Goal: Task Accomplishment & Management: Manage account settings

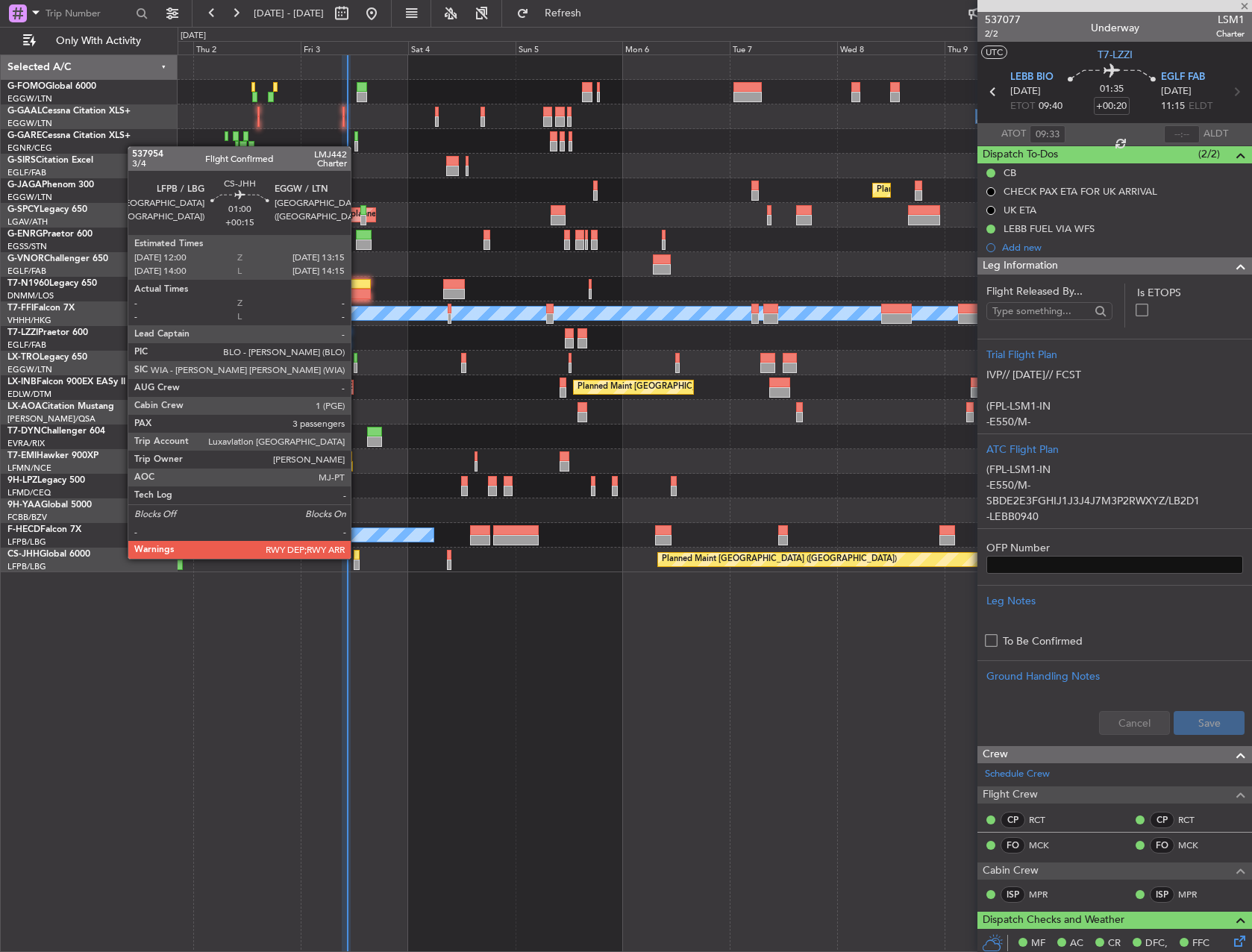
click at [357, 558] on div at bounding box center [356, 555] width 6 height 11
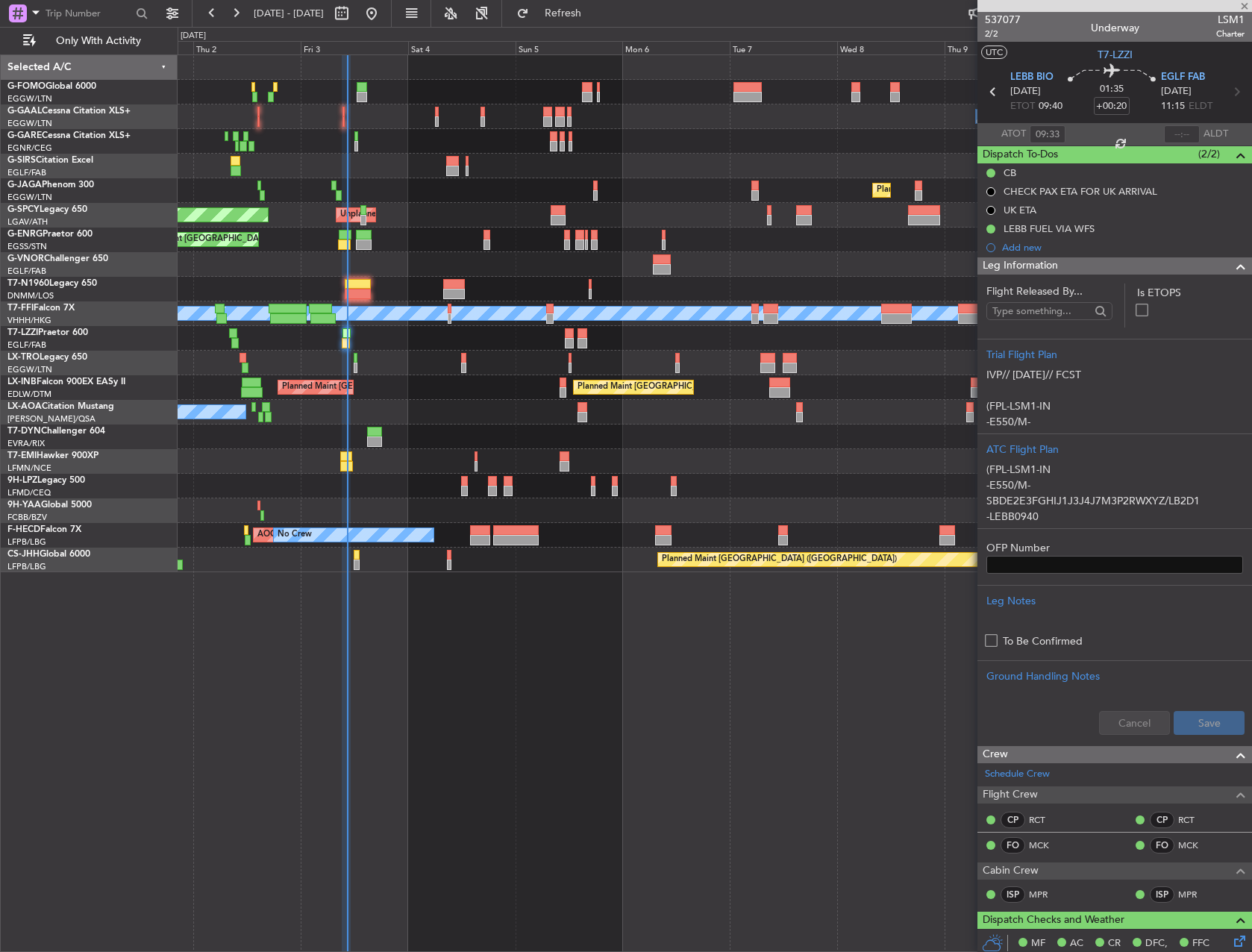
type input "+00:15"
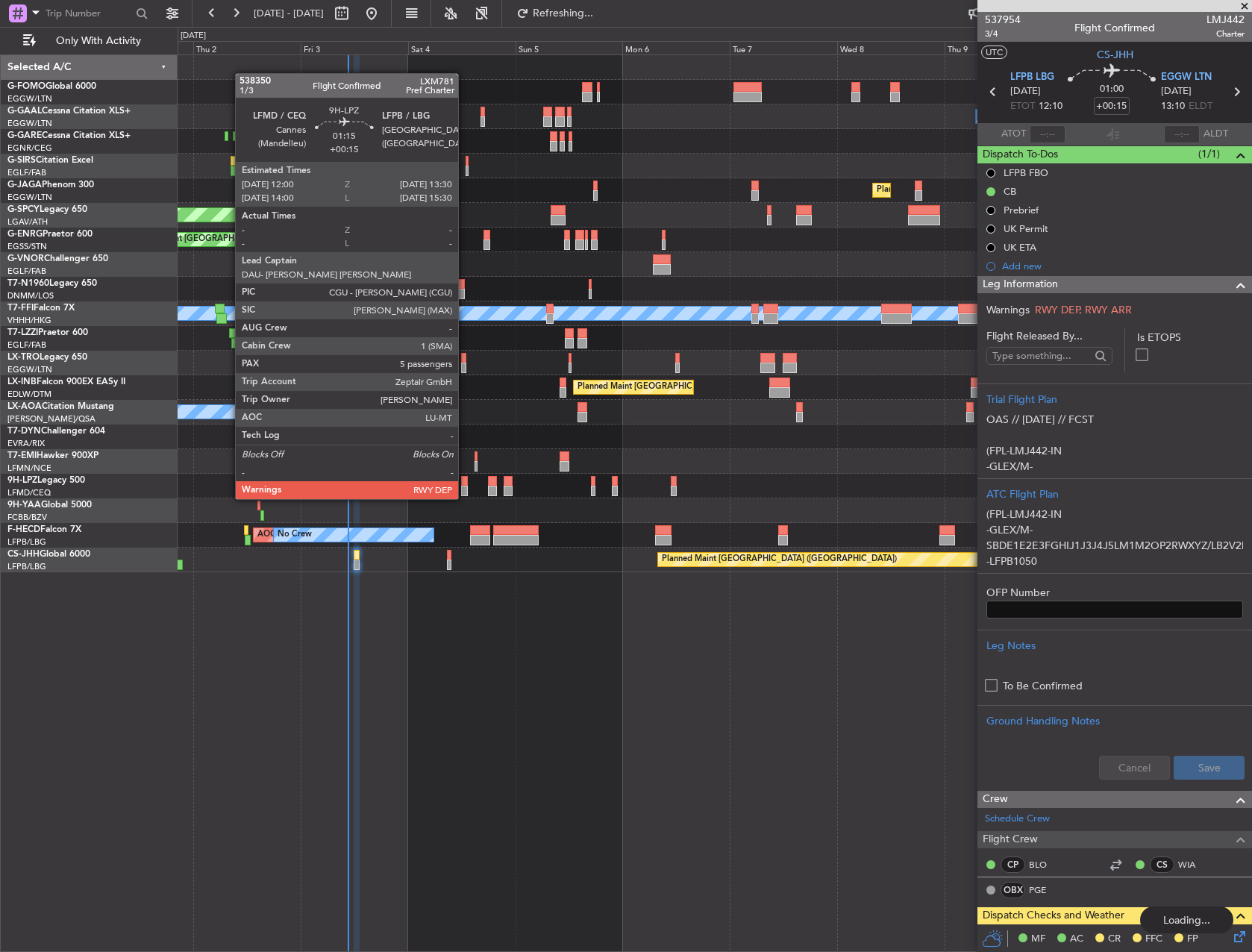
click at [465, 484] on div at bounding box center [464, 481] width 6 height 11
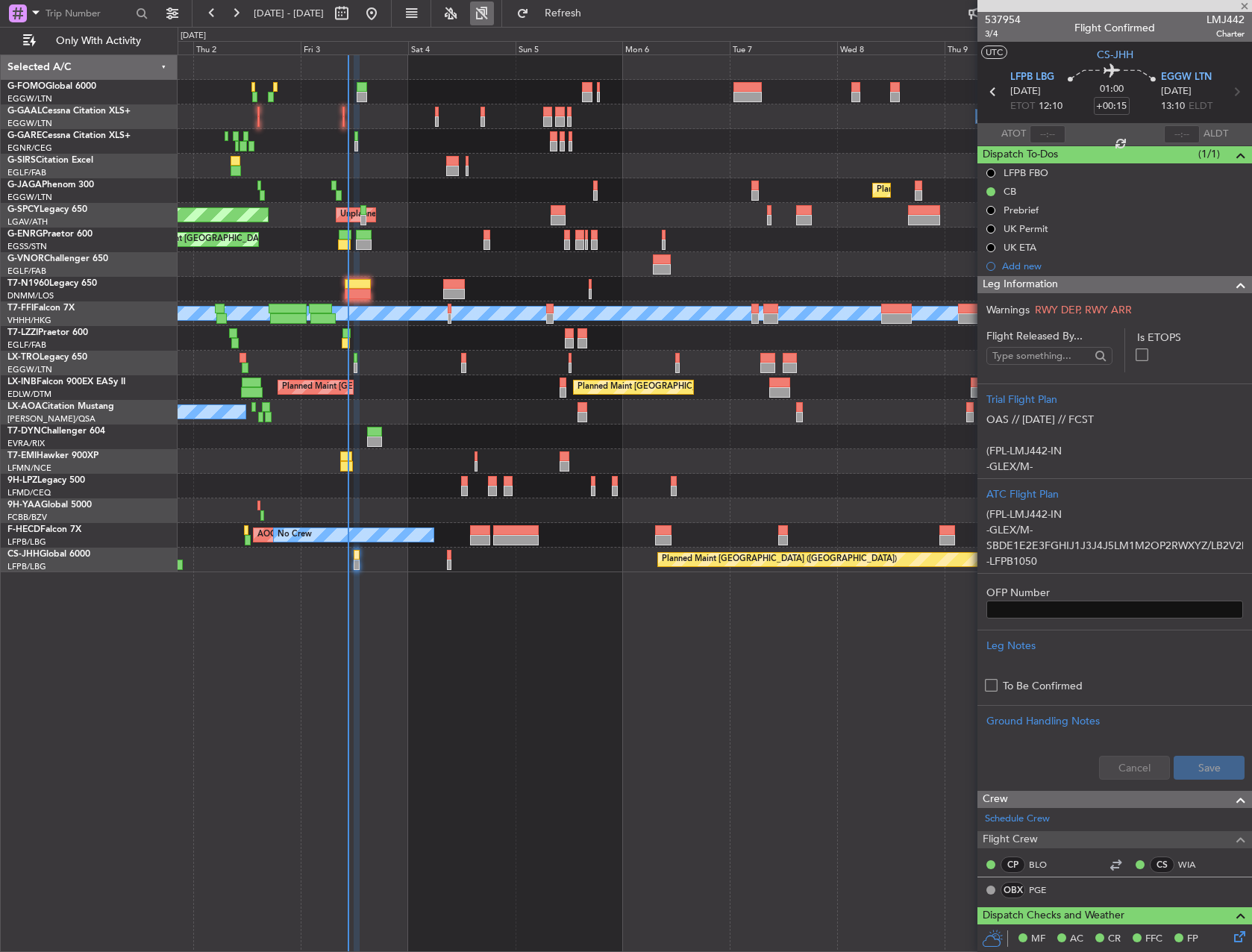
type input "5"
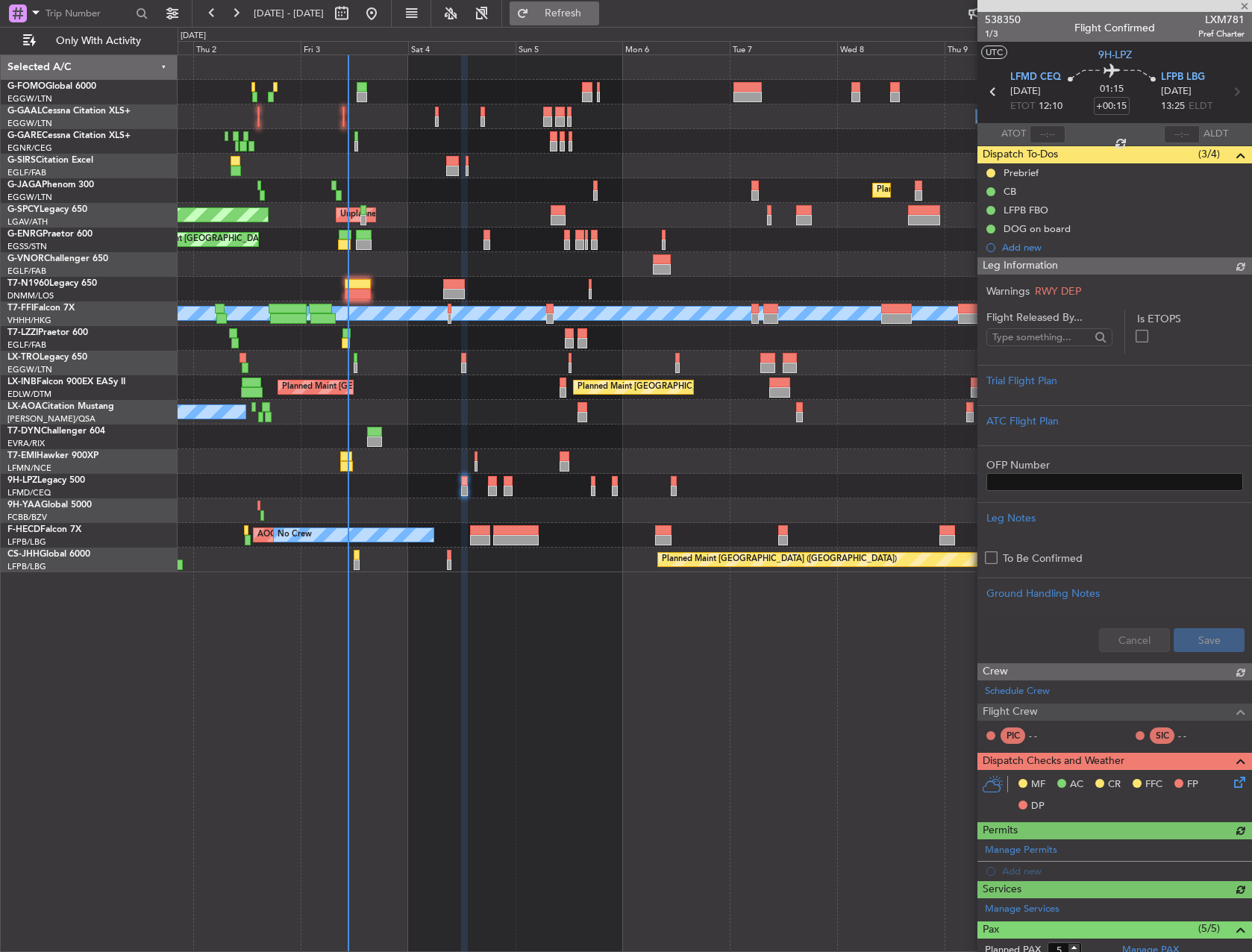
click at [573, 6] on button "Refresh" at bounding box center [554, 14] width 90 height 24
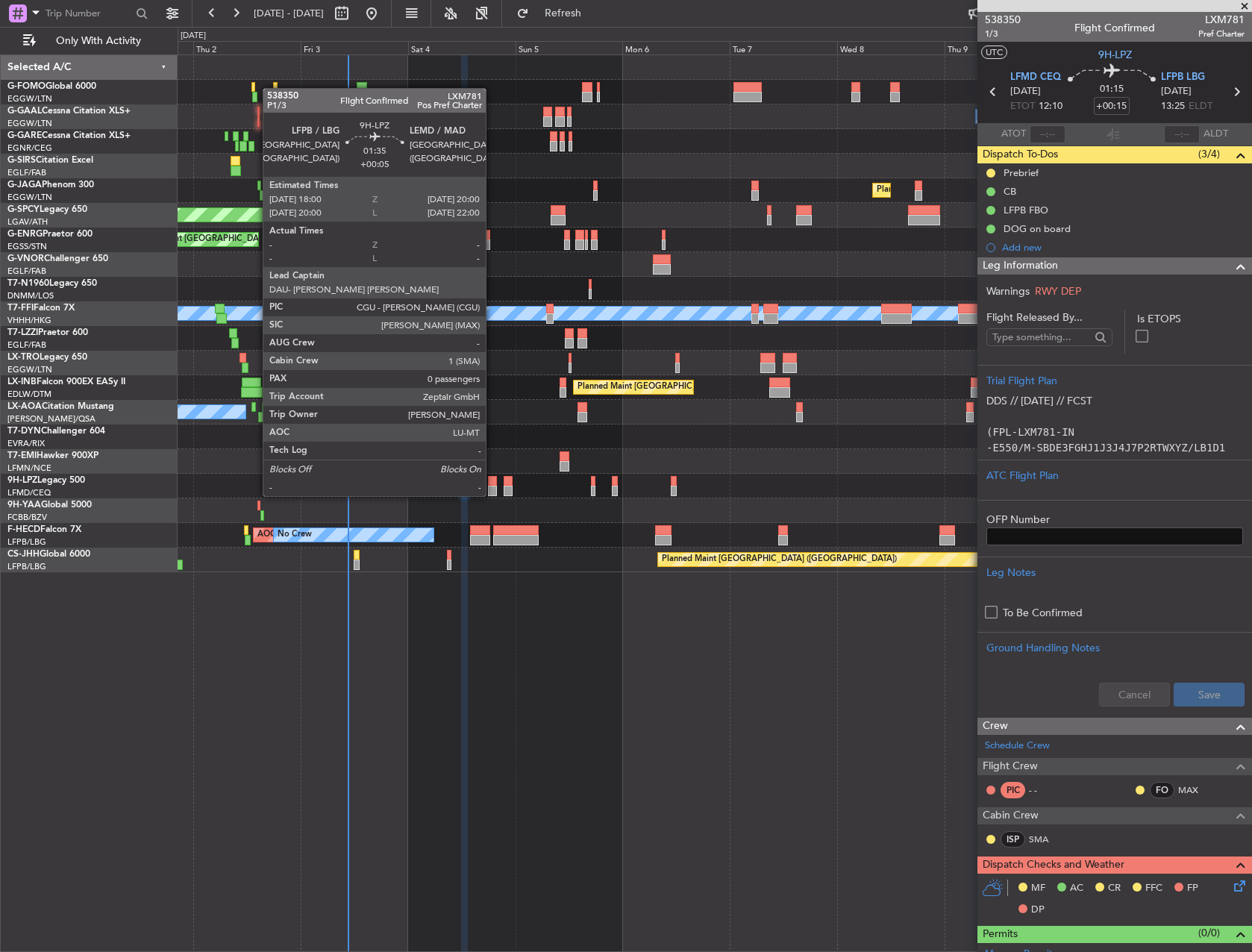
click at [493, 481] on div at bounding box center [492, 481] width 9 height 11
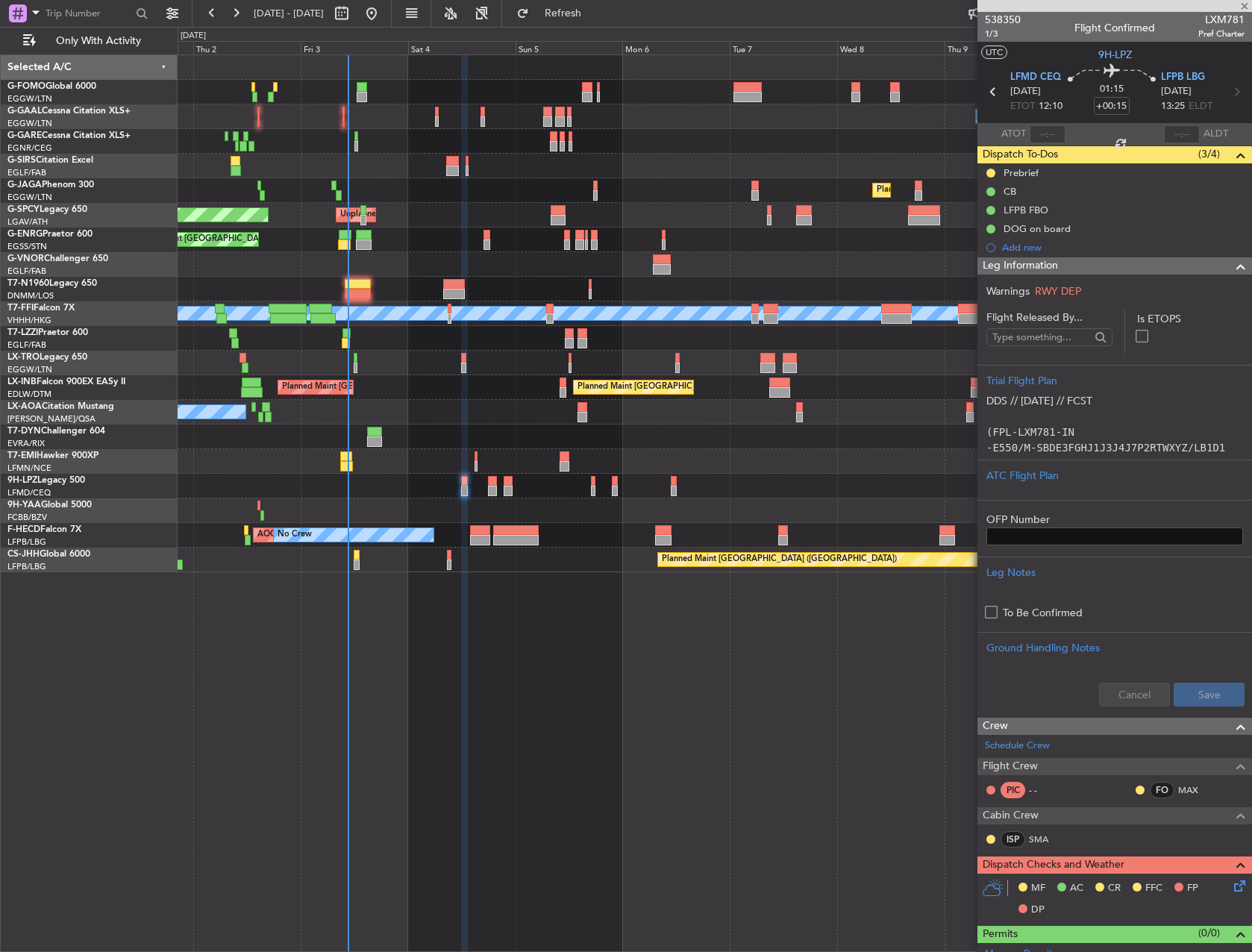
type input "+00:05"
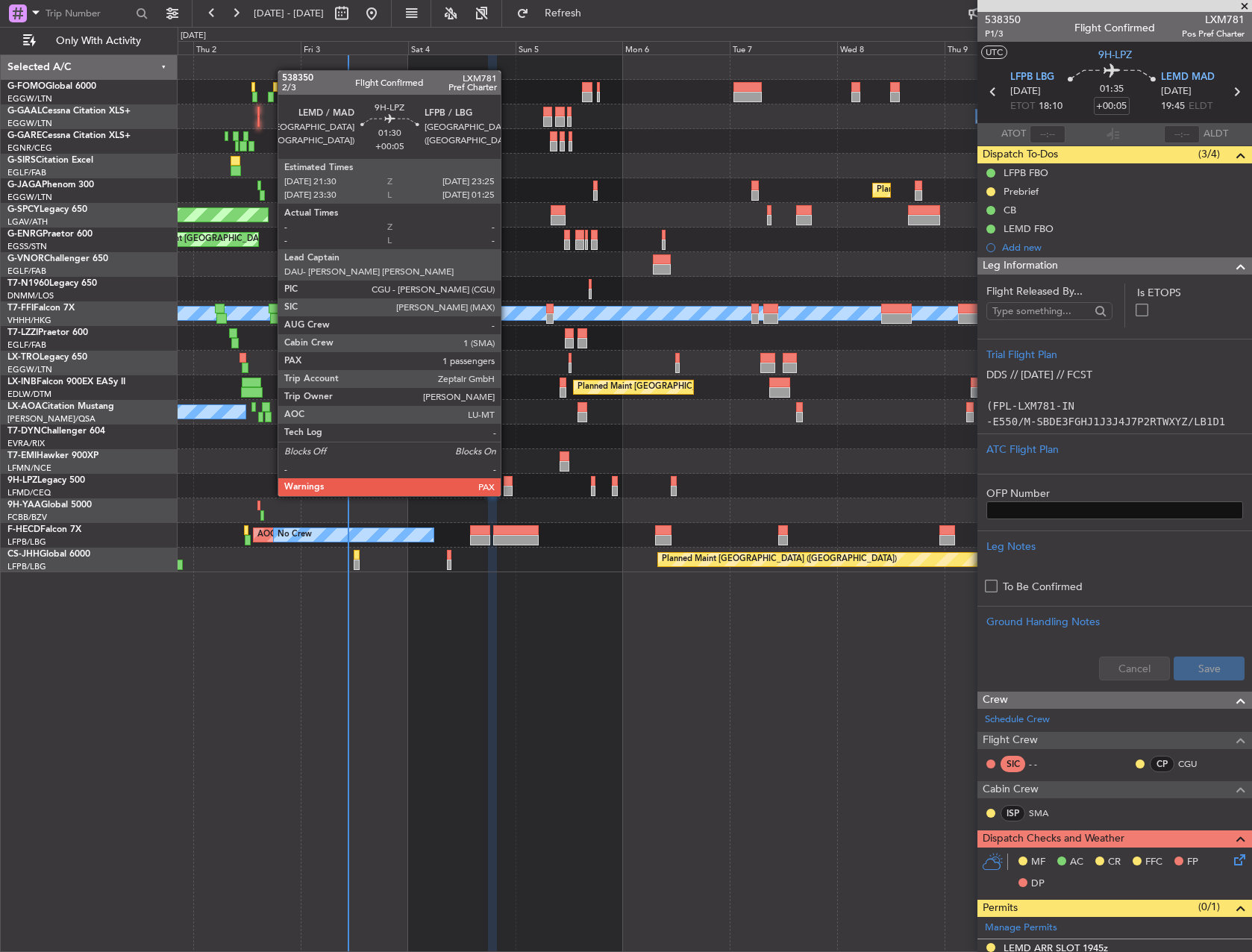
click at [507, 481] on div at bounding box center [508, 481] width 9 height 11
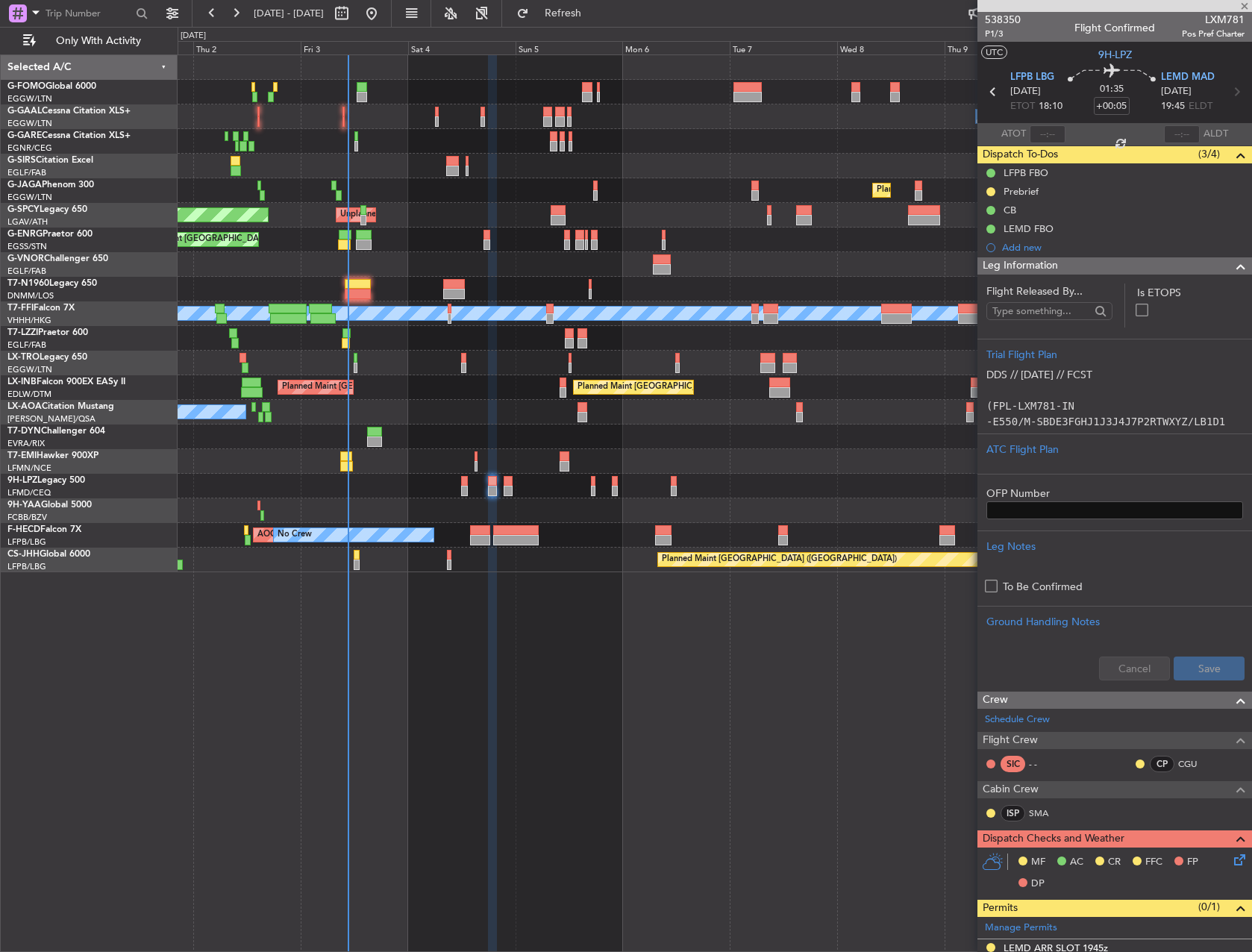
type input "1"
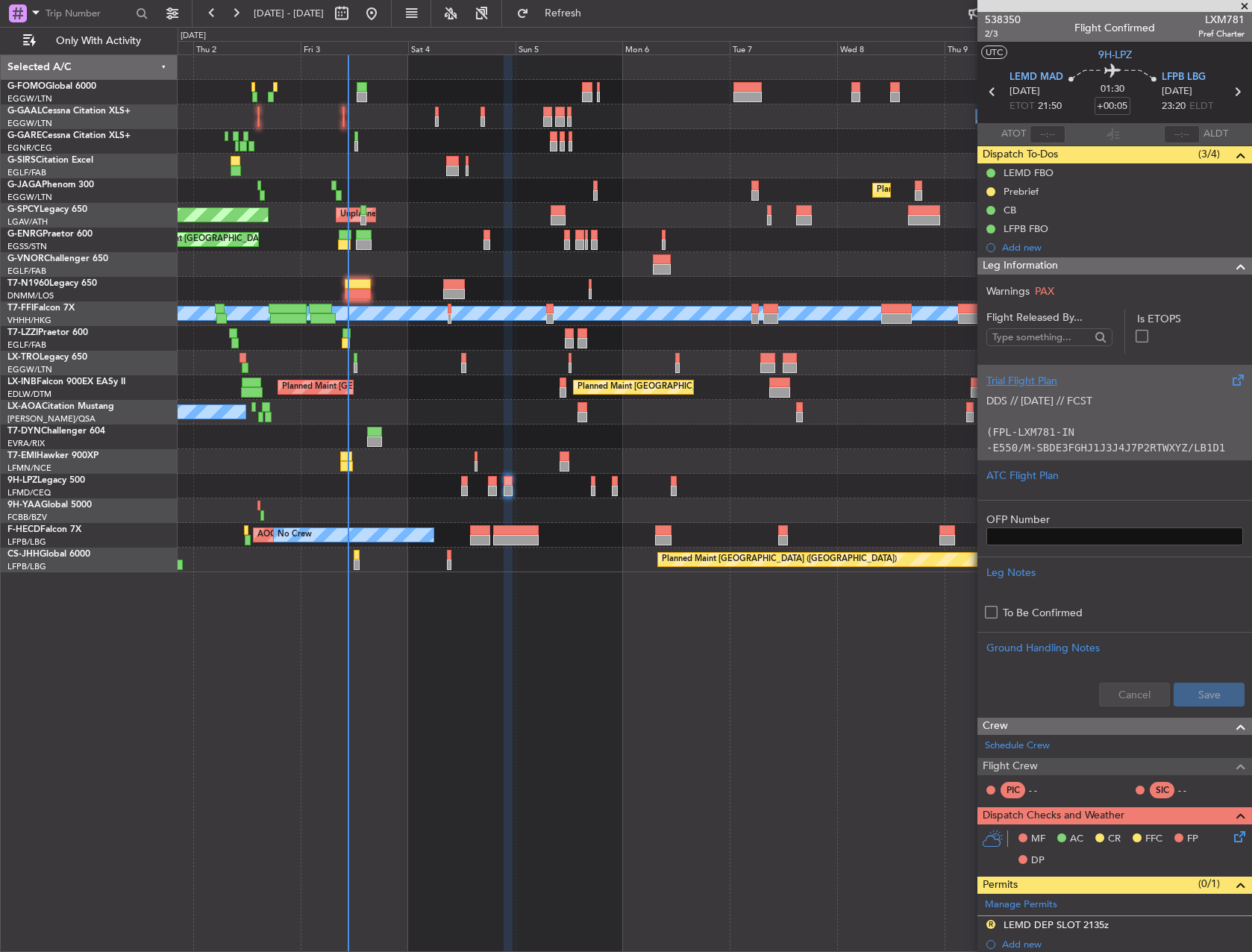
drag, startPoint x: 1117, startPoint y: 411, endPoint x: 1108, endPoint y: 411, distance: 9.0
click at [1108, 411] on p at bounding box center [1114, 416] width 256 height 15
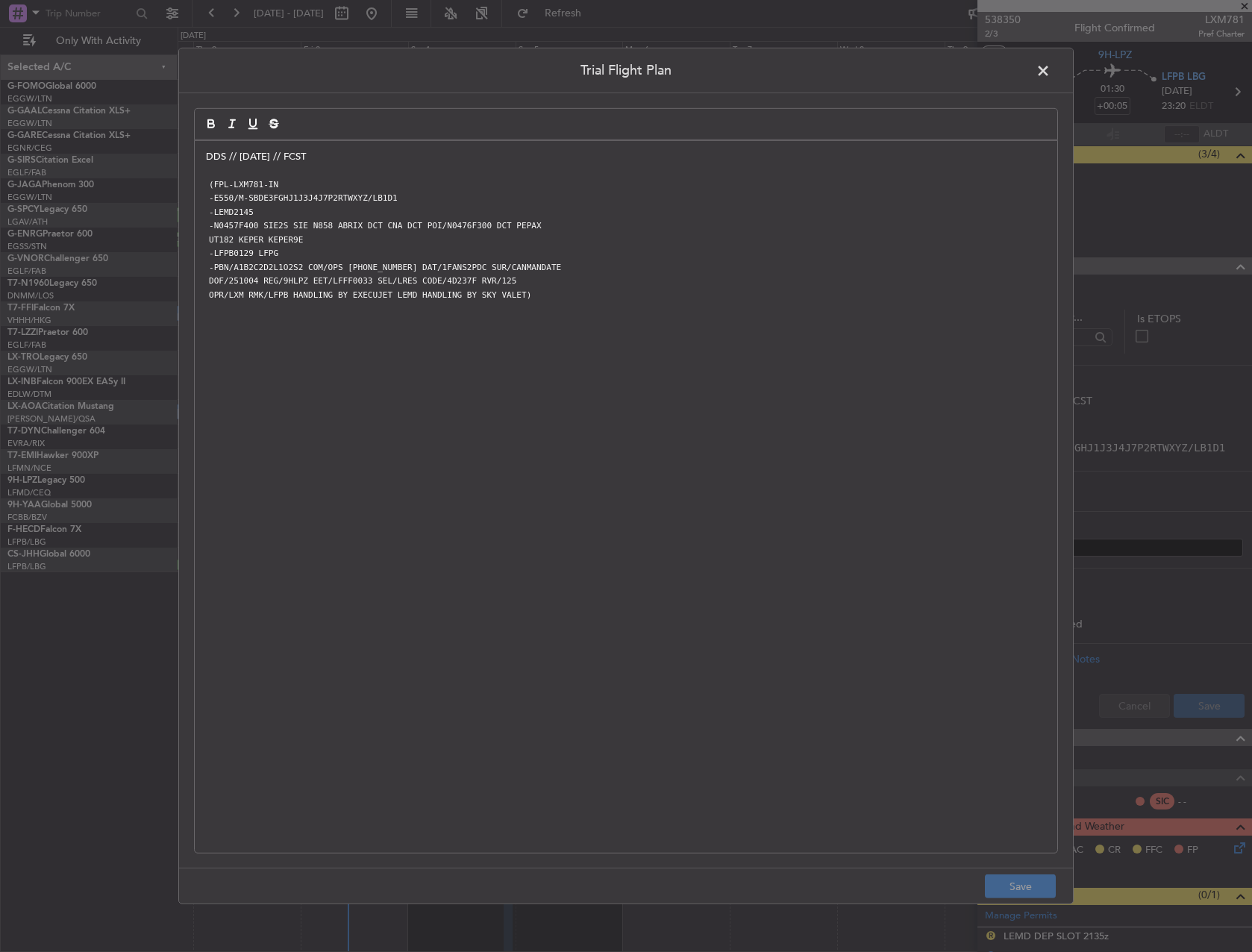
click at [197, 157] on div "DDS // 02OCT // FCST (FPL-LXM781-IN -E550/M-SBDE3FGHJ1J3J4J7P2RTWXYZ/LB1D1 -LEM…" at bounding box center [626, 497] width 862 height 712
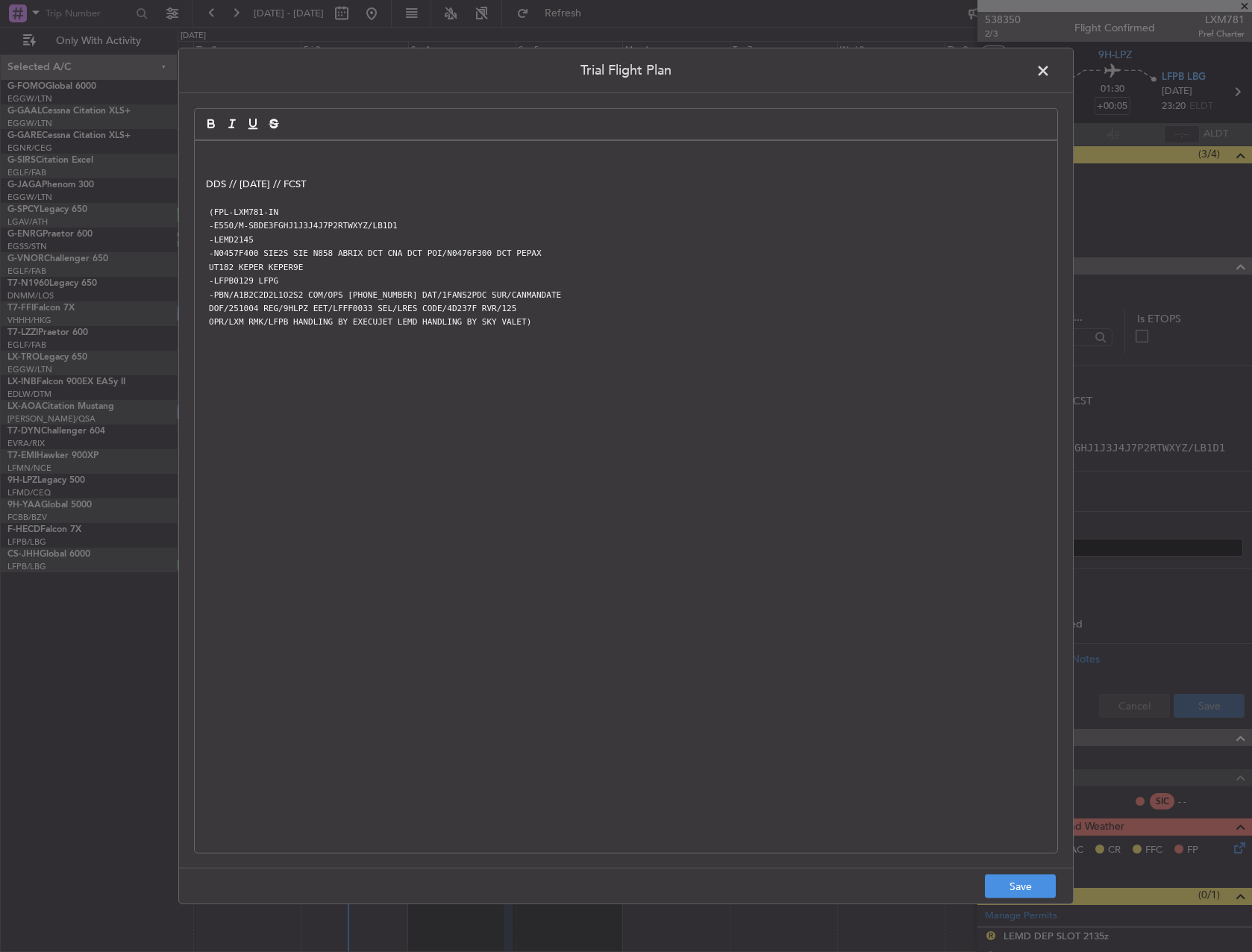
click at [203, 157] on div "DDS // 02OCT // FCST (FPL-LXM781-IN -E550/M-SBDE3FGHJ1J3J4J7P2RTWXYZ/LB1D1 -LEM…" at bounding box center [626, 497] width 862 height 712
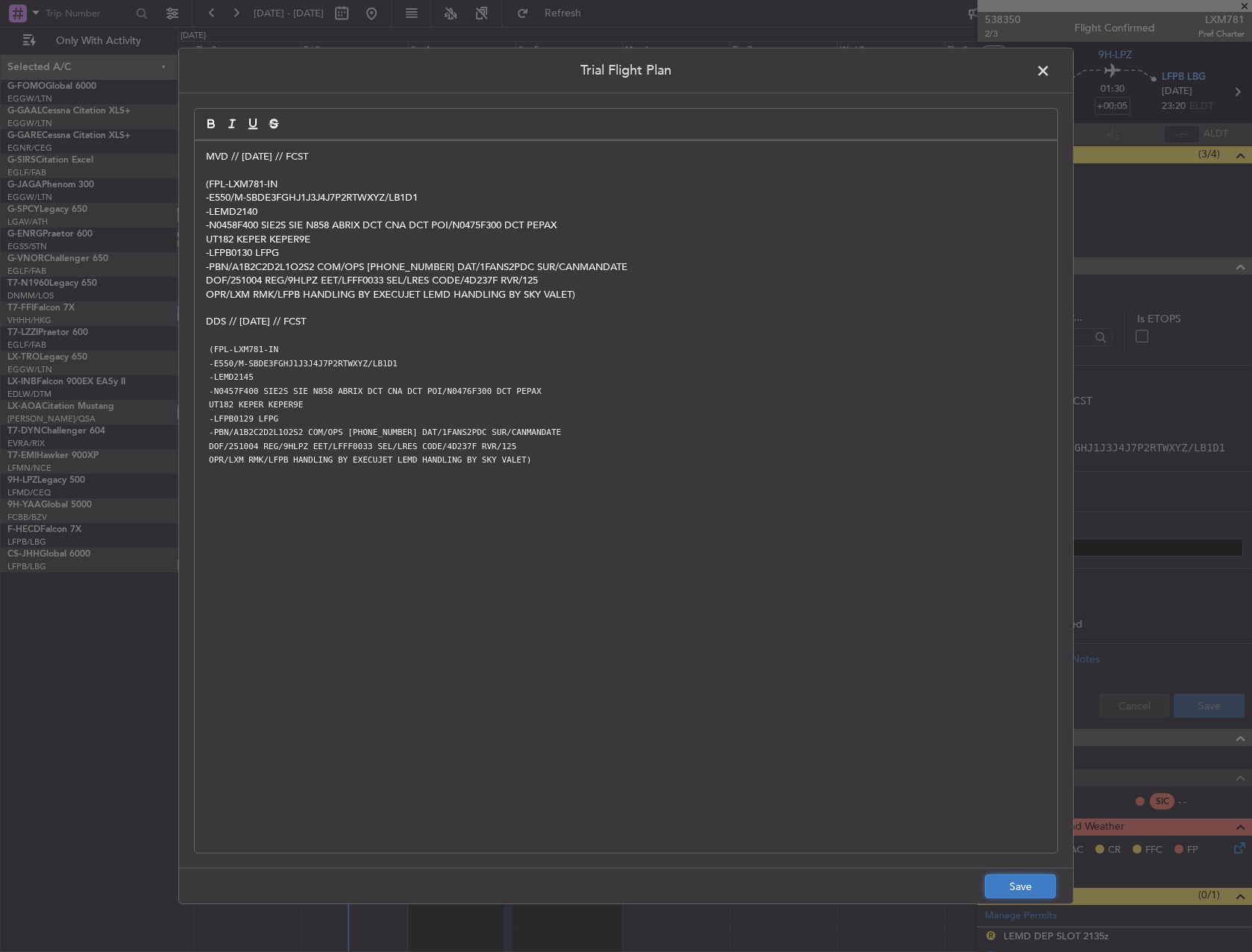
click at [1026, 892] on button "Save" at bounding box center [1021, 886] width 71 height 24
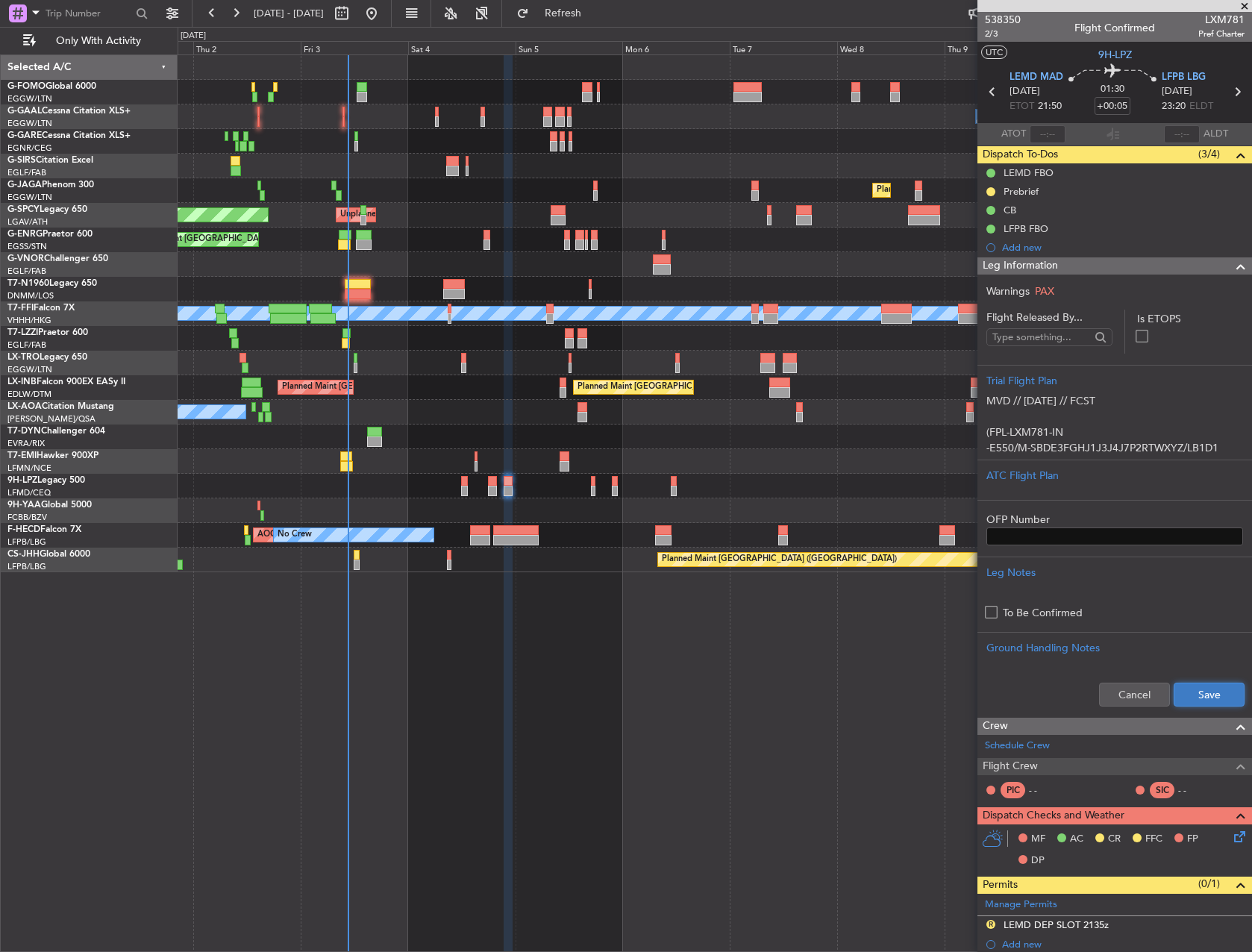
click at [1203, 697] on button "Save" at bounding box center [1209, 695] width 71 height 24
click at [992, 38] on span "2/3" at bounding box center [1003, 34] width 36 height 13
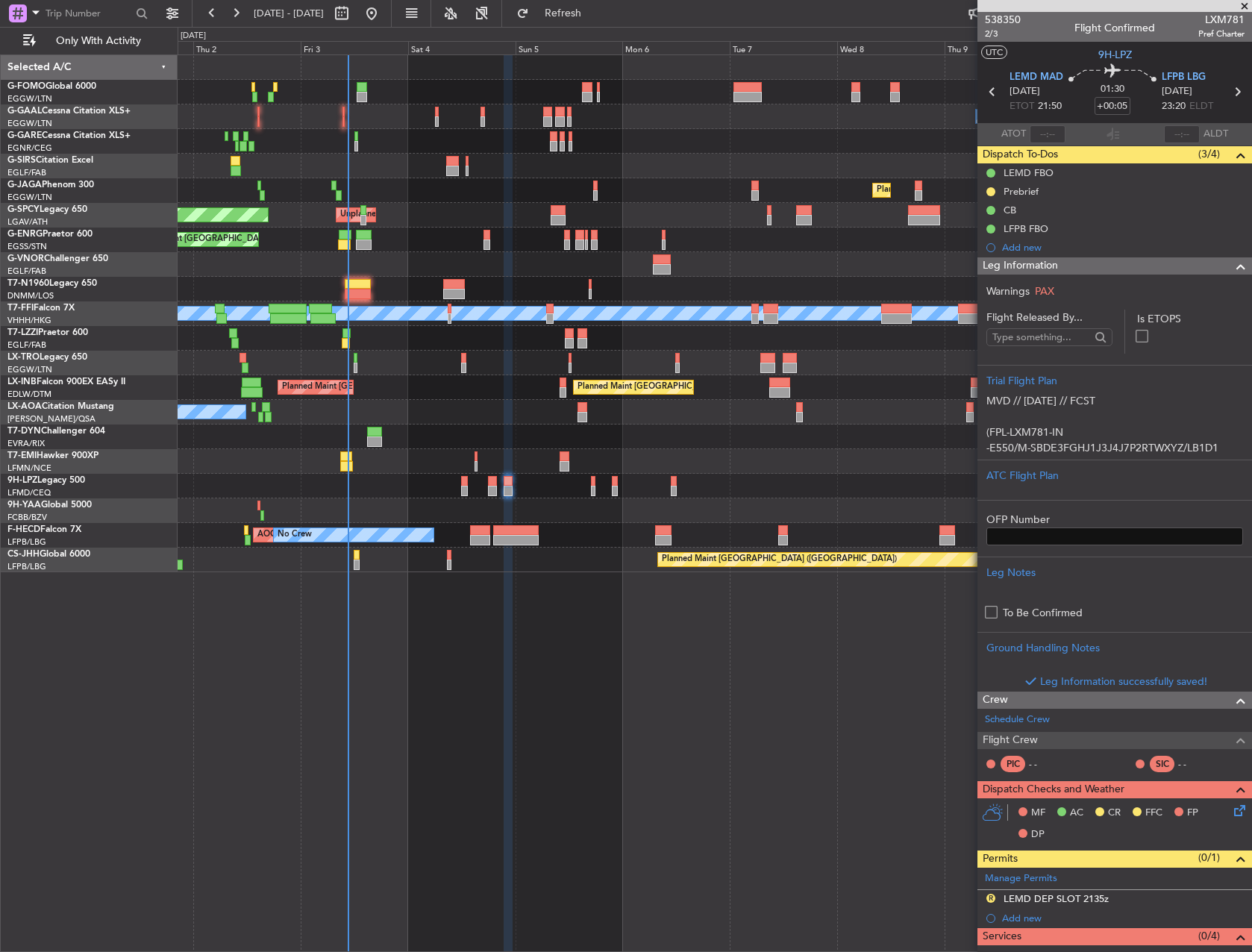
click at [490, 482] on div at bounding box center [492, 481] width 9 height 11
type input "0"
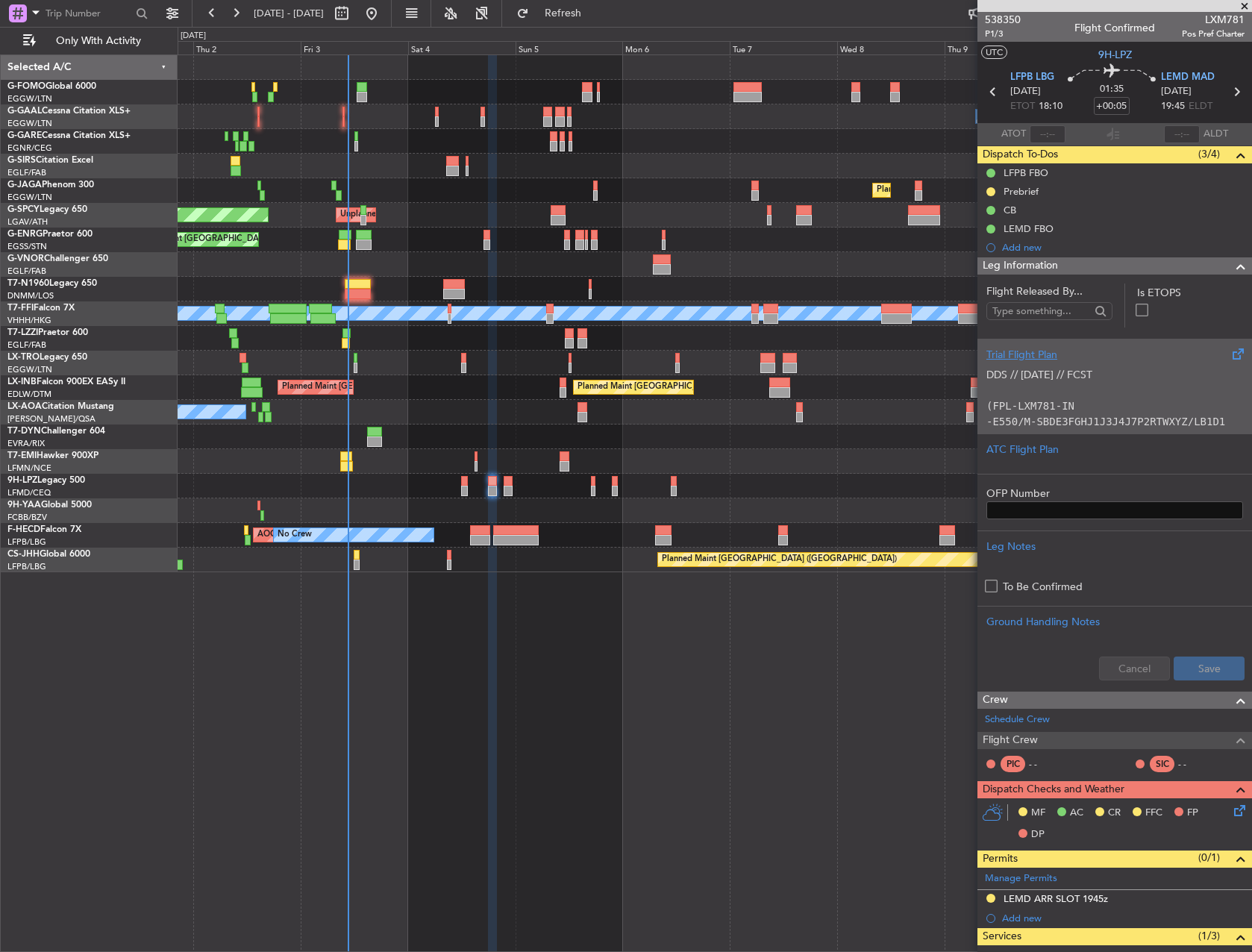
click at [1077, 387] on p at bounding box center [1114, 390] width 256 height 15
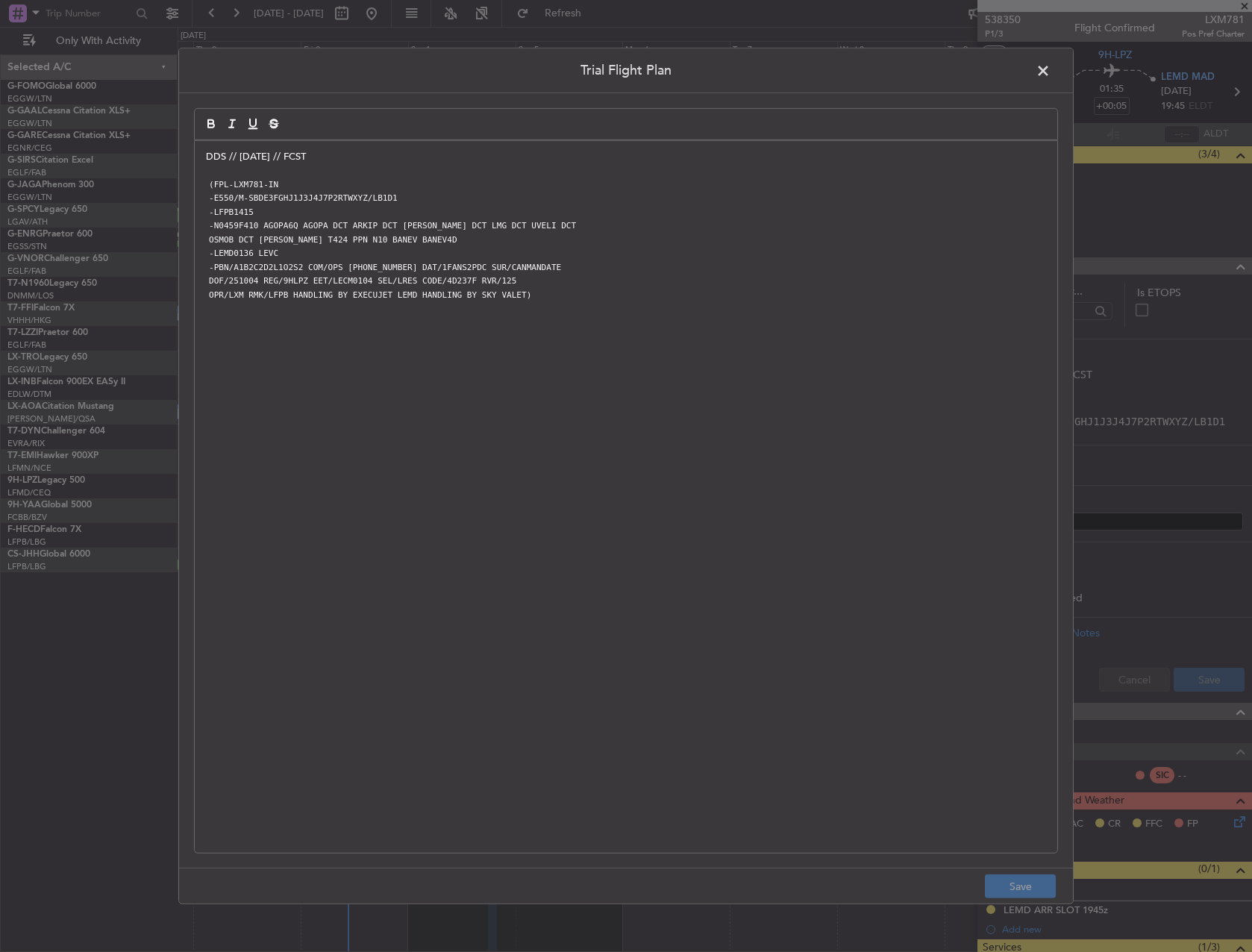
click at [207, 153] on p "DDS // 02OCT // FCST" at bounding box center [626, 156] width 840 height 14
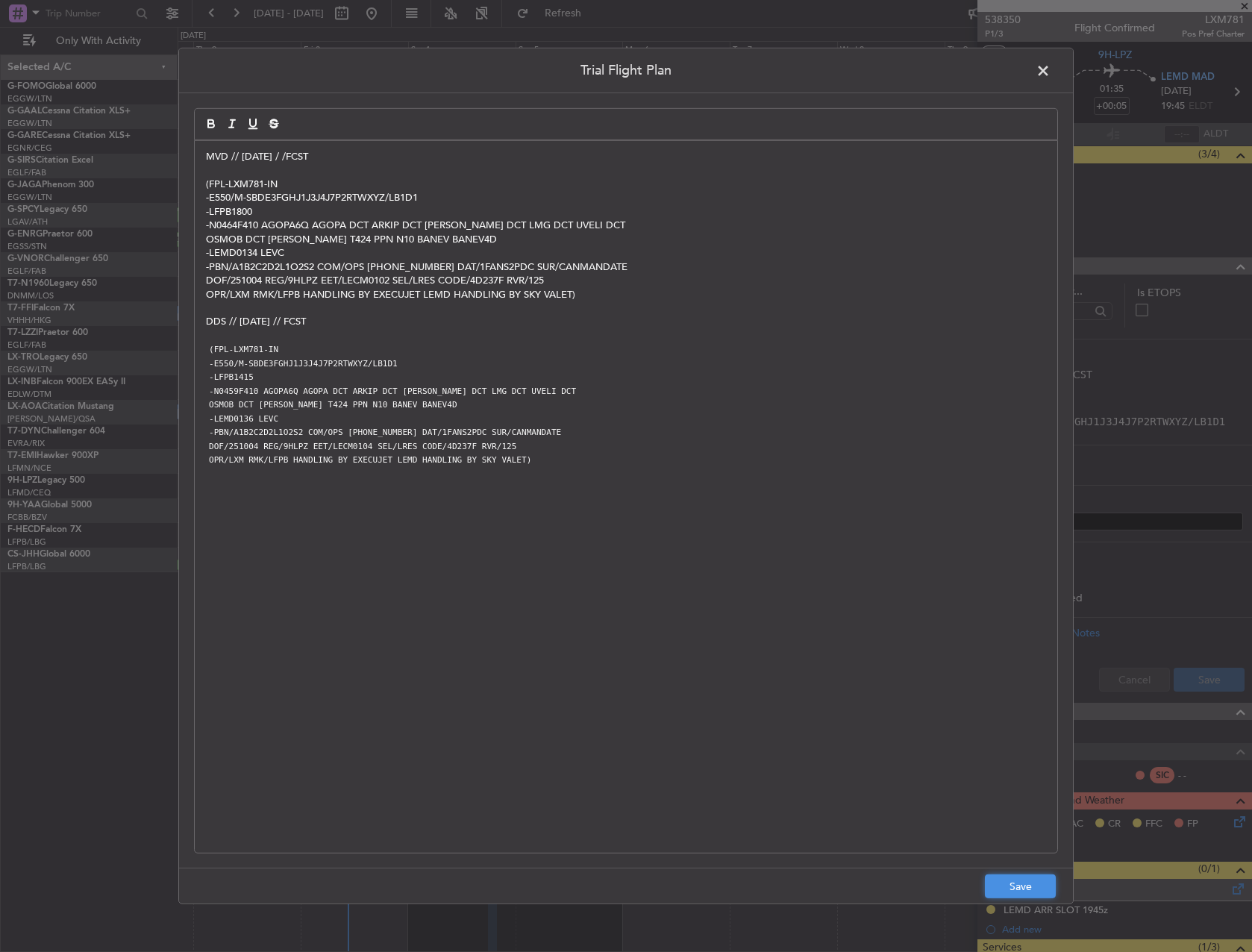
click at [1053, 886] on button "Save" at bounding box center [1021, 886] width 71 height 24
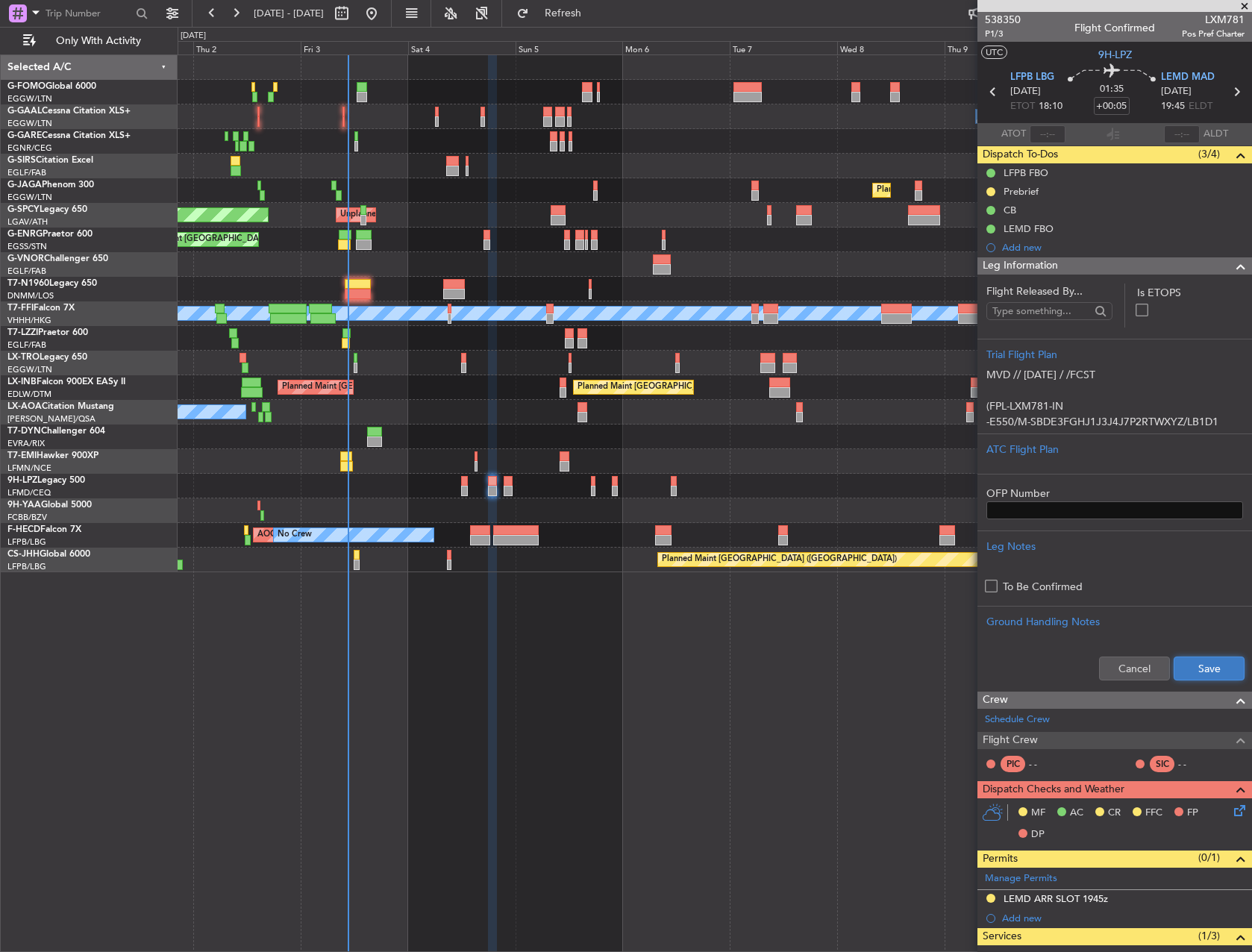
click at [1199, 665] on button "Save" at bounding box center [1209, 669] width 71 height 24
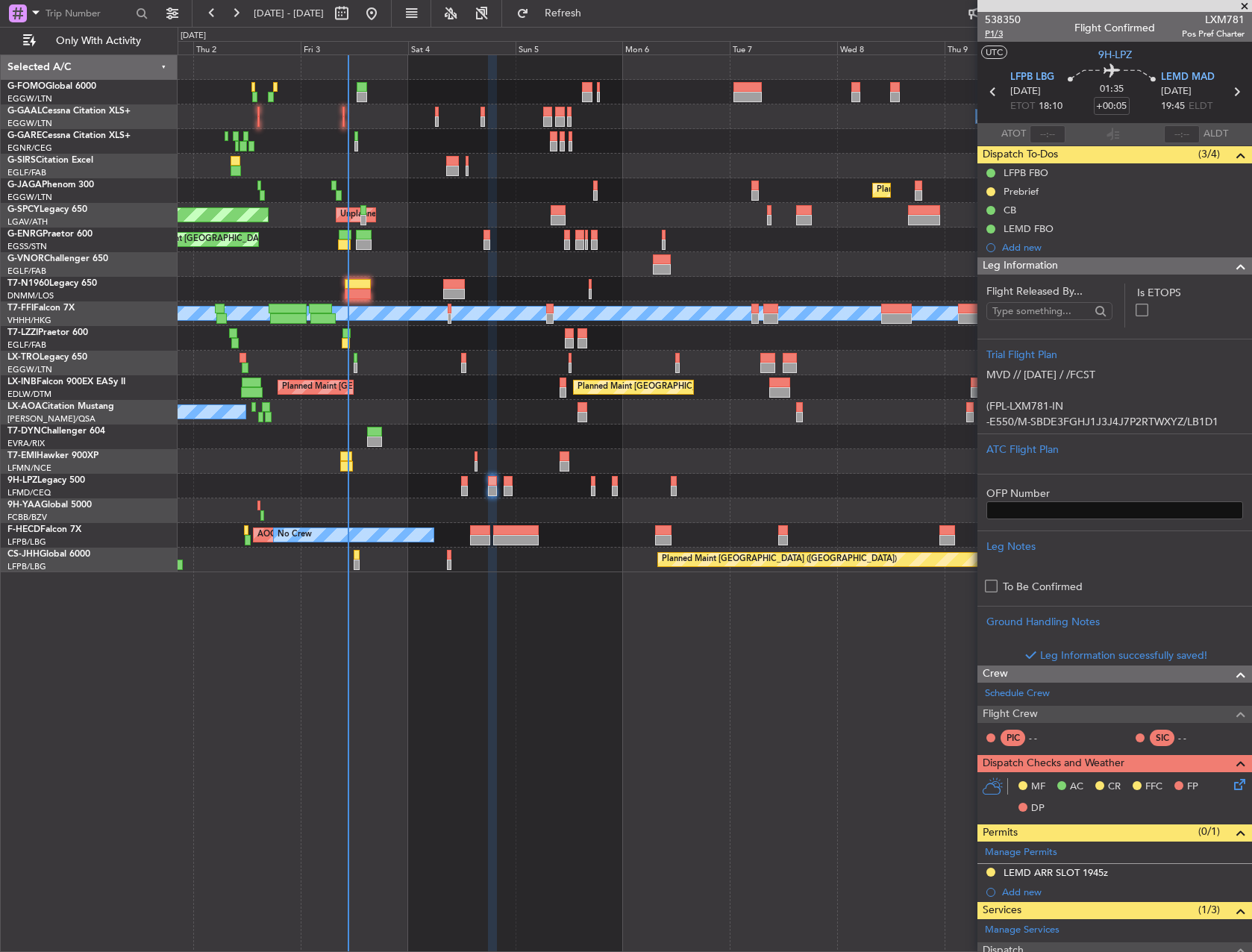
click at [1011, 34] on span "P1/3" at bounding box center [1003, 34] width 36 height 13
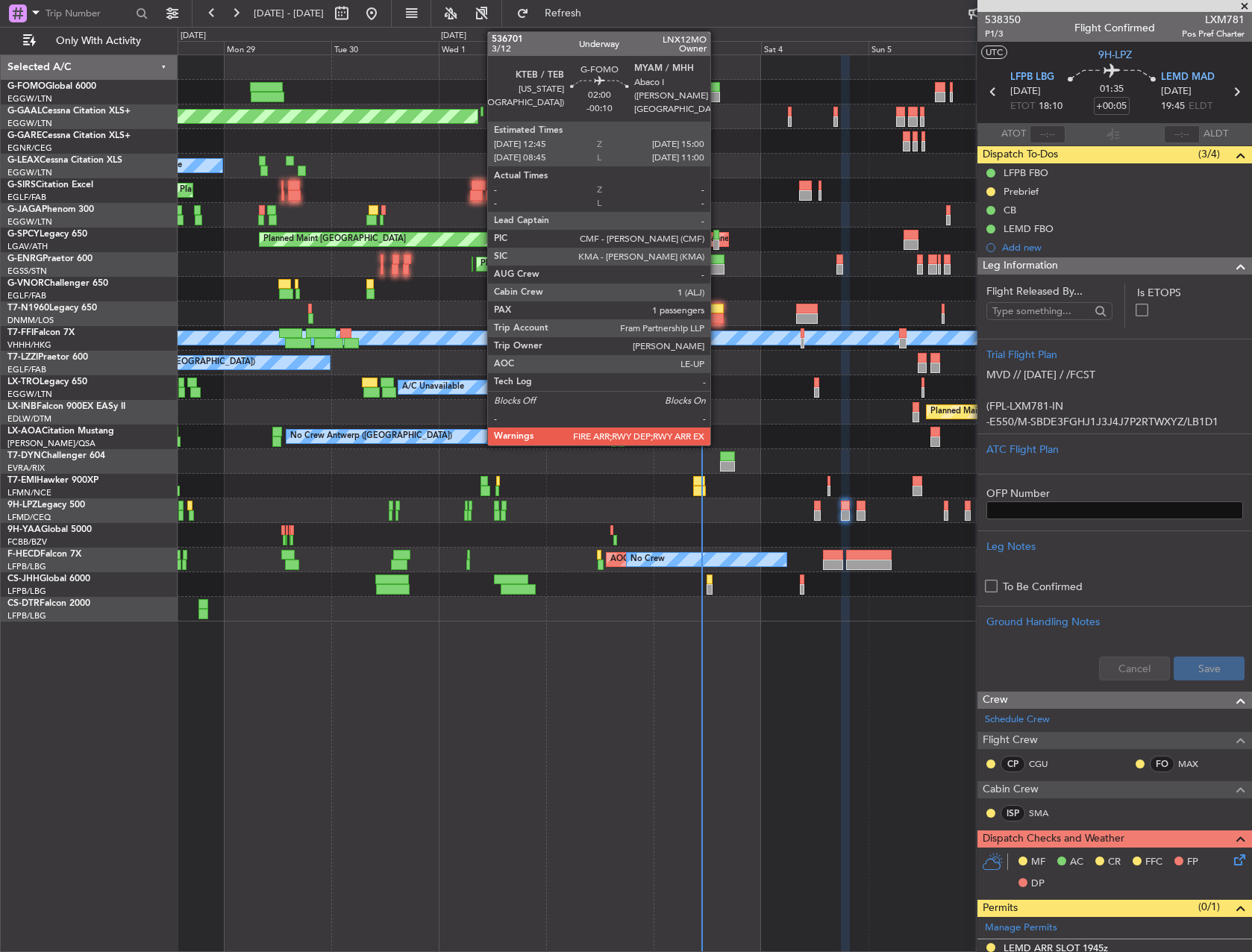
click at [717, 91] on div at bounding box center [714, 87] width 11 height 11
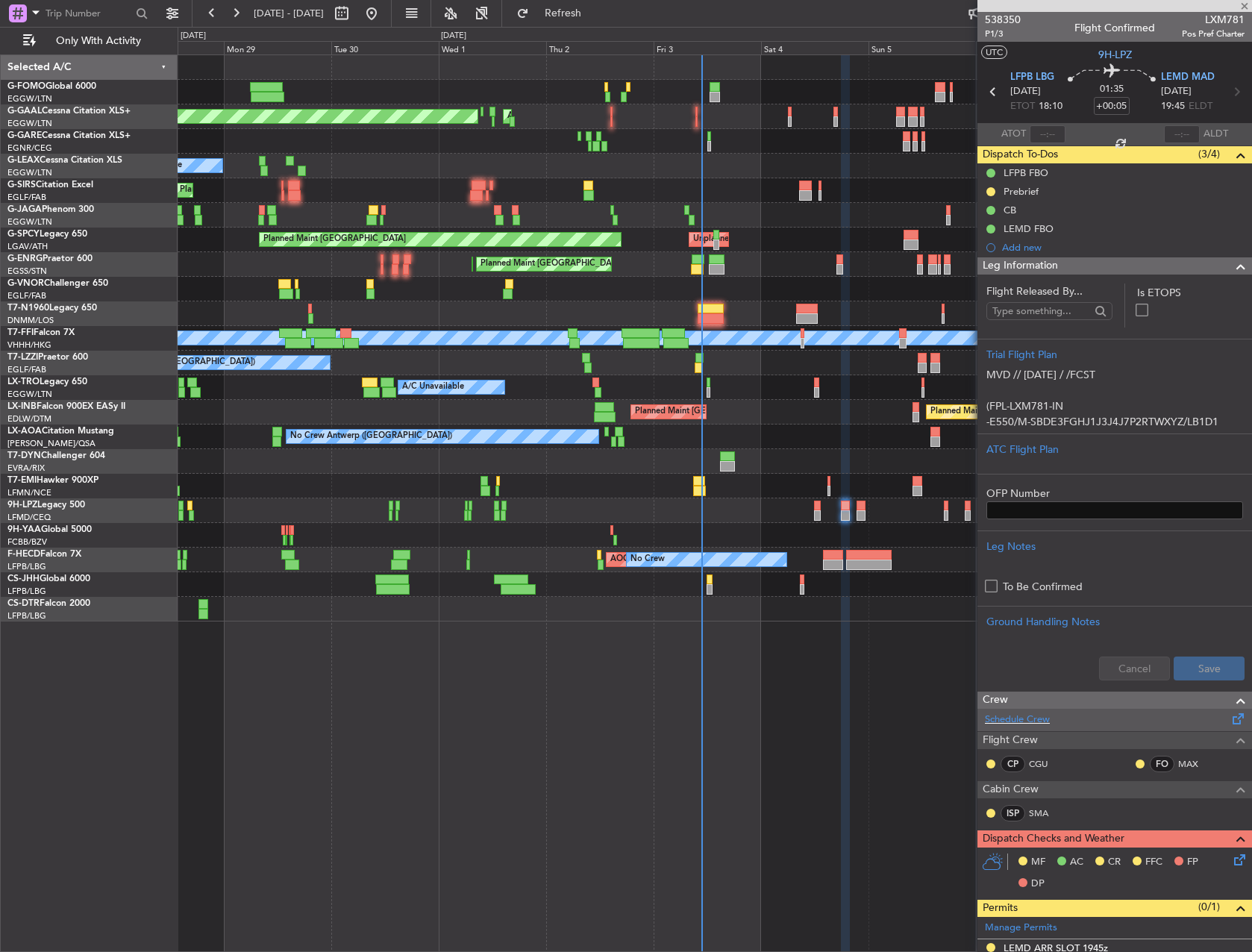
type input "-00:10"
type input "1"
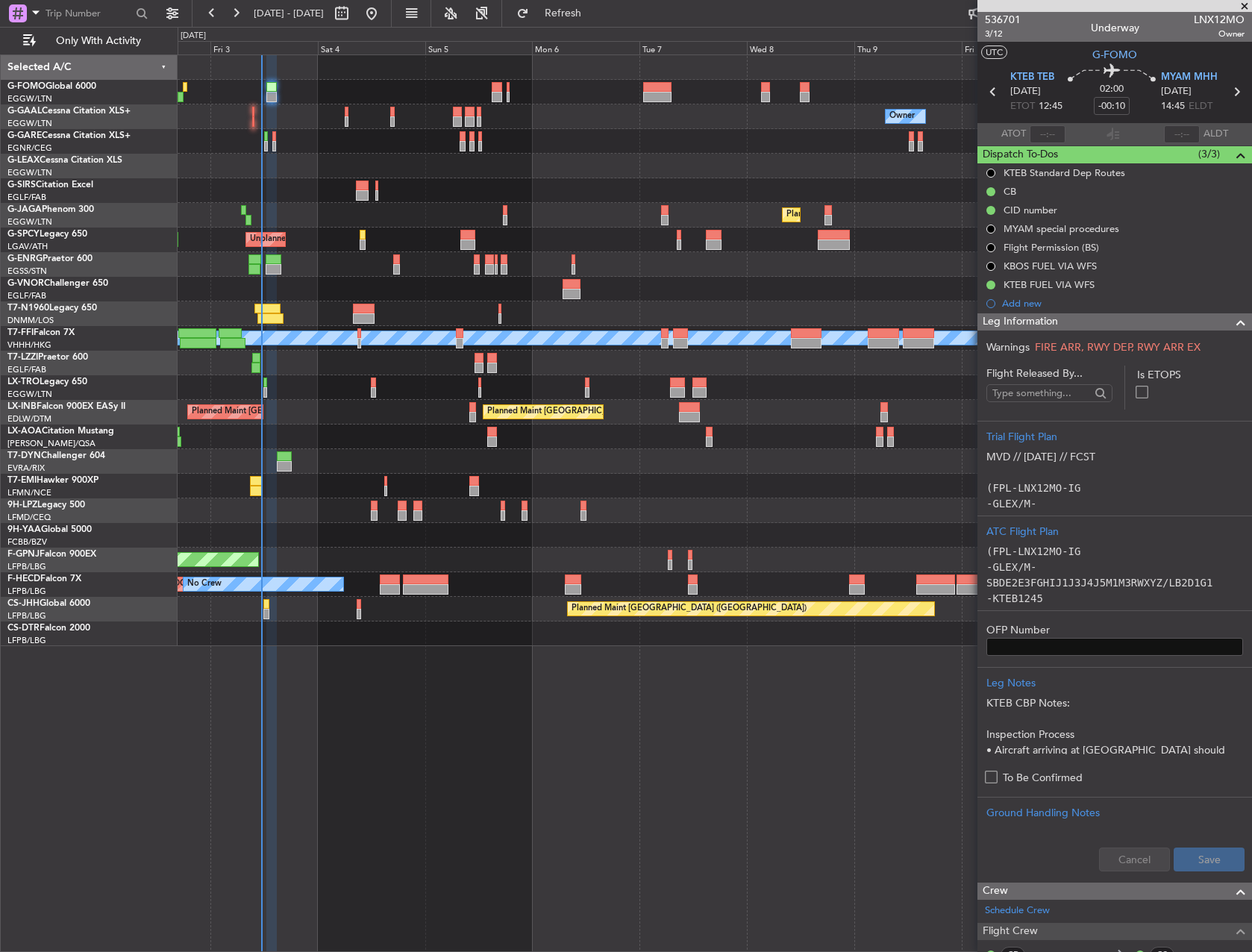
click at [489, 628] on div "Owner Owner AOG Maint Dusseldorf No Crew Owner Planned Maint Dusseldorf Planned…" at bounding box center [714, 350] width 1073 height 591
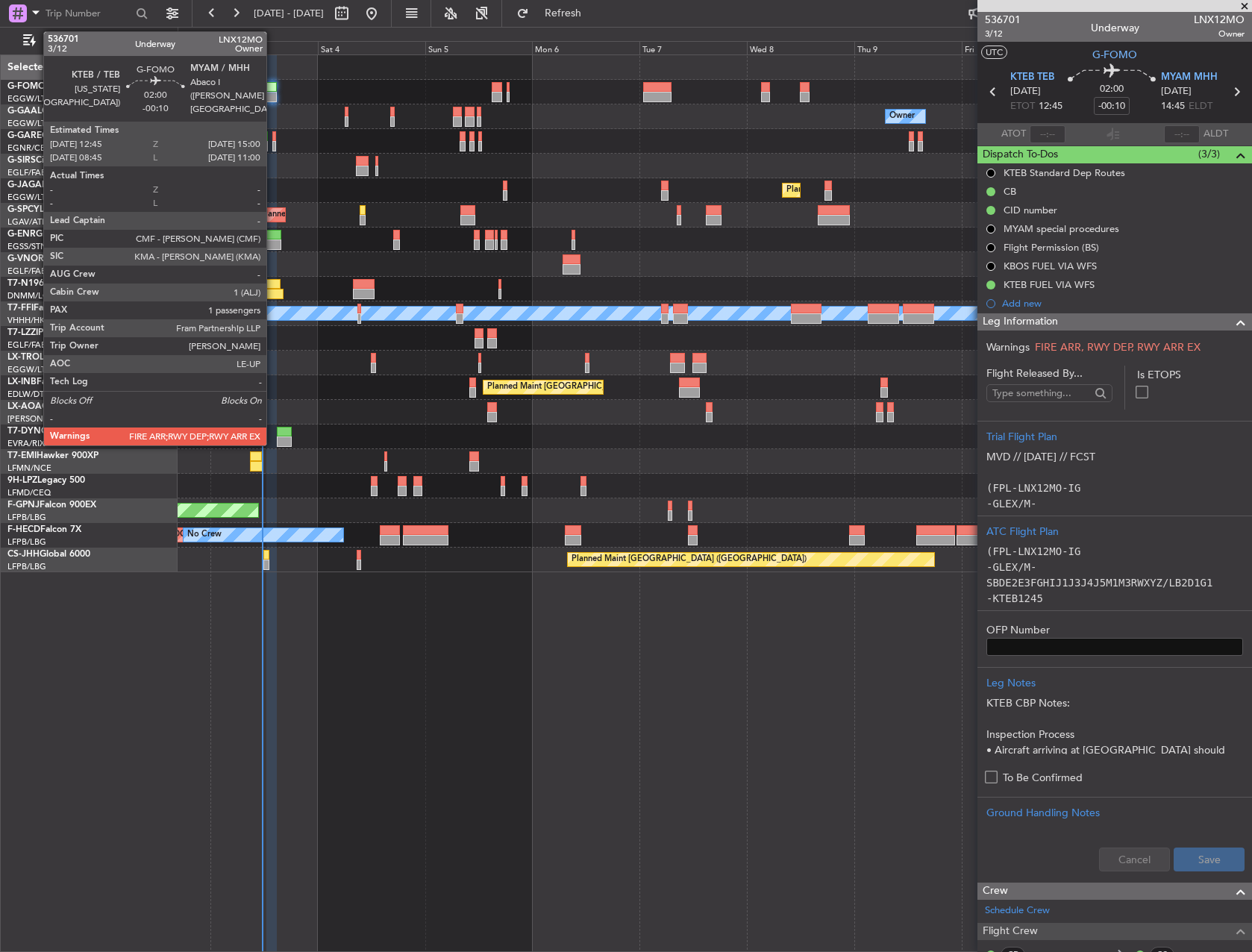
click at [273, 90] on div at bounding box center [271, 87] width 11 height 11
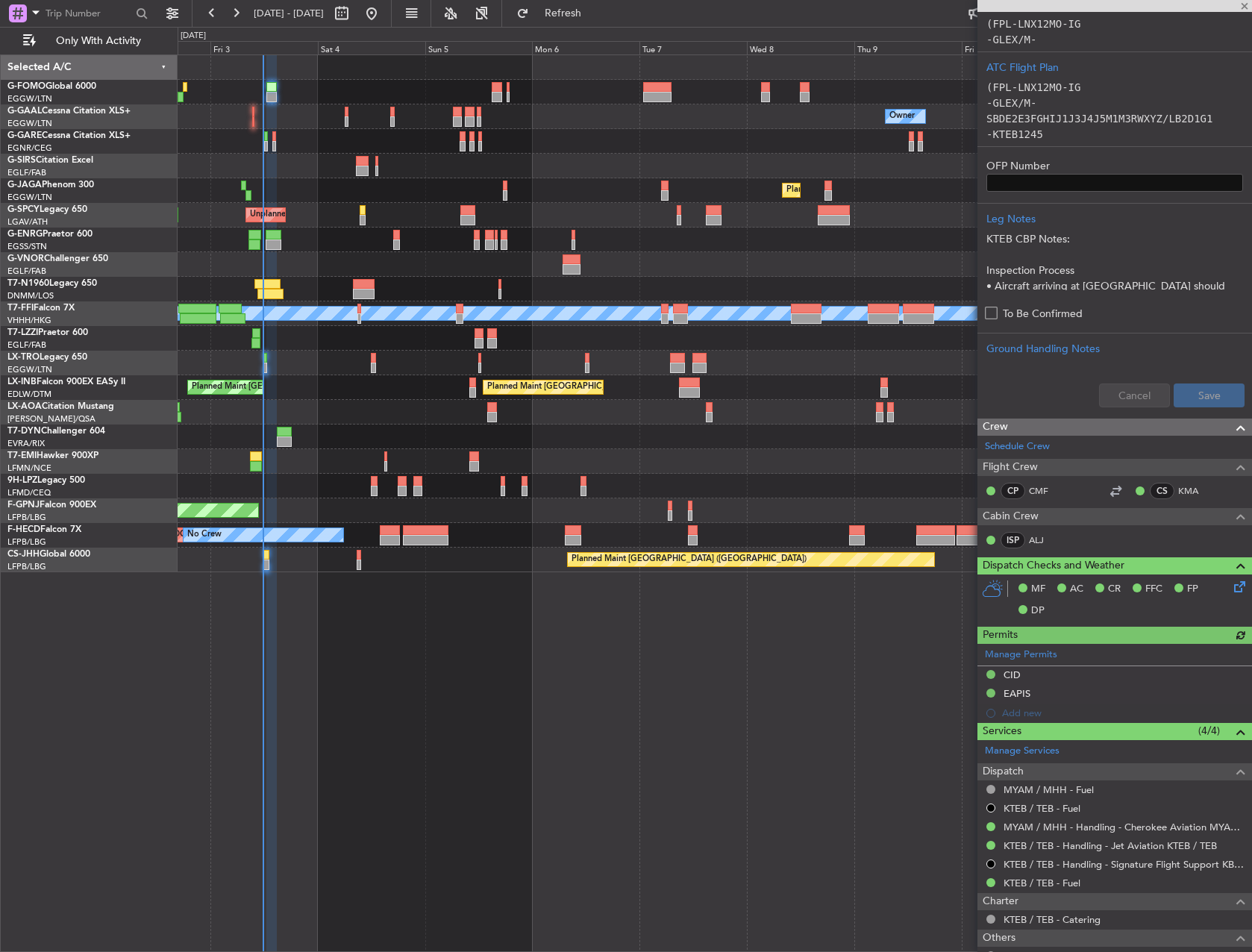
scroll to position [628, 0]
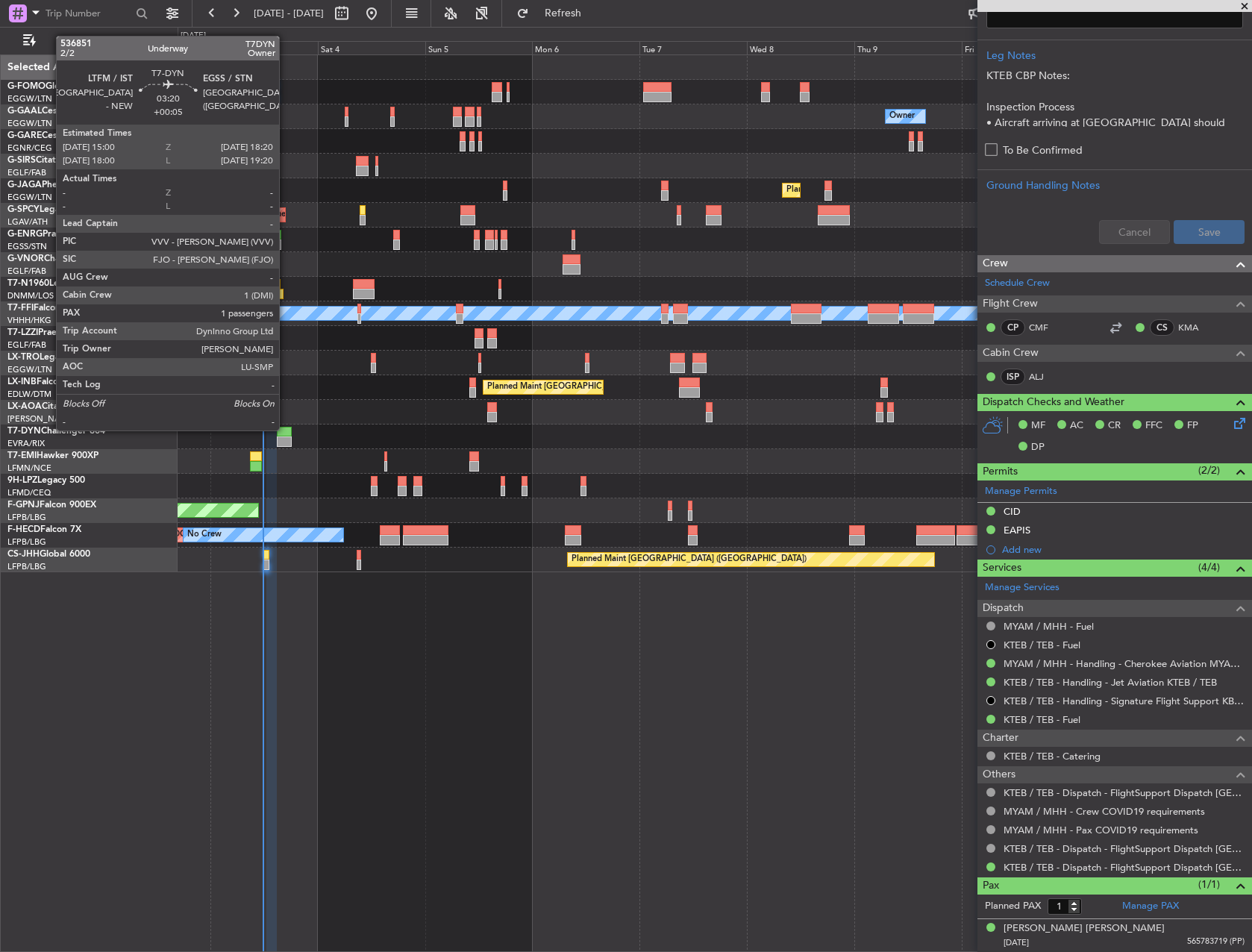
click at [286, 429] on div at bounding box center [284, 432] width 15 height 11
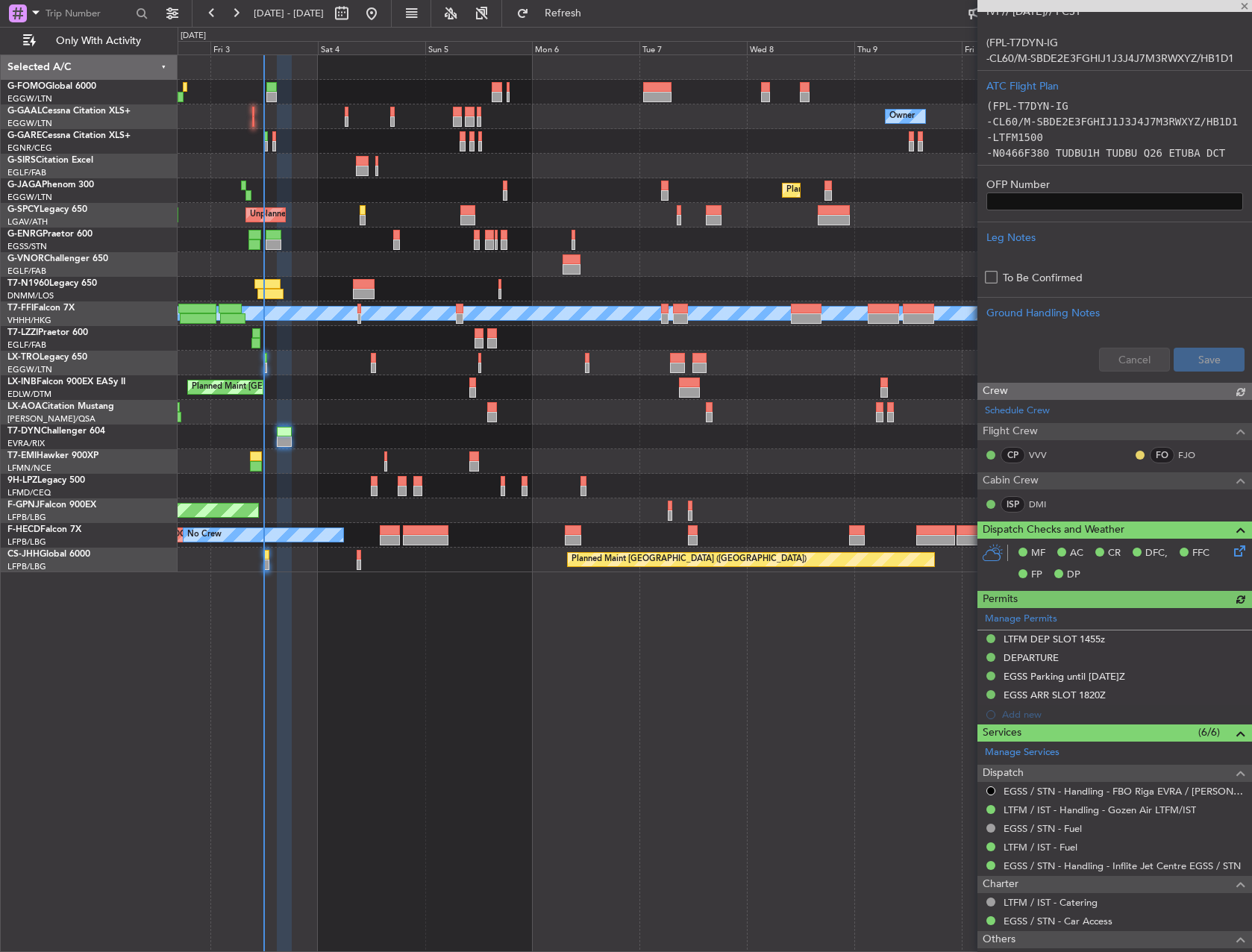
scroll to position [447, 0]
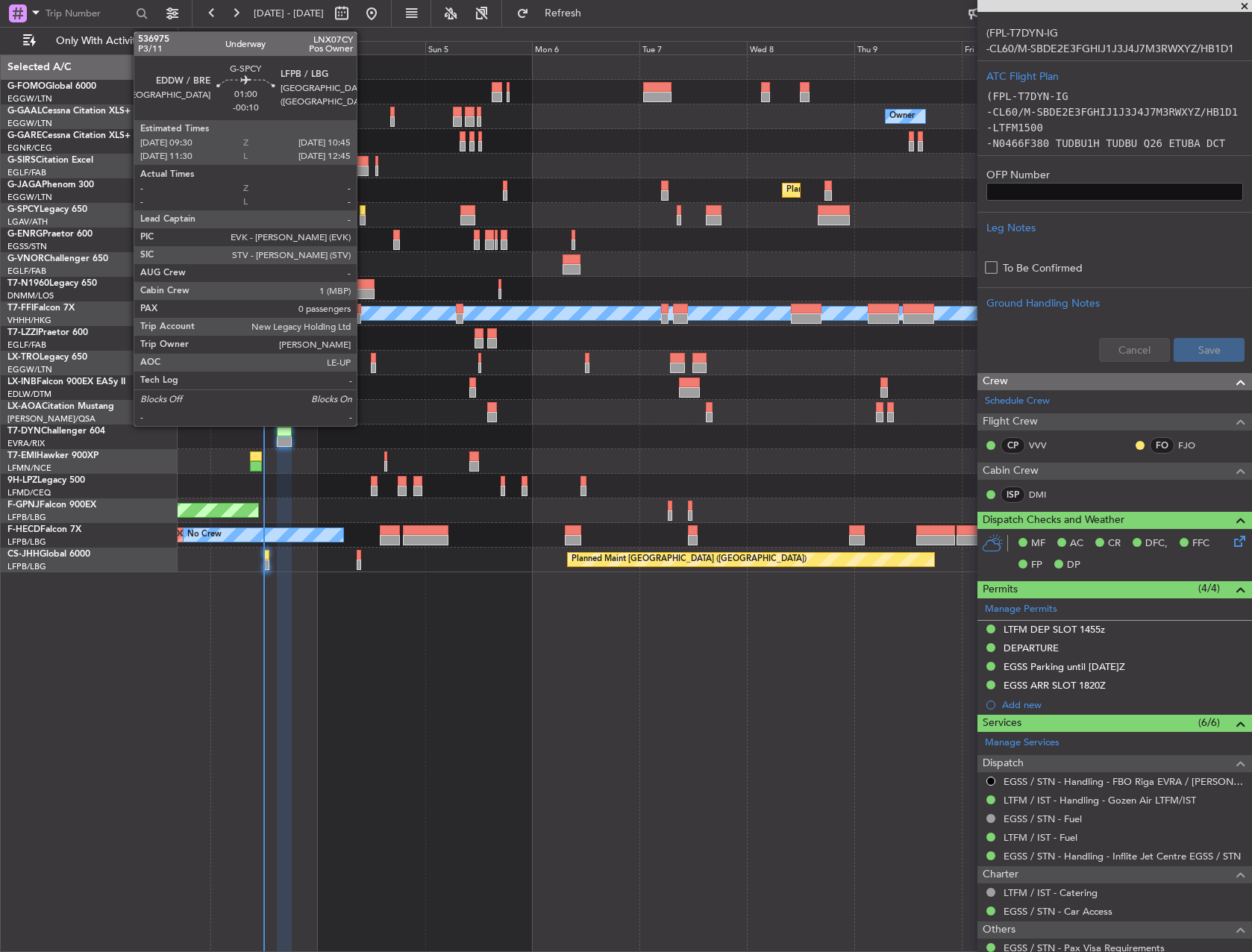
click at [363, 220] on div at bounding box center [362, 220] width 6 height 11
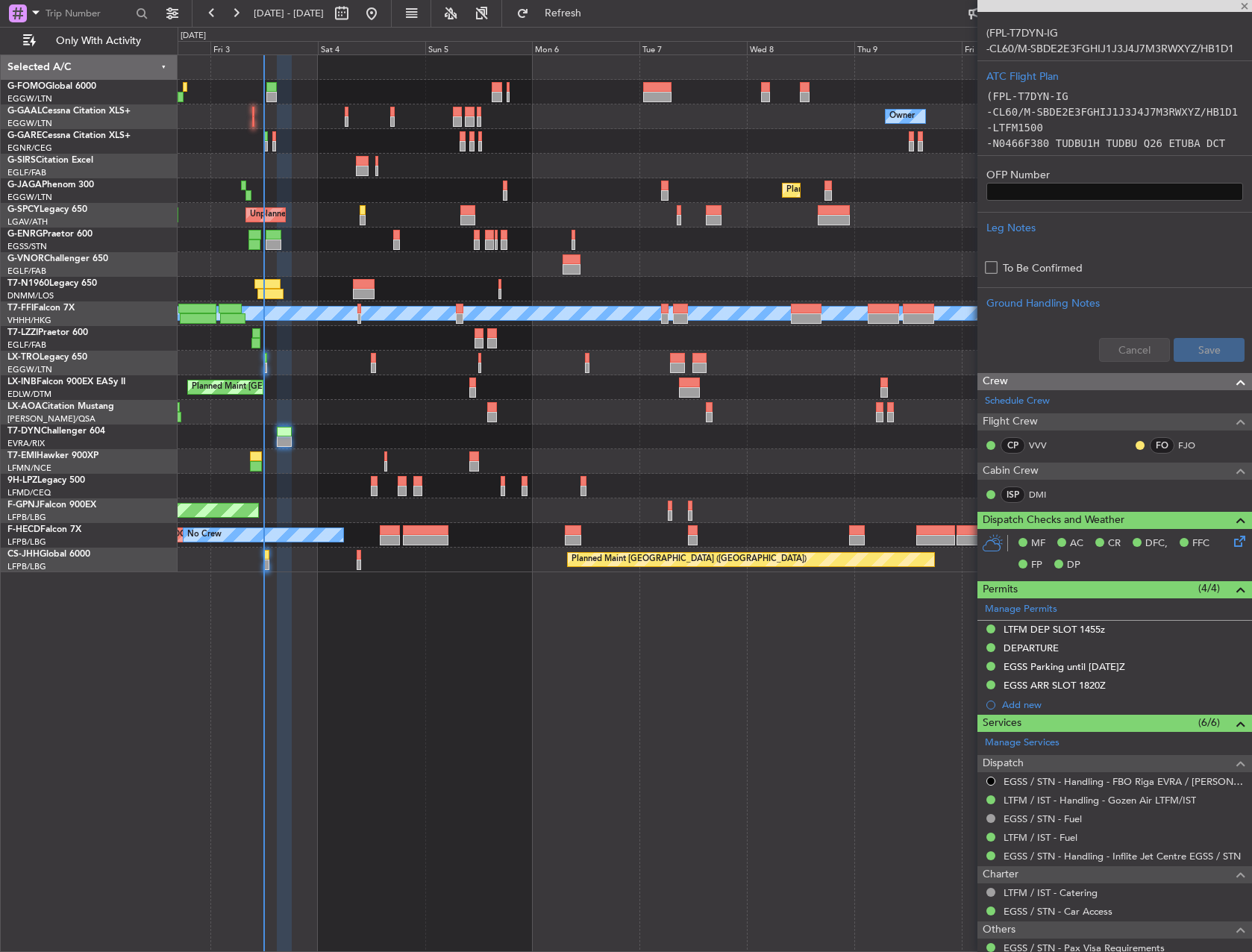
type input "-00:10"
type input "0"
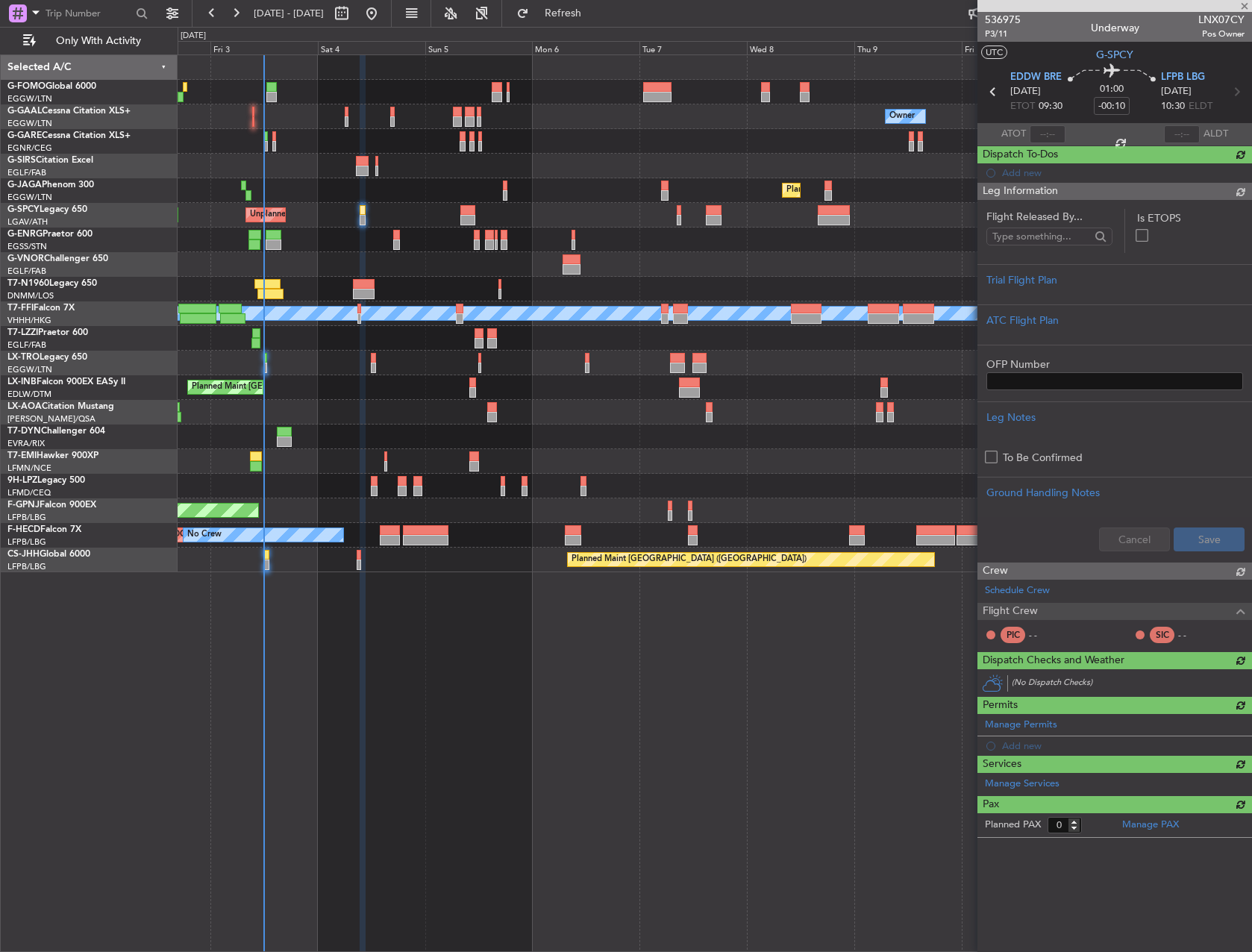
scroll to position [0, 0]
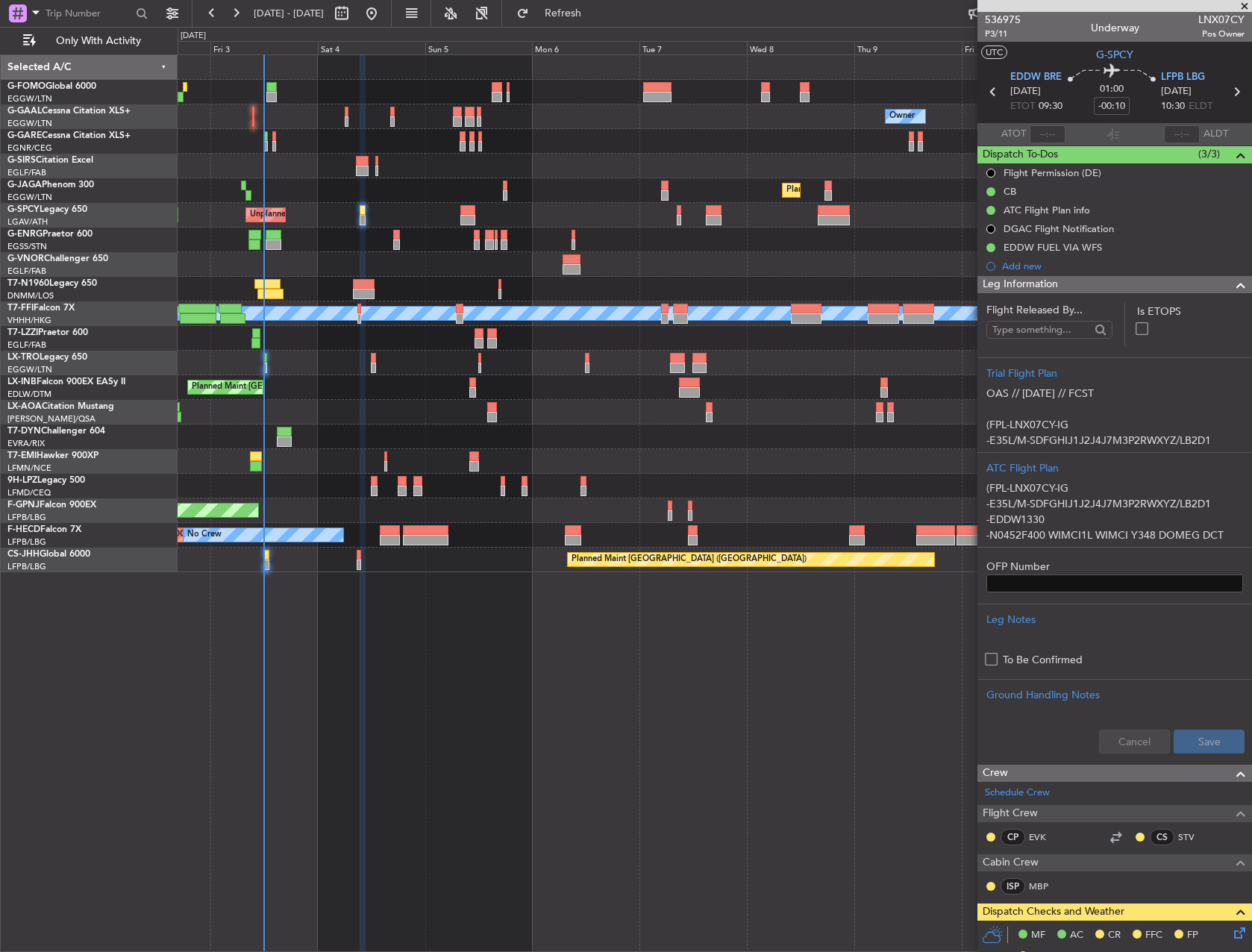
click at [1198, 15] on span "LNX07CY" at bounding box center [1220, 19] width 46 height 15
copy span "LNX07CY"
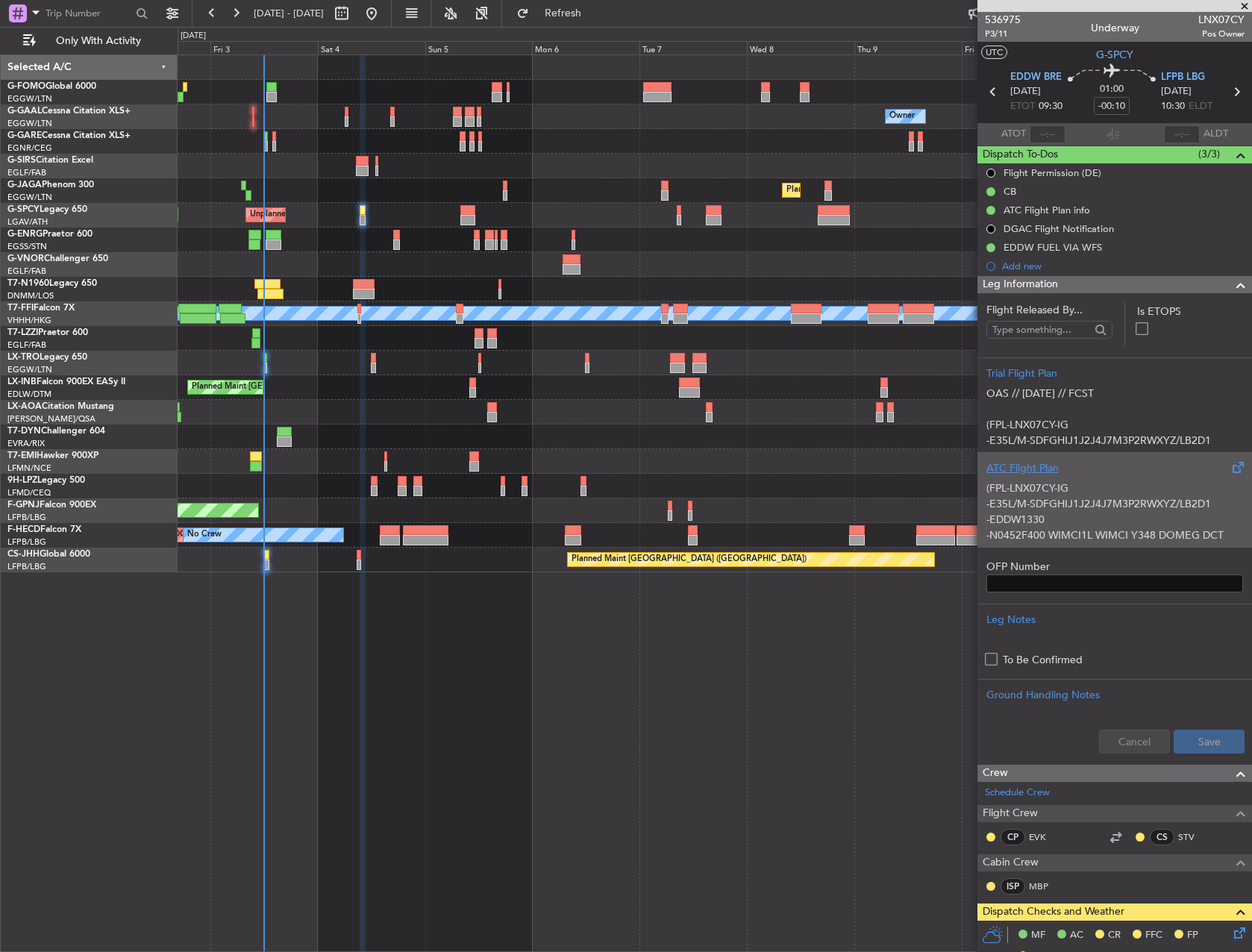
click at [1085, 506] on p "-E35L/M-SDFGHIJ1J2J4J7M3P2RWXYZ/LB2D1" at bounding box center [1114, 503] width 256 height 15
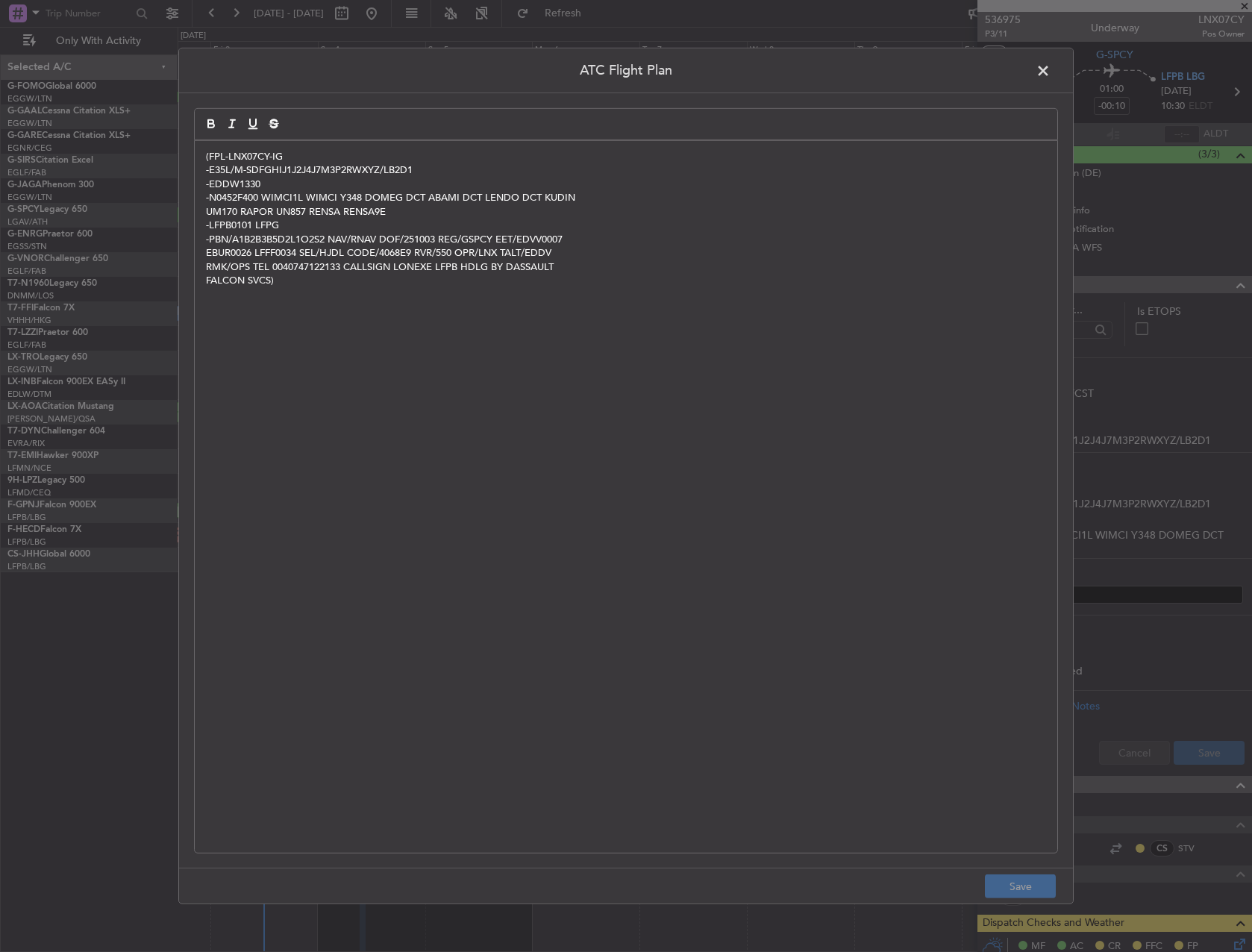
click at [1051, 66] on span at bounding box center [1051, 74] width 0 height 30
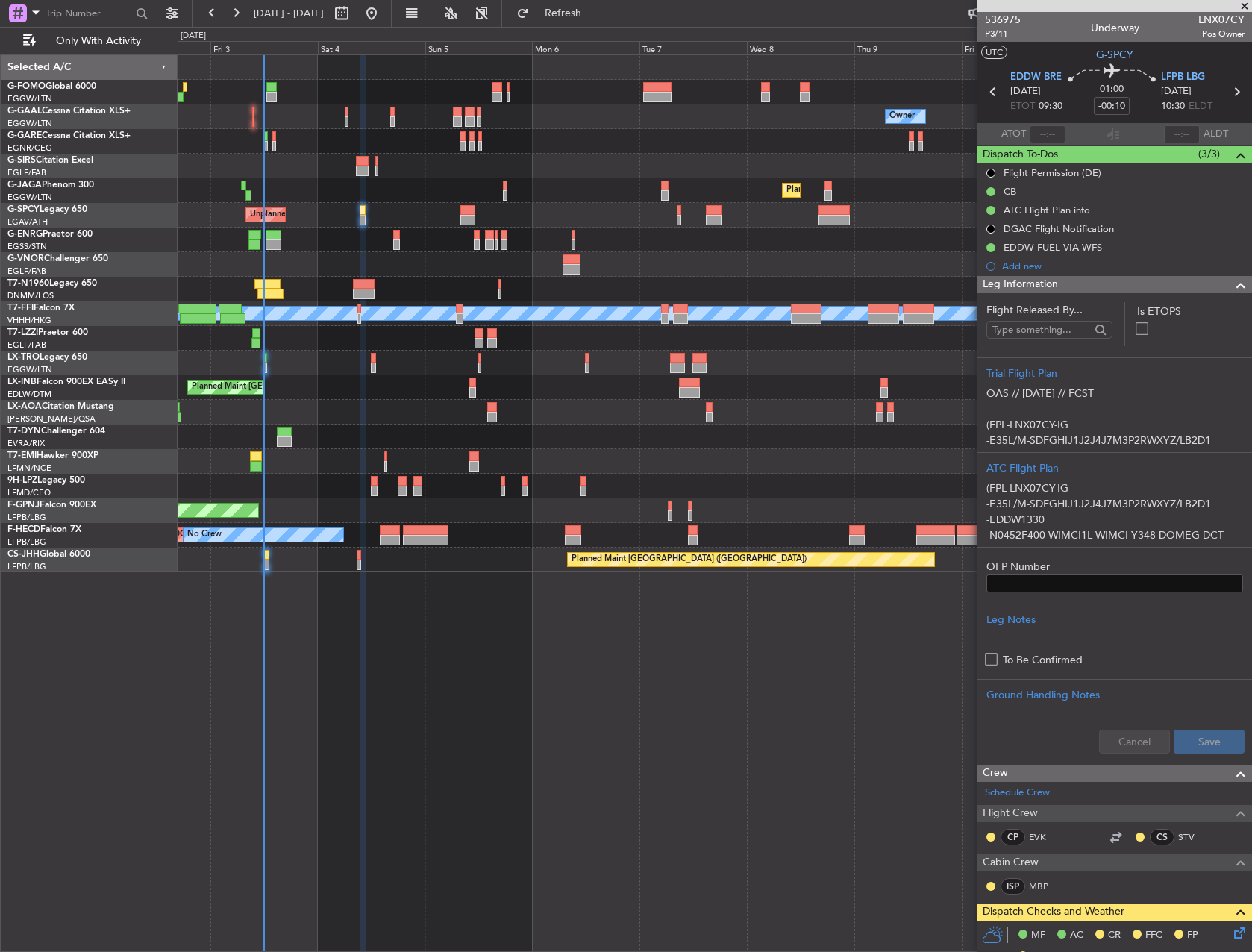
drag, startPoint x: 627, startPoint y: 14, endPoint x: 641, endPoint y: 25, distance: 17.8
click at [594, 14] on span "Refresh" at bounding box center [563, 13] width 62 height 11
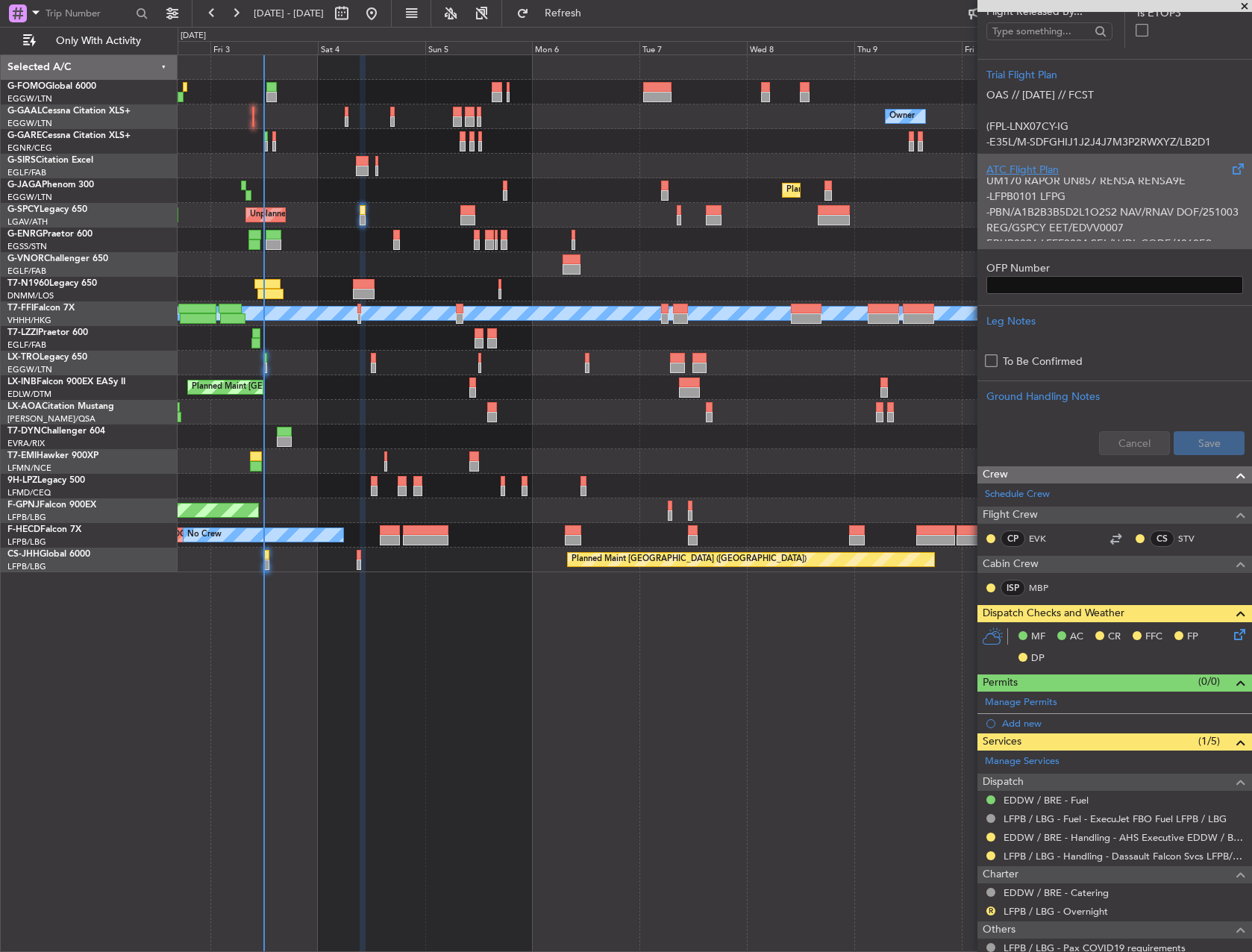
scroll to position [15, 0]
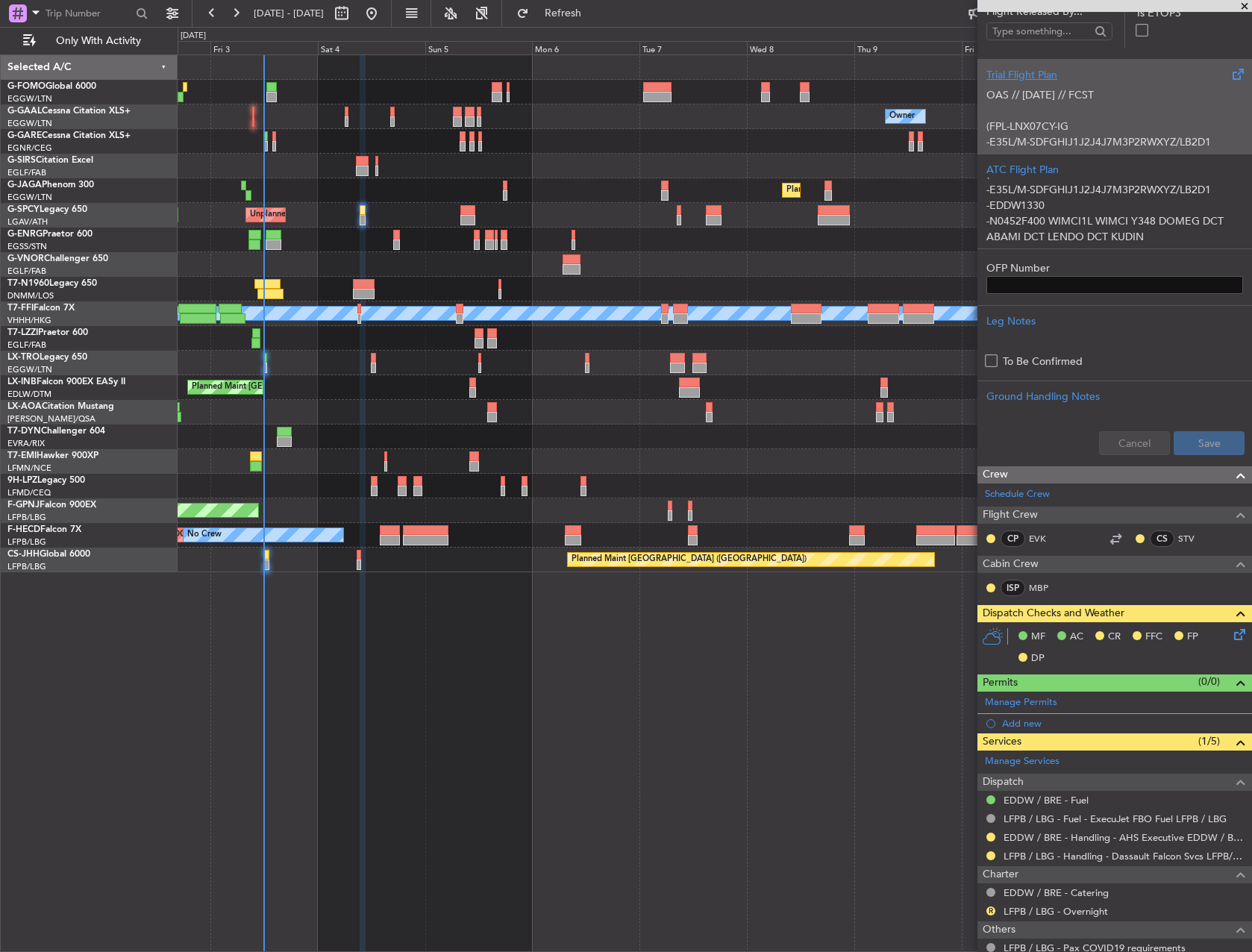
click at [1008, 121] on p "(FPL-LNX07CY-IG" at bounding box center [1114, 126] width 256 height 15
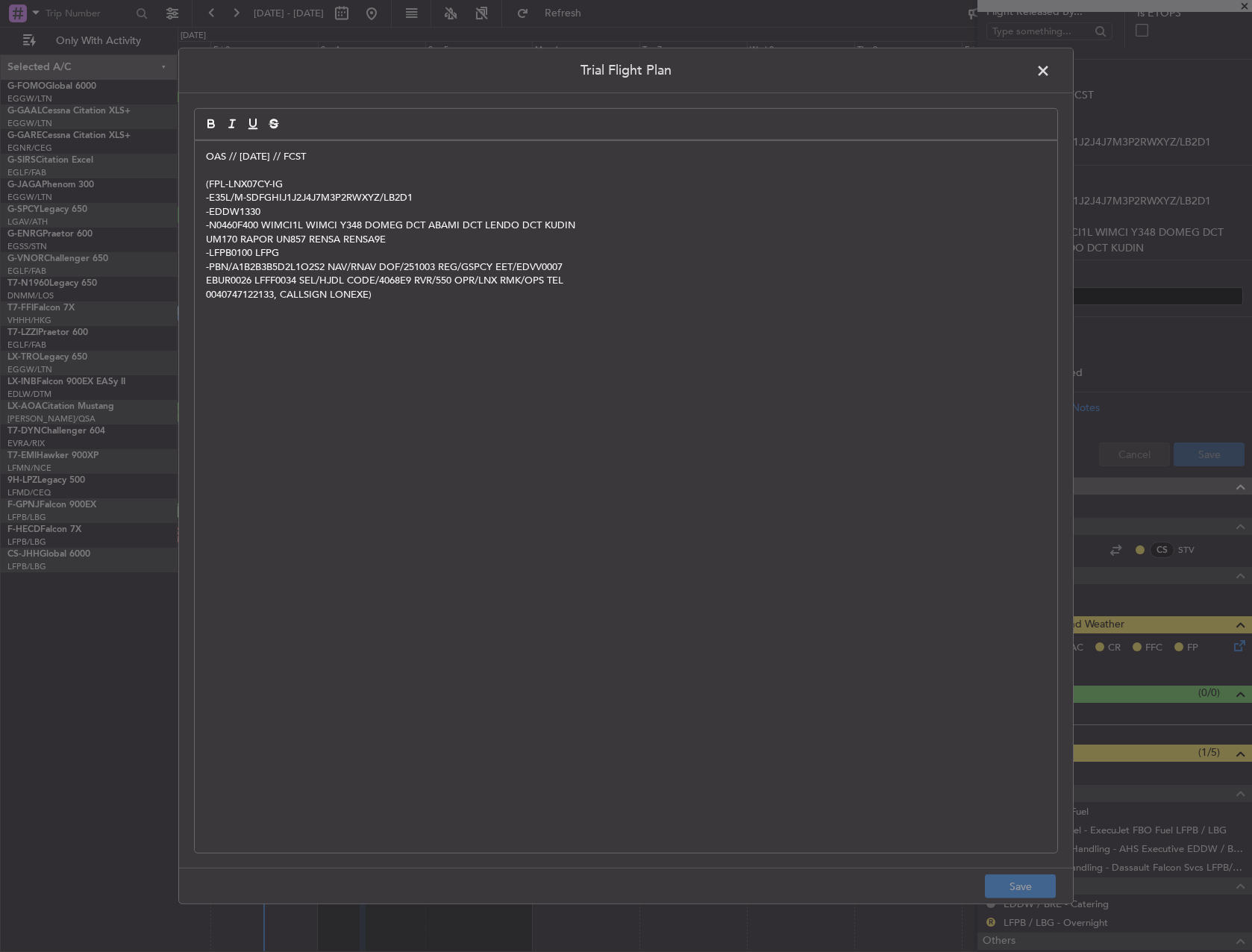
click at [198, 162] on div "OAS // 01OCT // FCST (FPL-LNX07CY-IG -E35L/M-SDFGHIJ1J2J4J7M3P2RWXYZ/LB2D1 -EDD…" at bounding box center [626, 497] width 862 height 712
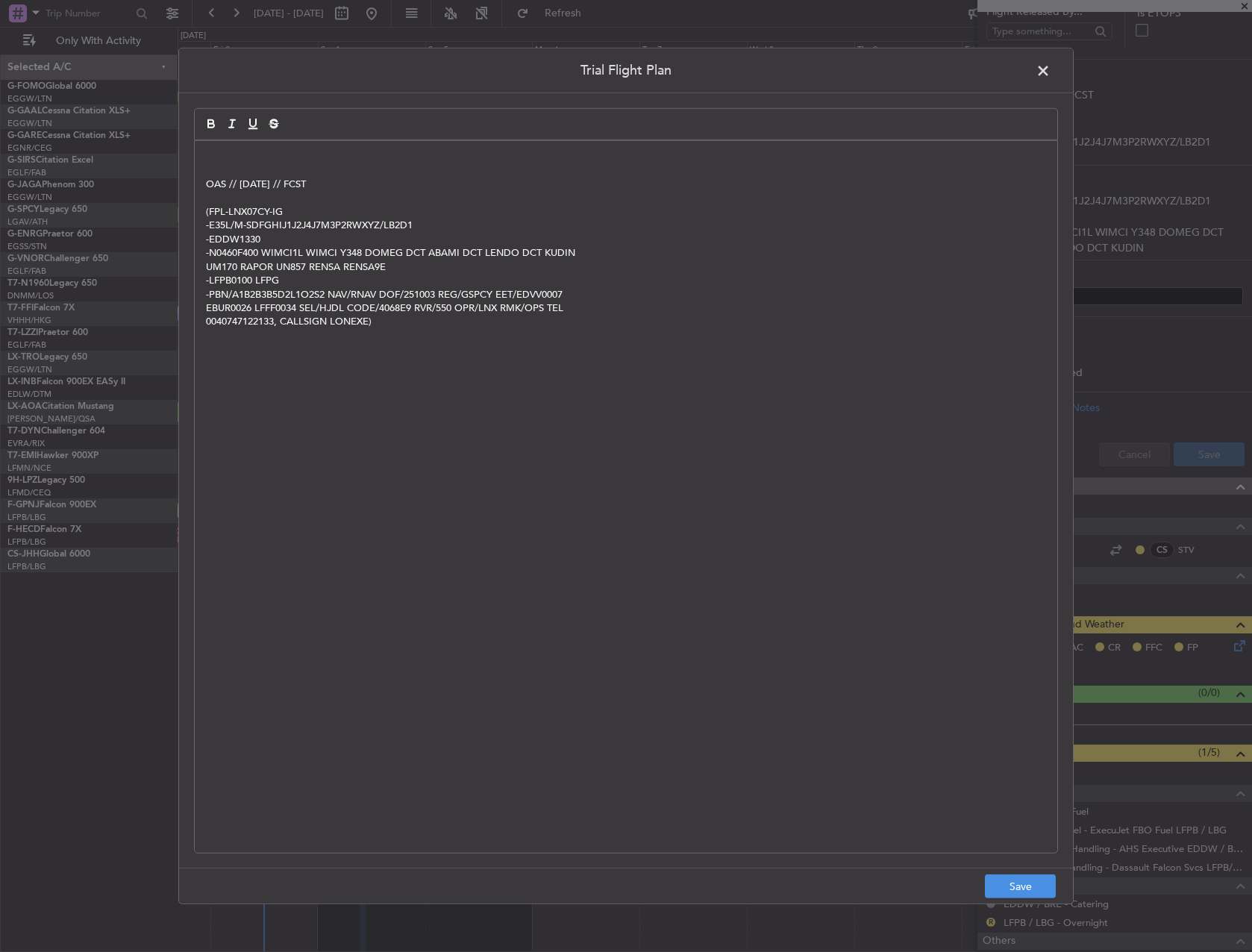
click at [201, 159] on div "OAS // 01OCT // FCST (FPL-LNX07CY-IG -E35L/M-SDFGHIJ1J2J4J7M3P2RWXYZ/LB2D1 -EDD…" at bounding box center [626, 497] width 862 height 712
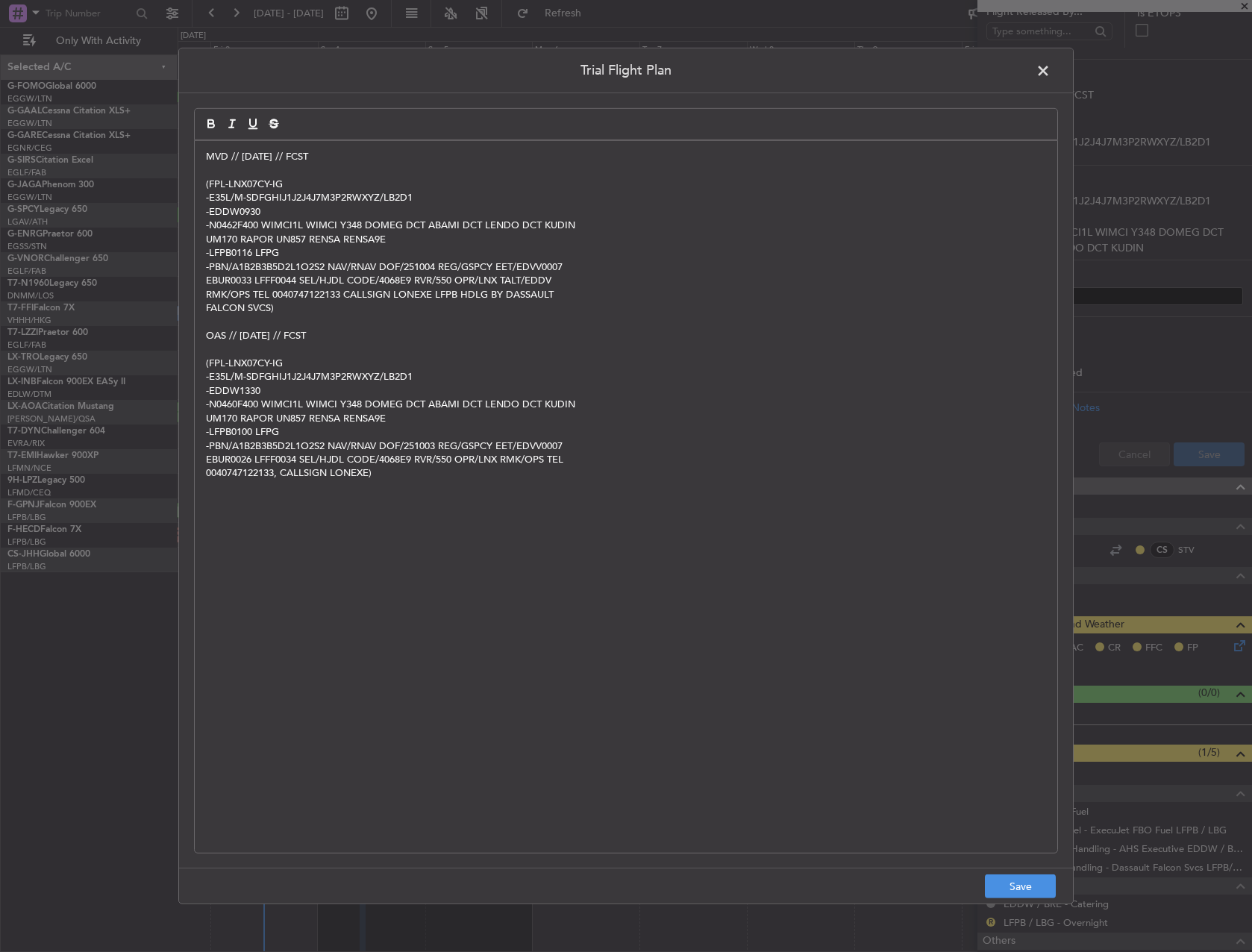
scroll to position [0, 0]
click at [1017, 895] on button "Save" at bounding box center [1021, 886] width 71 height 24
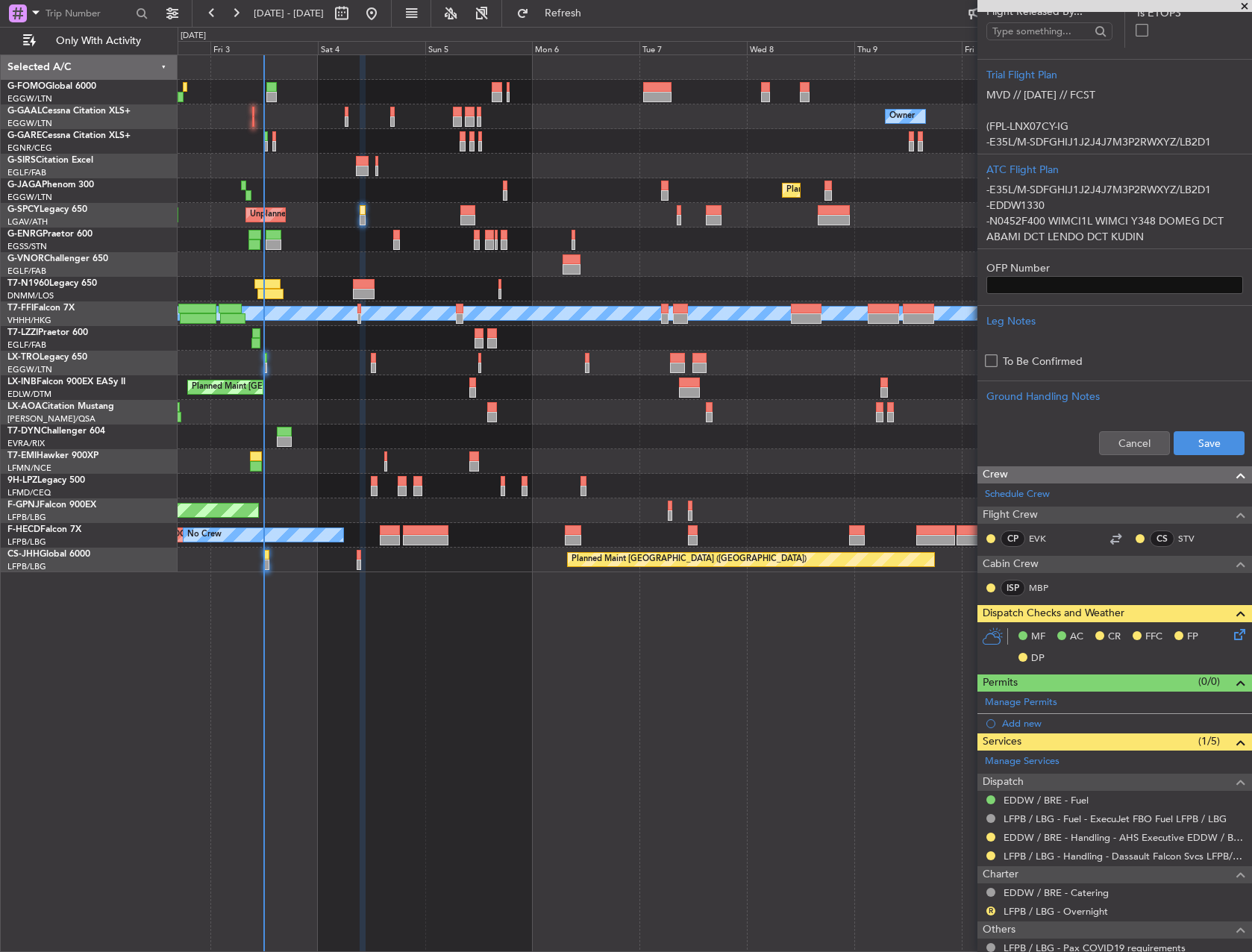
click at [1216, 429] on div "Cancel Save" at bounding box center [1114, 442] width 274 height 44
click at [1217, 445] on button "Save" at bounding box center [1209, 443] width 71 height 24
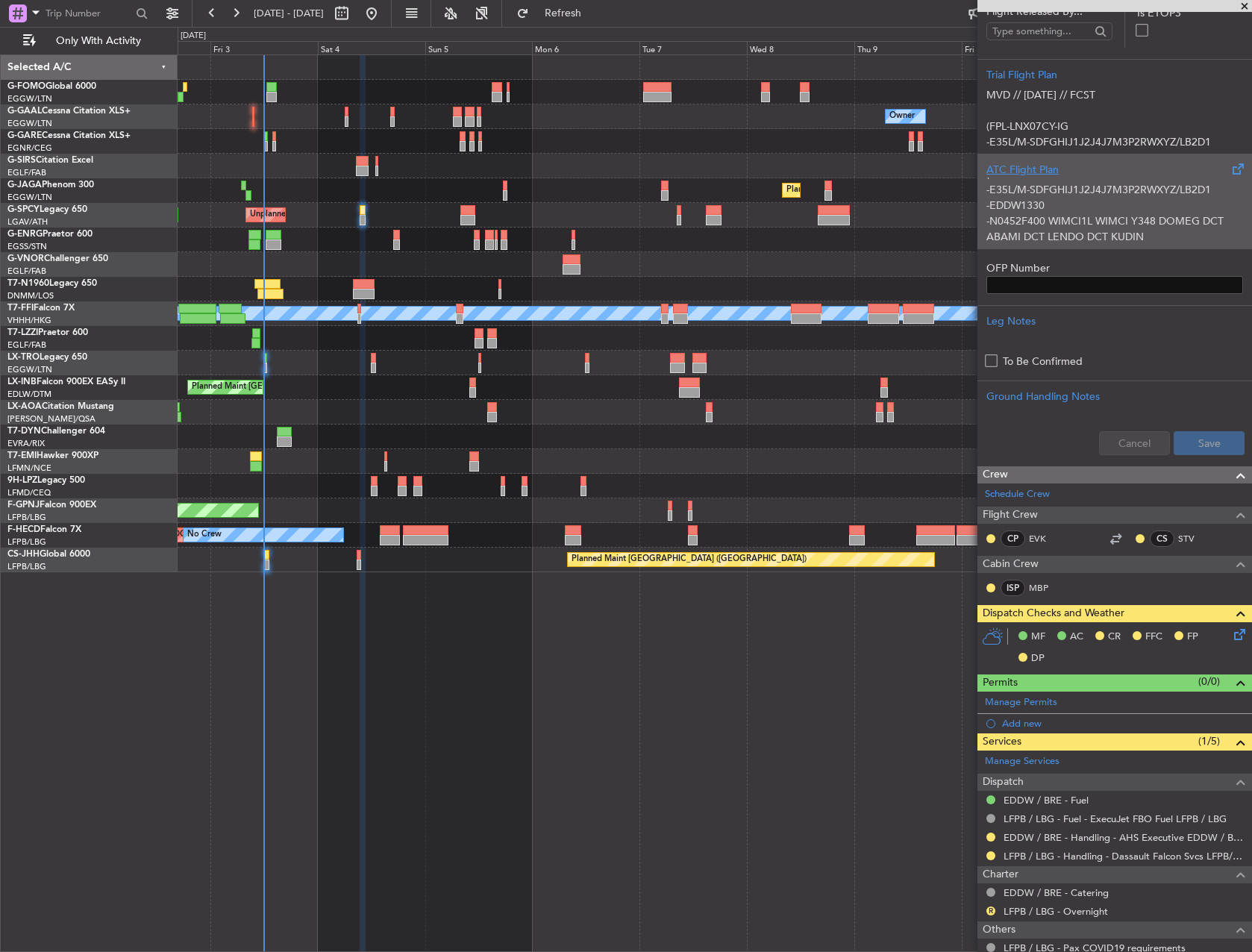
click at [1128, 224] on p "-N0452F400 WIMCI1L WIMCI Y348 DOMEG DCT ABAMI DCT LENDO DCT KUDIN" at bounding box center [1114, 229] width 256 height 32
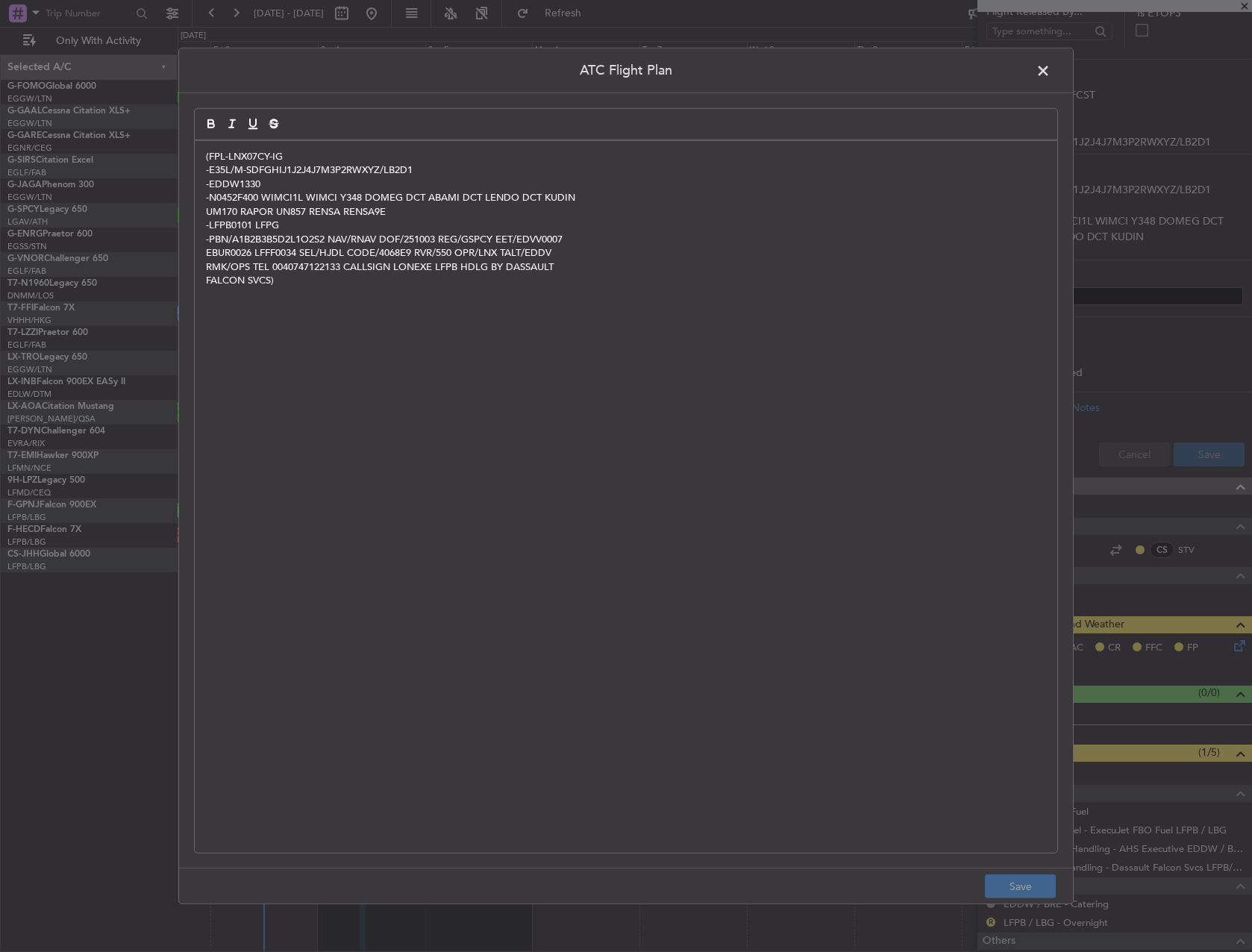
click at [795, 361] on div "(FPL-LNX07CY-IG -E35L/M-SDFGHIJ1J2J4J7M3P2RWXYZ/LB2D1 -EDDW1330 -N0452F400 WIMC…" at bounding box center [626, 497] width 862 height 712
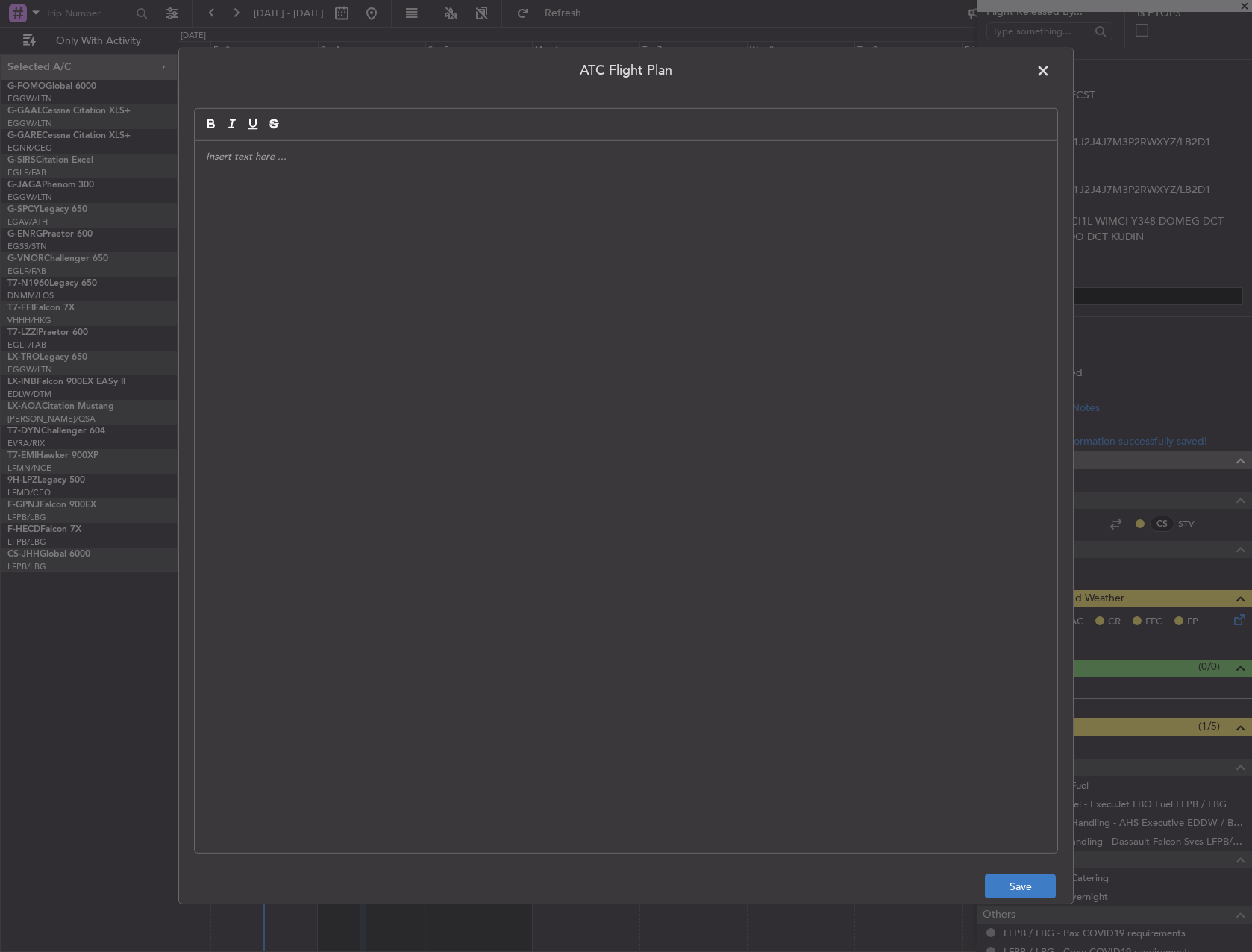
click at [1014, 874] on footer "Save" at bounding box center [625, 886] width 894 height 36
click at [1014, 890] on button "Save" at bounding box center [1021, 886] width 71 height 24
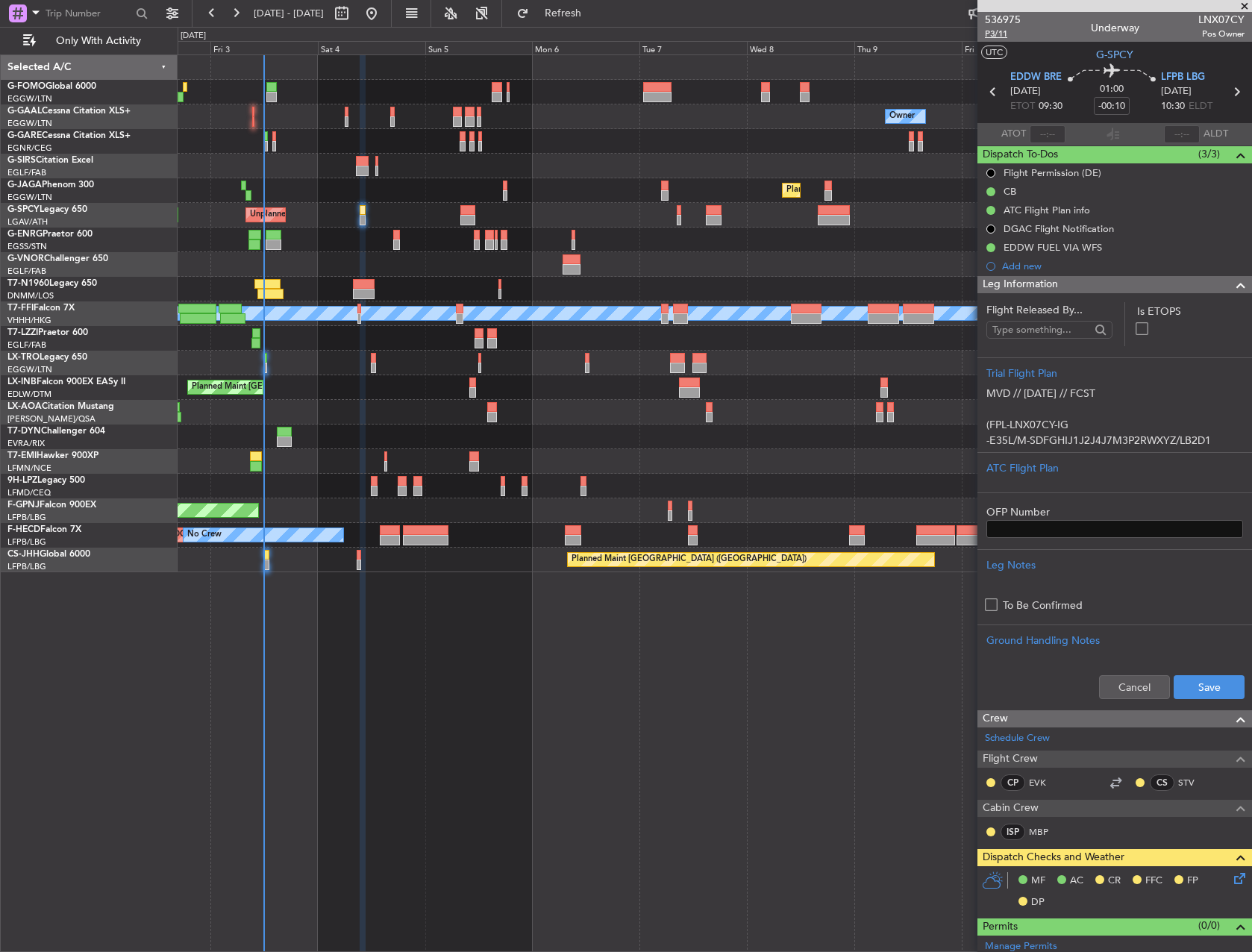
click at [998, 33] on span "P3/11" at bounding box center [1003, 34] width 36 height 13
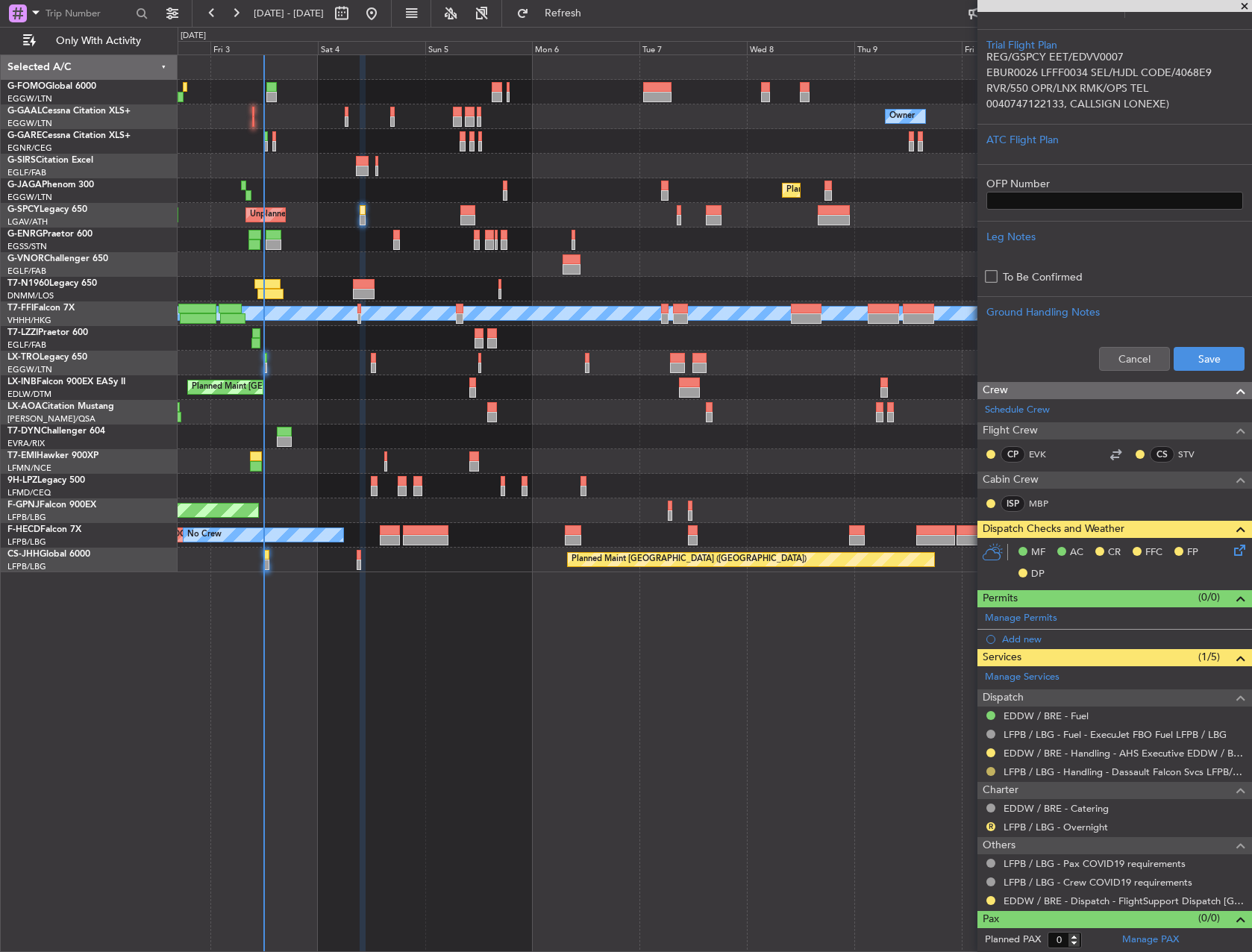
click at [991, 776] on mat-tooltip-component "Requested" at bounding box center [990, 794] width 67 height 40
click at [989, 767] on button at bounding box center [990, 771] width 9 height 9
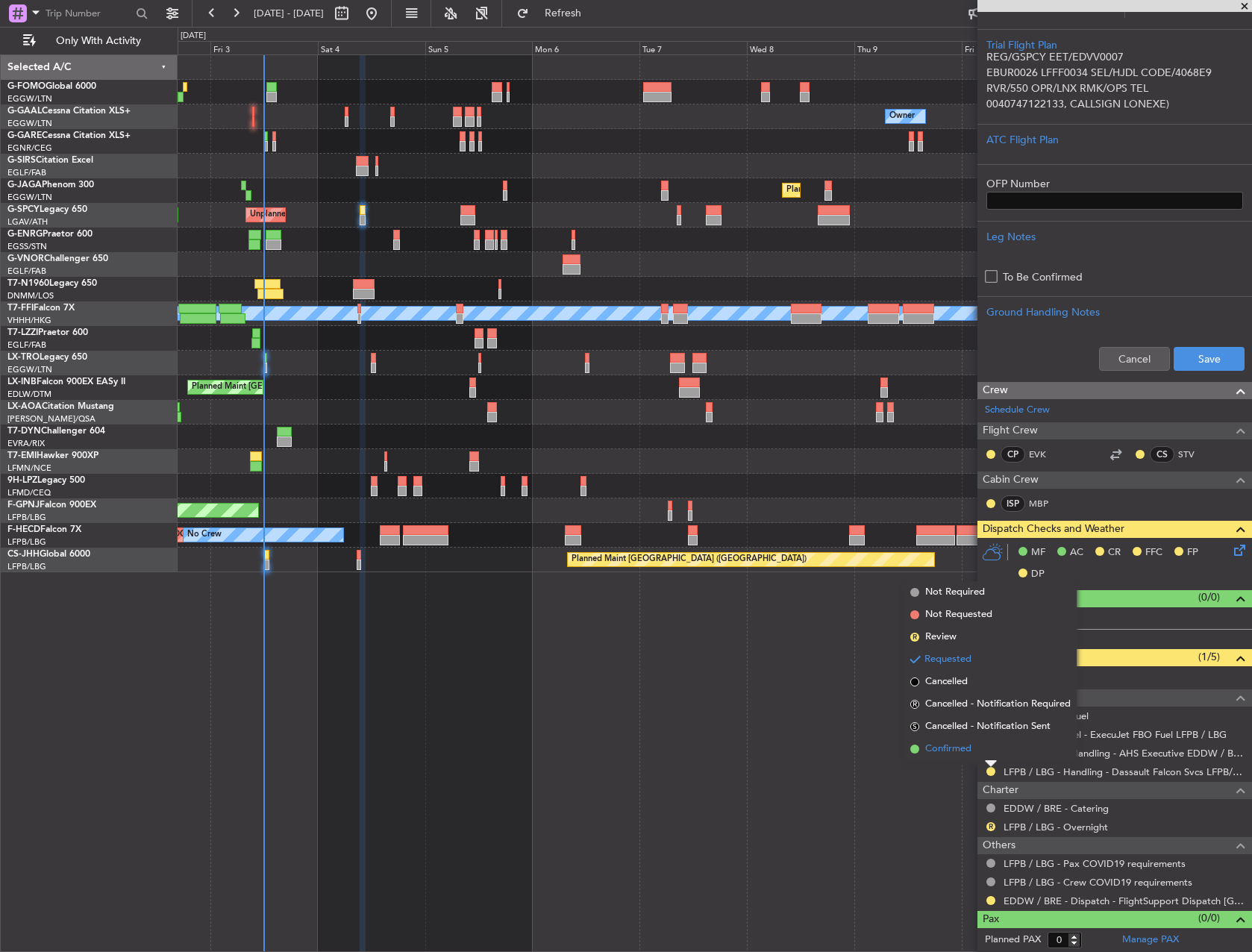
click at [983, 749] on li "Confirmed" at bounding box center [990, 749] width 172 height 23
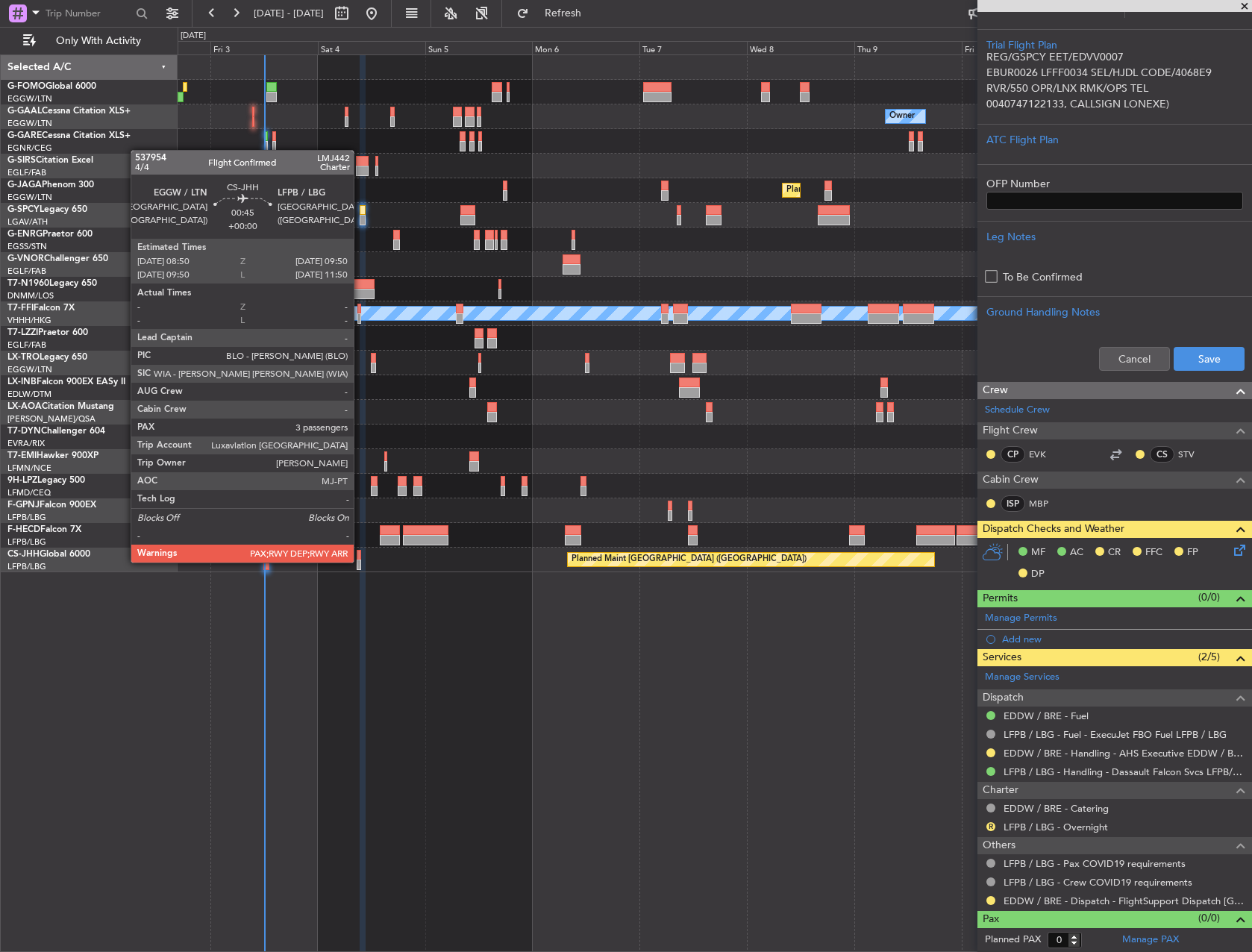
click at [361, 561] on div at bounding box center [359, 565] width 5 height 11
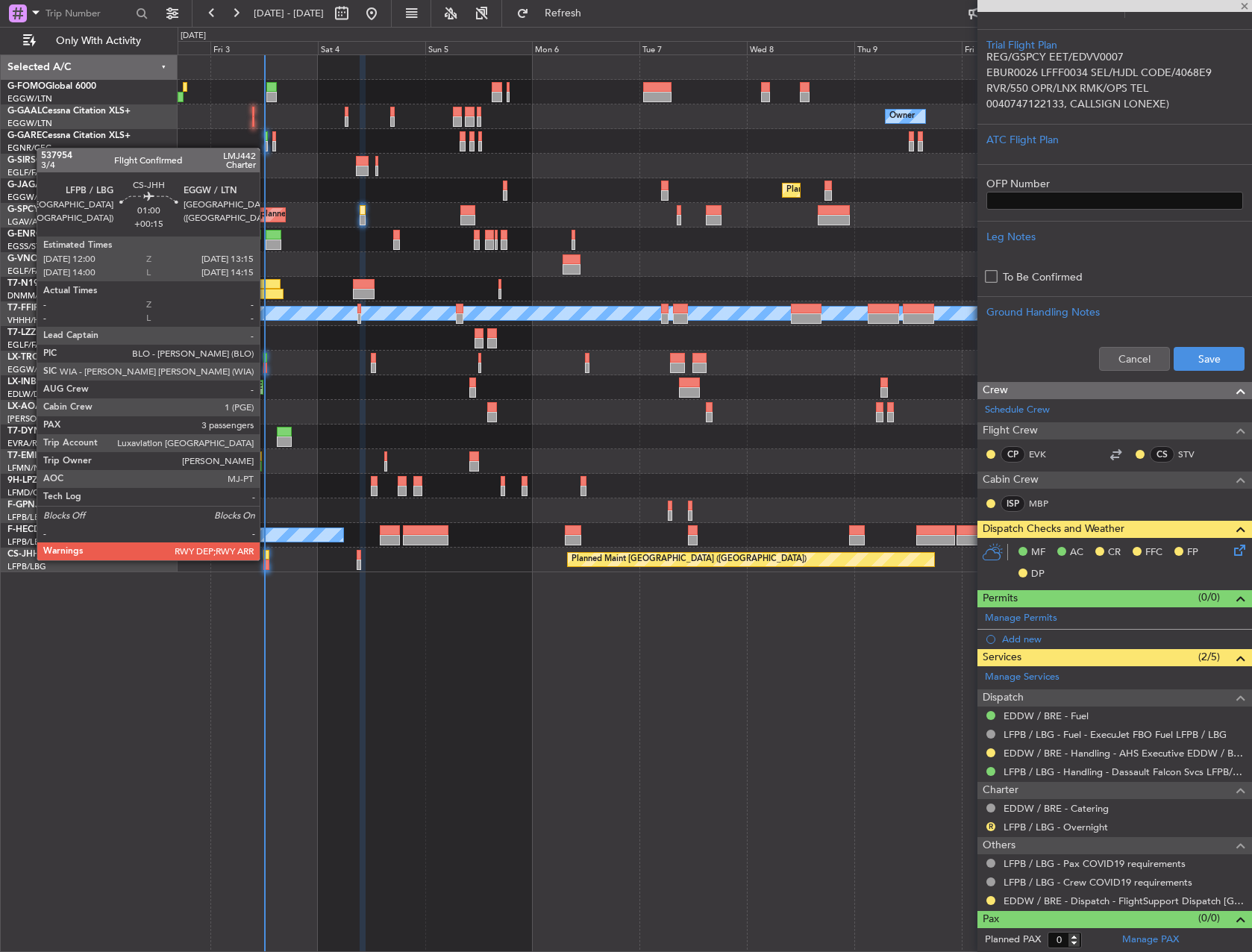
type input "8"
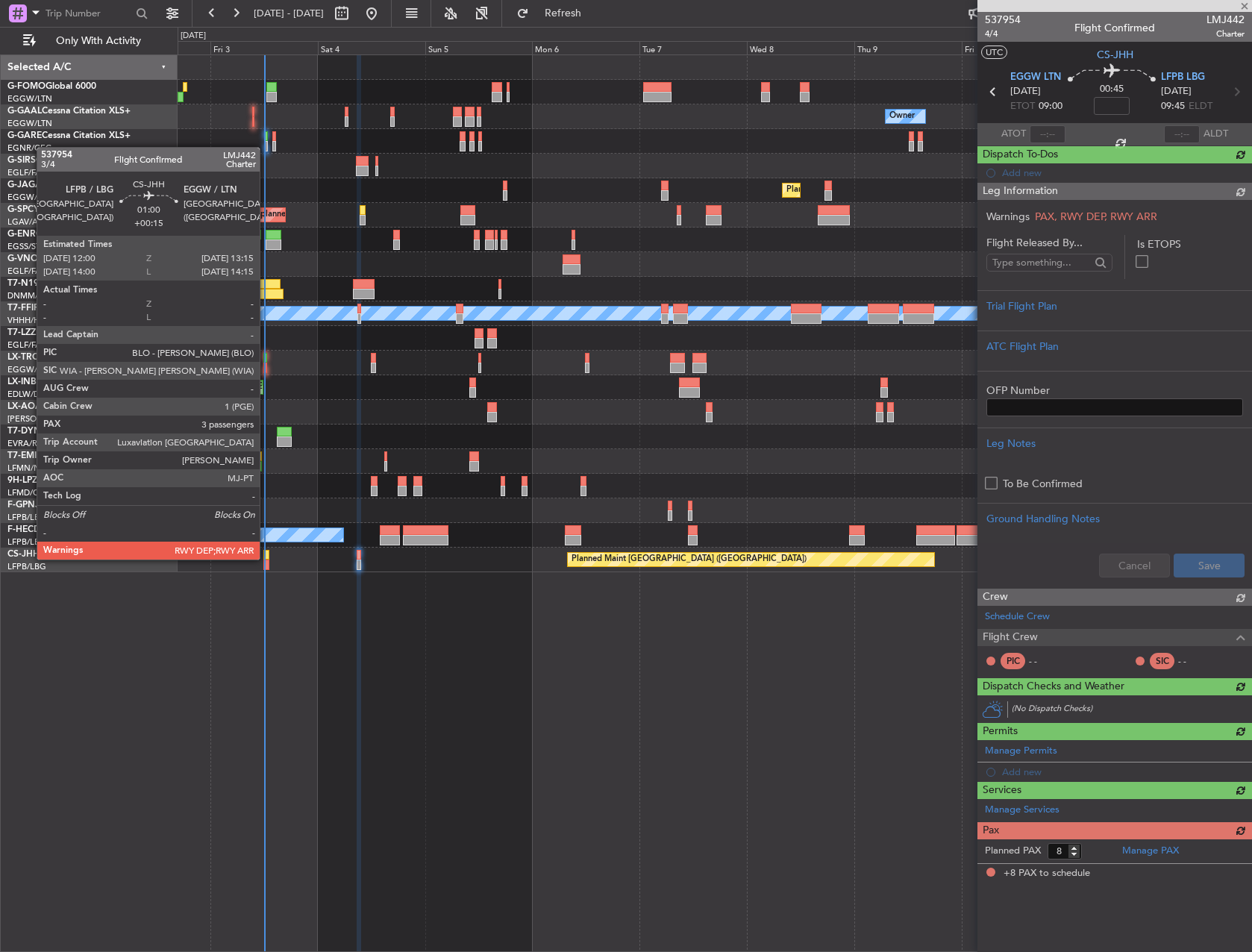
scroll to position [0, 0]
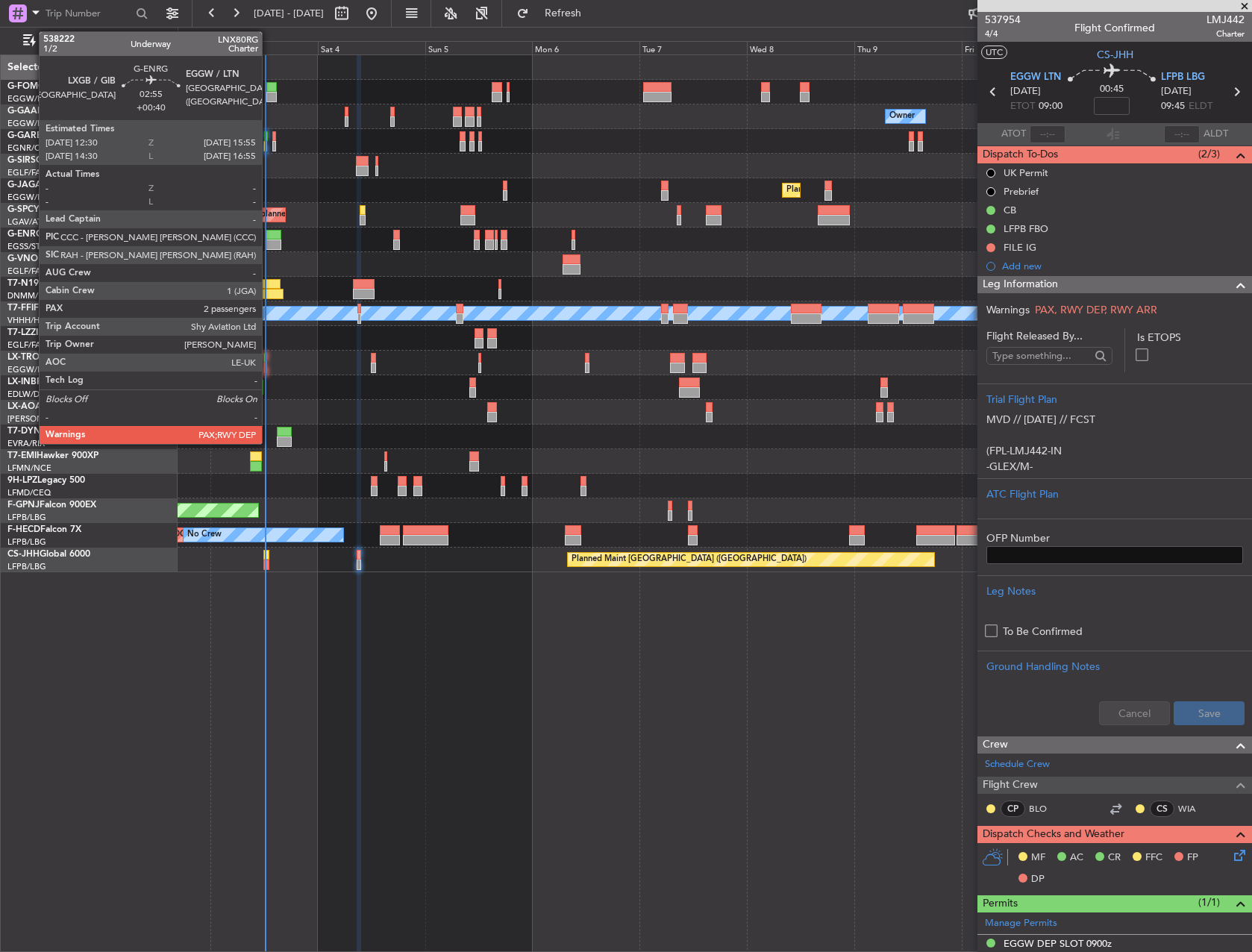
click at [269, 243] on div at bounding box center [273, 244] width 15 height 11
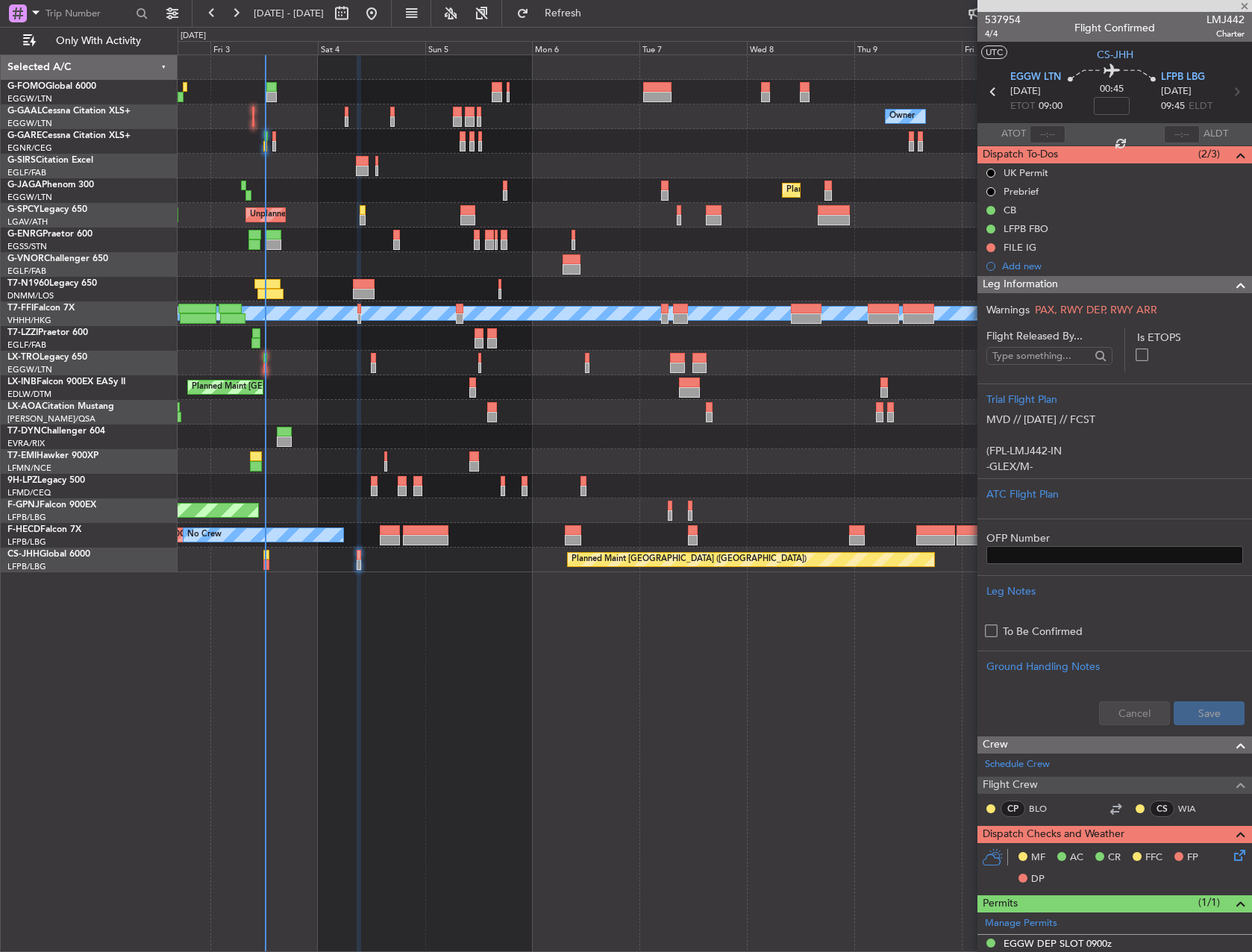
type input "+00:40"
type input "2"
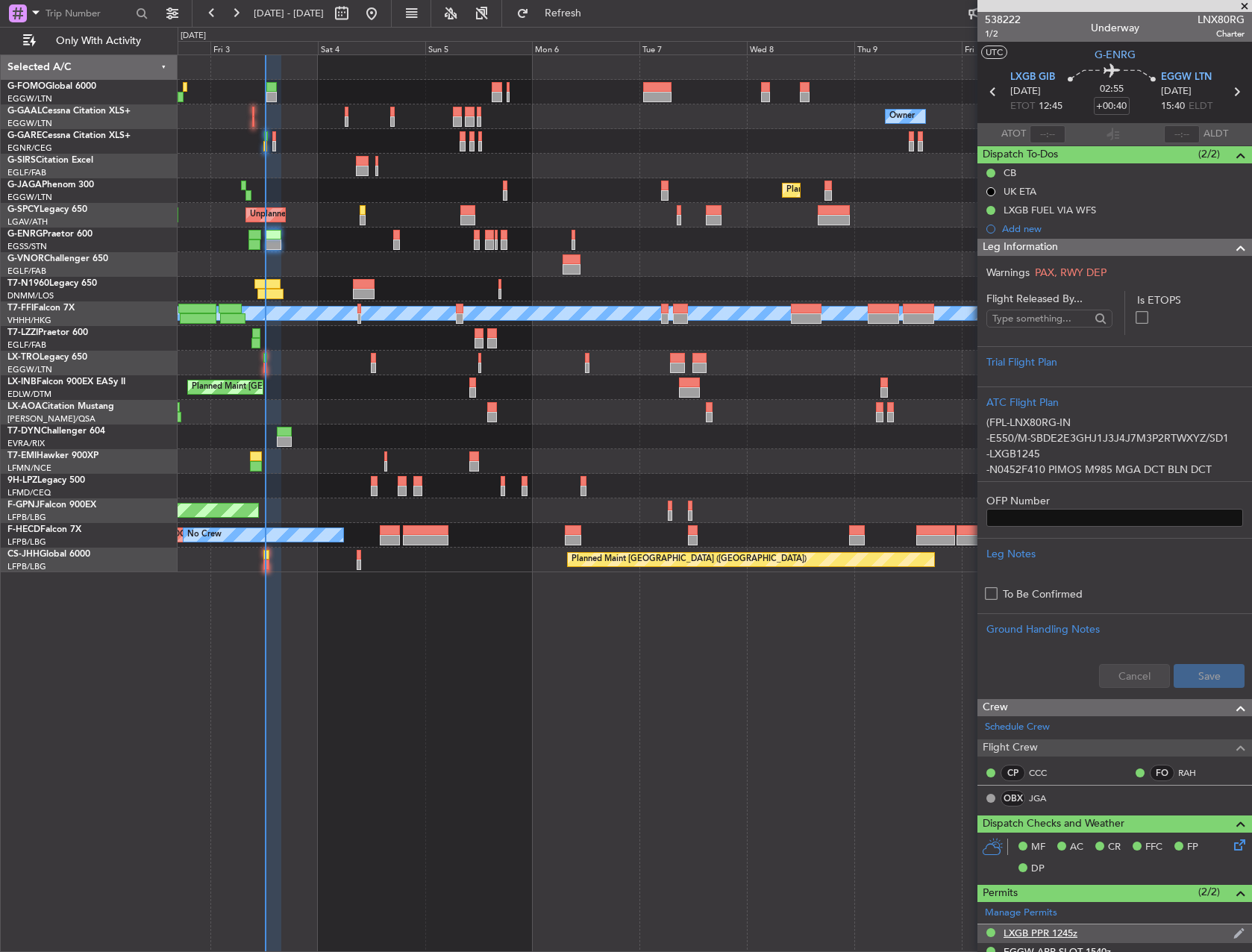
scroll to position [373, 0]
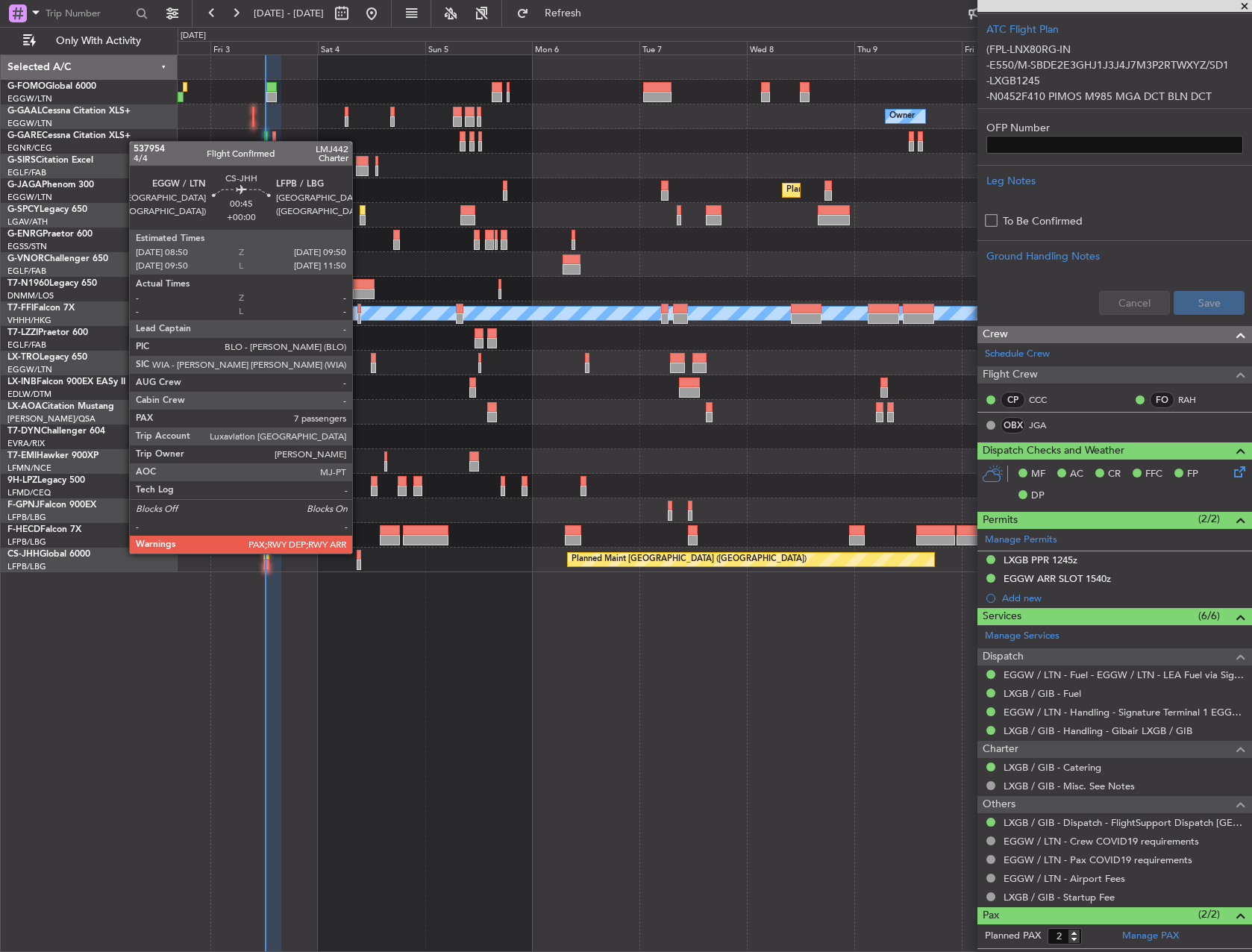
click at [359, 552] on div at bounding box center [359, 555] width 5 height 11
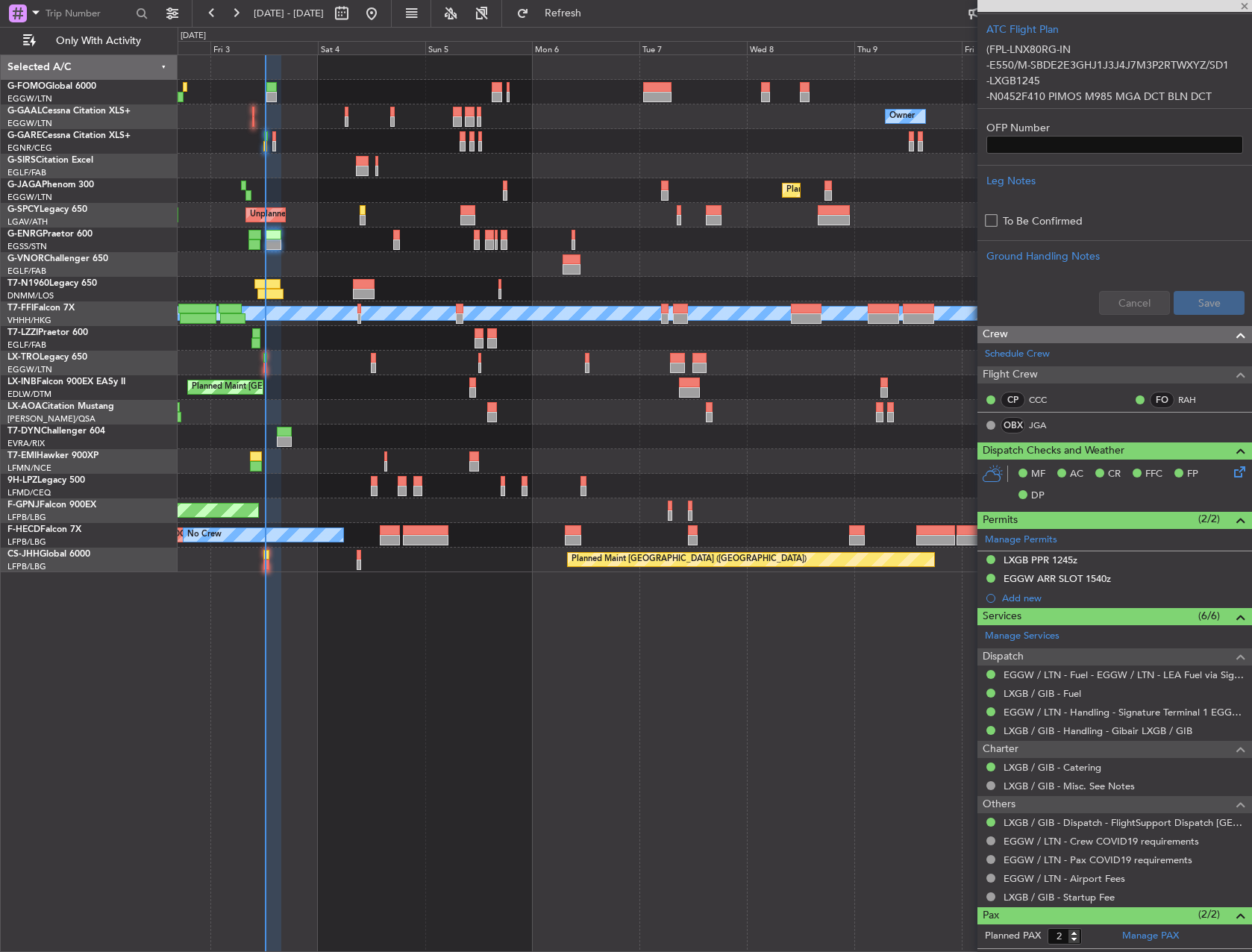
type input "8"
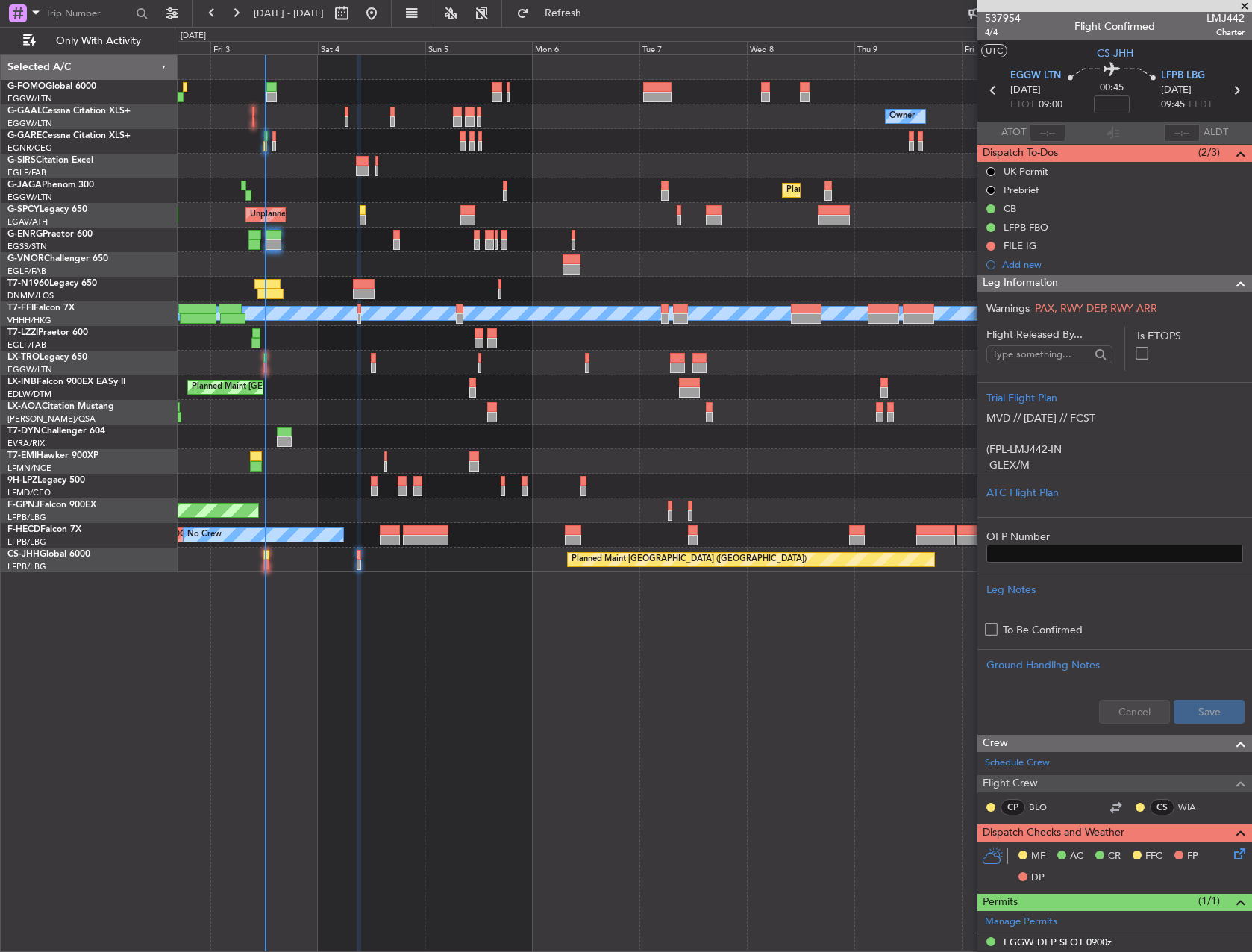
scroll to position [0, 0]
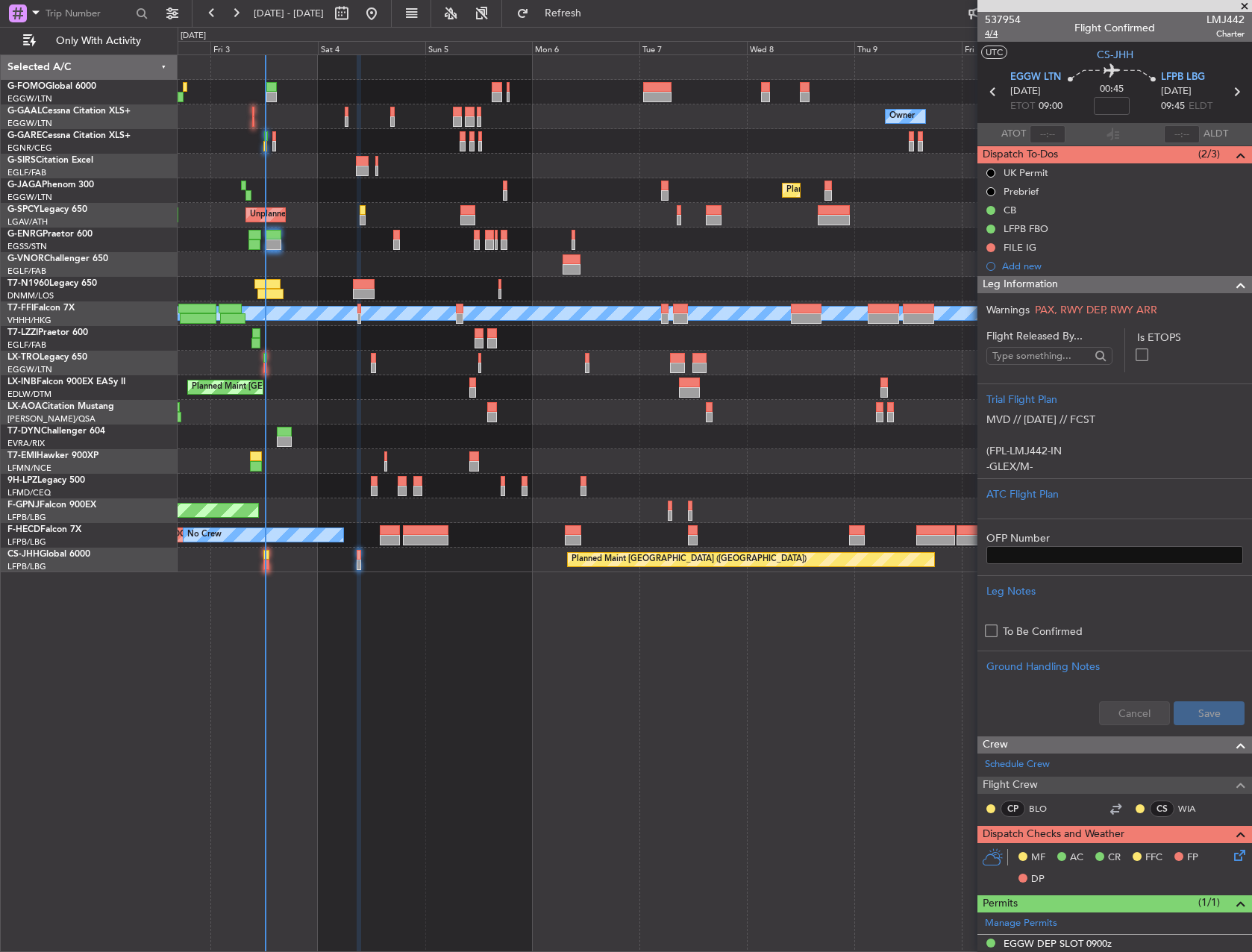
click at [993, 34] on span "4/4" at bounding box center [1003, 34] width 36 height 13
click at [570, 12] on button "Refresh" at bounding box center [554, 14] width 90 height 24
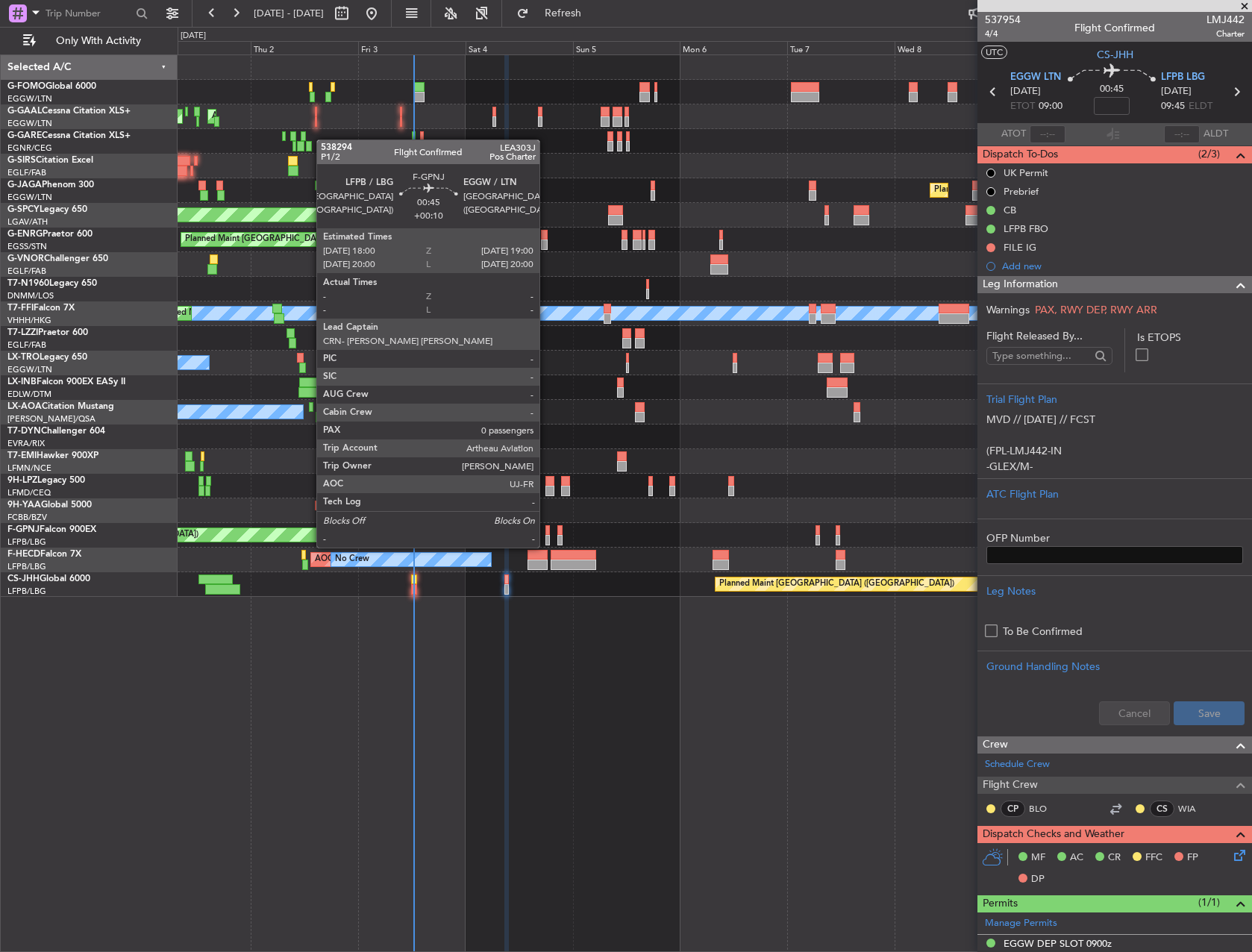
click at [546, 533] on div at bounding box center [548, 530] width 5 height 11
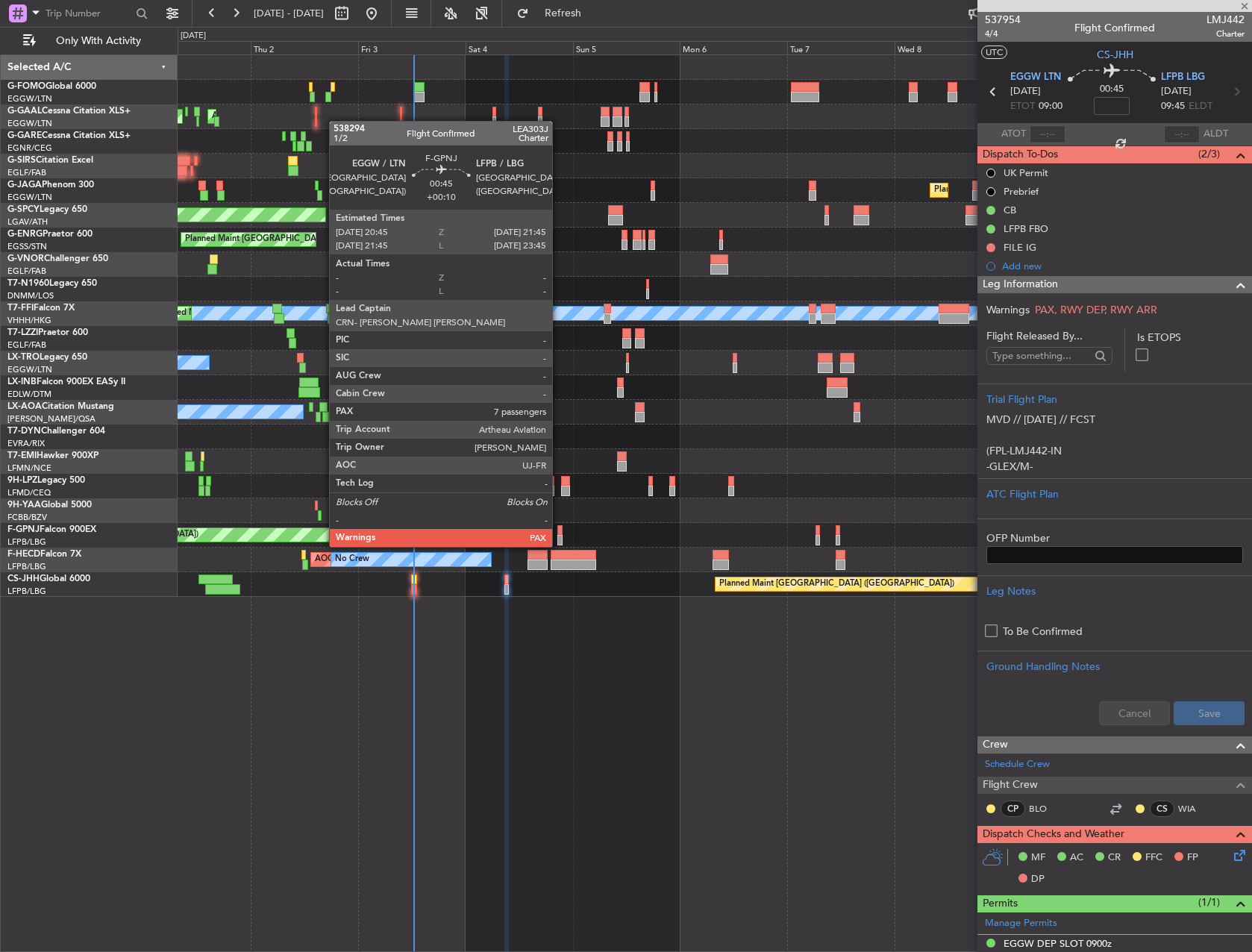
type input "+00:10"
type input "0"
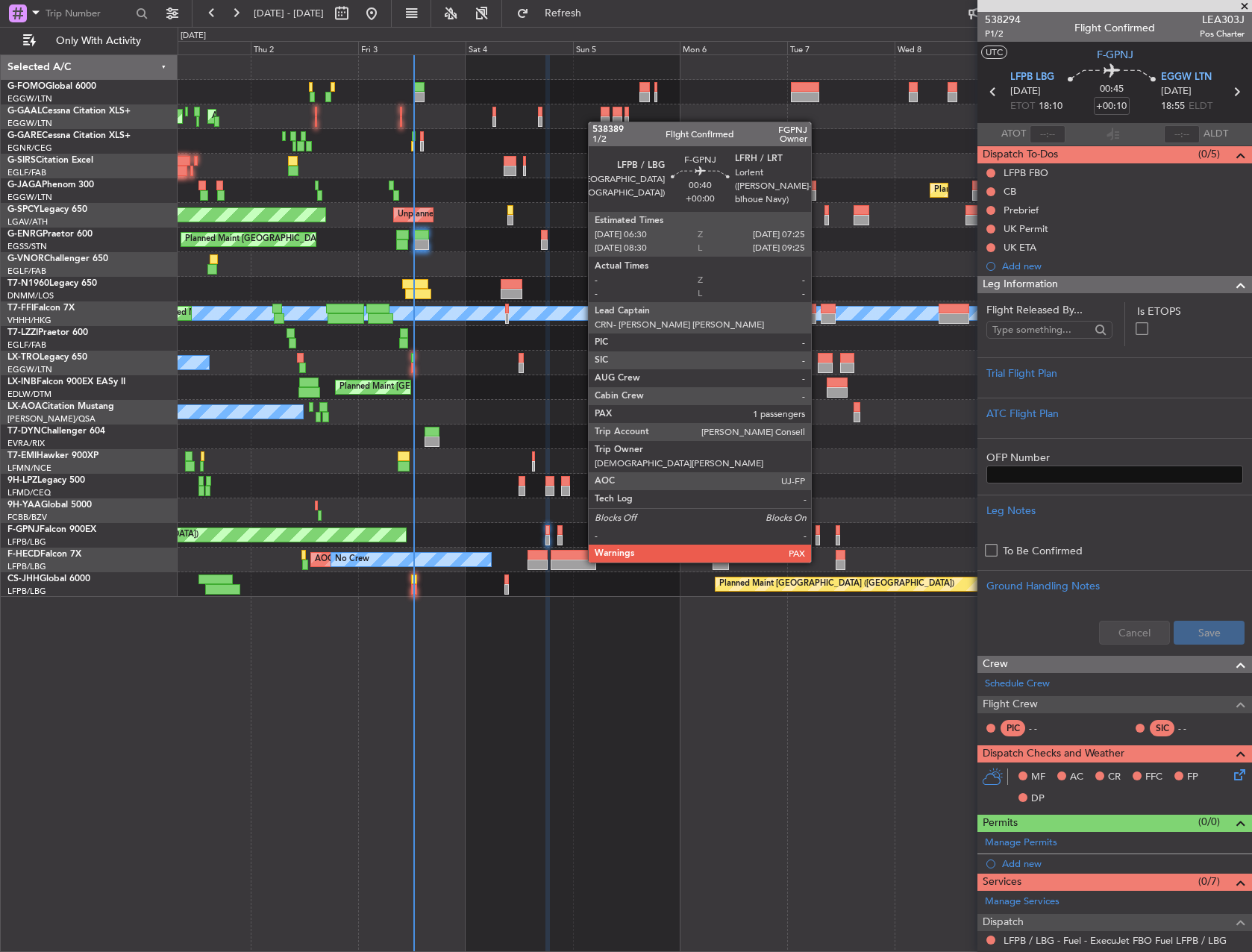
click at [818, 533] on div at bounding box center [818, 530] width 5 height 11
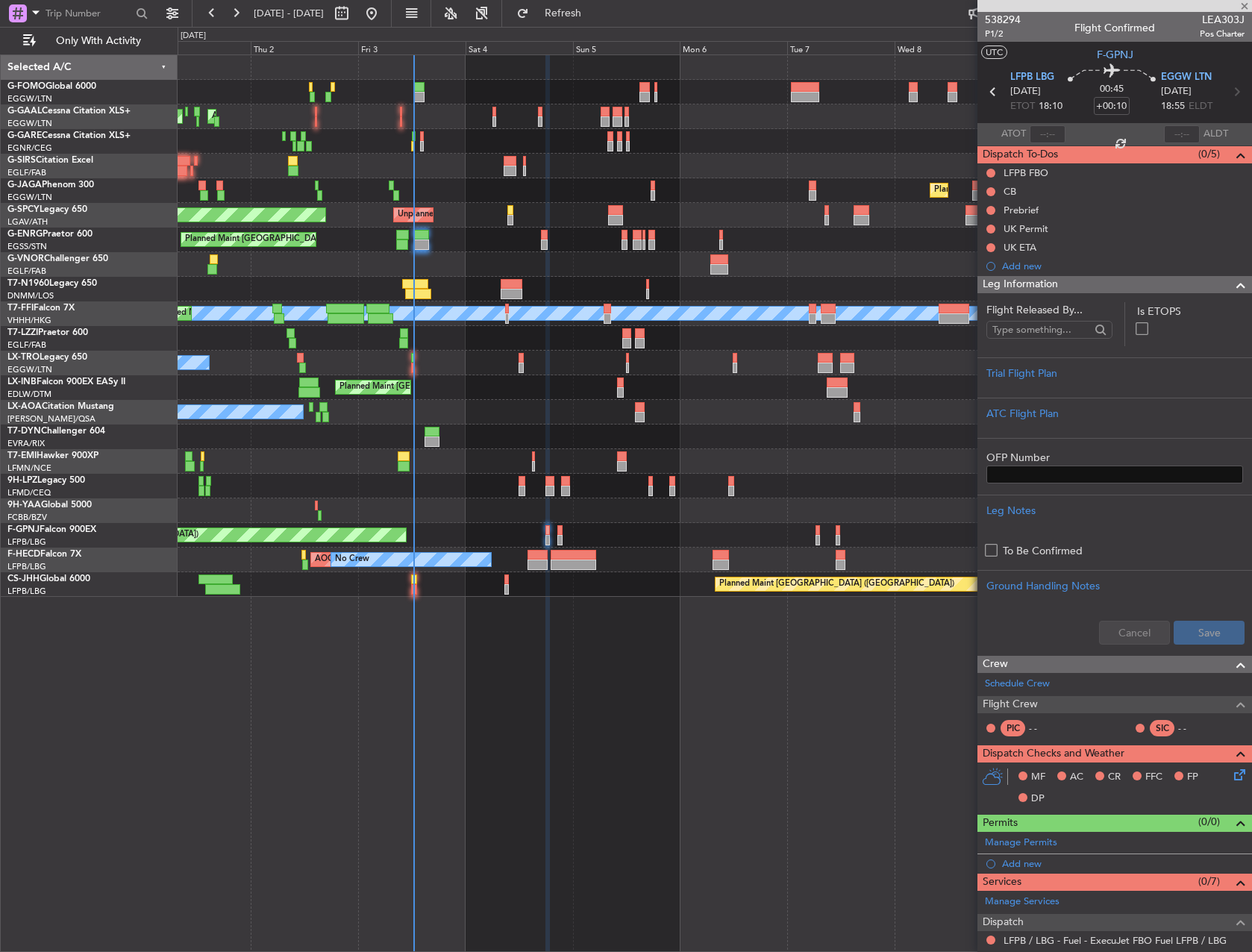
scroll to position [225, 0]
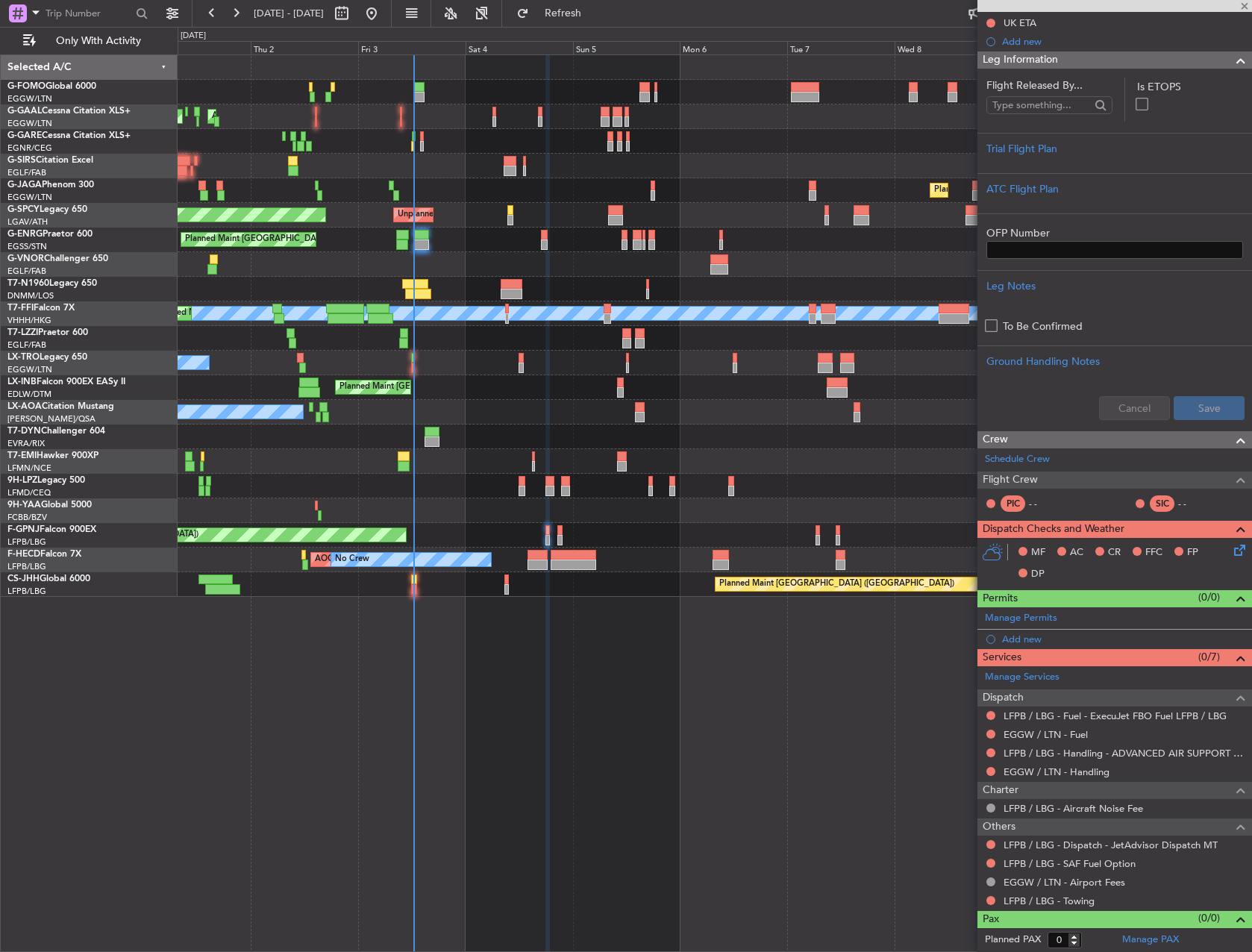
type input "4"
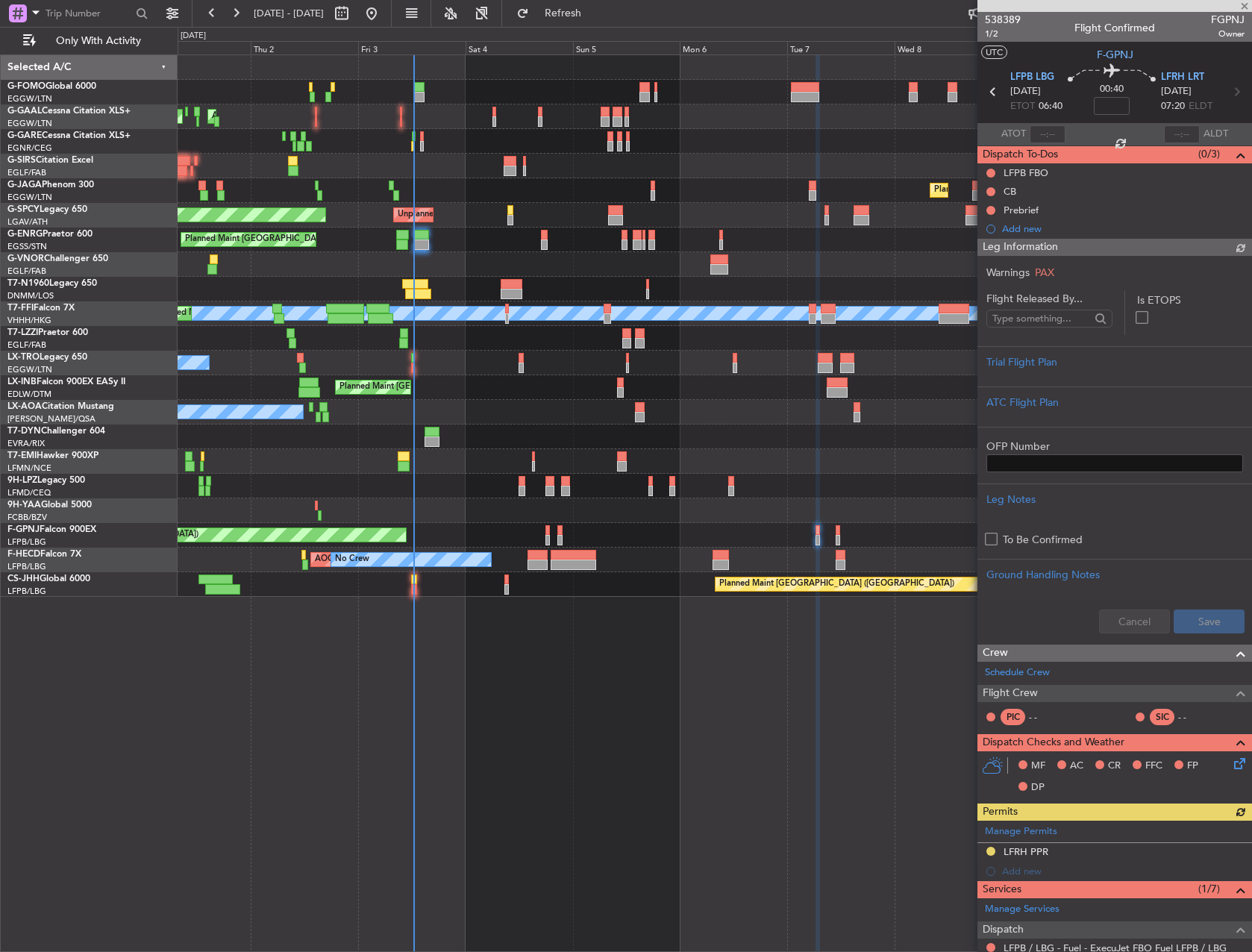
scroll to position [299, 0]
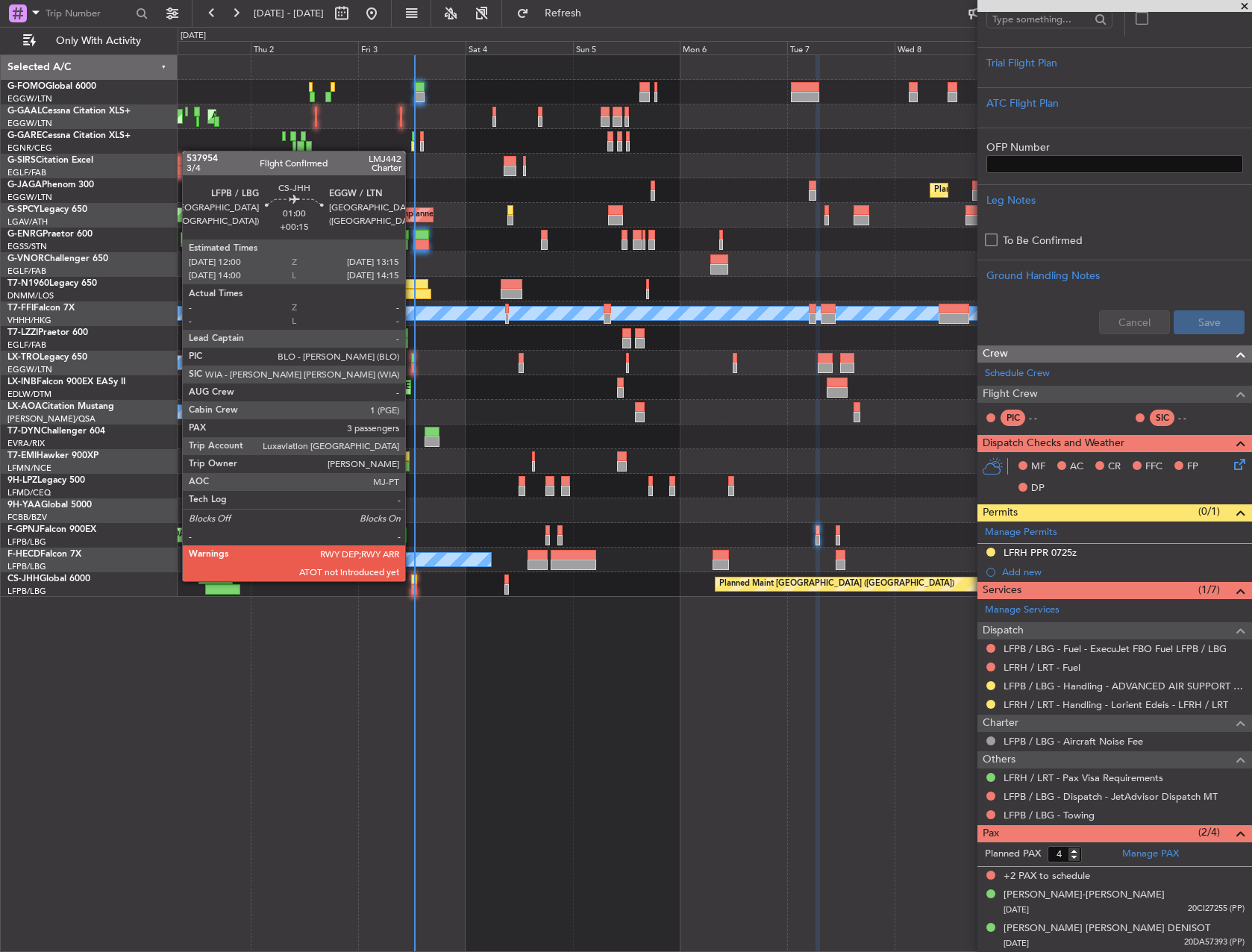
click at [412, 580] on div at bounding box center [413, 579] width 6 height 11
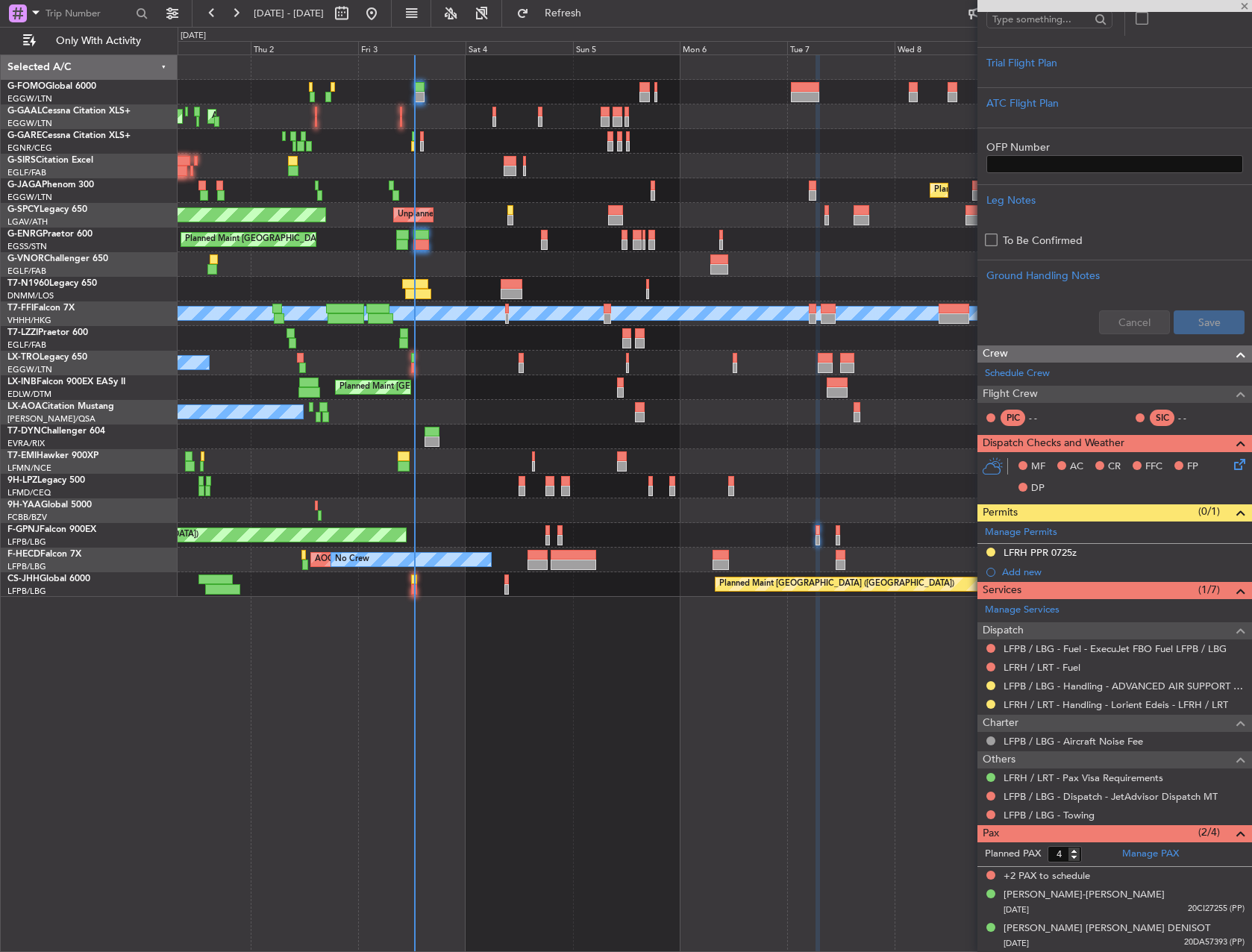
type input "+00:15"
type input "3"
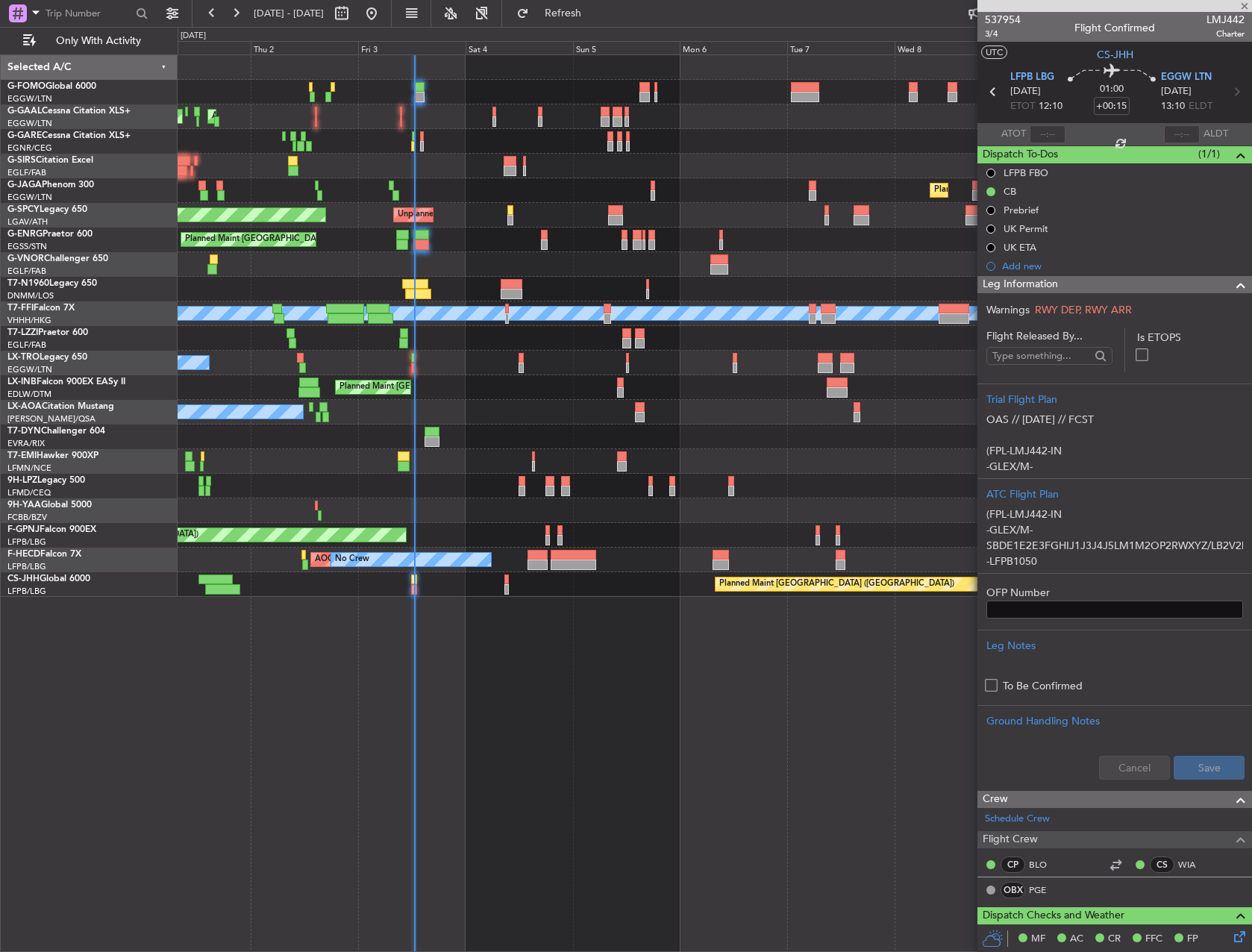
click at [1208, 16] on span "LMJ442" at bounding box center [1225, 19] width 38 height 15
copy span "LMJ442"
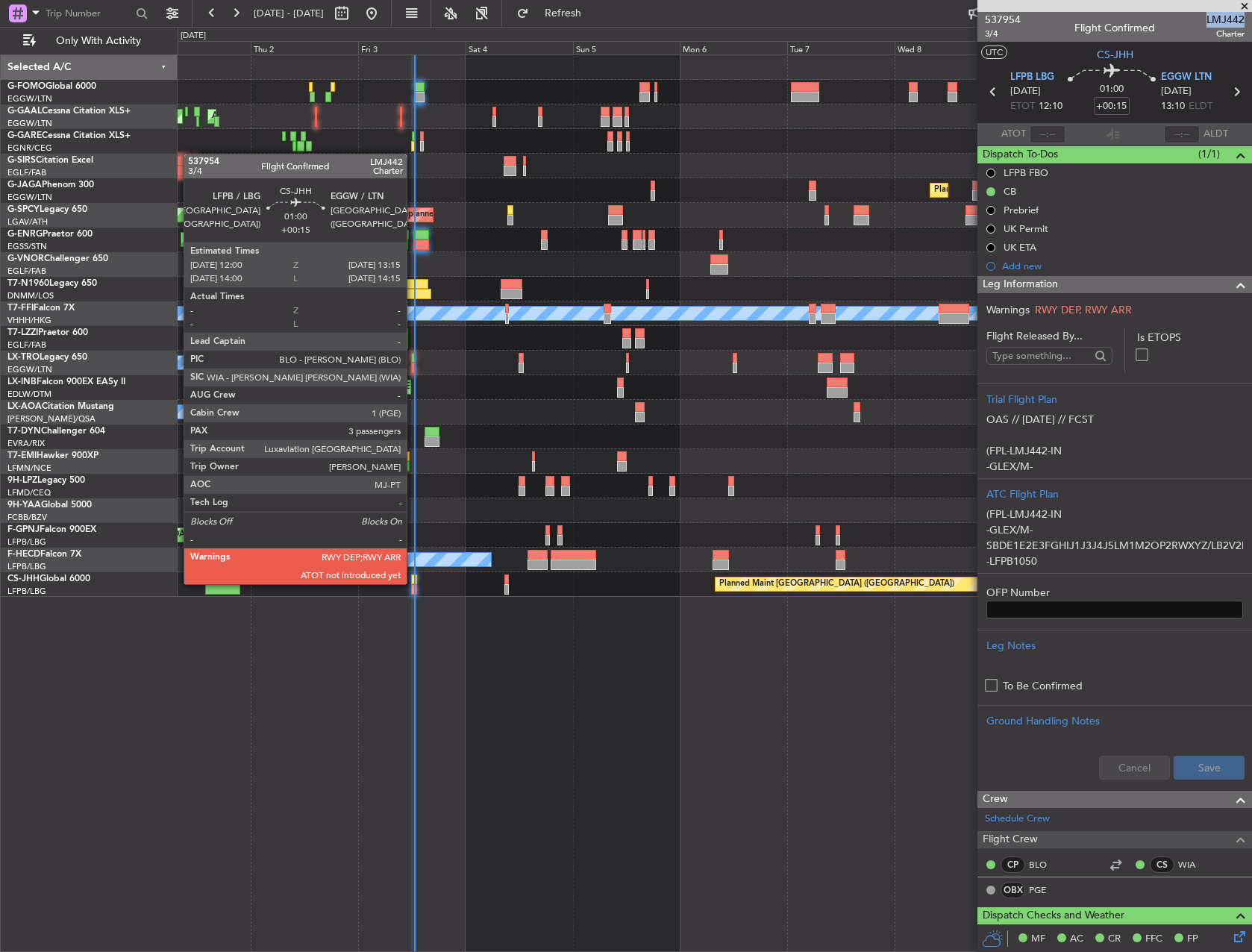
click at [413, 582] on div at bounding box center [413, 579] width 6 height 11
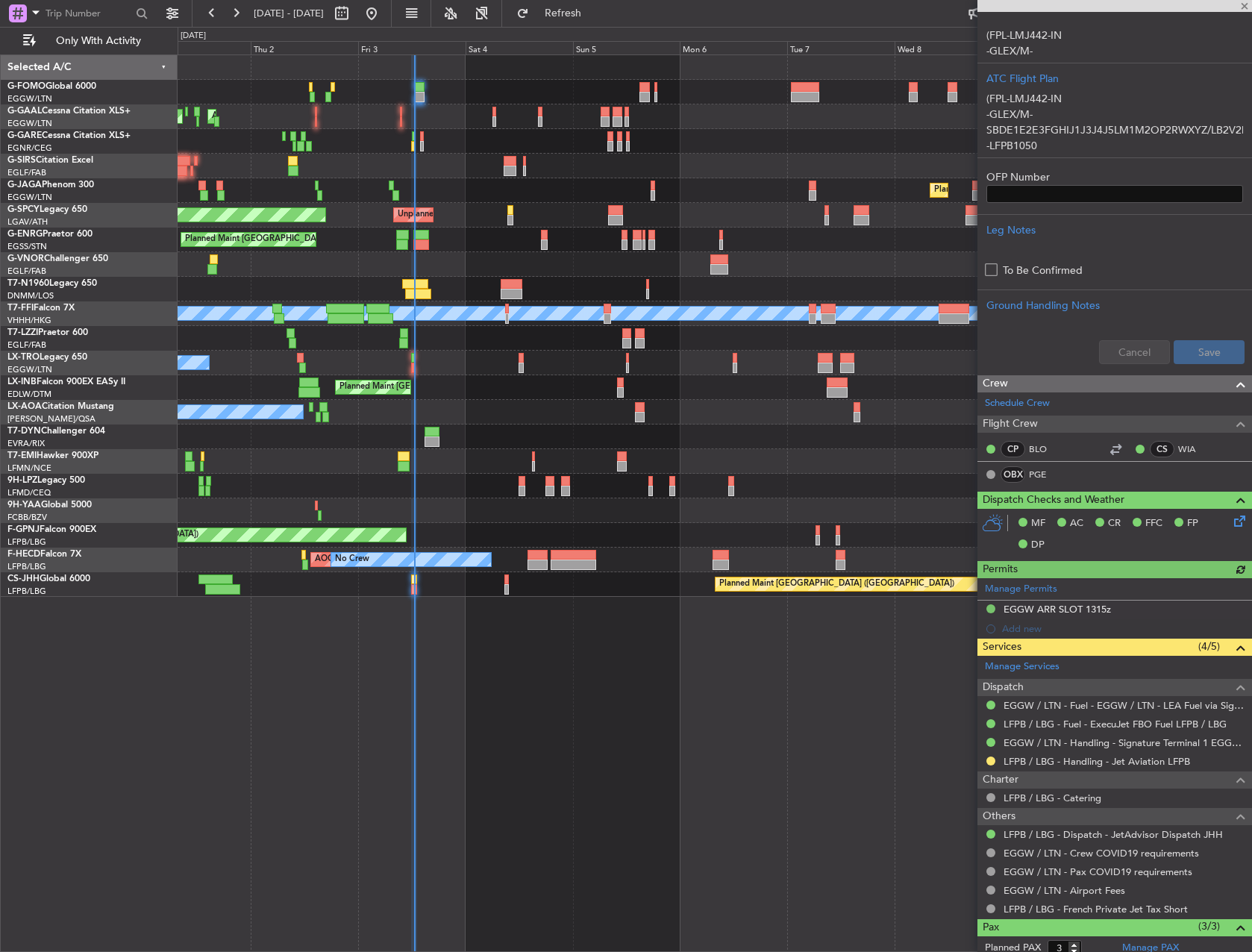
scroll to position [447, 0]
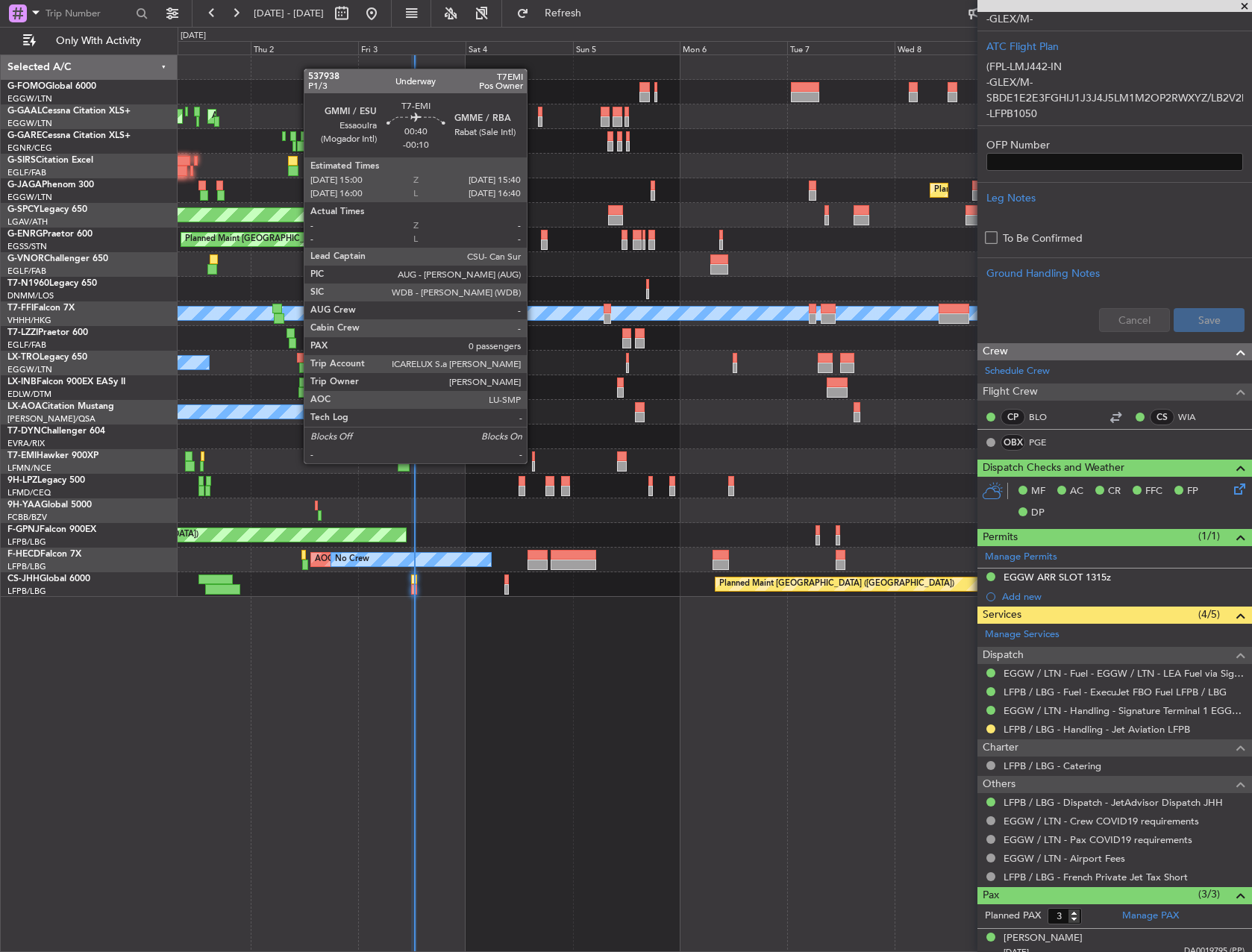
click at [534, 462] on div at bounding box center [534, 466] width 3 height 11
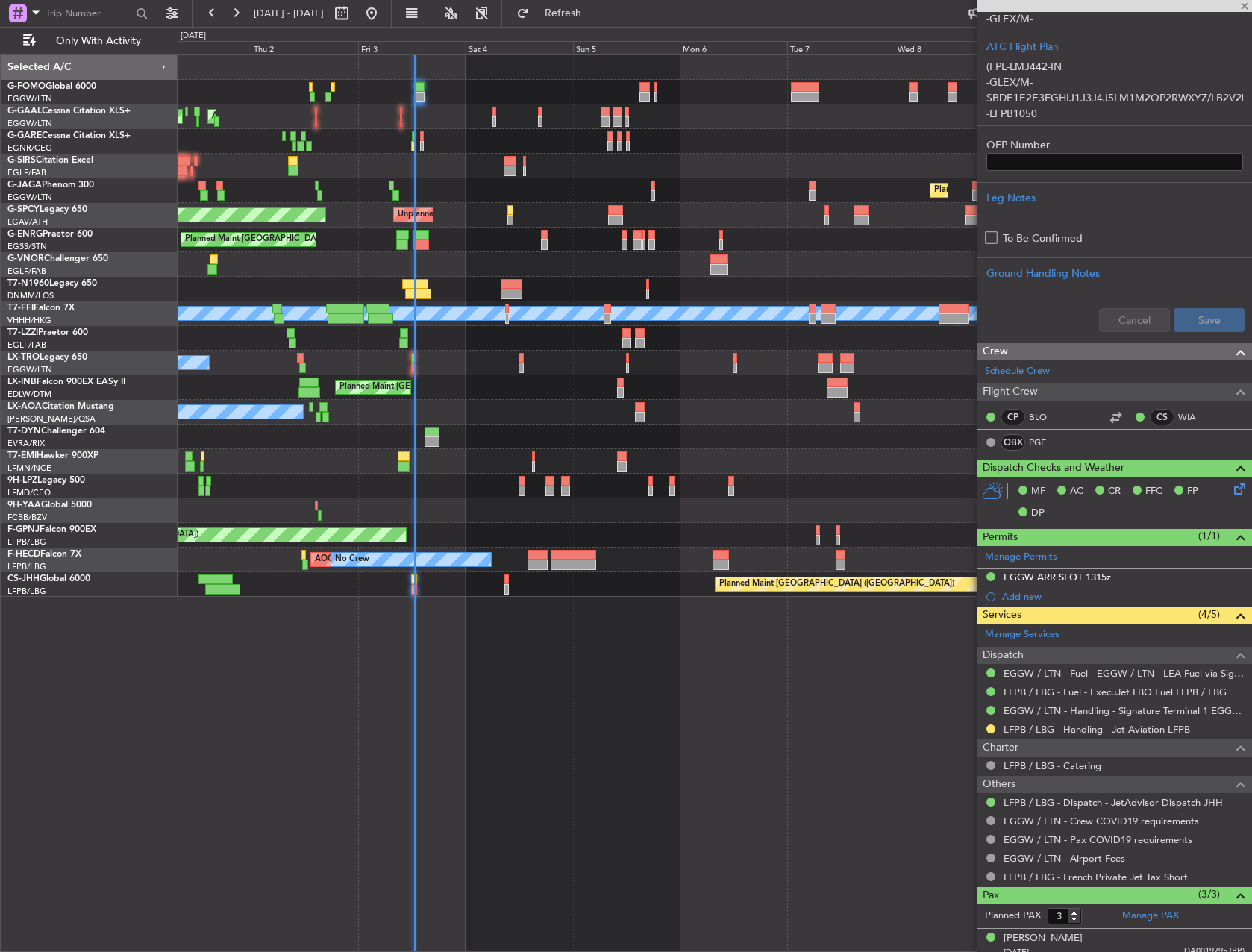
type input "-00:10"
type input "0"
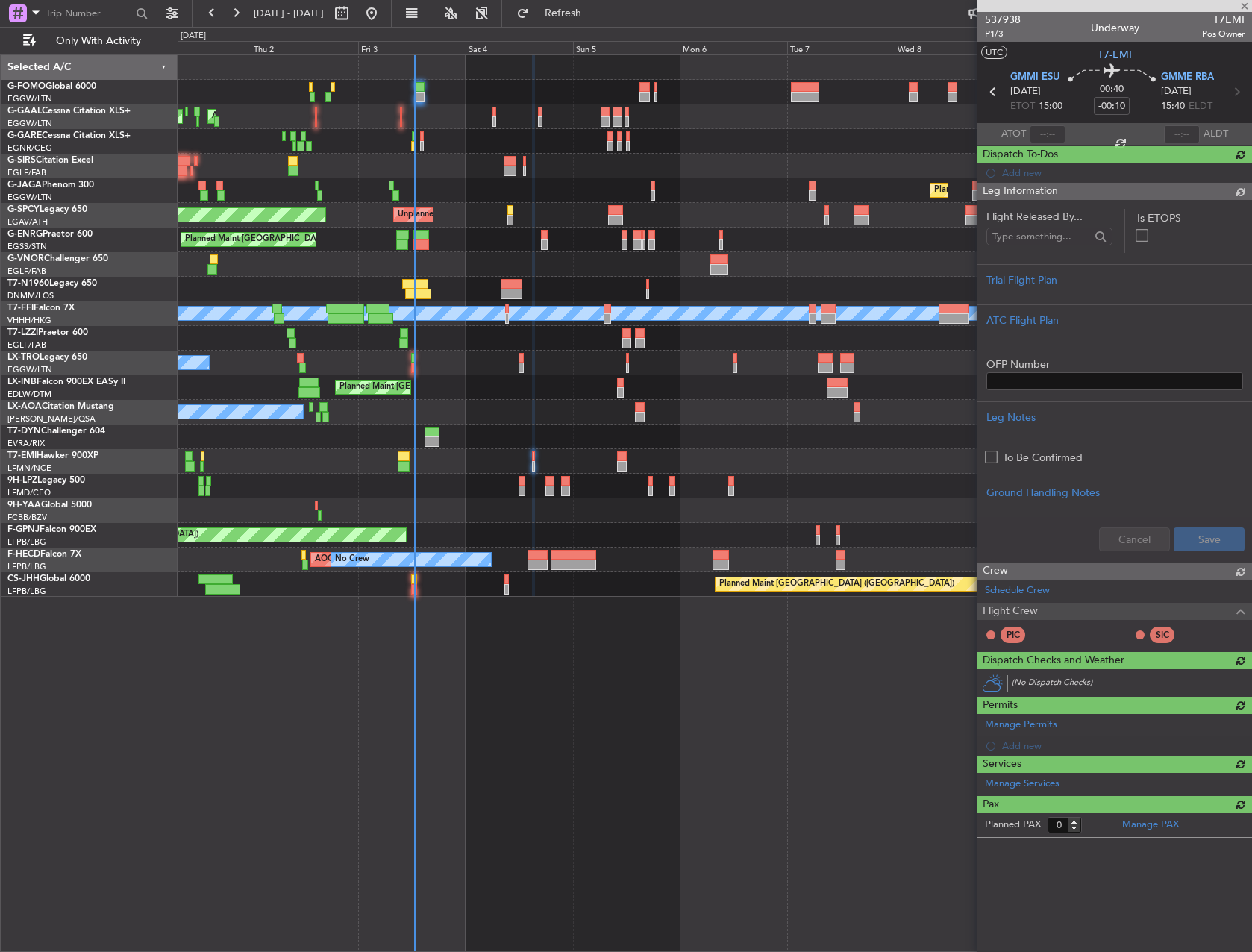
scroll to position [0, 0]
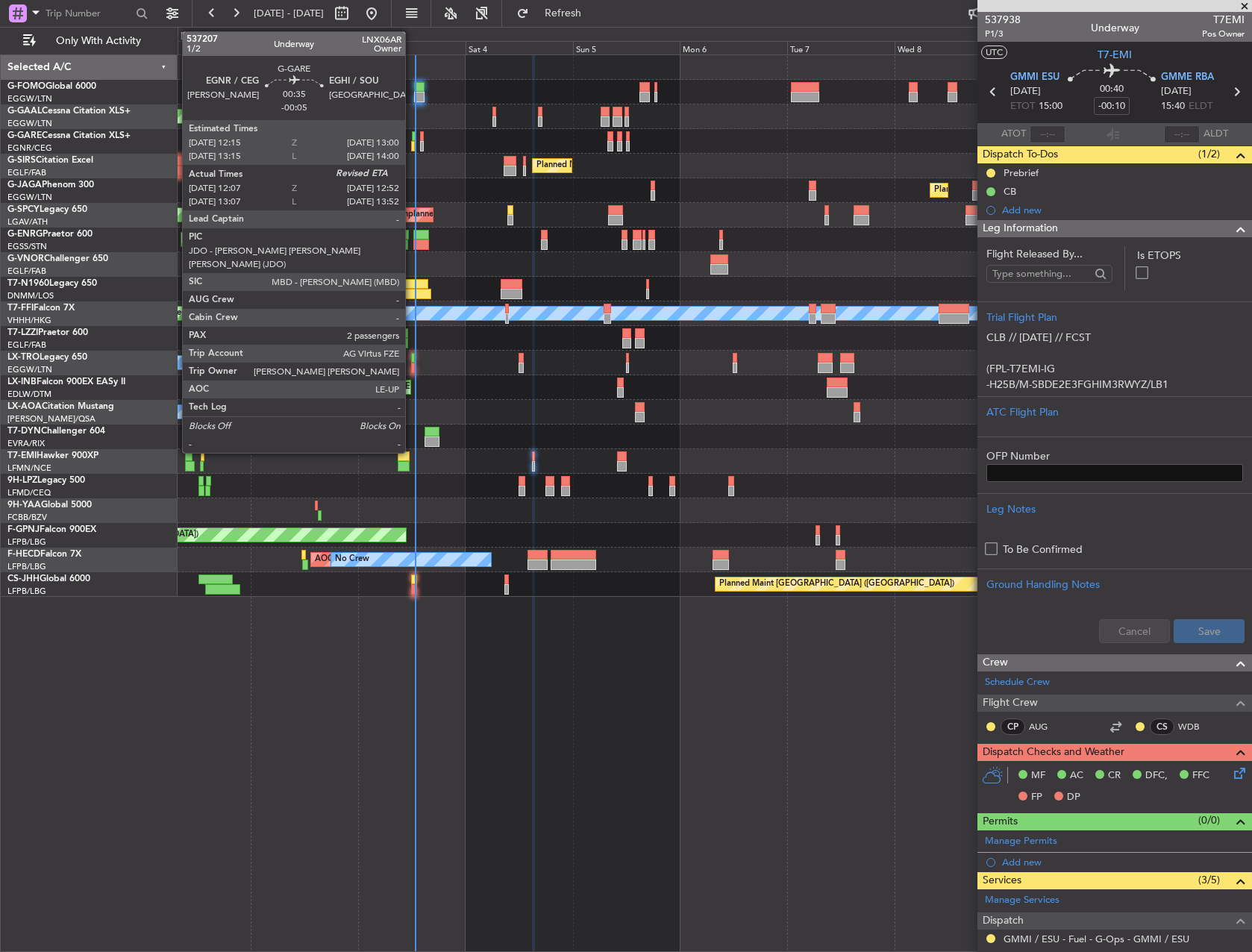
click at [412, 138] on div at bounding box center [413, 136] width 4 height 11
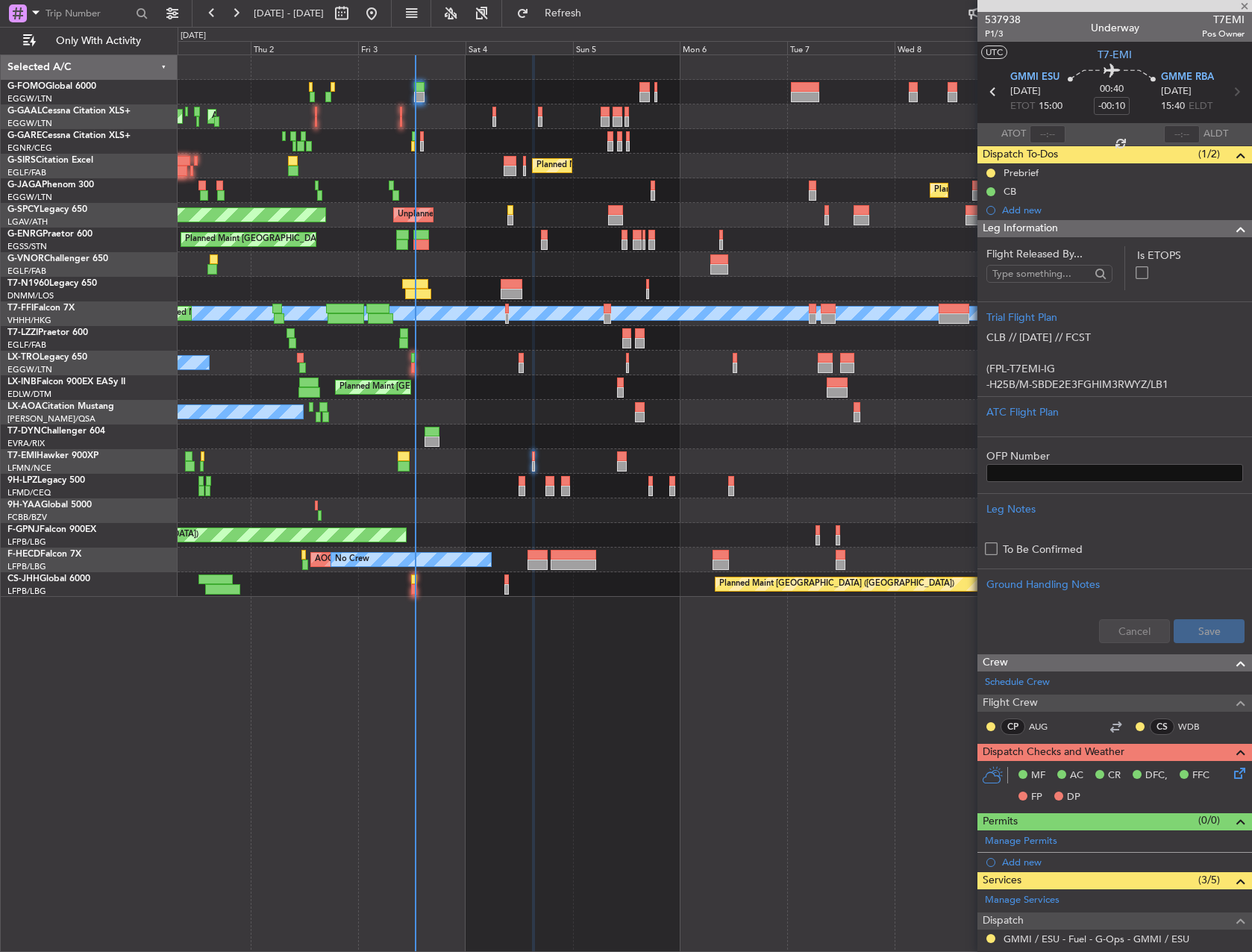
type input "-00:05"
type input "12:07"
type input "2"
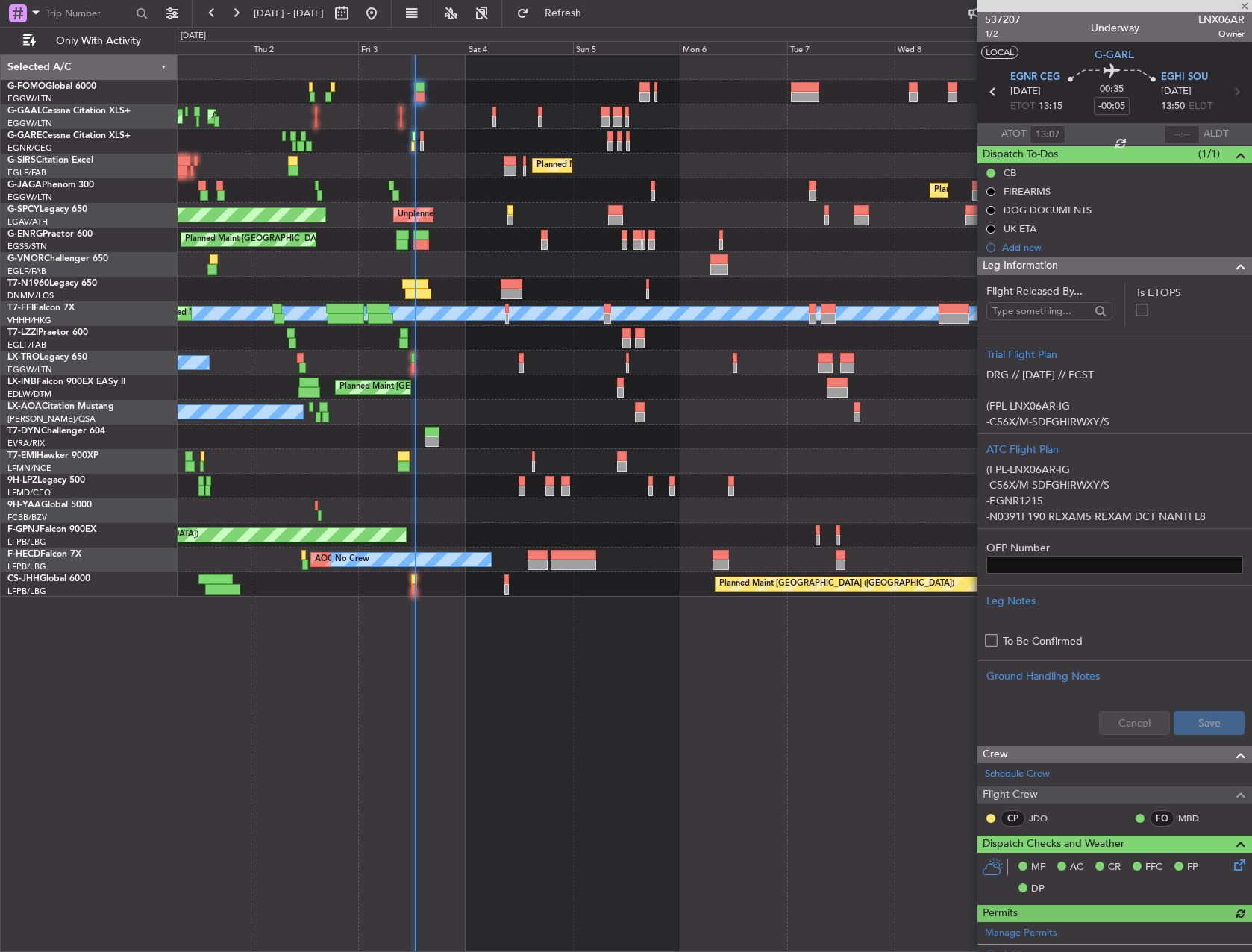
type input "12:07"
click at [1168, 133] on input "text" at bounding box center [1182, 134] width 36 height 18
type input "12:45"
click at [408, 360] on div "A/C Unavailable Planned Maint [GEOGRAPHIC_DATA] (Riga Intl)" at bounding box center [714, 363] width 1073 height 24
click at [412, 359] on div at bounding box center [412, 358] width 4 height 11
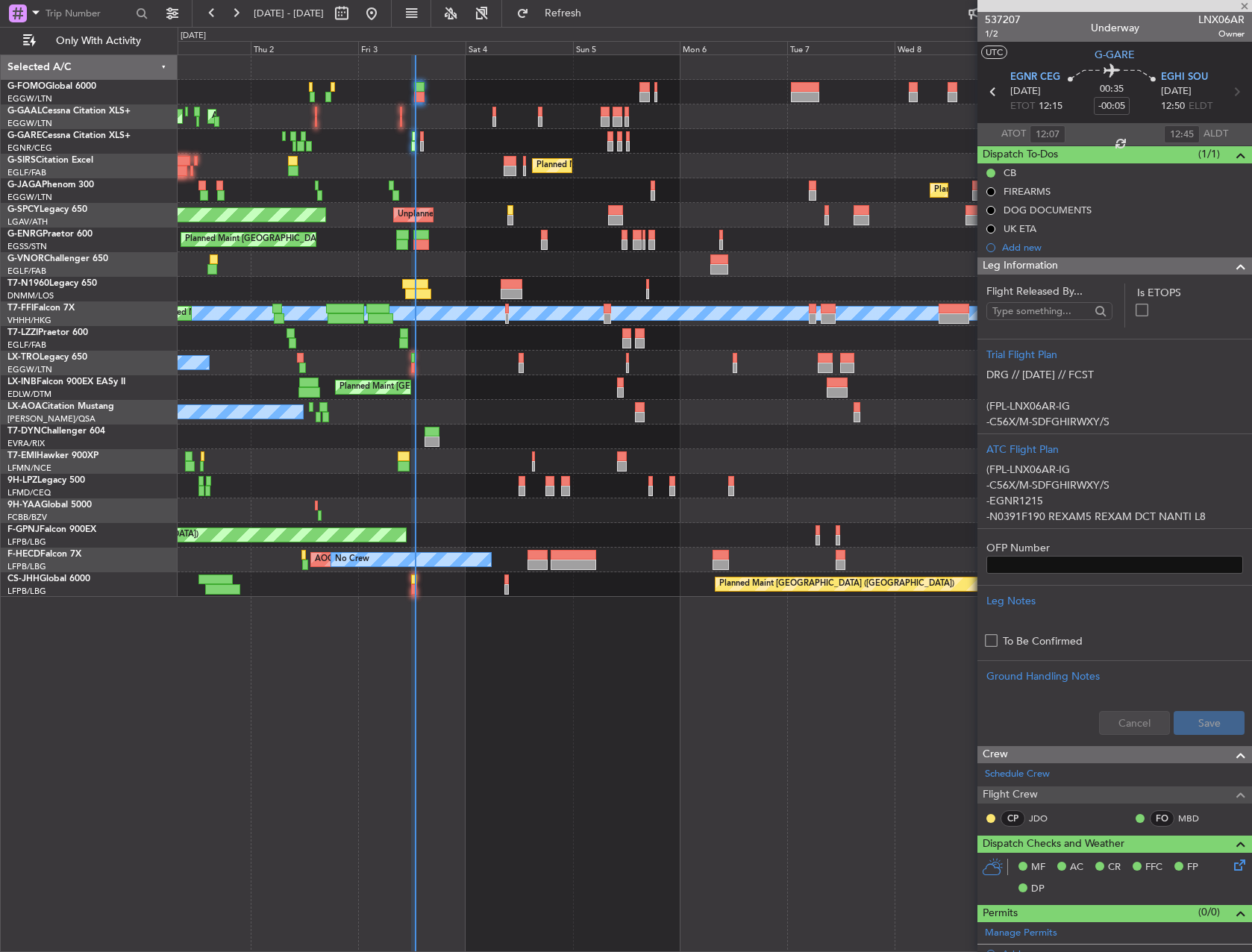
type input "+00:10"
type input "12"
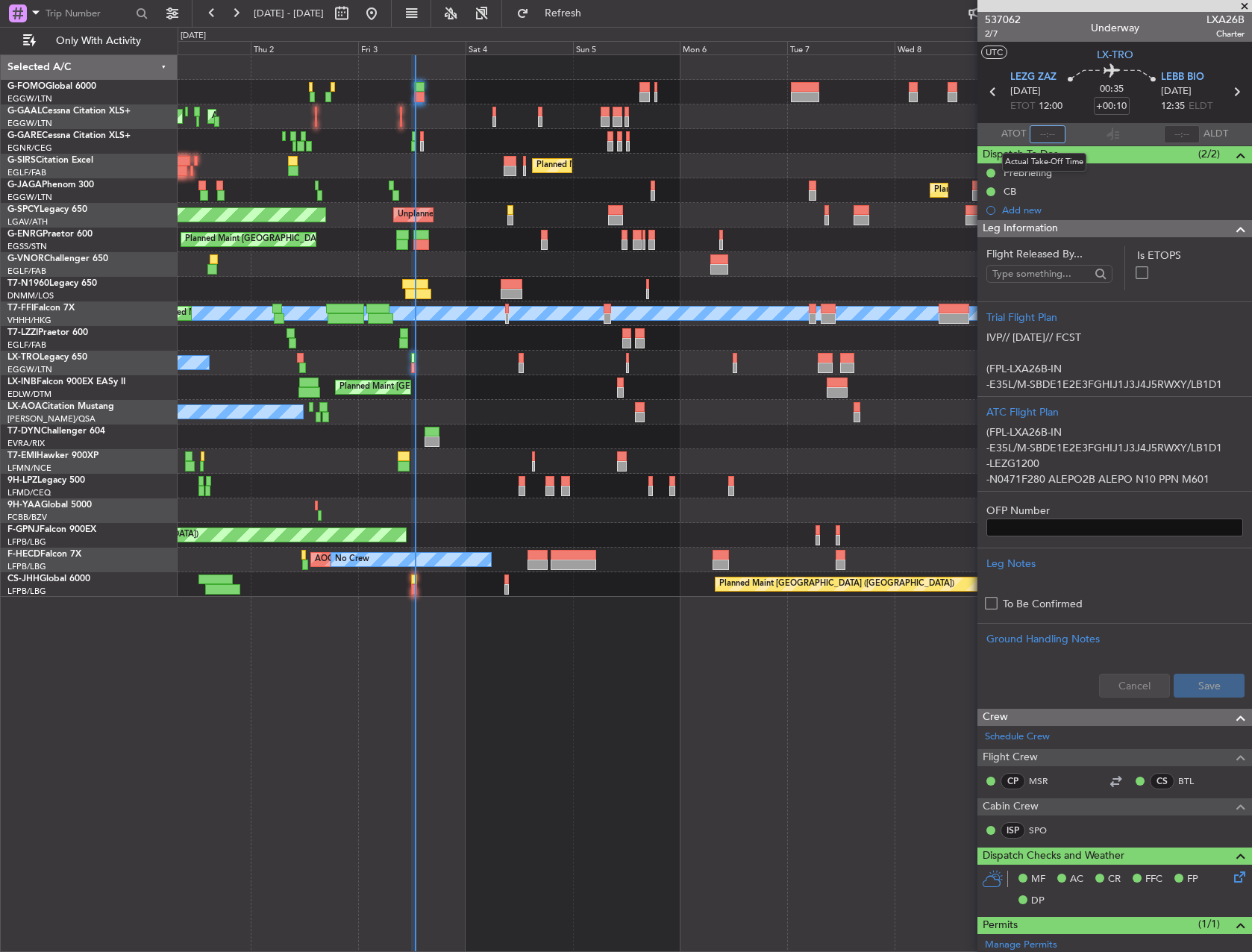
click at [1043, 133] on input "text" at bounding box center [1047, 134] width 36 height 18
type input "12:44"
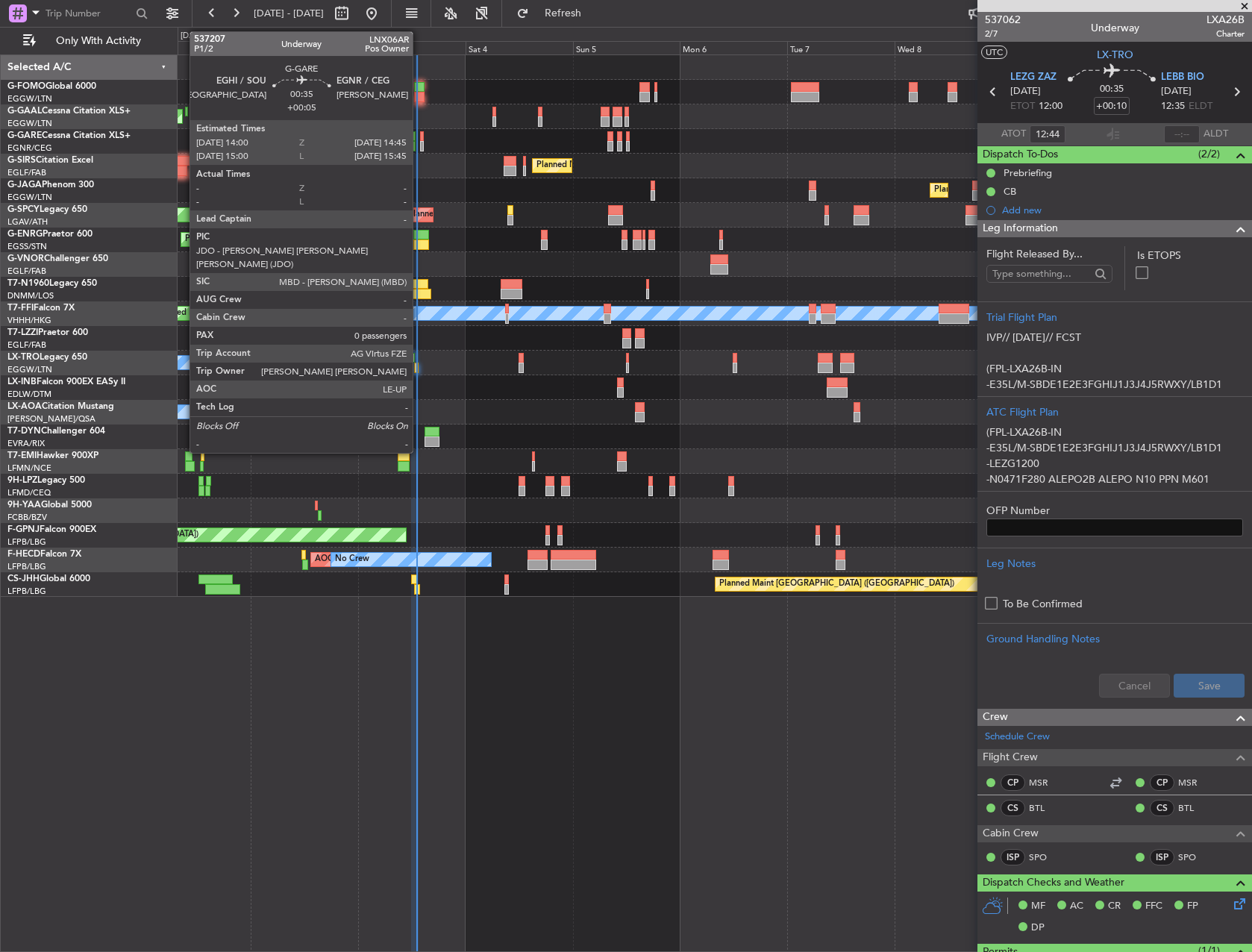
click at [420, 142] on div at bounding box center [421, 146] width 4 height 11
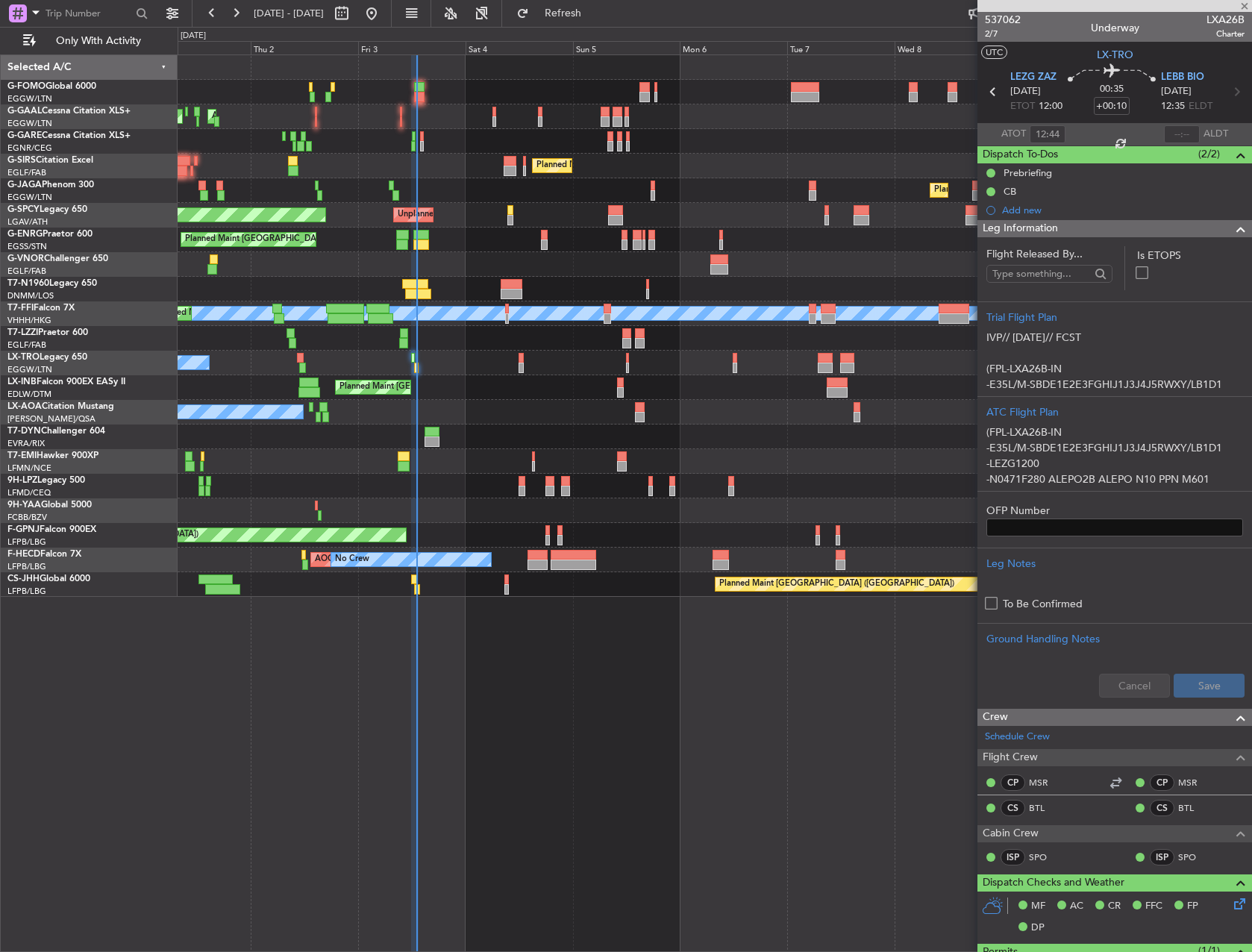
type input "+00:05"
type input "0"
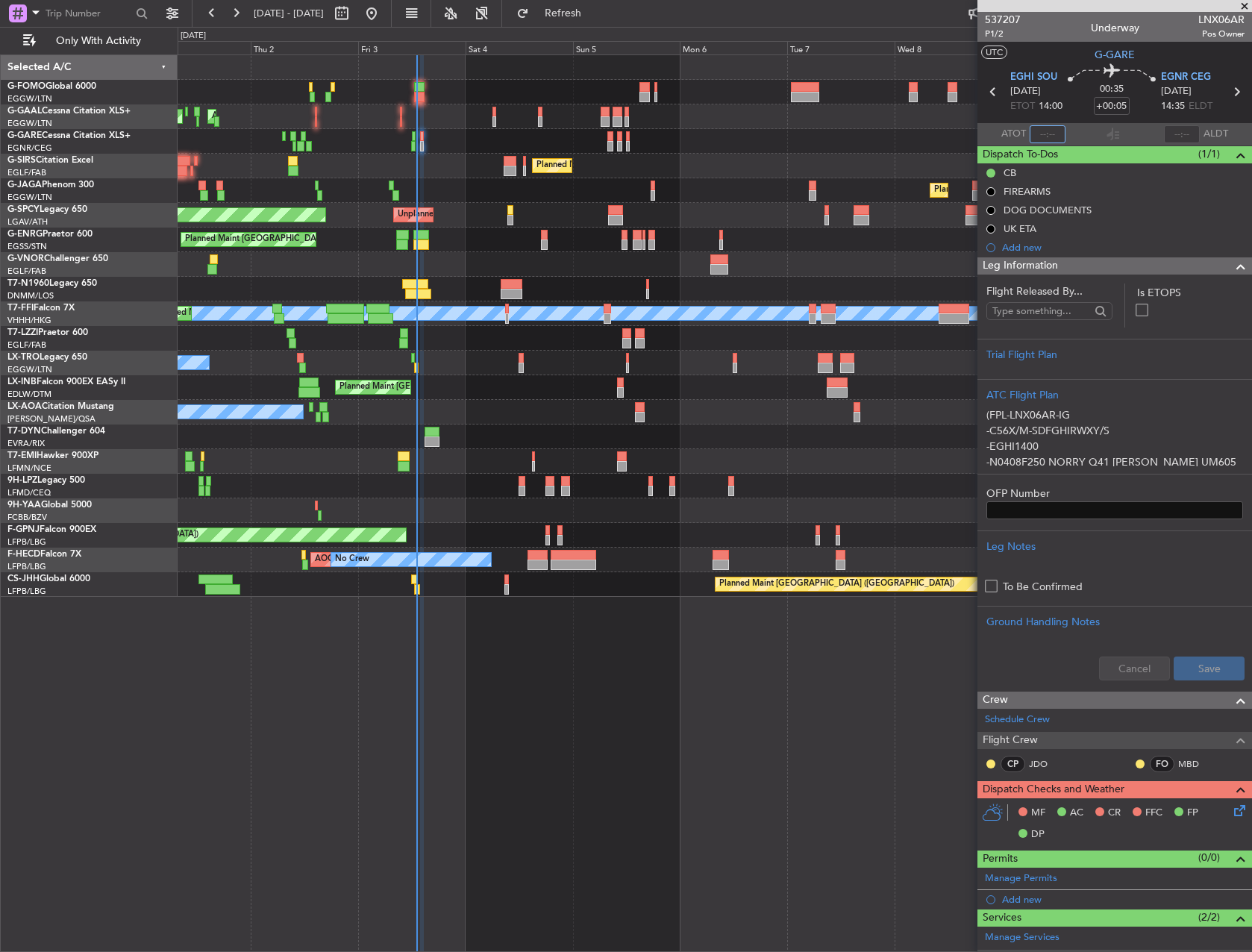
click at [1047, 129] on input "text" at bounding box center [1047, 134] width 36 height 18
click at [1055, 139] on input "text" at bounding box center [1047, 134] width 36 height 18
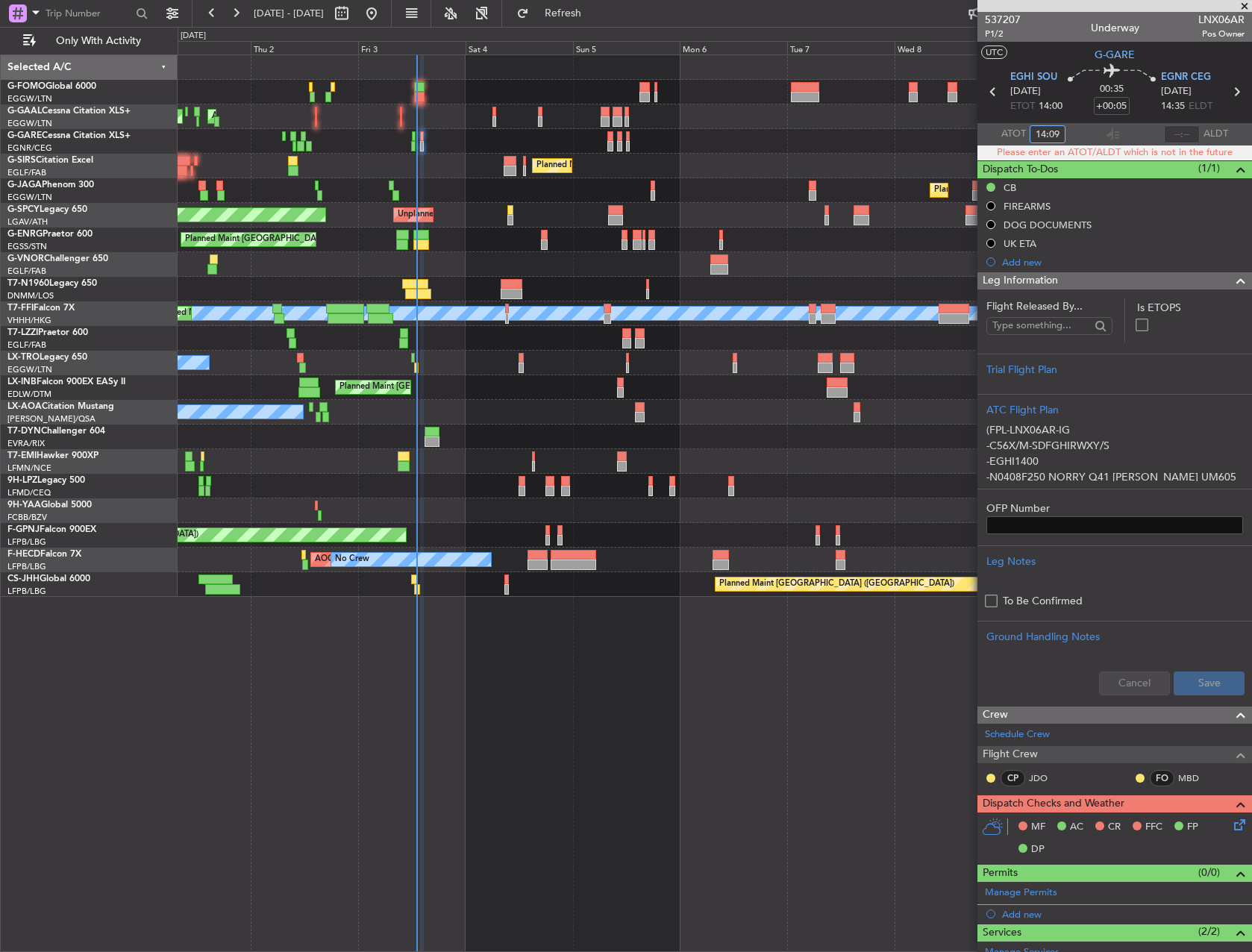
type input "14:09"
drag, startPoint x: 1243, startPoint y: 7, endPoint x: 746, endPoint y: 52, distance: 499.0
click at [1243, 7] on span at bounding box center [1244, 6] width 15 height 14
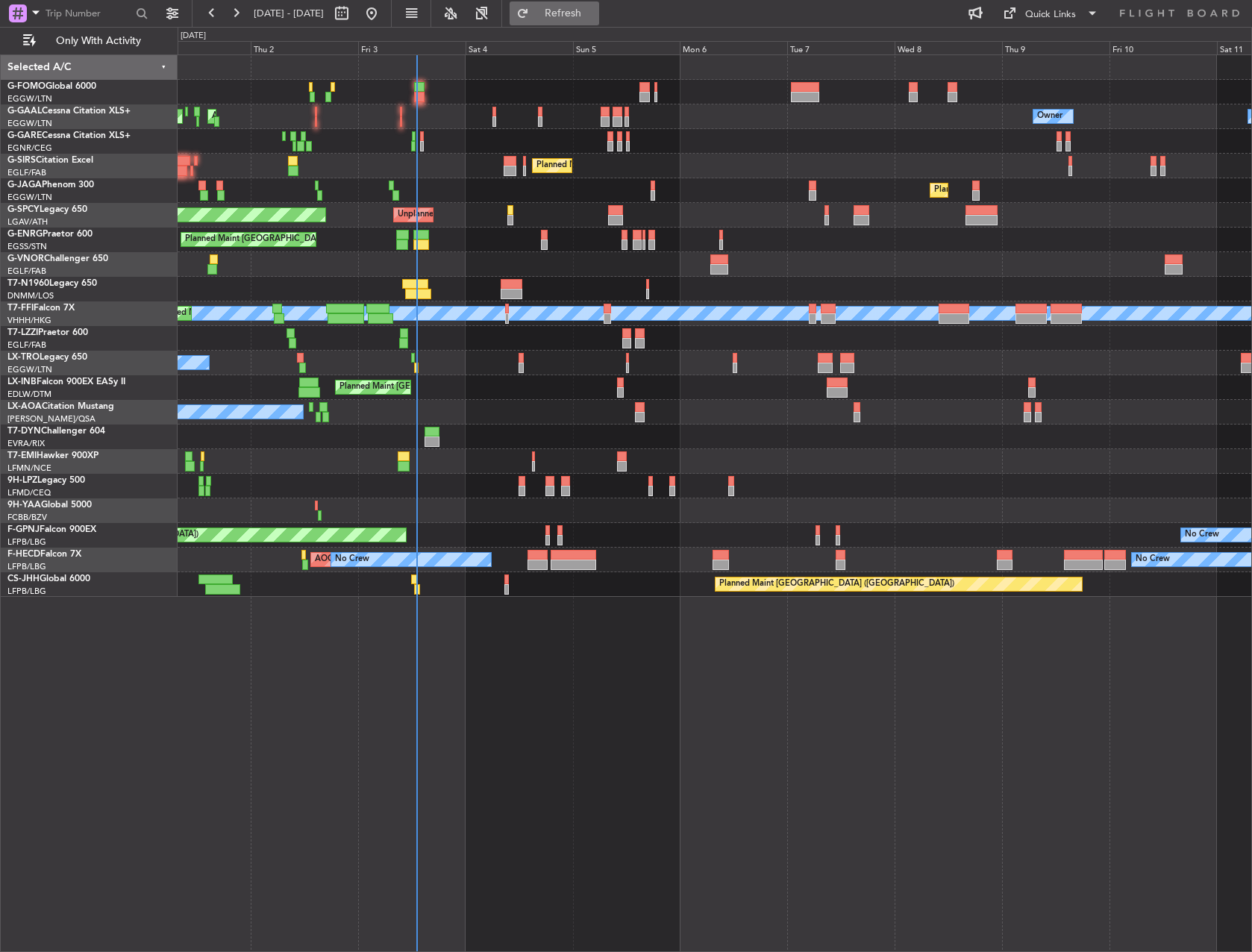
click at [583, 8] on span "Refresh" at bounding box center [563, 13] width 62 height 11
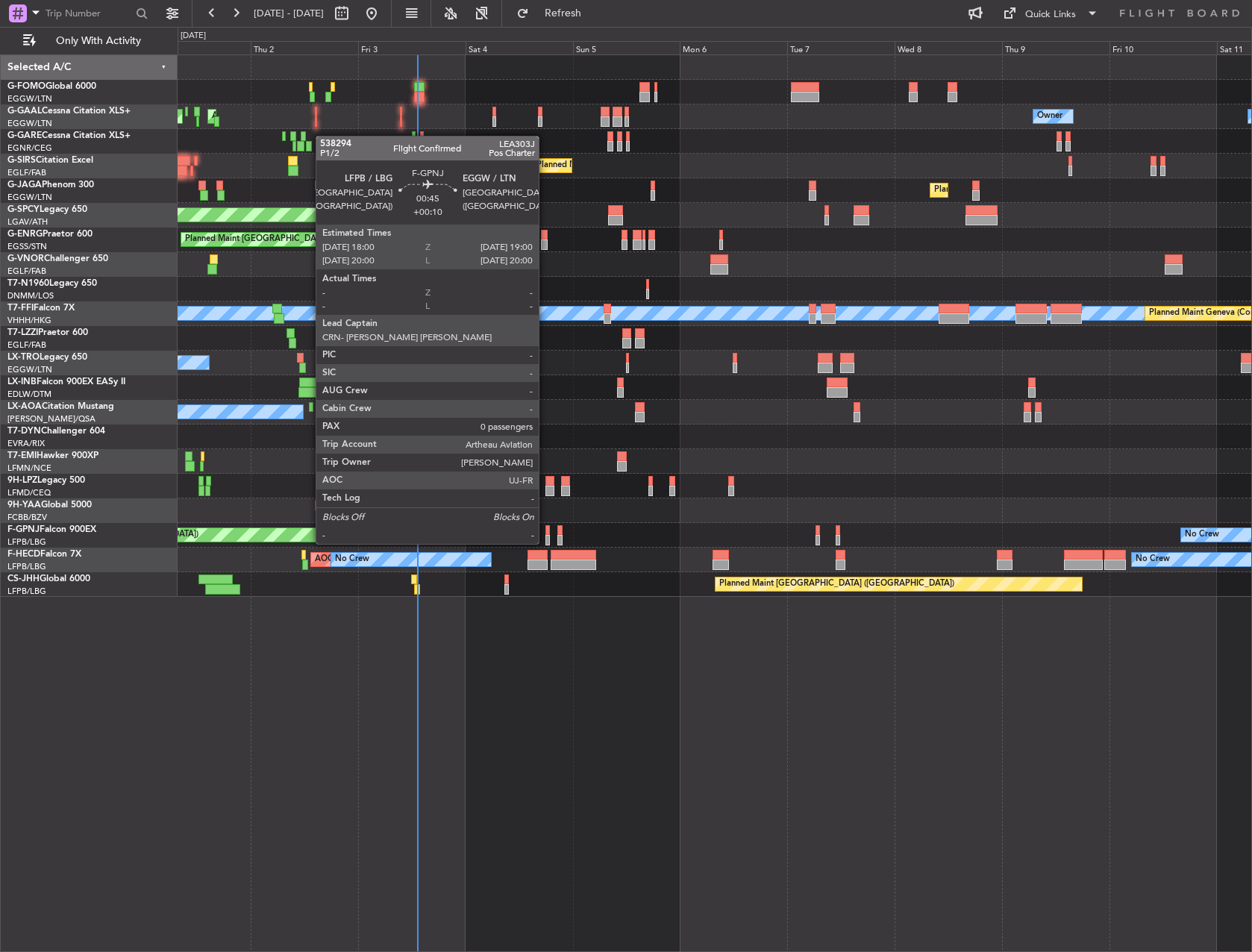
click at [545, 529] on div at bounding box center [548, 530] width 5 height 11
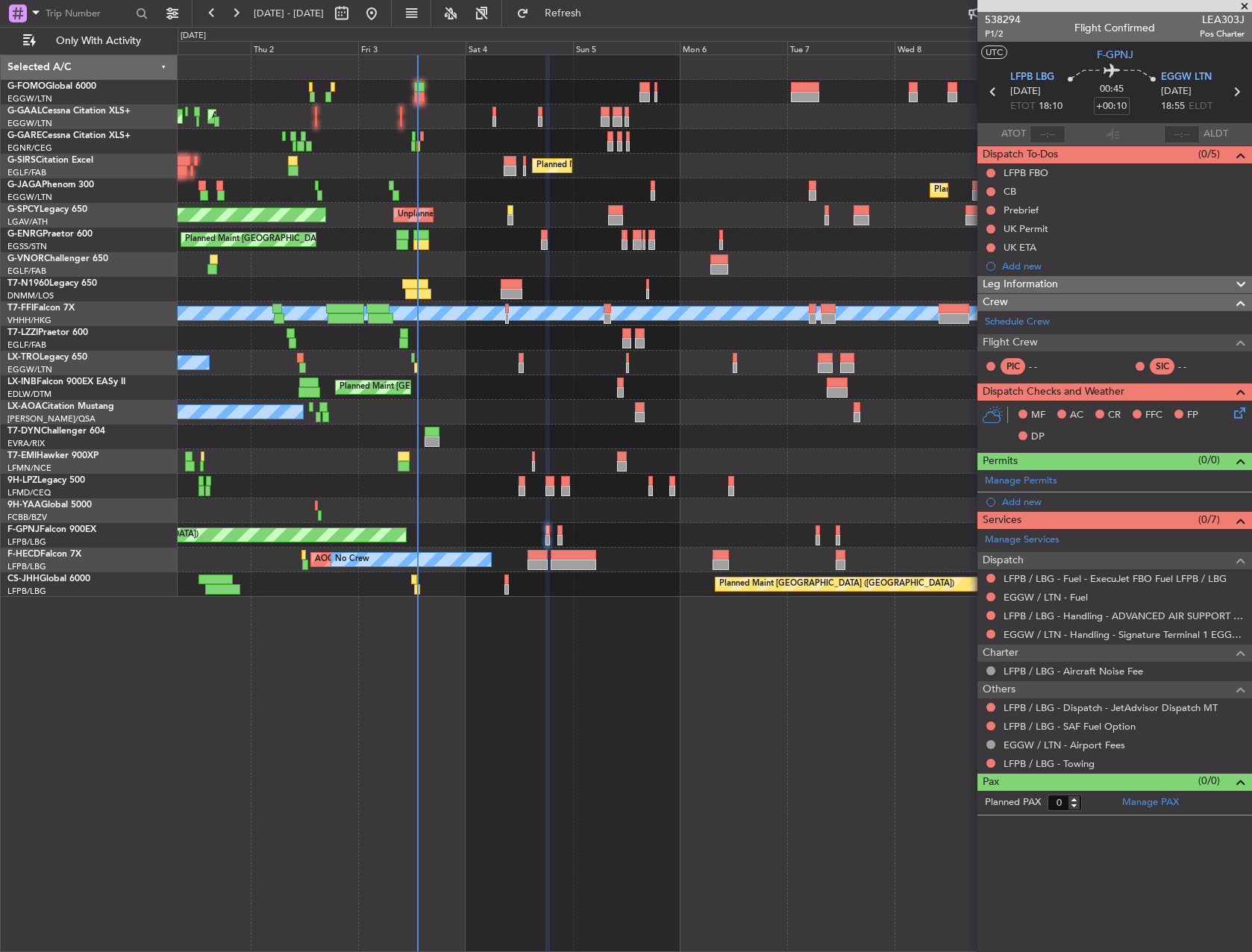
click at [1229, 22] on span "LEA303J" at bounding box center [1221, 19] width 44 height 15
copy span "LEA303J"
click at [1007, 322] on link "Schedule Crew" at bounding box center [1017, 322] width 65 height 15
click at [594, 19] on span "Refresh" at bounding box center [563, 13] width 62 height 11
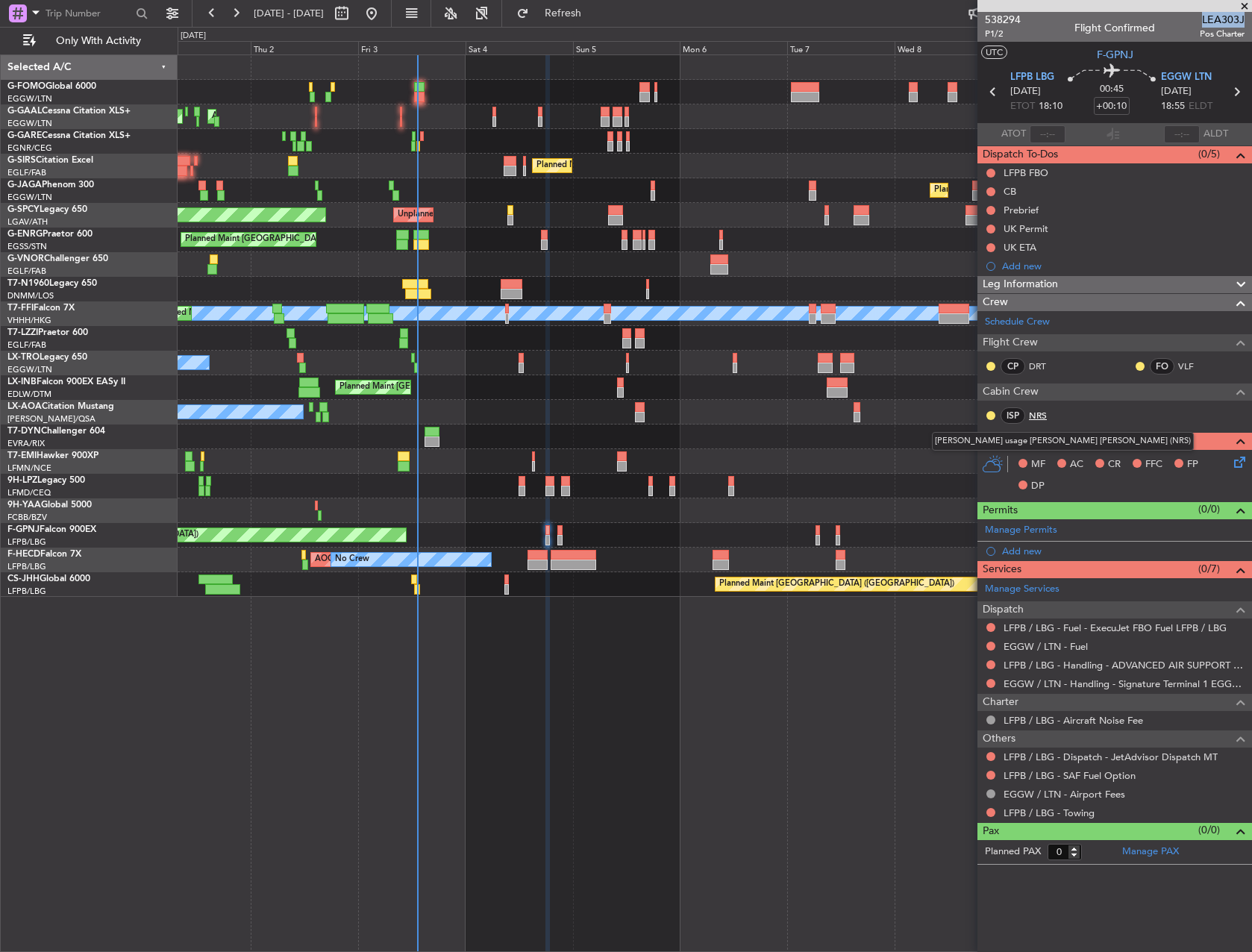
click at [1033, 410] on link "NRS" at bounding box center [1046, 415] width 34 height 14
click at [1087, 287] on div "Leg Information" at bounding box center [1114, 284] width 274 height 17
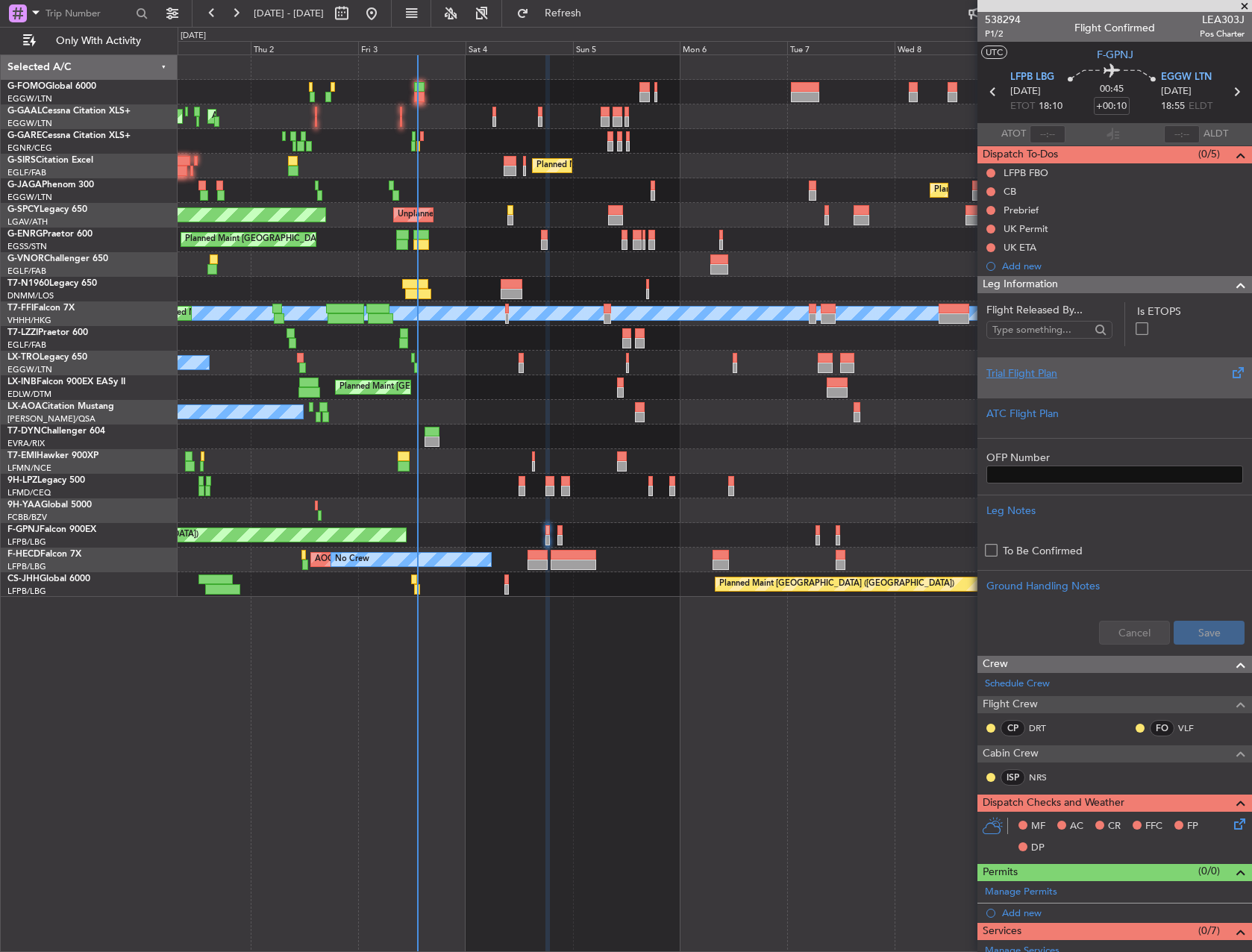
click at [1063, 379] on div "Trial Flight Plan" at bounding box center [1114, 373] width 256 height 15
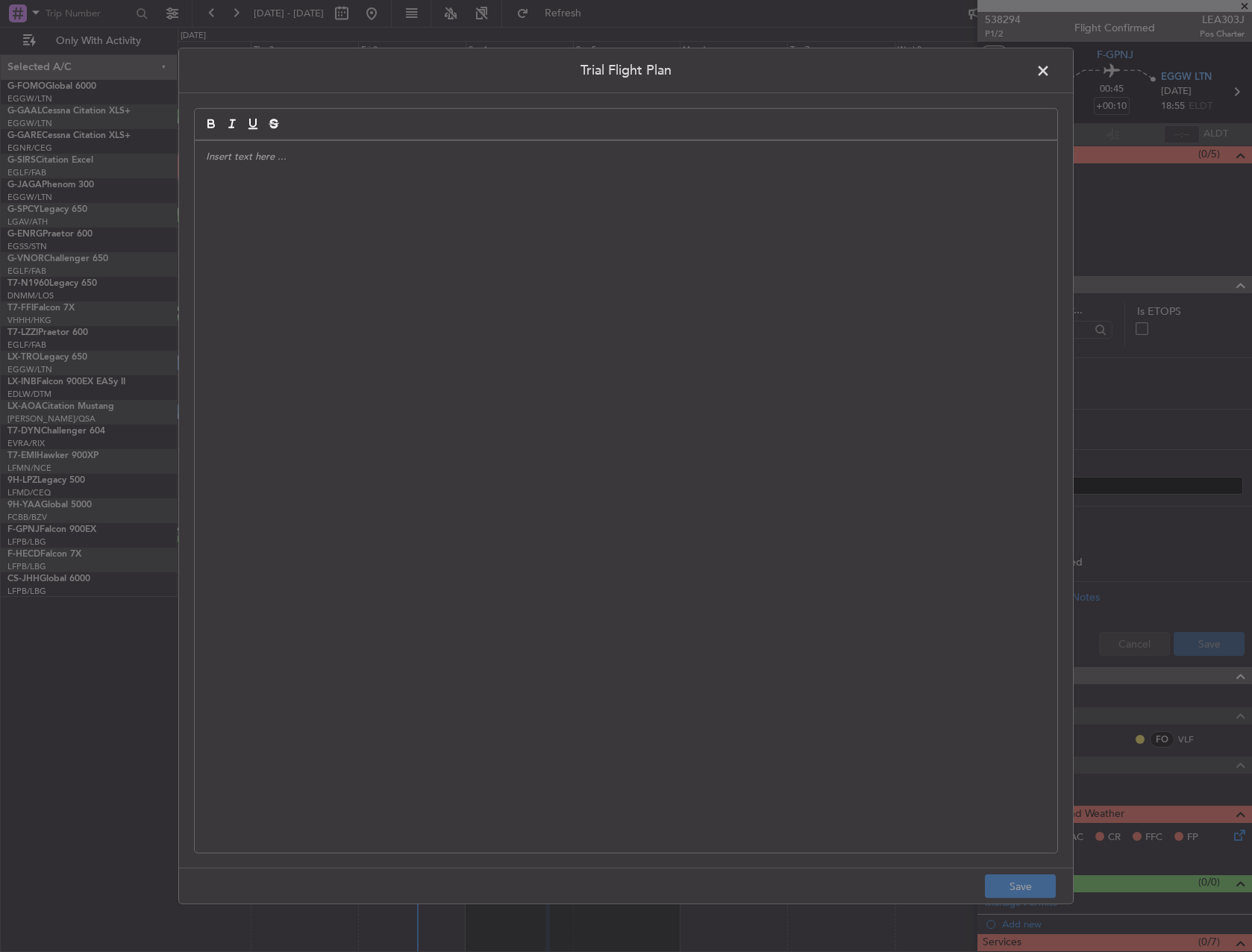
click at [591, 333] on div at bounding box center [626, 497] width 862 height 712
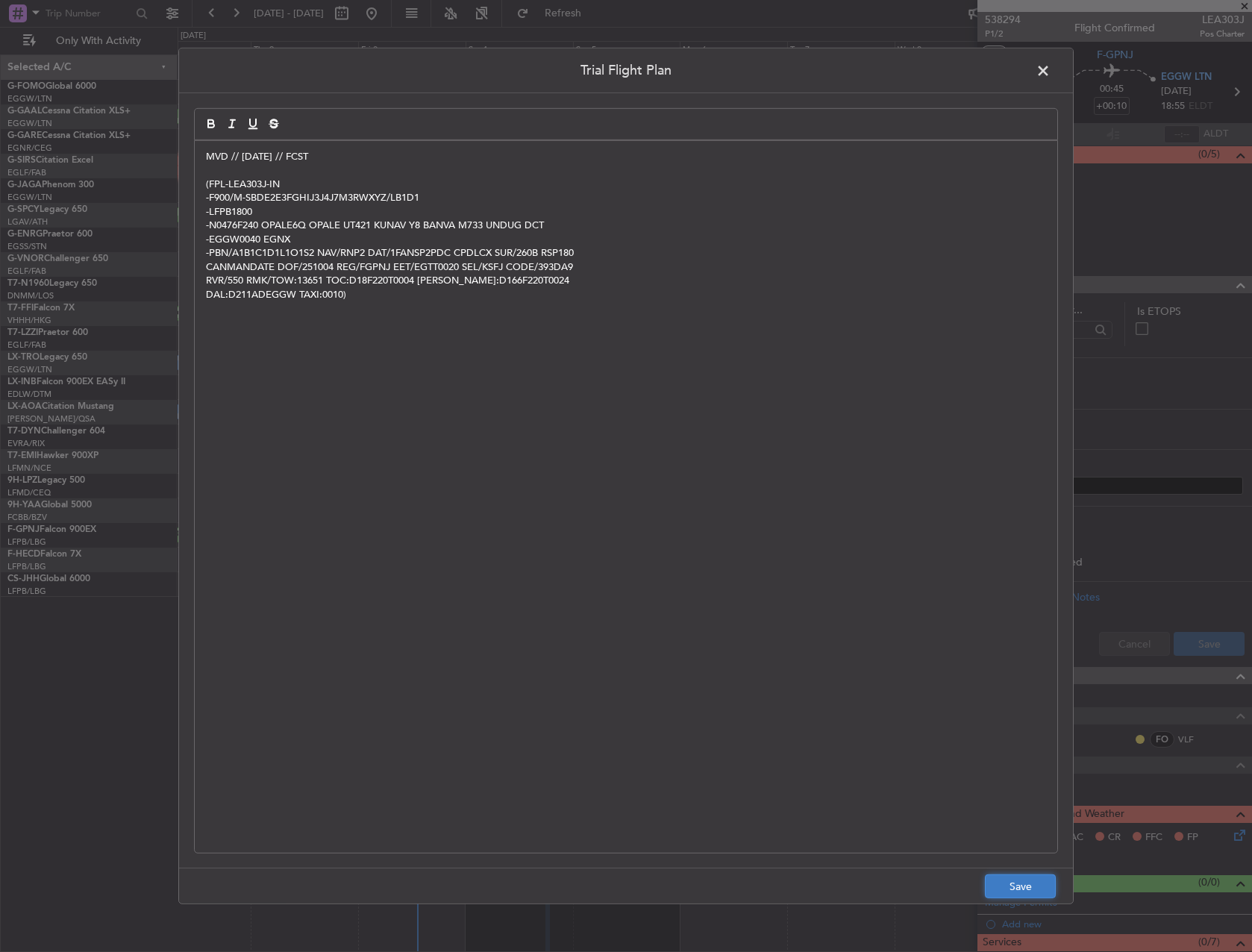
click at [1023, 882] on button "Save" at bounding box center [1021, 886] width 71 height 24
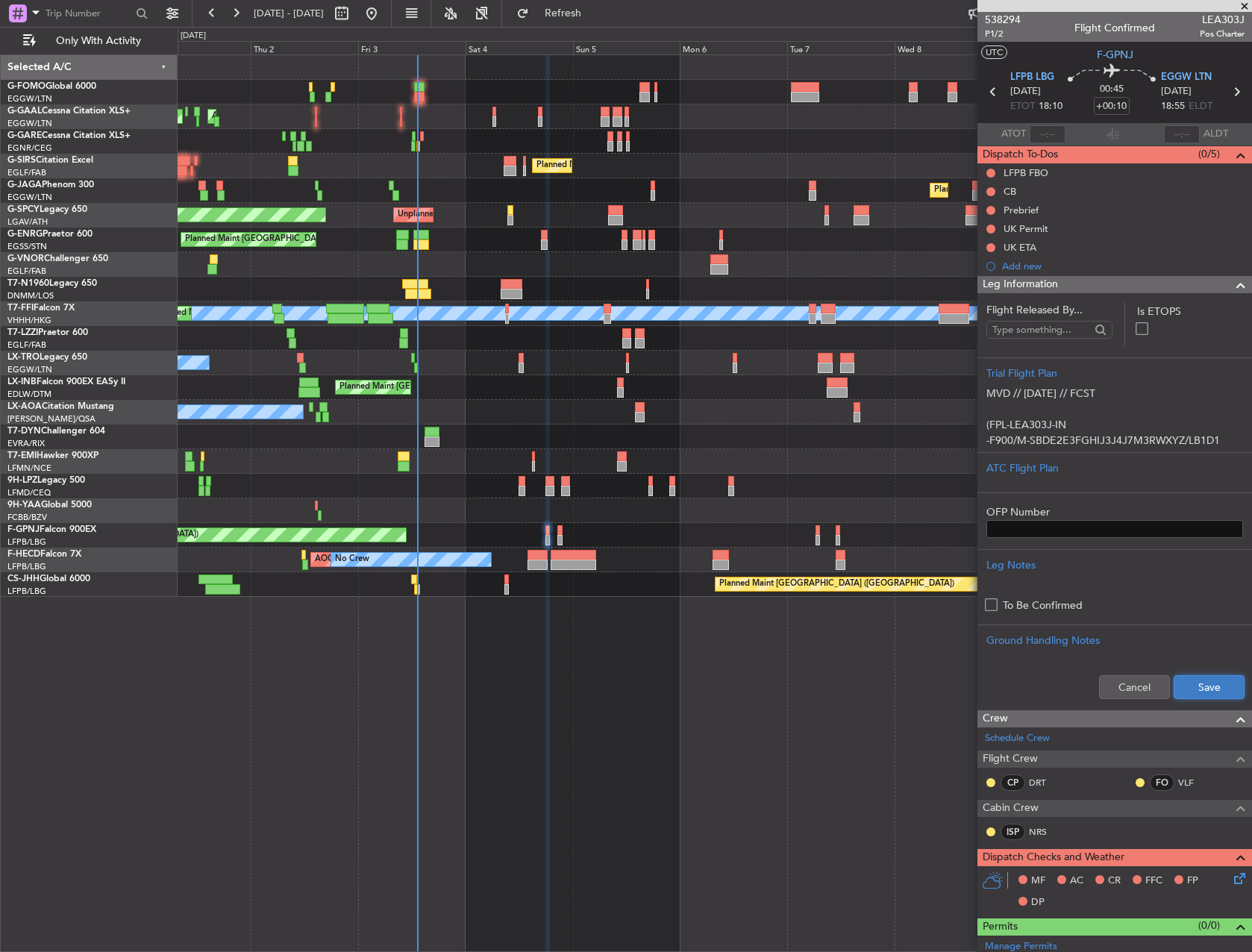
click at [1192, 688] on button "Save" at bounding box center [1209, 688] width 71 height 24
click at [1123, 111] on input "+00:10" at bounding box center [1111, 106] width 36 height 18
type input "+"
click at [991, 193] on button at bounding box center [990, 192] width 9 height 9
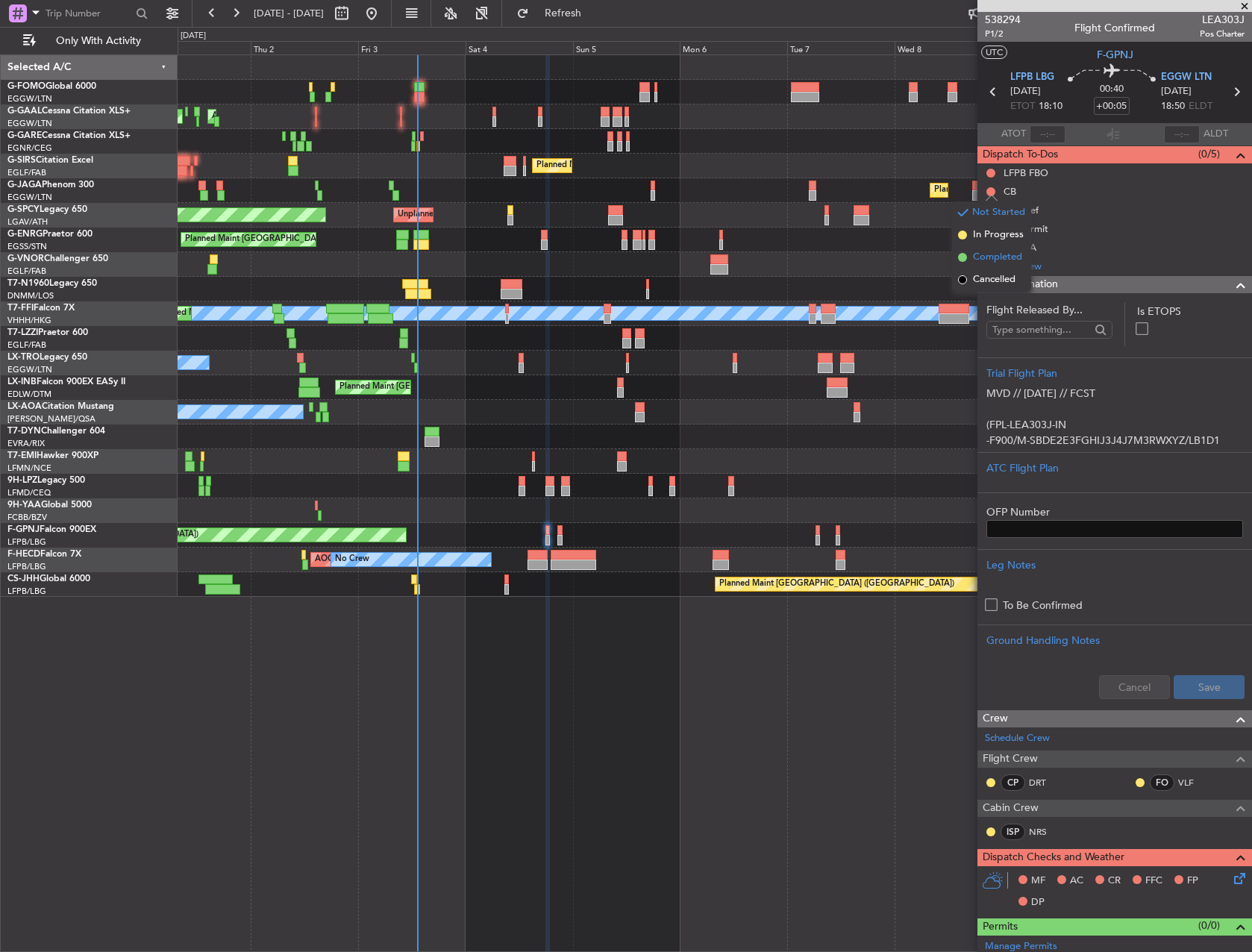
click at [985, 262] on span "Completed" at bounding box center [997, 257] width 49 height 15
click at [989, 212] on button at bounding box center [990, 210] width 9 height 9
click at [987, 253] on span "In Progress" at bounding box center [998, 253] width 51 height 15
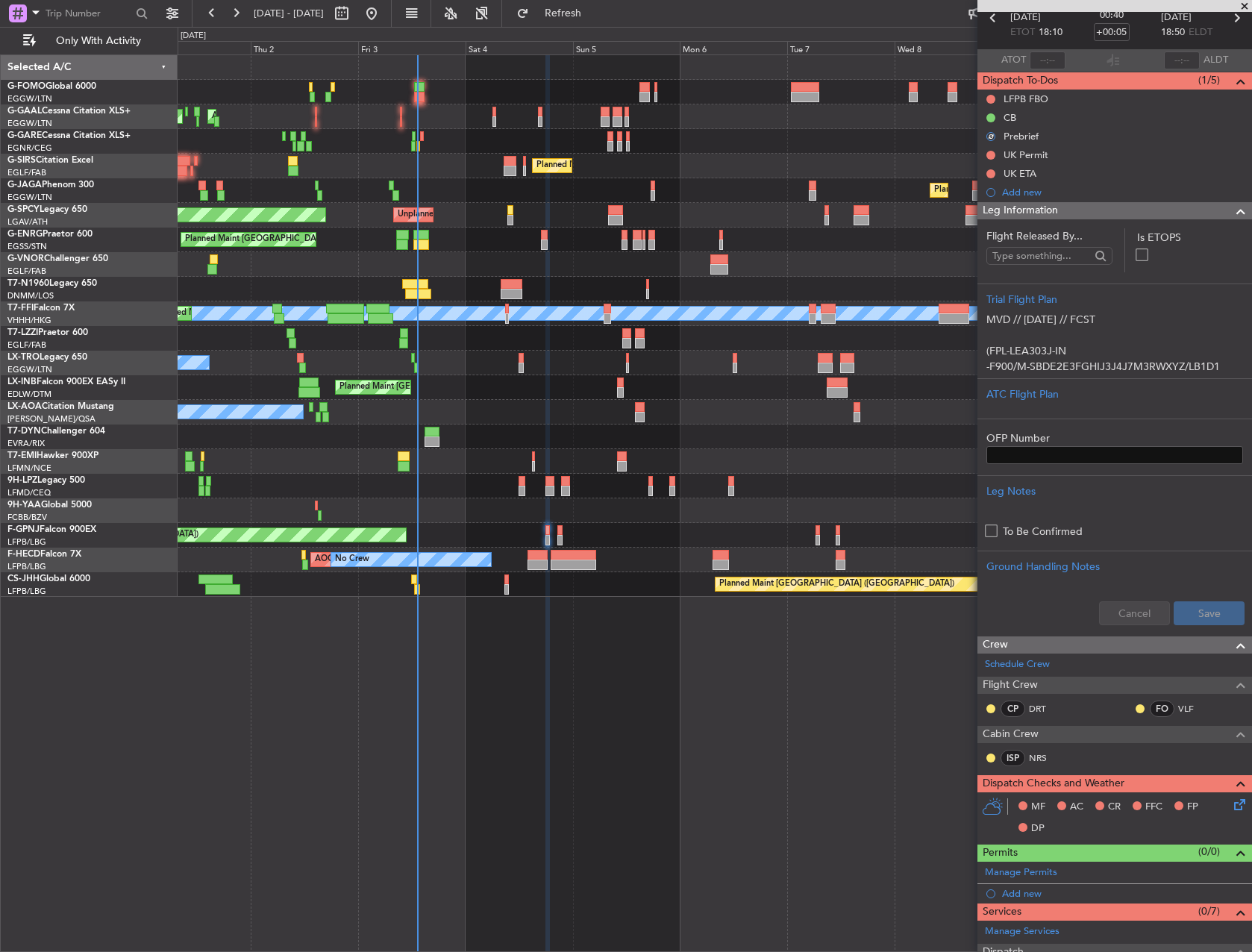
scroll to position [298, 0]
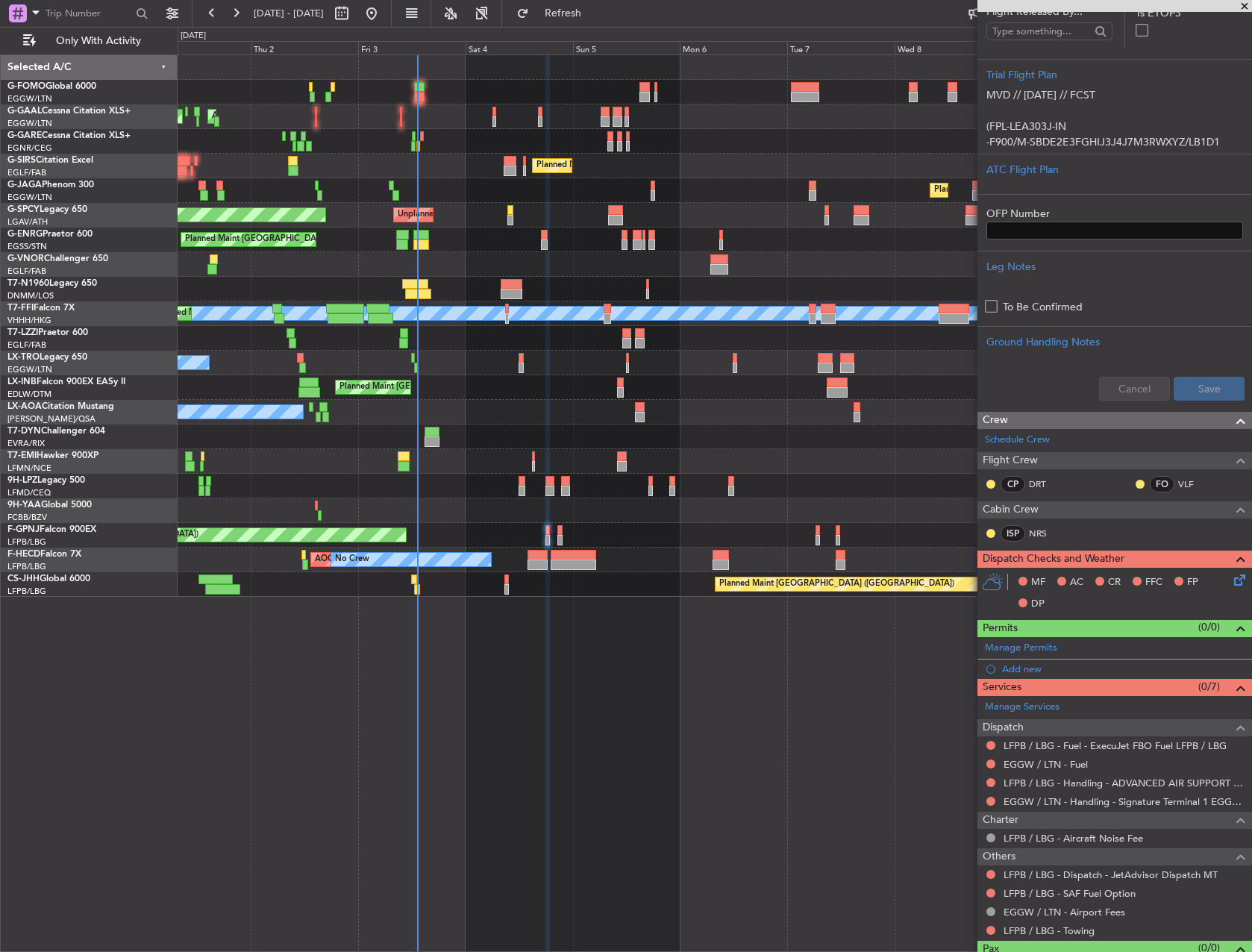
click at [1231, 582] on icon at bounding box center [1237, 578] width 12 height 12
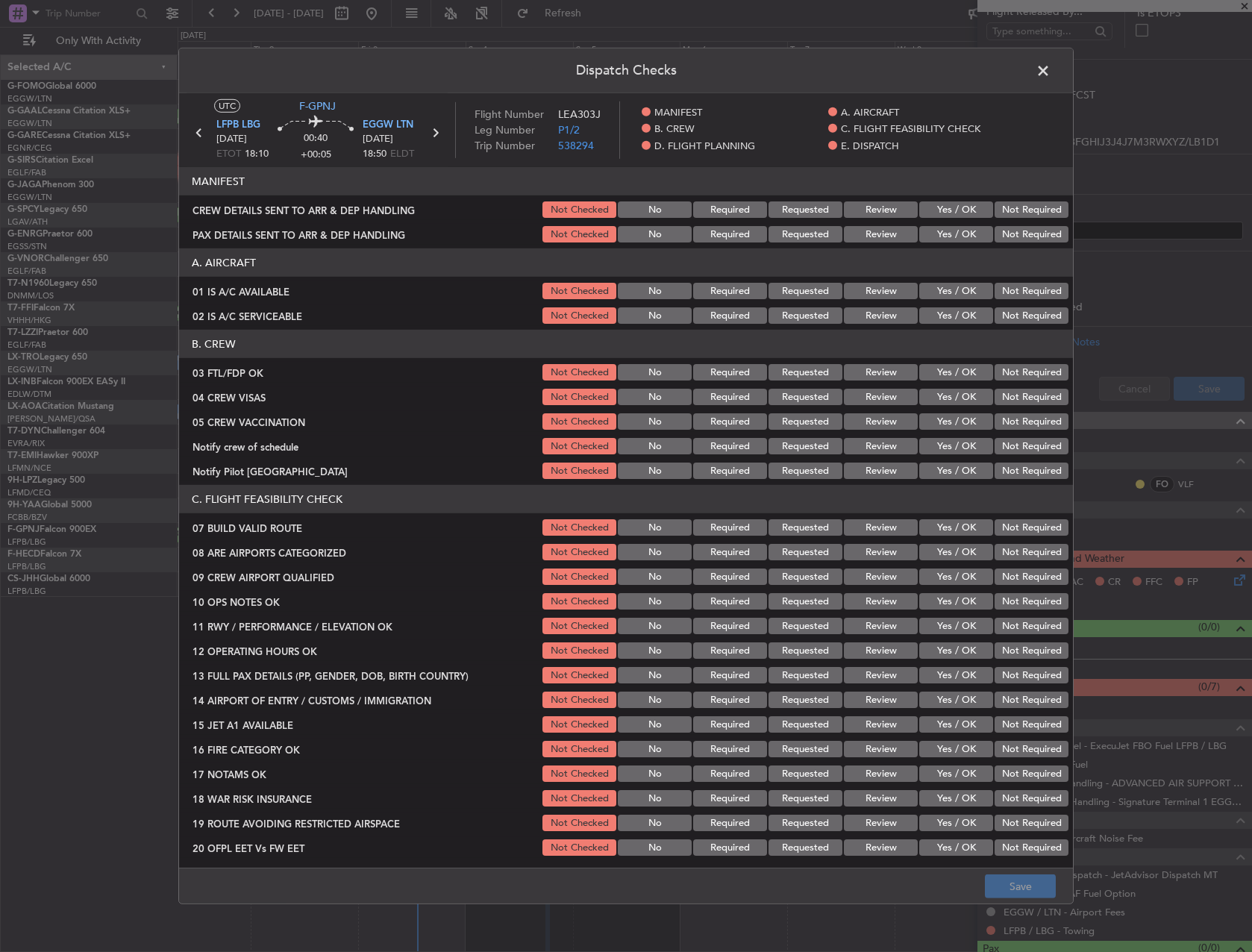
click at [955, 283] on button "Yes / OK" at bounding box center [955, 291] width 74 height 16
click at [956, 295] on button "Yes / OK" at bounding box center [955, 291] width 74 height 16
click at [954, 315] on button "Yes / OK" at bounding box center [955, 315] width 74 height 16
click at [954, 524] on button "Yes / OK" at bounding box center [955, 527] width 74 height 16
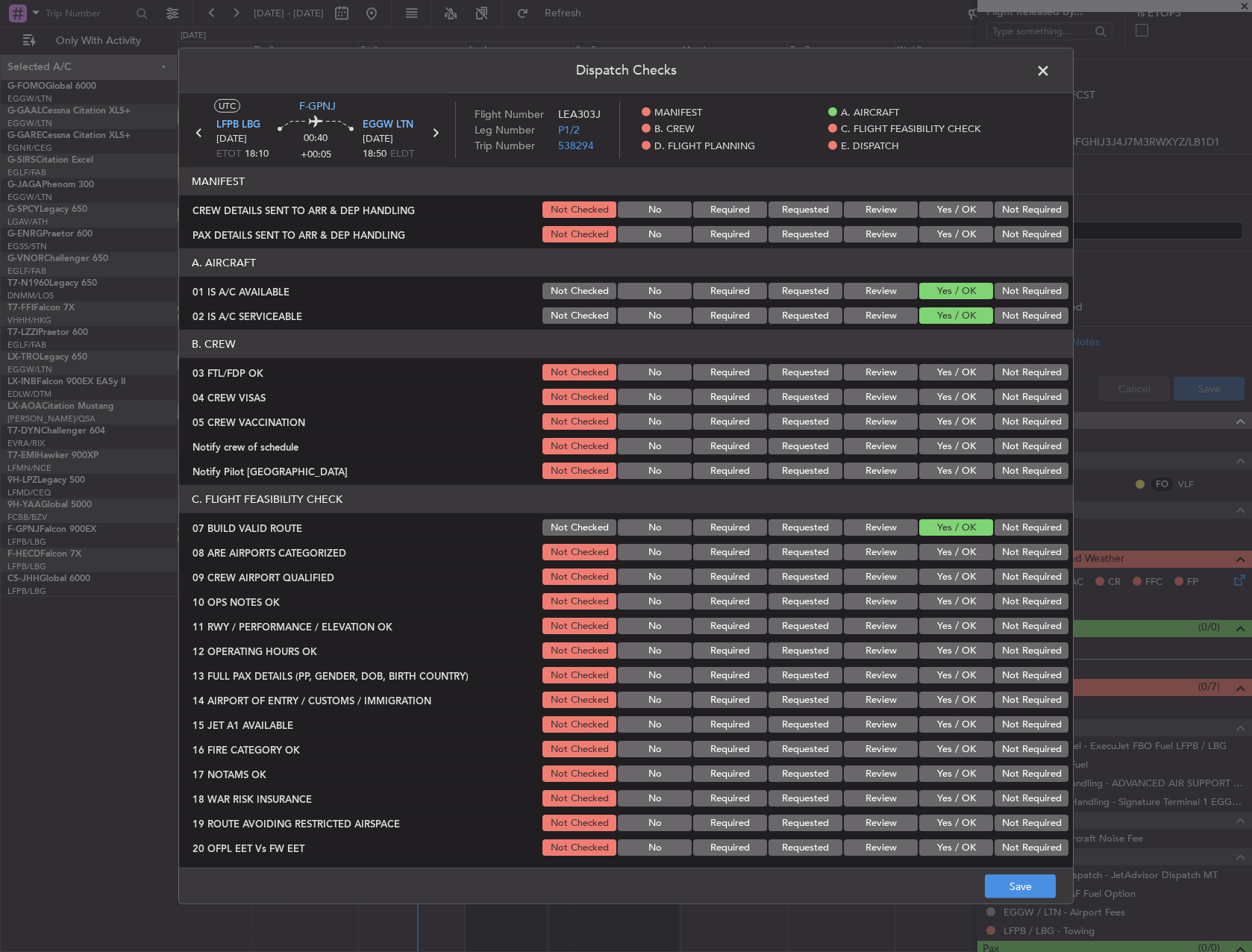
click at [937, 624] on button "Yes / OK" at bounding box center [955, 626] width 74 height 16
click at [937, 595] on button "Yes / OK" at bounding box center [955, 601] width 74 height 16
click at [933, 628] on button "Yes / OK" at bounding box center [955, 626] width 74 height 16
click at [928, 651] on button "Yes / OK" at bounding box center [955, 650] width 74 height 16
click at [928, 666] on div "Yes / OK" at bounding box center [954, 675] width 75 height 21
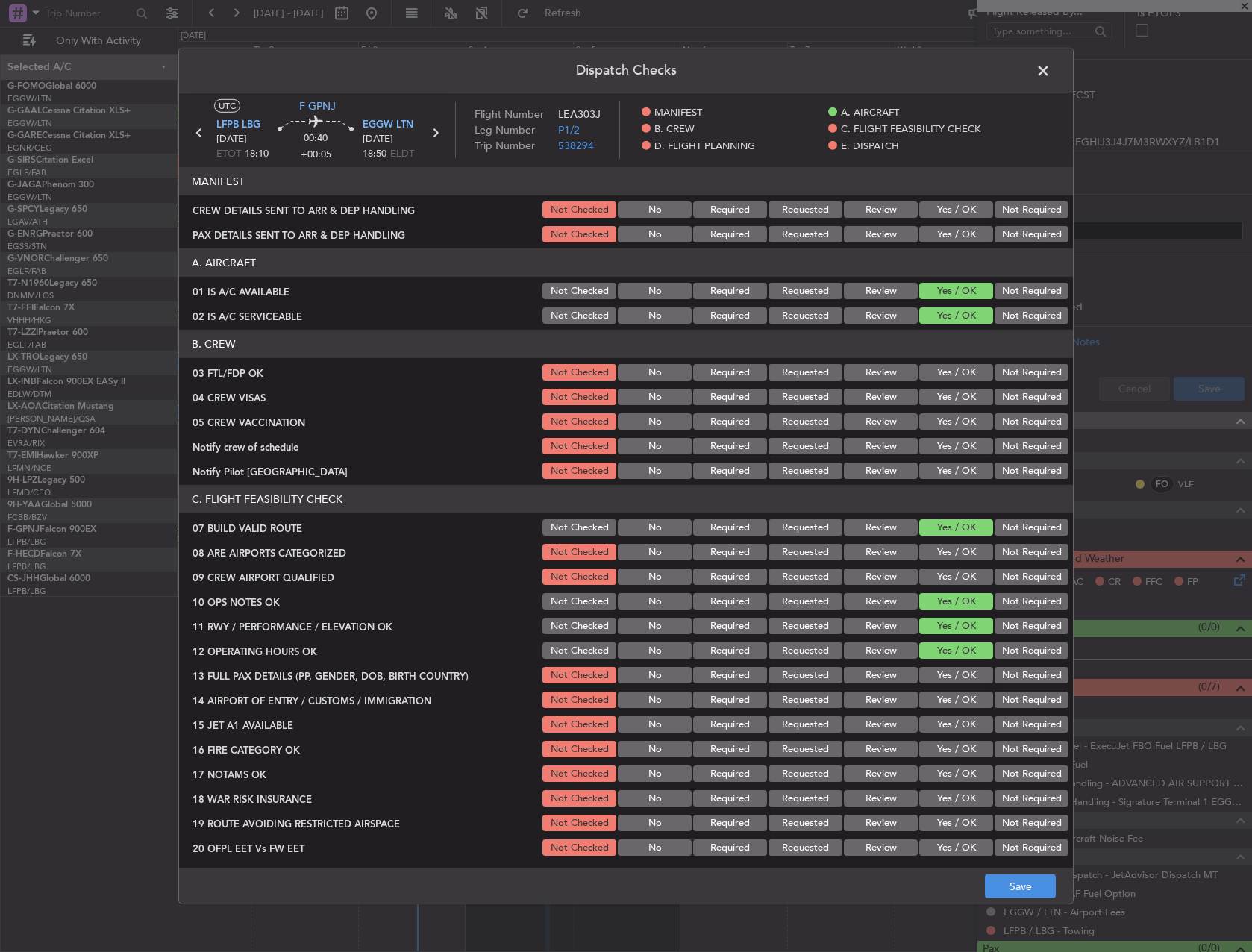
drag, startPoint x: 929, startPoint y: 702, endPoint x: 933, endPoint y: 693, distance: 9.8
click at [930, 702] on button "Yes / OK" at bounding box center [955, 700] width 74 height 16
click at [937, 679] on button "Yes / OK" at bounding box center [955, 675] width 74 height 16
click at [939, 723] on button "Yes / OK" at bounding box center [955, 725] width 74 height 16
click at [941, 735] on div "Yes / OK" at bounding box center [954, 725] width 75 height 21
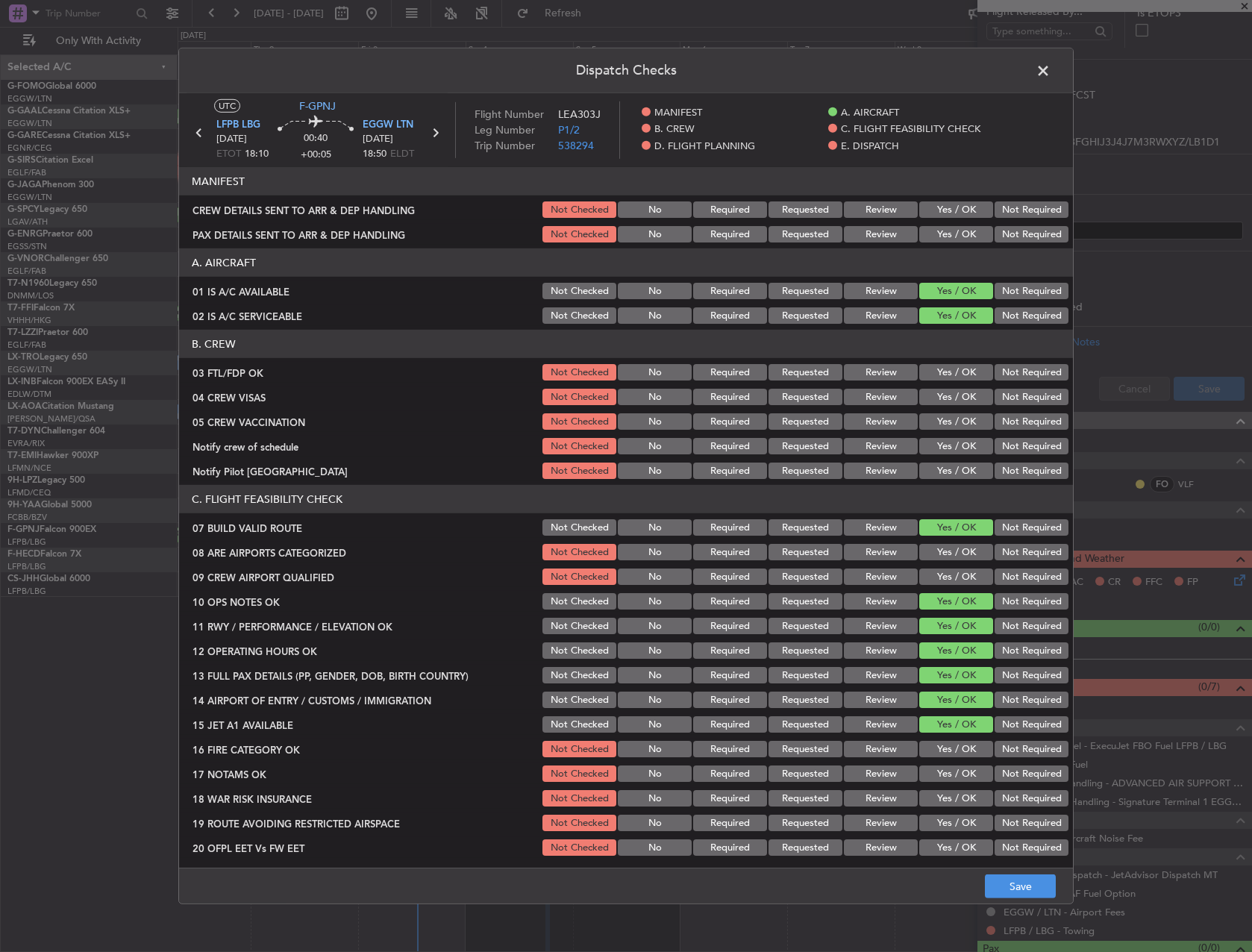
click at [947, 756] on button "Yes / OK" at bounding box center [955, 749] width 74 height 16
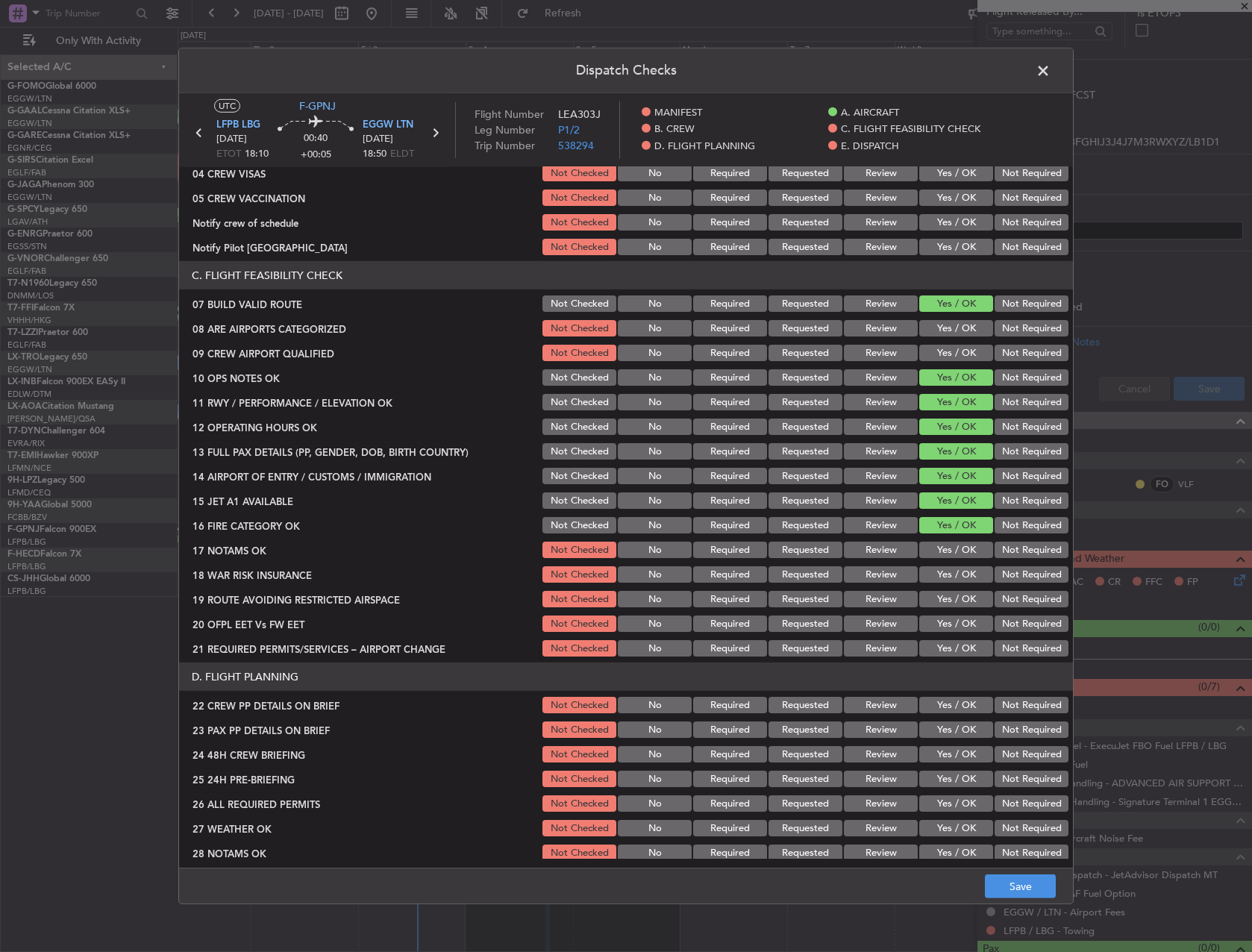
click at [942, 553] on button "Yes / OK" at bounding box center [955, 550] width 74 height 16
click at [1043, 576] on button "Not Required" at bounding box center [1031, 574] width 74 height 16
click at [974, 604] on button "Yes / OK" at bounding box center [955, 599] width 74 height 16
click at [965, 627] on button "Yes / OK" at bounding box center [955, 624] width 74 height 16
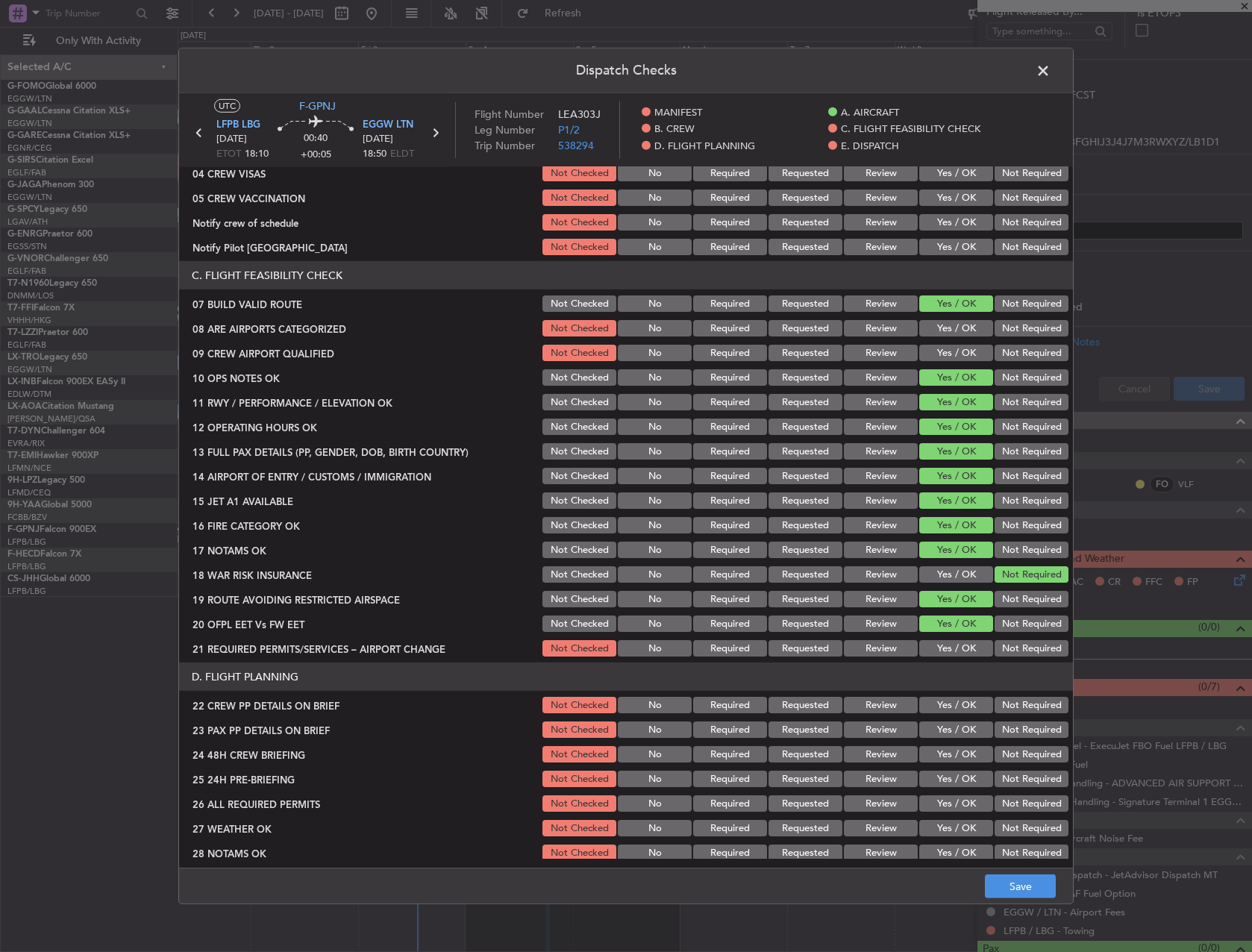
drag, startPoint x: 952, startPoint y: 643, endPoint x: 945, endPoint y: 663, distance: 21.2
click at [951, 645] on button "Yes / OK" at bounding box center [955, 648] width 74 height 16
click at [945, 685] on header "D. FLIGHT PLANNING" at bounding box center [625, 676] width 894 height 28
click at [949, 713] on div "Yes / OK" at bounding box center [954, 705] width 75 height 21
click at [951, 701] on button "Yes / OK" at bounding box center [955, 705] width 74 height 16
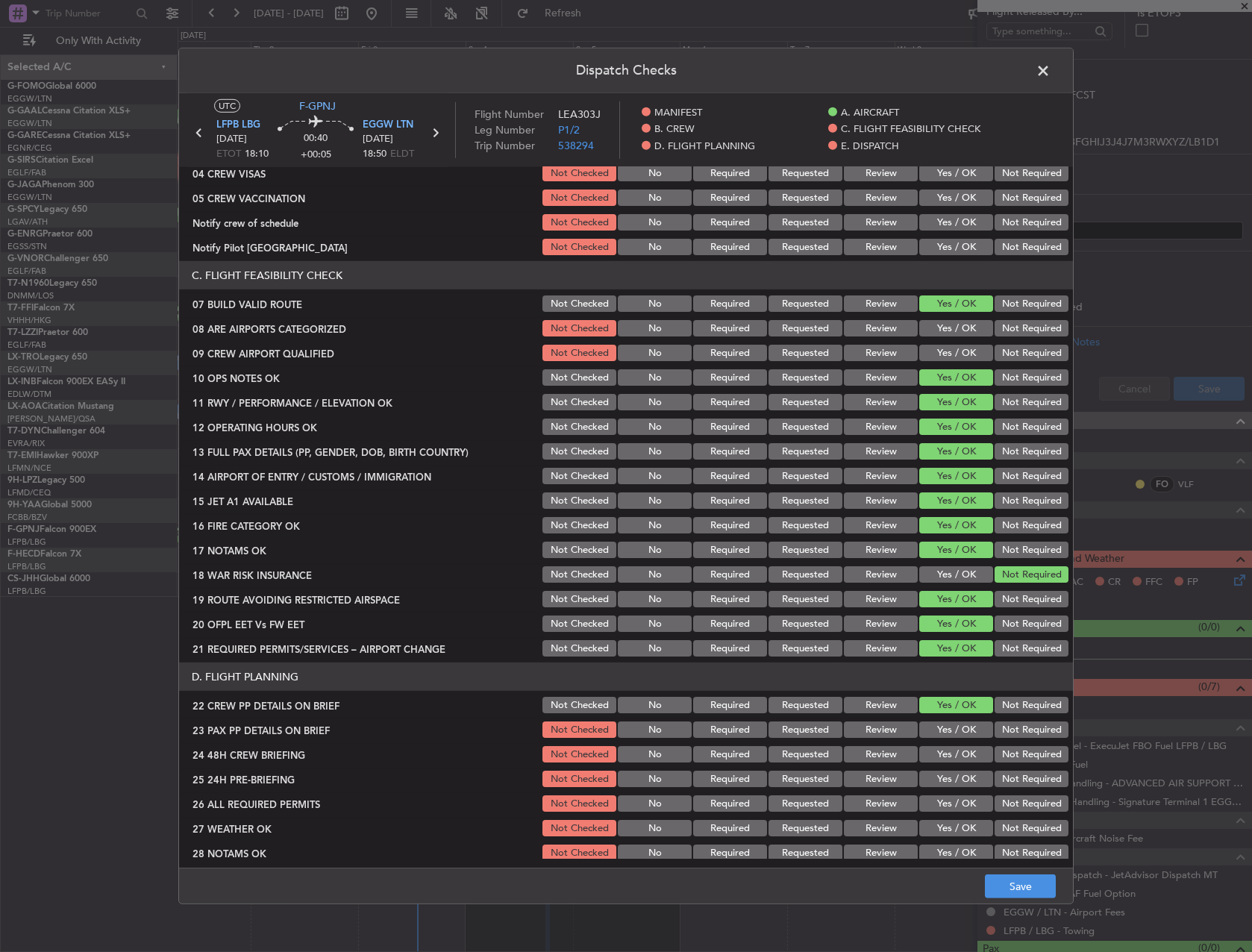
click at [948, 718] on section "D. FLIGHT PLANNING 22 CREW PP DETAILS ON BRIEF Not Checked No Required Requeste…" at bounding box center [625, 812] width 894 height 299
click at [945, 730] on button "Yes / OK" at bounding box center [955, 730] width 74 height 16
click at [944, 748] on button "Yes / OK" at bounding box center [955, 754] width 74 height 16
click at [1043, 888] on button "Save" at bounding box center [1021, 886] width 71 height 24
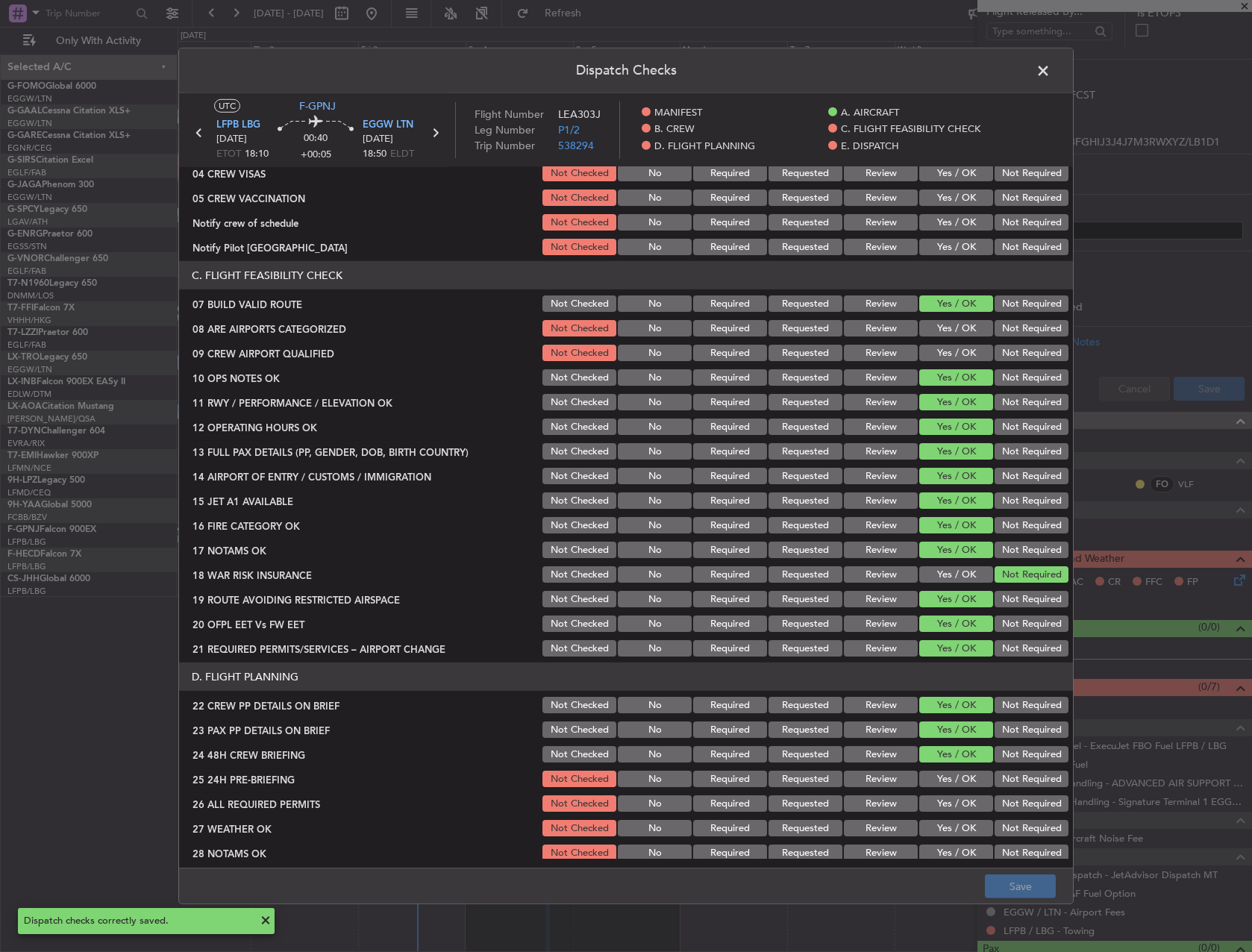
click at [1051, 66] on span at bounding box center [1051, 74] width 0 height 30
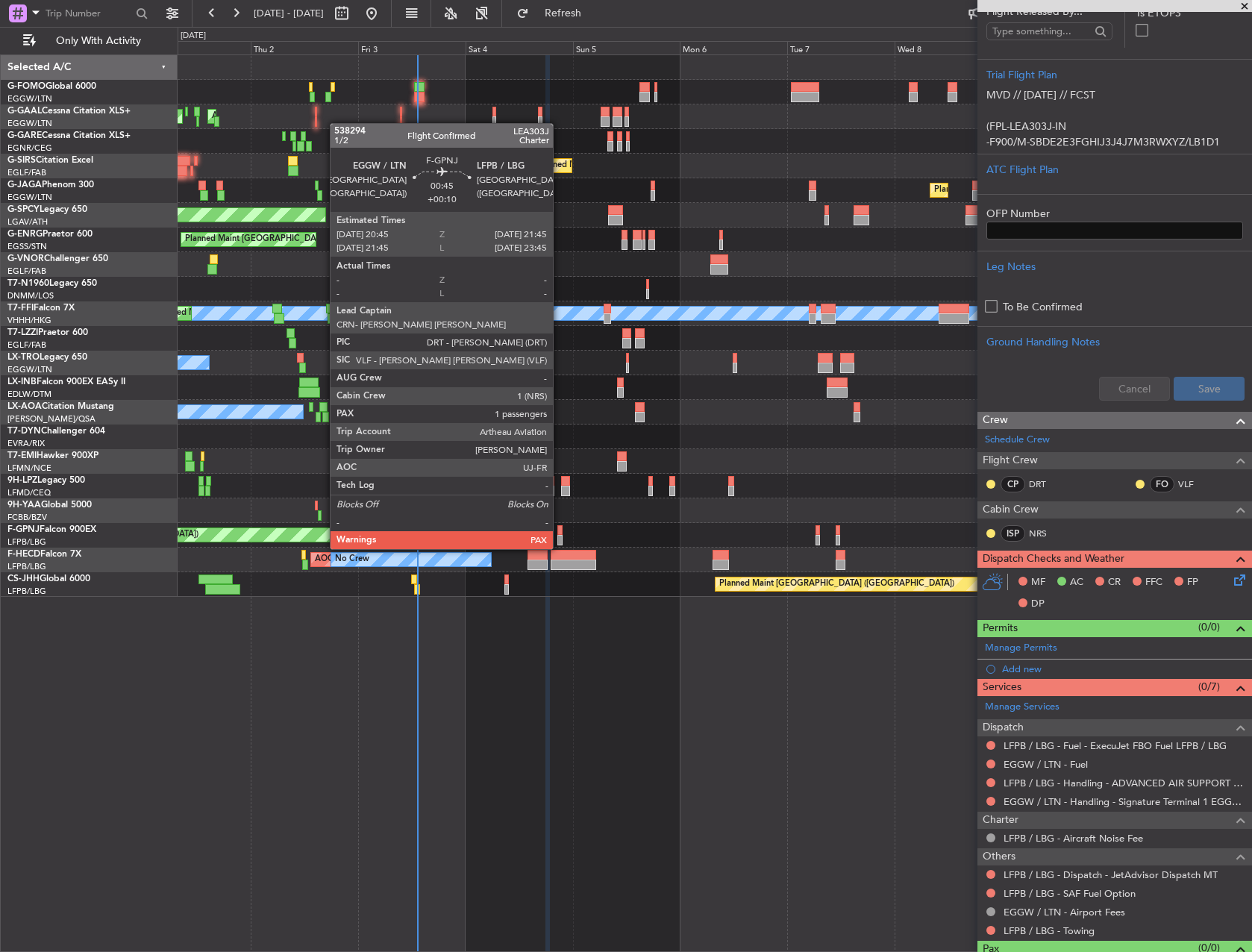
click at [560, 534] on div at bounding box center [560, 530] width 5 height 11
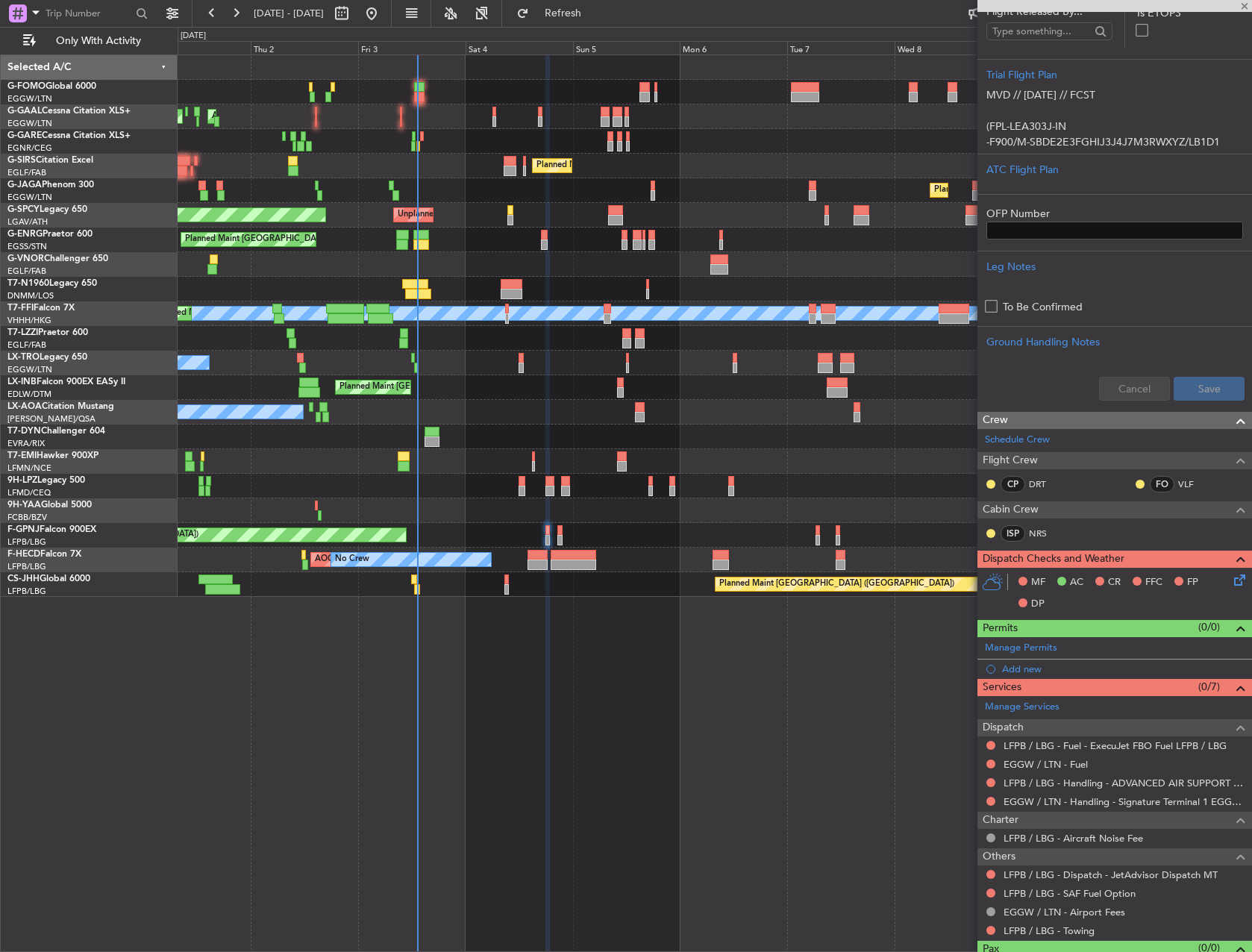
type input "+00:10"
type input "7"
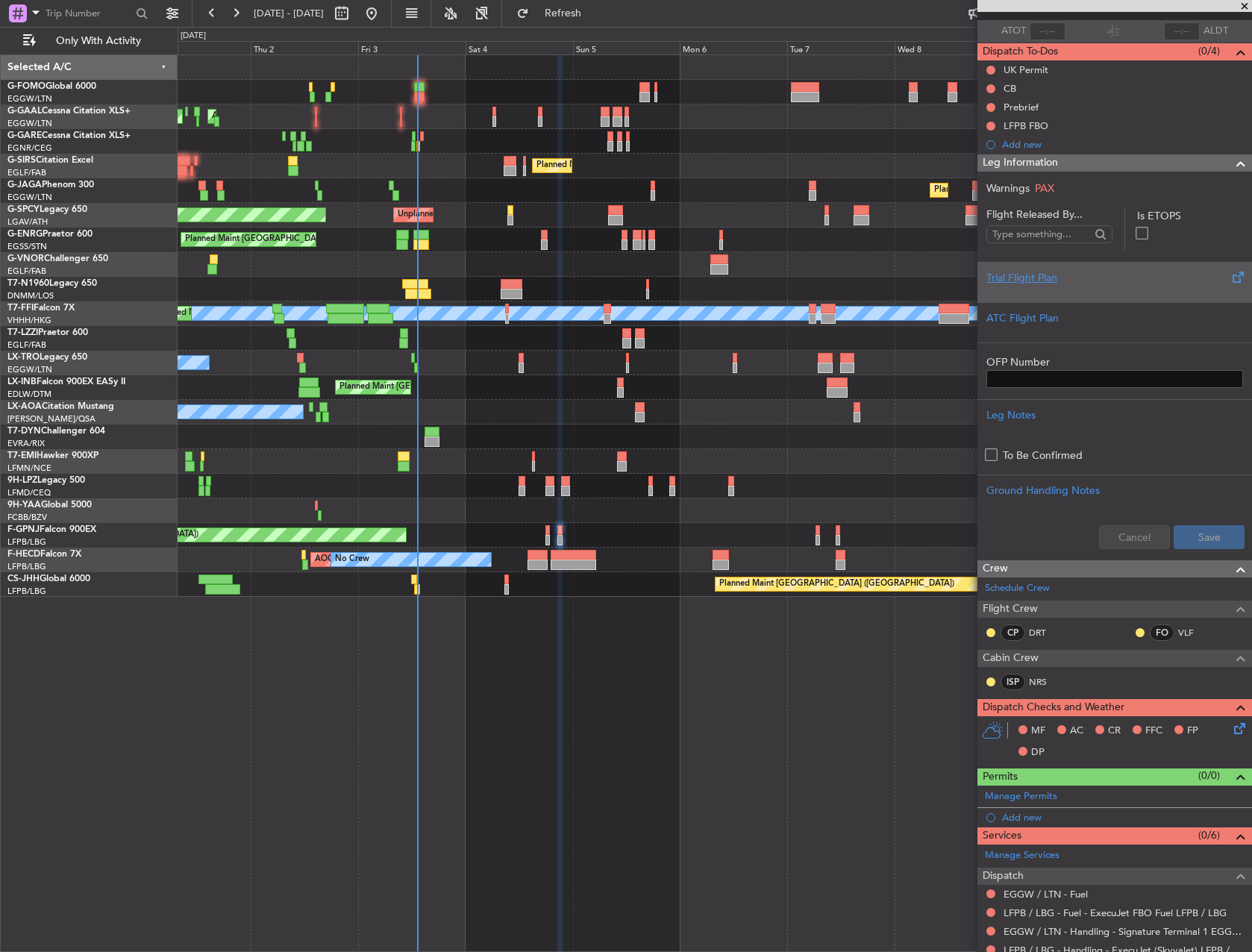
scroll to position [0, 0]
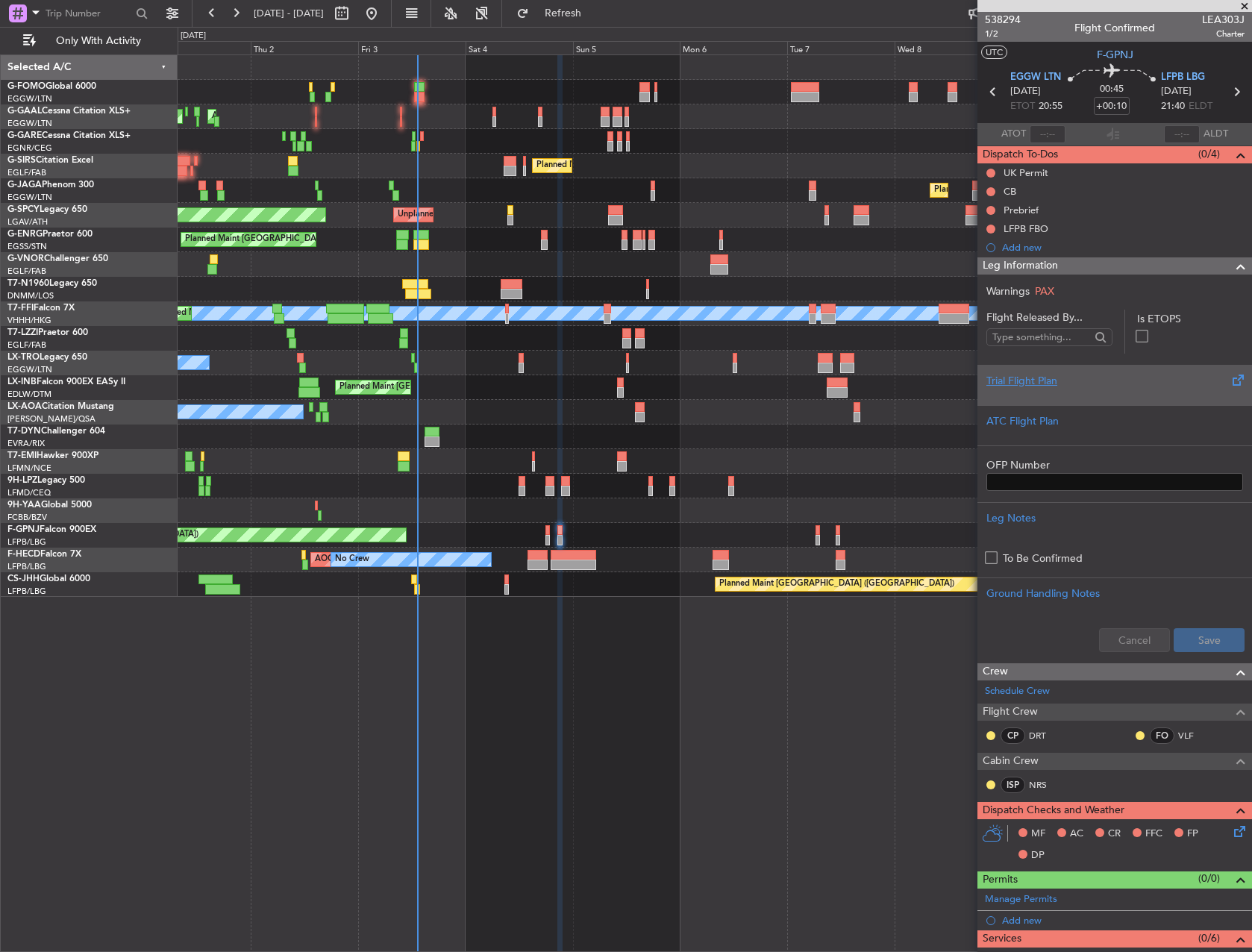
click at [1080, 378] on div "Trial Flight Plan" at bounding box center [1114, 380] width 256 height 15
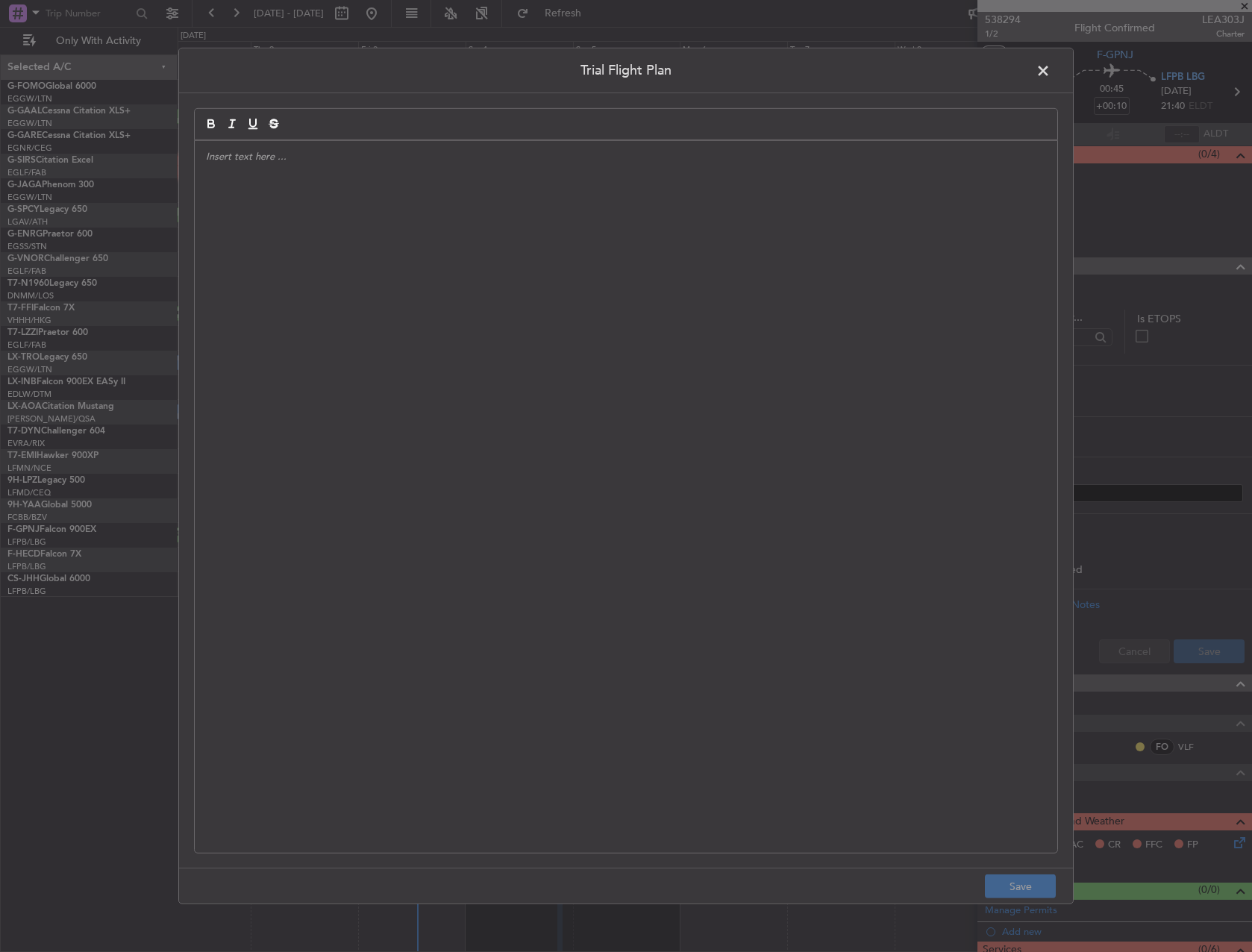
click at [561, 379] on div at bounding box center [626, 497] width 862 height 712
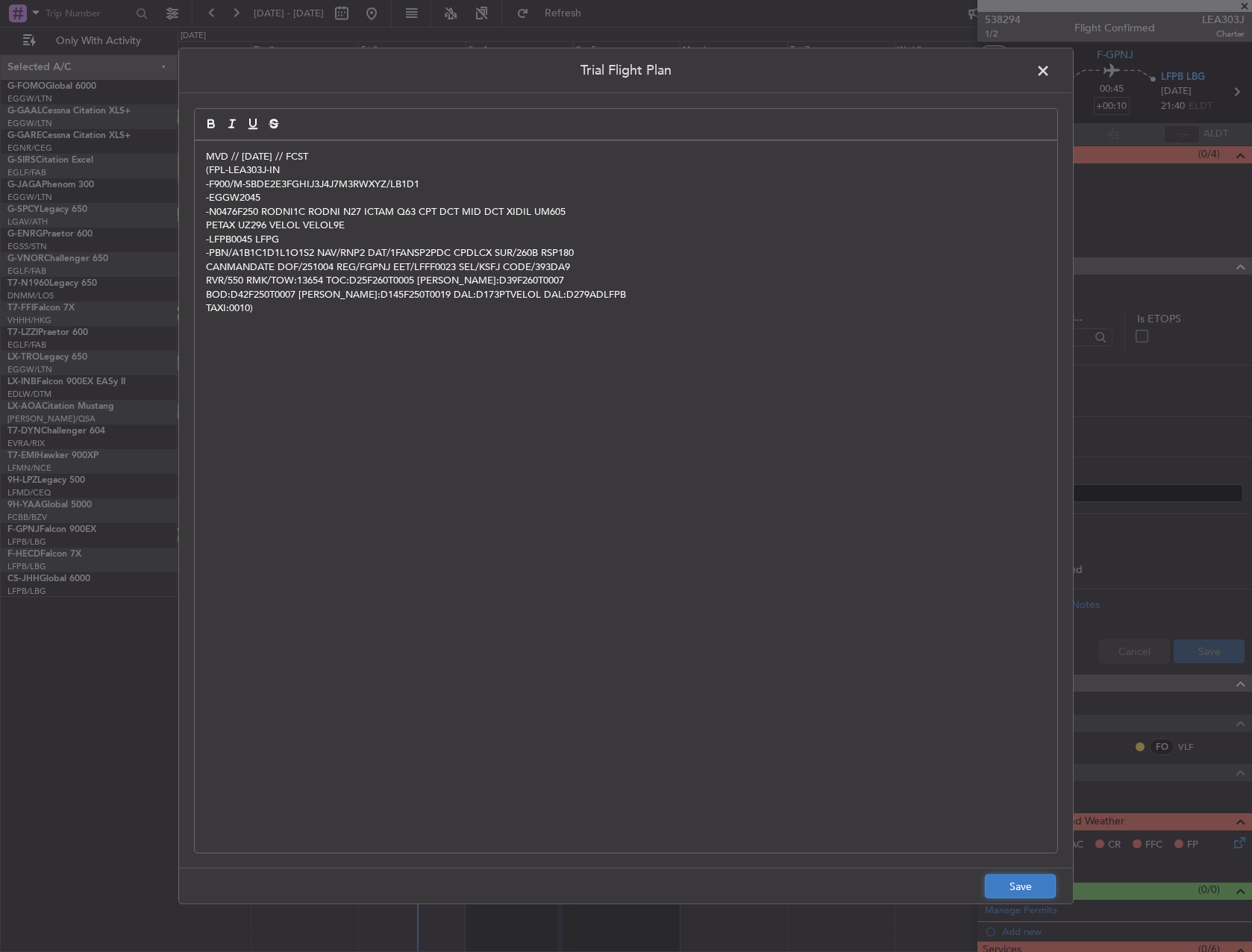
click at [1013, 875] on button "Save" at bounding box center [1021, 886] width 71 height 24
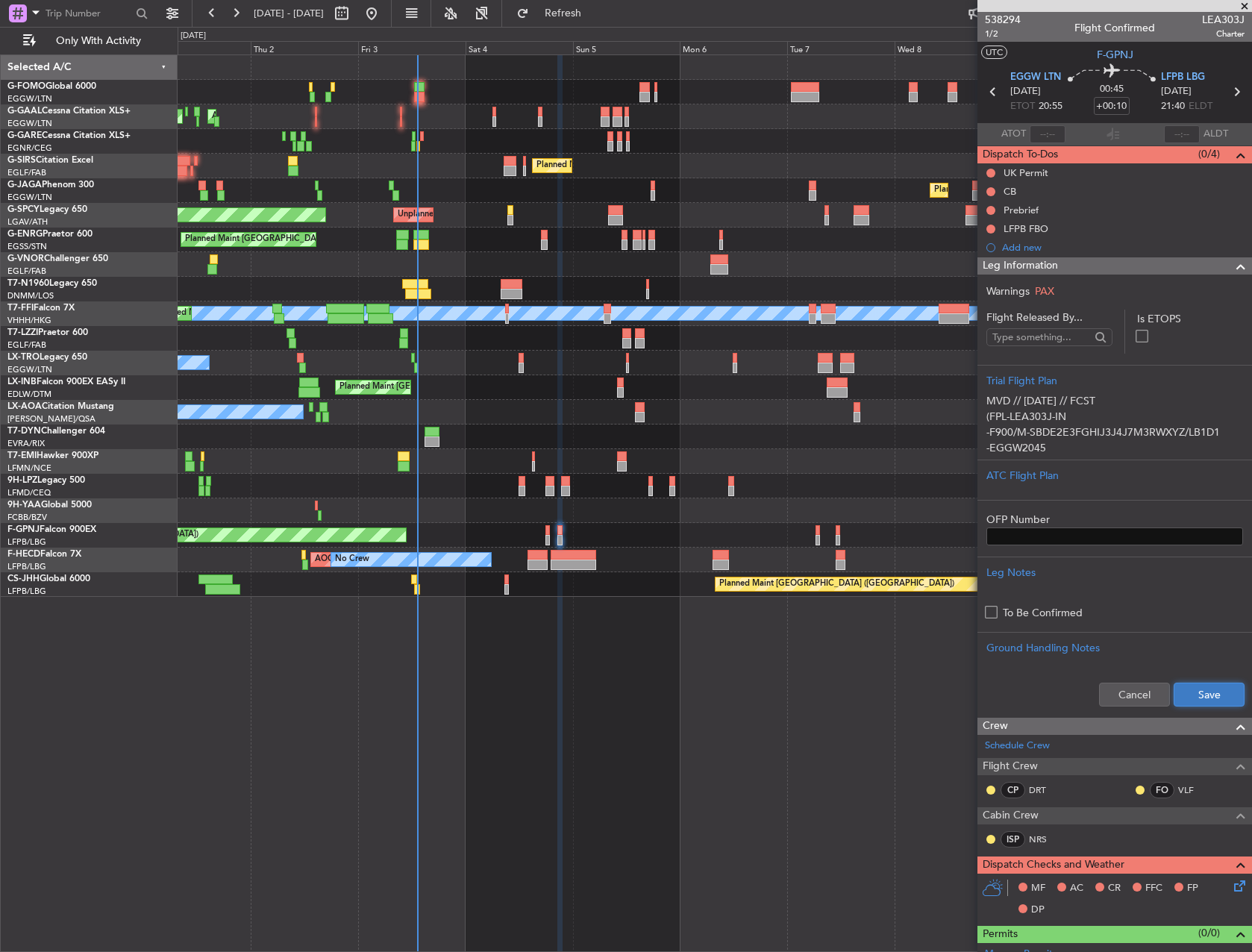
click at [1190, 698] on button "Save" at bounding box center [1209, 695] width 71 height 24
click at [983, 188] on div "CB" at bounding box center [1114, 191] width 274 height 19
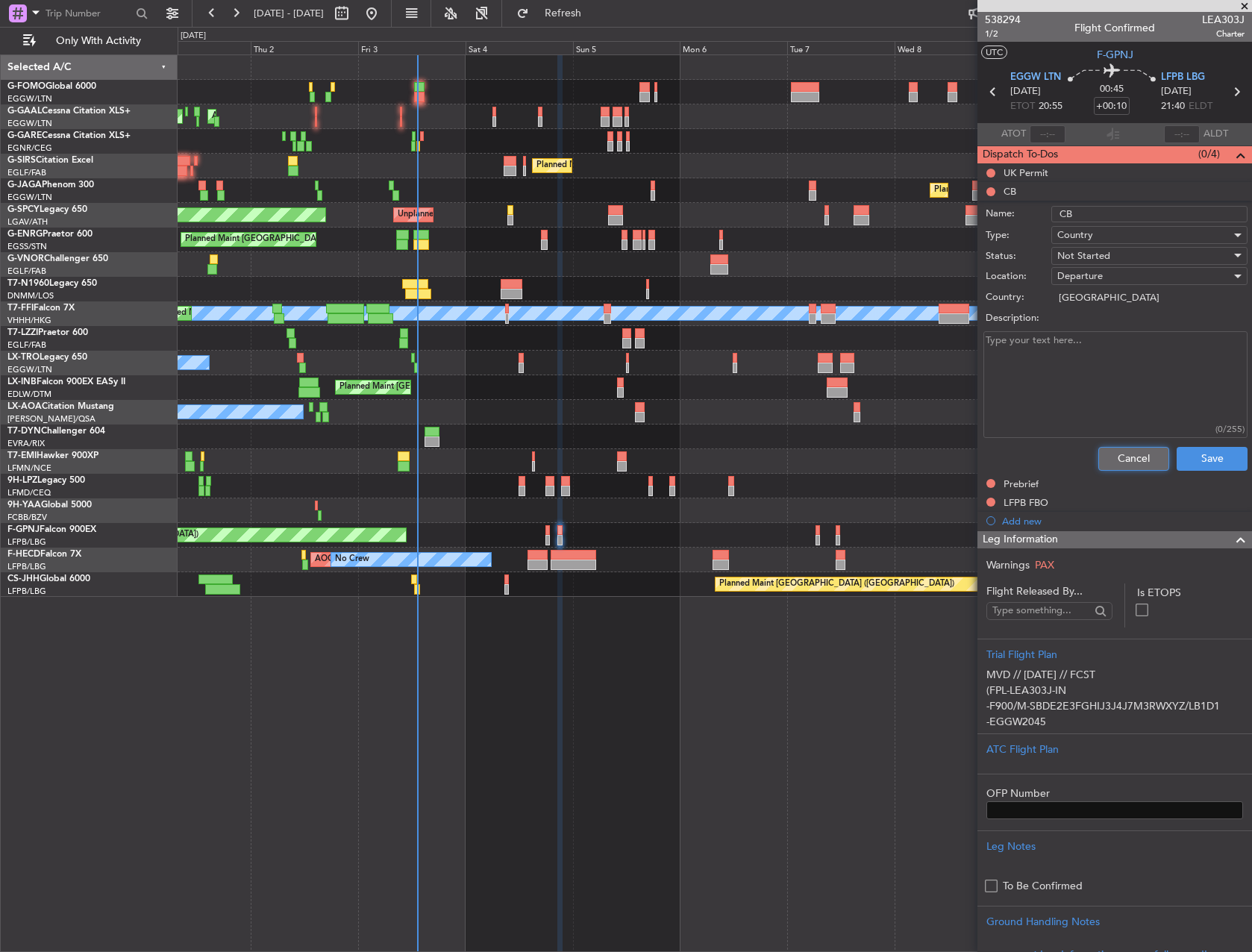
click at [1098, 461] on button "Cancel" at bounding box center [1134, 459] width 71 height 24
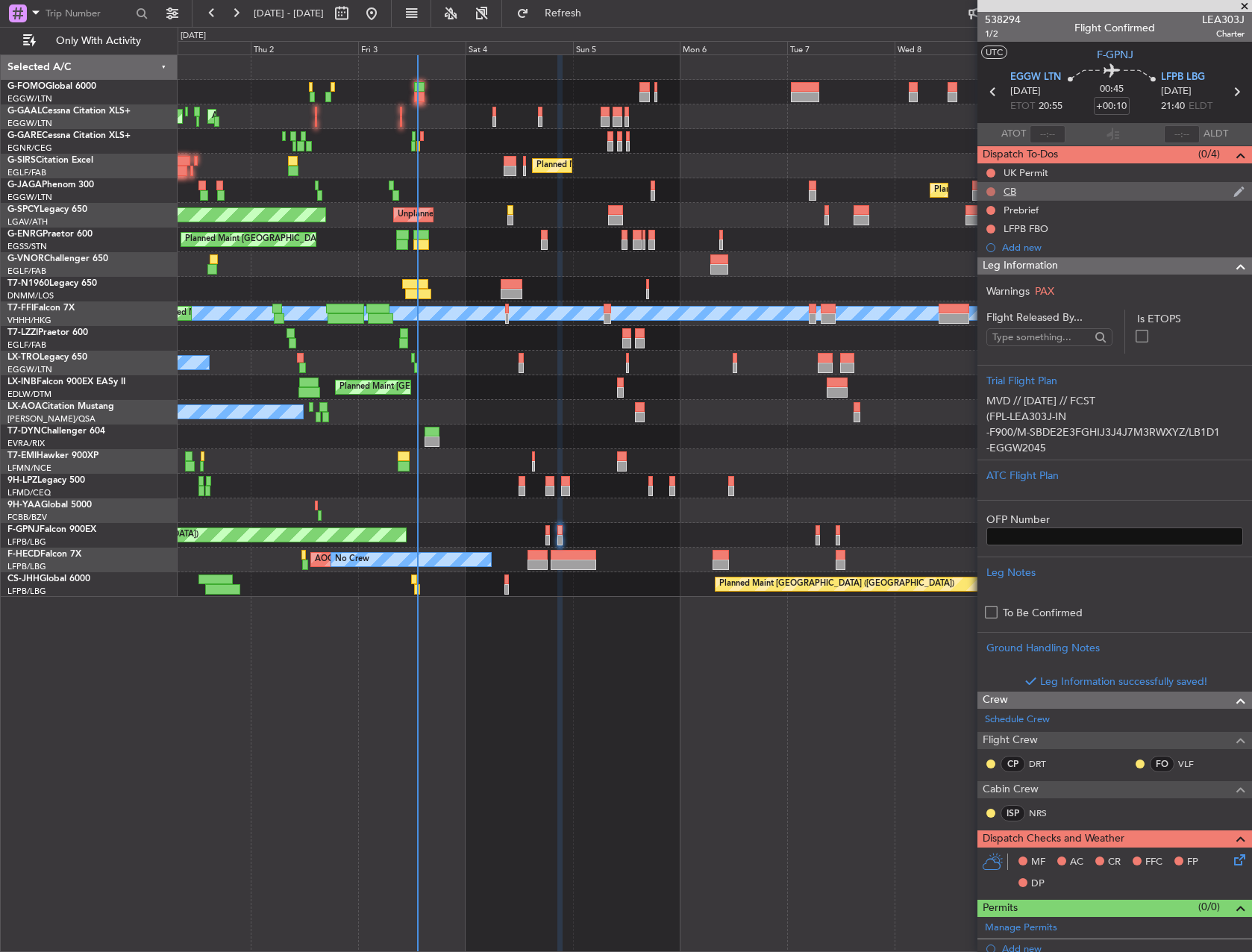
click at [992, 193] on button at bounding box center [990, 192] width 9 height 9
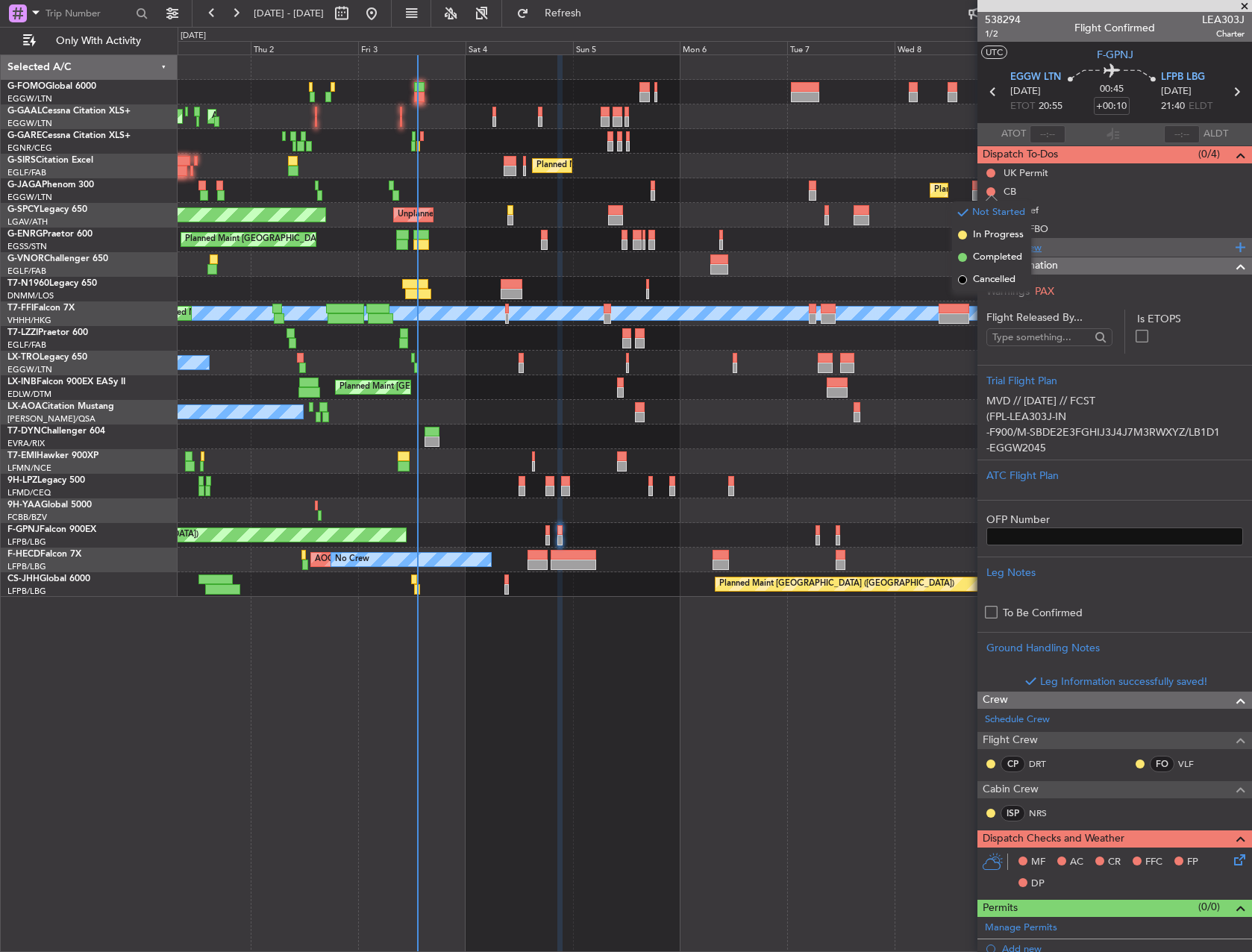
click at [994, 259] on span "Completed" at bounding box center [997, 257] width 49 height 15
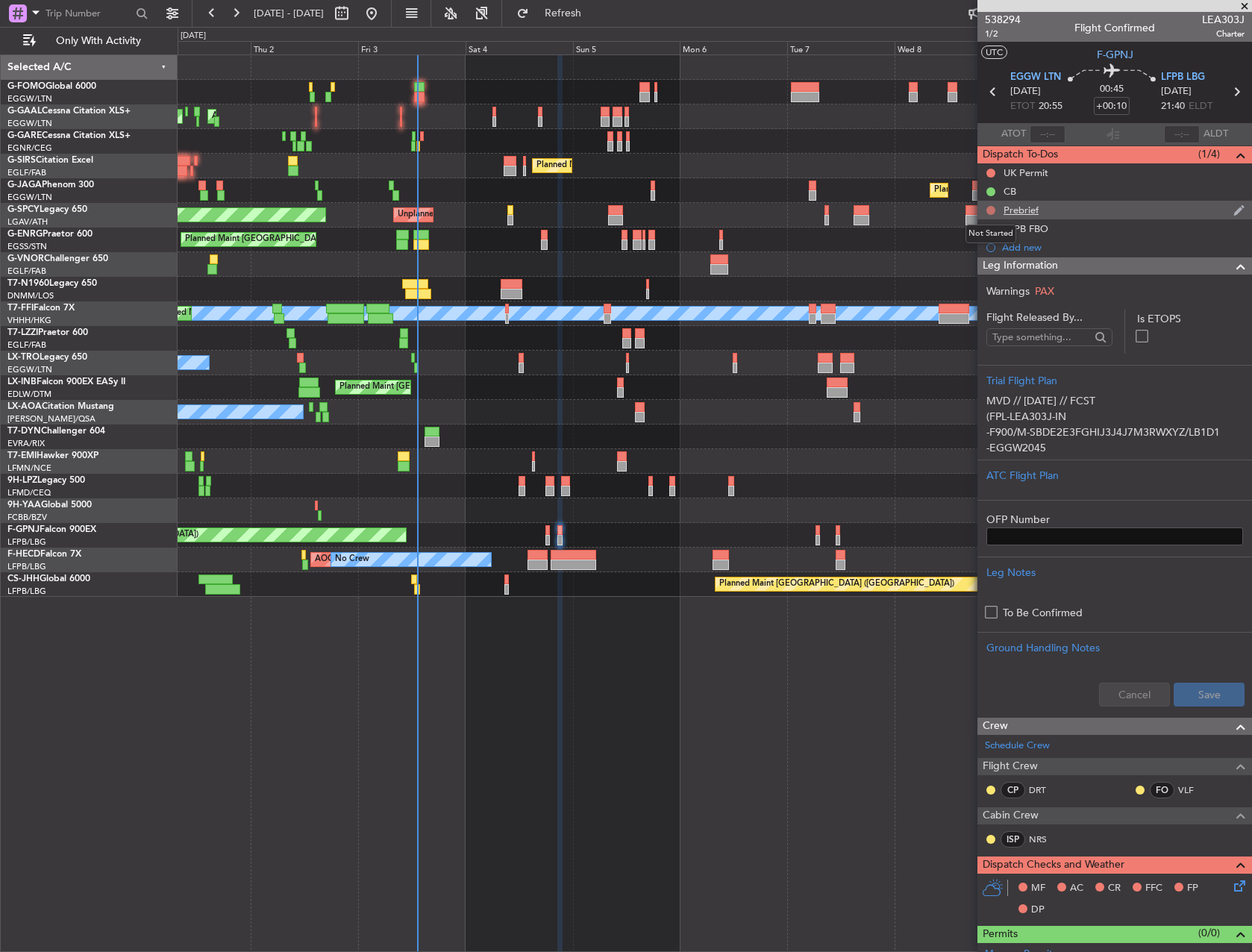
click at [988, 207] on button at bounding box center [990, 210] width 9 height 9
click at [988, 260] on span "In Progress" at bounding box center [998, 253] width 51 height 15
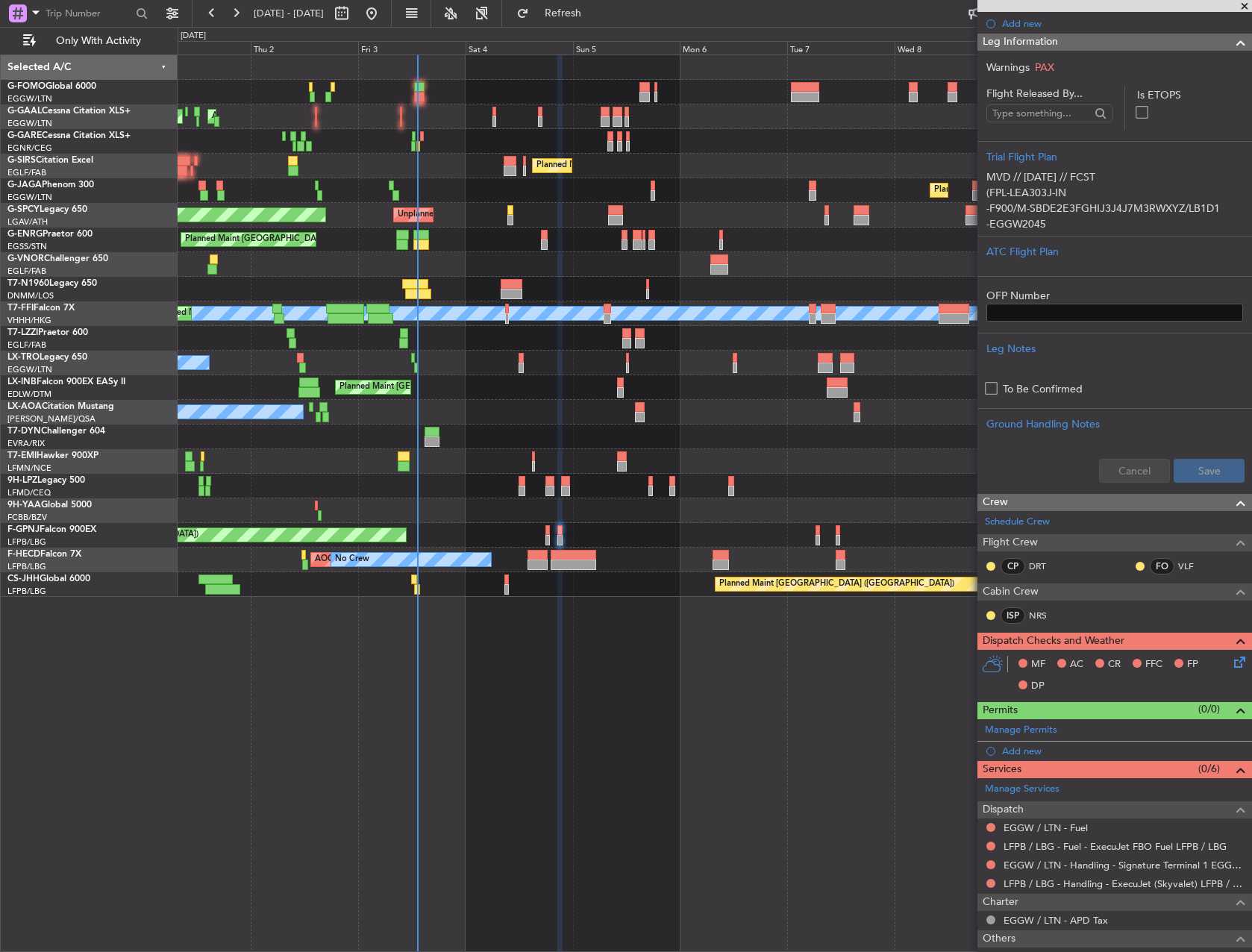
click at [1231, 662] on icon at bounding box center [1237, 659] width 12 height 12
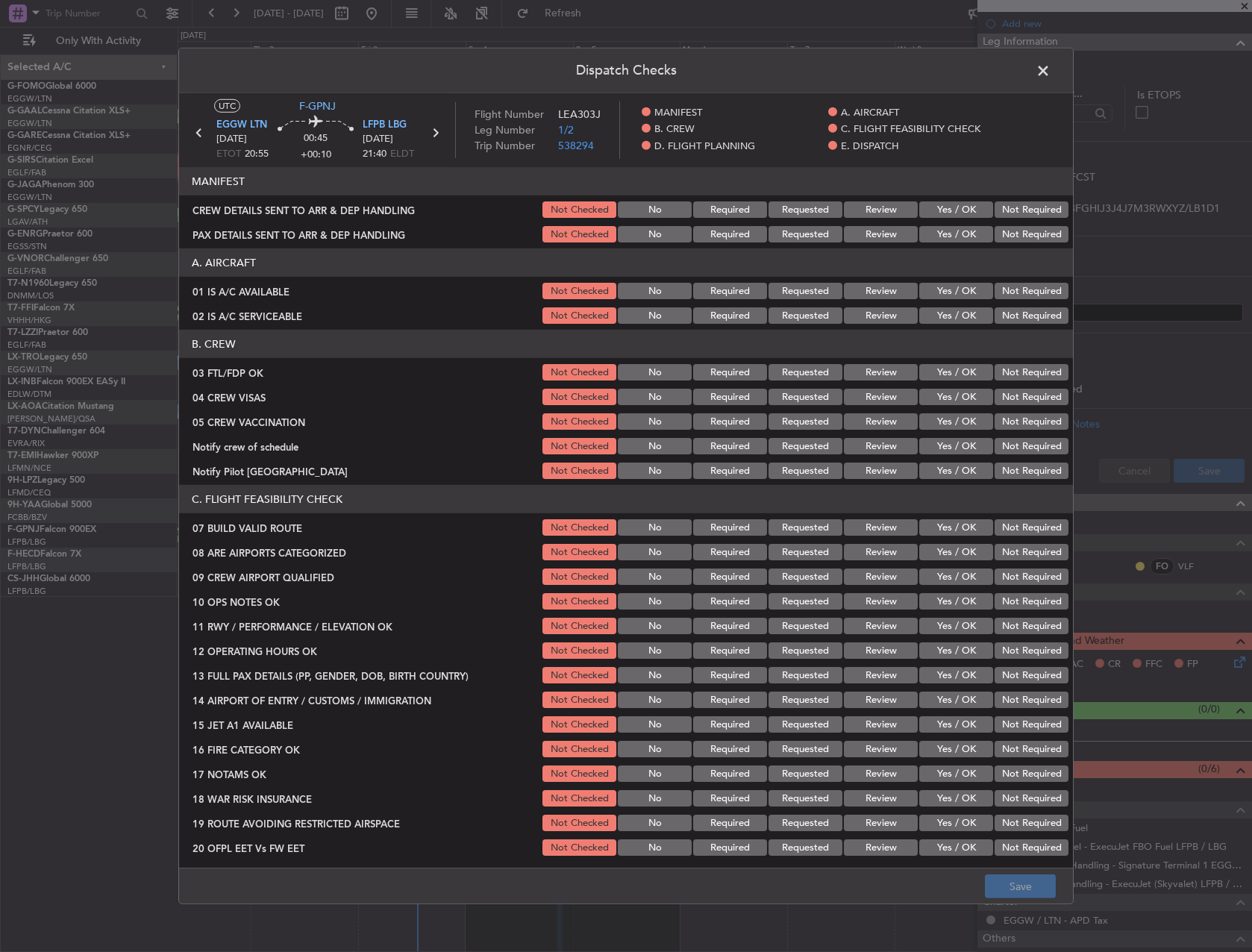
click at [937, 295] on button "Yes / OK" at bounding box center [955, 291] width 74 height 16
click at [933, 316] on button "Yes / OK" at bounding box center [955, 315] width 74 height 16
drag, startPoint x: 966, startPoint y: 530, endPoint x: 964, endPoint y: 541, distance: 11.2
click at [965, 530] on button "Yes / OK" at bounding box center [955, 527] width 74 height 16
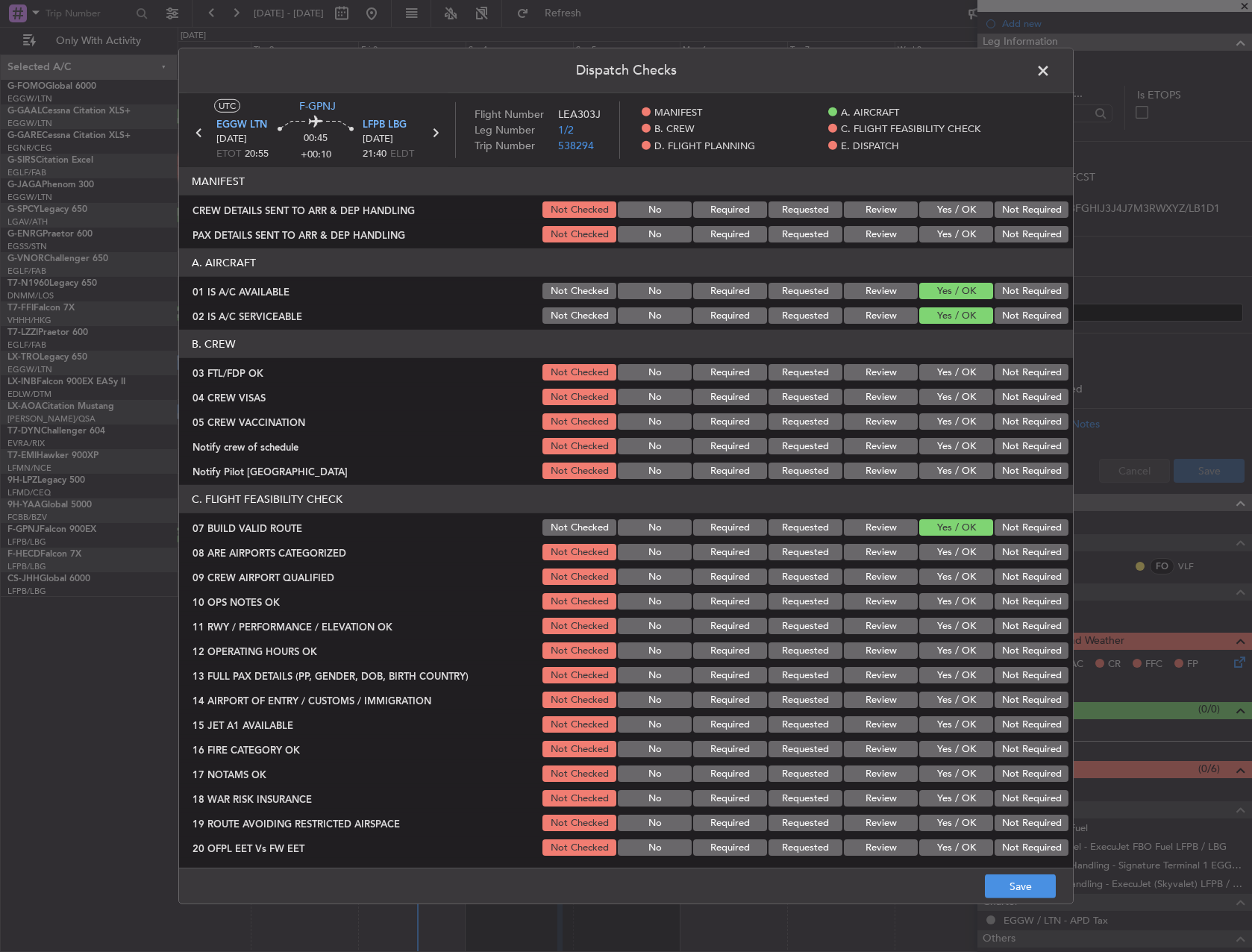
drag, startPoint x: 948, startPoint y: 374, endPoint x: 999, endPoint y: 396, distance: 55.5
click at [949, 374] on button "Yes / OK" at bounding box center [955, 372] width 74 height 16
click at [1004, 400] on button "Not Required" at bounding box center [1031, 397] width 74 height 16
drag, startPoint x: 1005, startPoint y: 417, endPoint x: 1004, endPoint y: 425, distance: 8.1
click at [1004, 417] on button "Not Required" at bounding box center [1031, 421] width 74 height 16
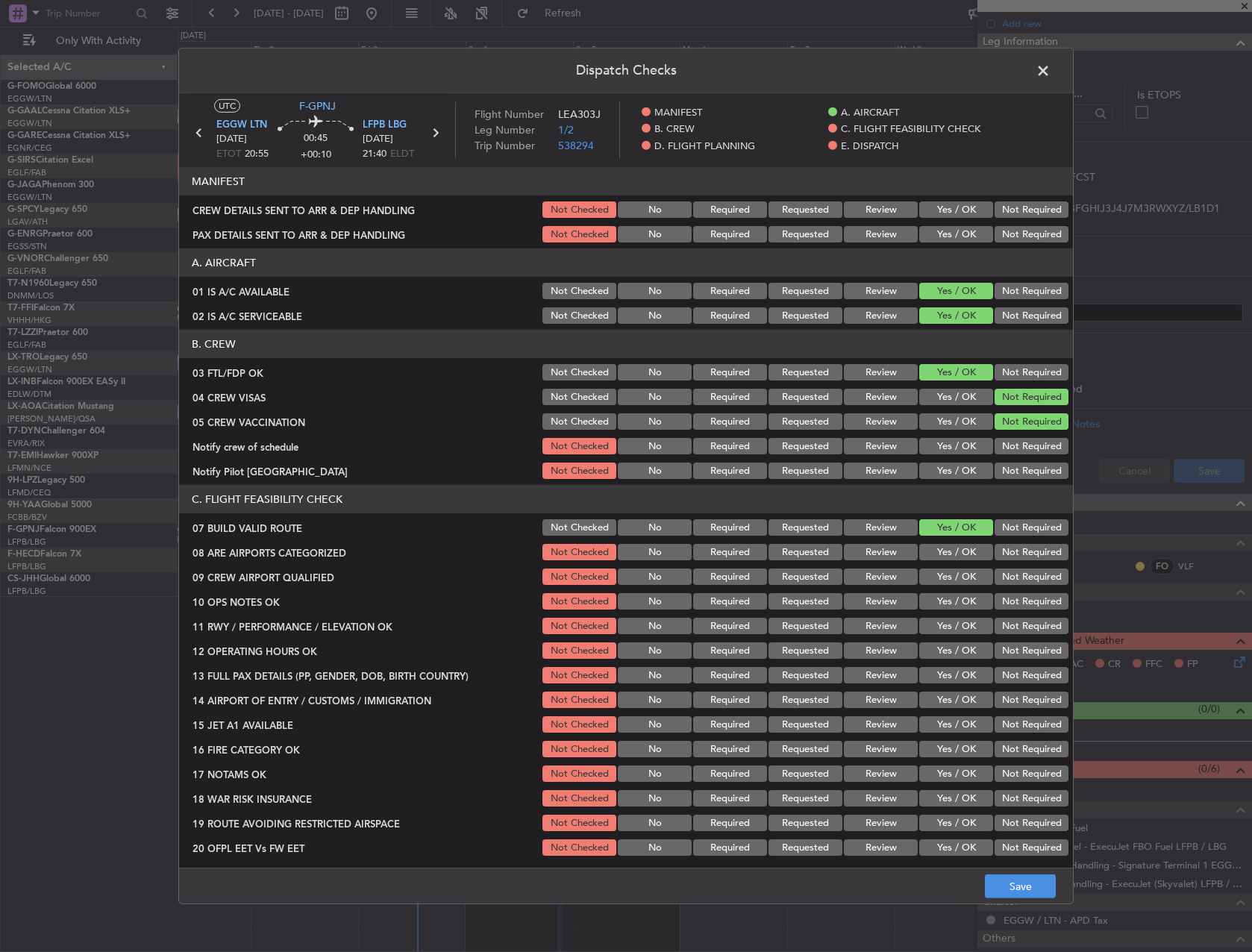
click at [995, 443] on button "Not Required" at bounding box center [1031, 446] width 74 height 16
click at [941, 467] on button "Yes / OK" at bounding box center [955, 471] width 74 height 16
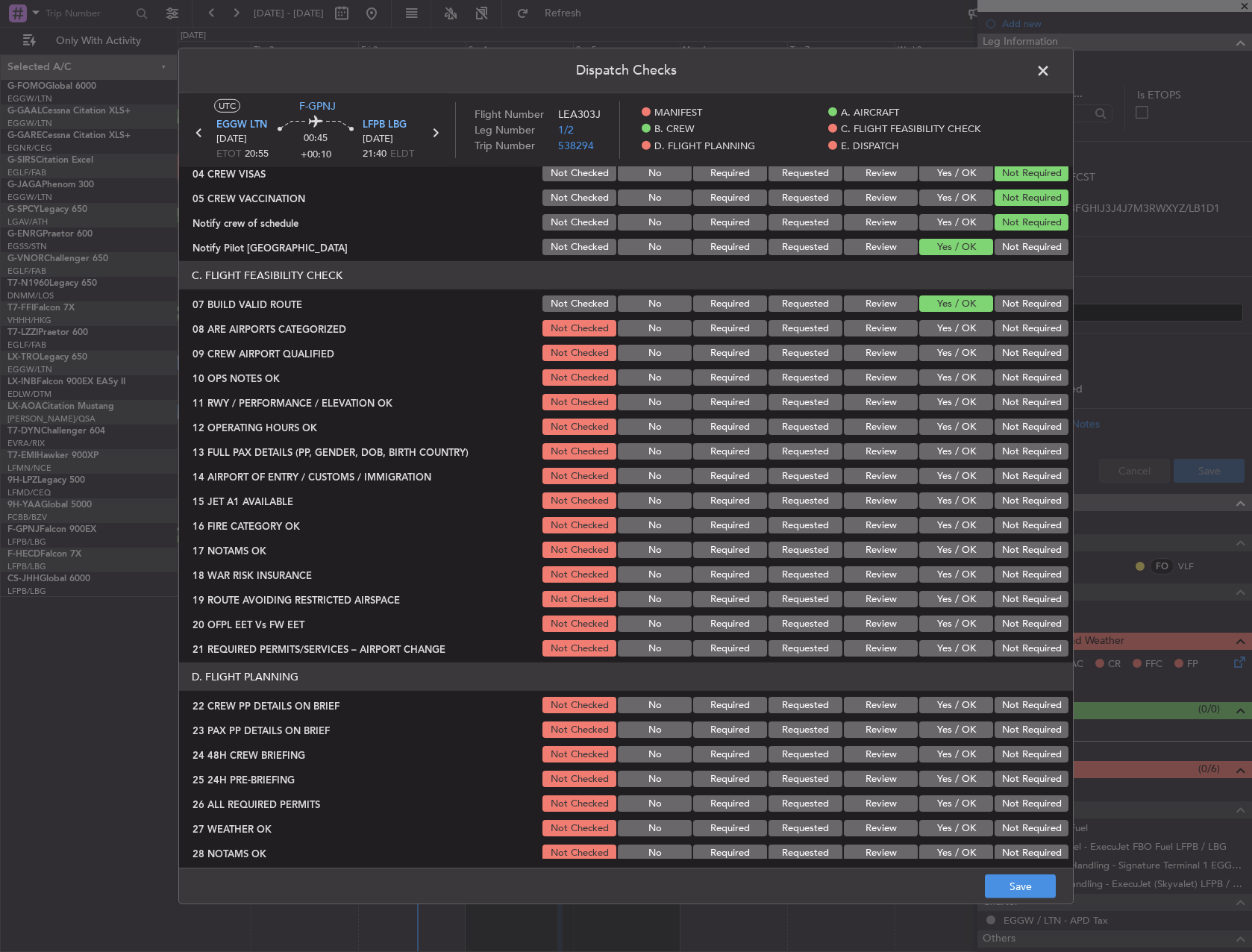
click at [954, 341] on section "C. FLIGHT FEASIBILITY CHECK 07 BUILD VALID ROUTE Not Checked No Required Reques…" at bounding box center [625, 460] width 894 height 398
drag, startPoint x: 946, startPoint y: 332, endPoint x: 945, endPoint y: 353, distance: 21.0
click at [946, 337] on div "Yes / OK" at bounding box center [954, 328] width 75 height 21
click at [945, 353] on button "Yes / OK" at bounding box center [955, 353] width 74 height 16
drag, startPoint x: 945, startPoint y: 361, endPoint x: 945, endPoint y: 349, distance: 12.0
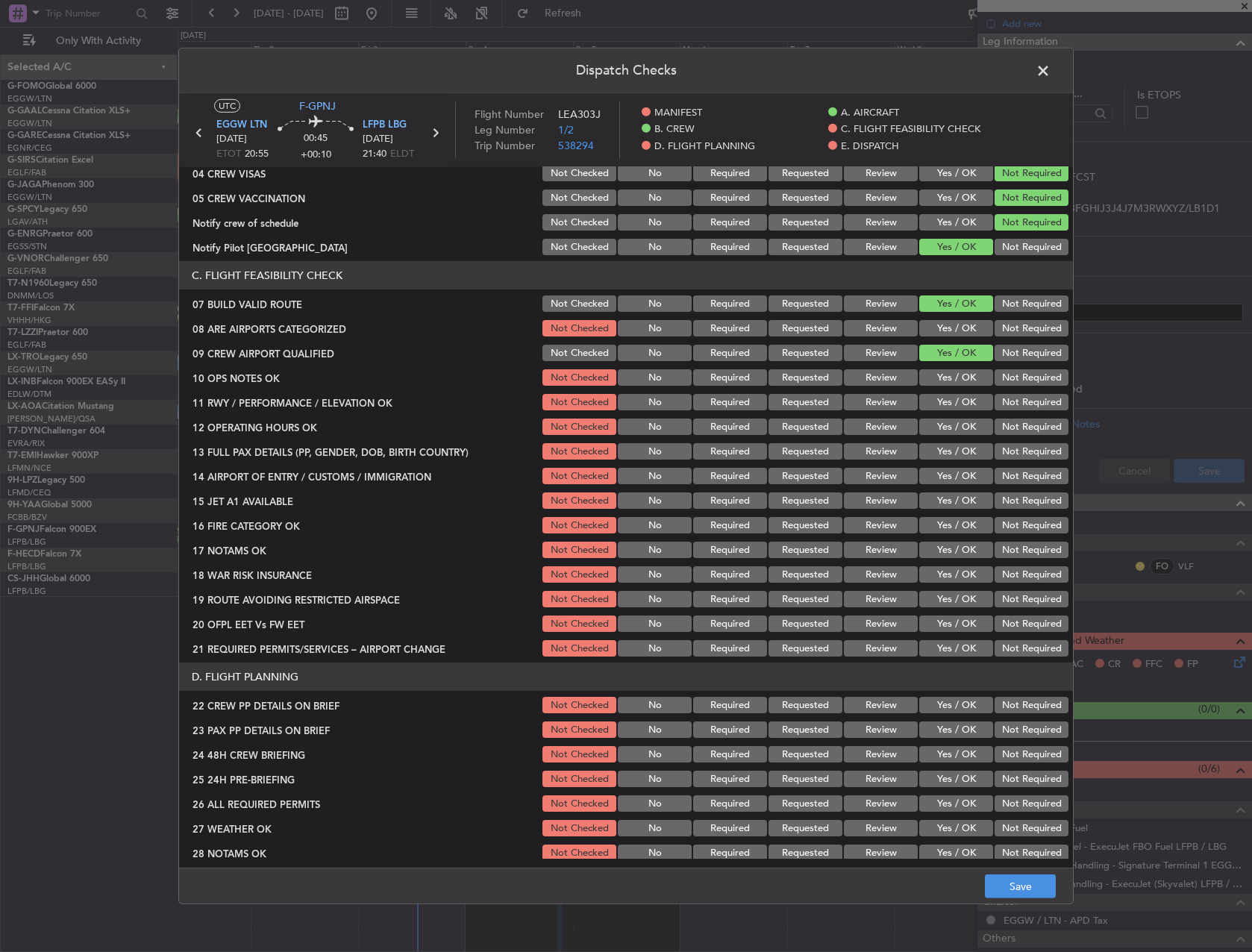
click at [945, 358] on div "Yes / OK" at bounding box center [954, 353] width 75 height 21
click at [946, 338] on div "Yes / OK" at bounding box center [954, 328] width 75 height 21
click at [944, 333] on button "Yes / OK" at bounding box center [955, 328] width 74 height 16
click at [948, 368] on div "Yes / OK" at bounding box center [954, 378] width 75 height 21
click at [949, 385] on button "Yes / OK" at bounding box center [955, 378] width 74 height 16
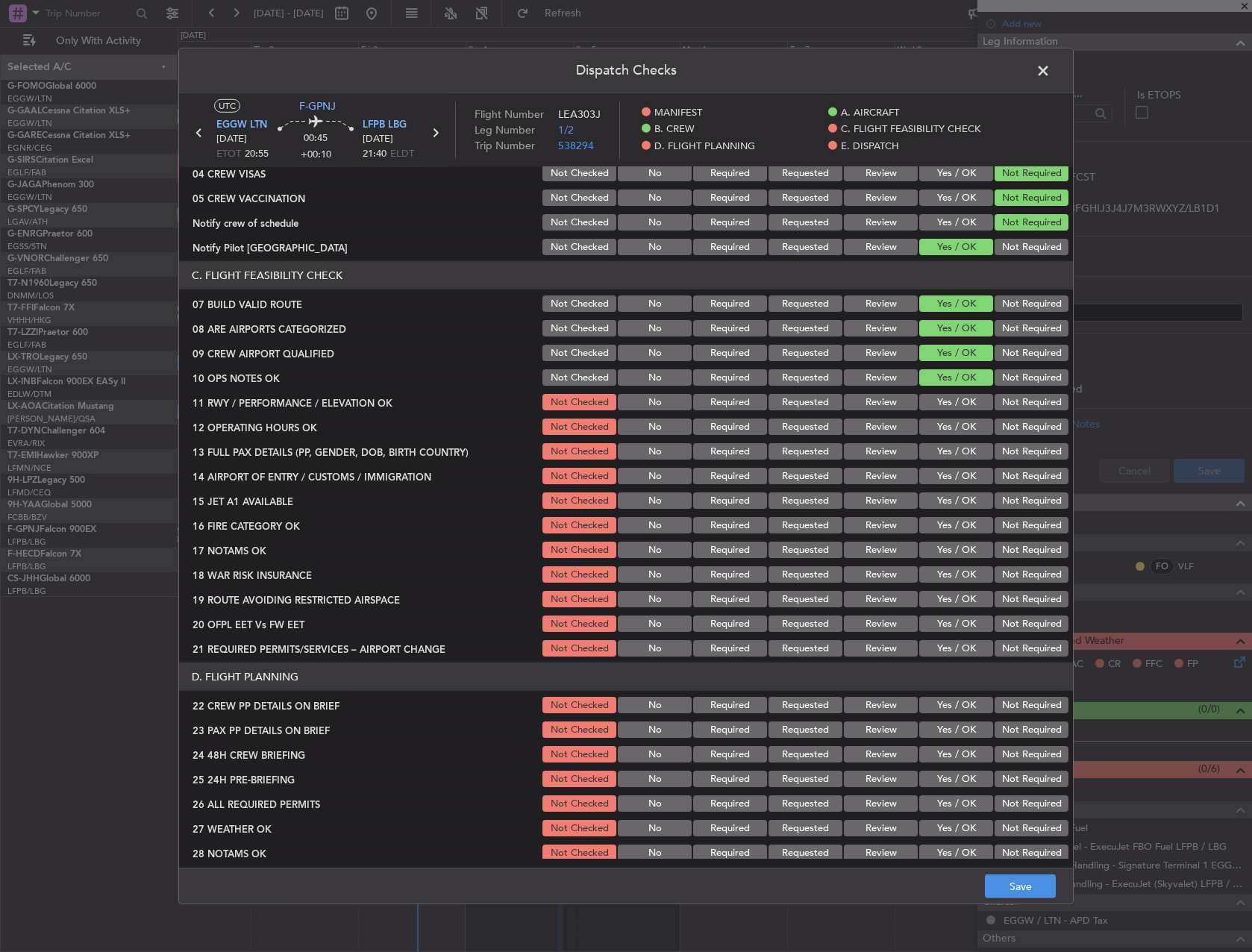
click at [949, 403] on button "Yes / OK" at bounding box center [955, 402] width 74 height 16
click at [950, 439] on section "C. FLIGHT FEASIBILITY CHECK 07 BUILD VALID ROUTE Not Checked No Required Reques…" at bounding box center [625, 460] width 894 height 398
click at [948, 428] on button "Yes / OK" at bounding box center [955, 426] width 74 height 16
click at [950, 449] on button "Yes / OK" at bounding box center [955, 451] width 74 height 16
click at [951, 469] on button "Yes / OK" at bounding box center [955, 476] width 74 height 16
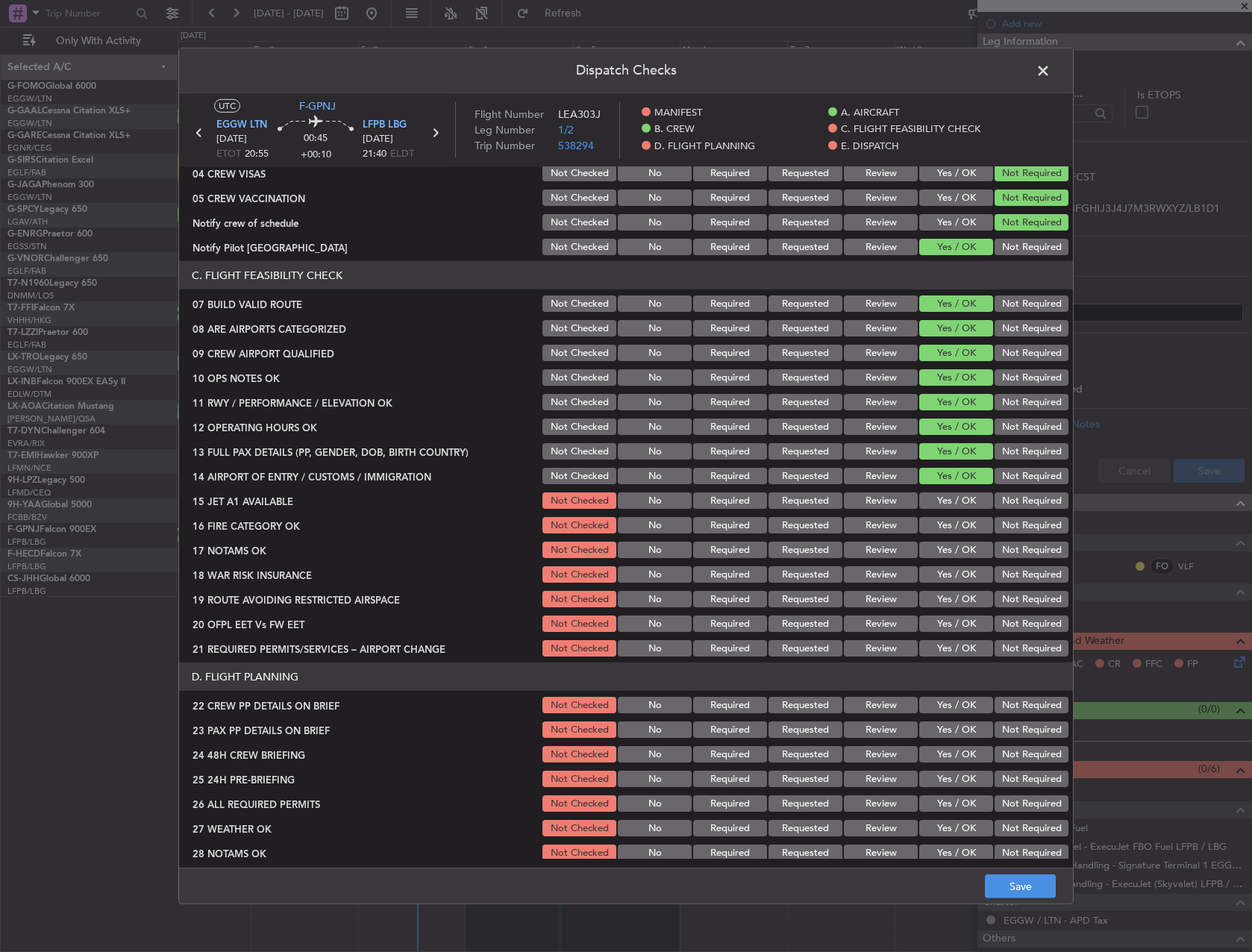
click at [947, 486] on div "Yes / OK" at bounding box center [954, 476] width 75 height 21
click at [945, 499] on button "Yes / OK" at bounding box center [955, 501] width 74 height 16
click at [941, 513] on section "C. FLIGHT FEASIBILITY CHECK 07 BUILD VALID ROUTE Not Checked No Required Reques…" at bounding box center [625, 460] width 894 height 398
click at [941, 527] on button "Yes / OK" at bounding box center [955, 525] width 74 height 16
drag, startPoint x: 943, startPoint y: 551, endPoint x: 952, endPoint y: 556, distance: 10.3
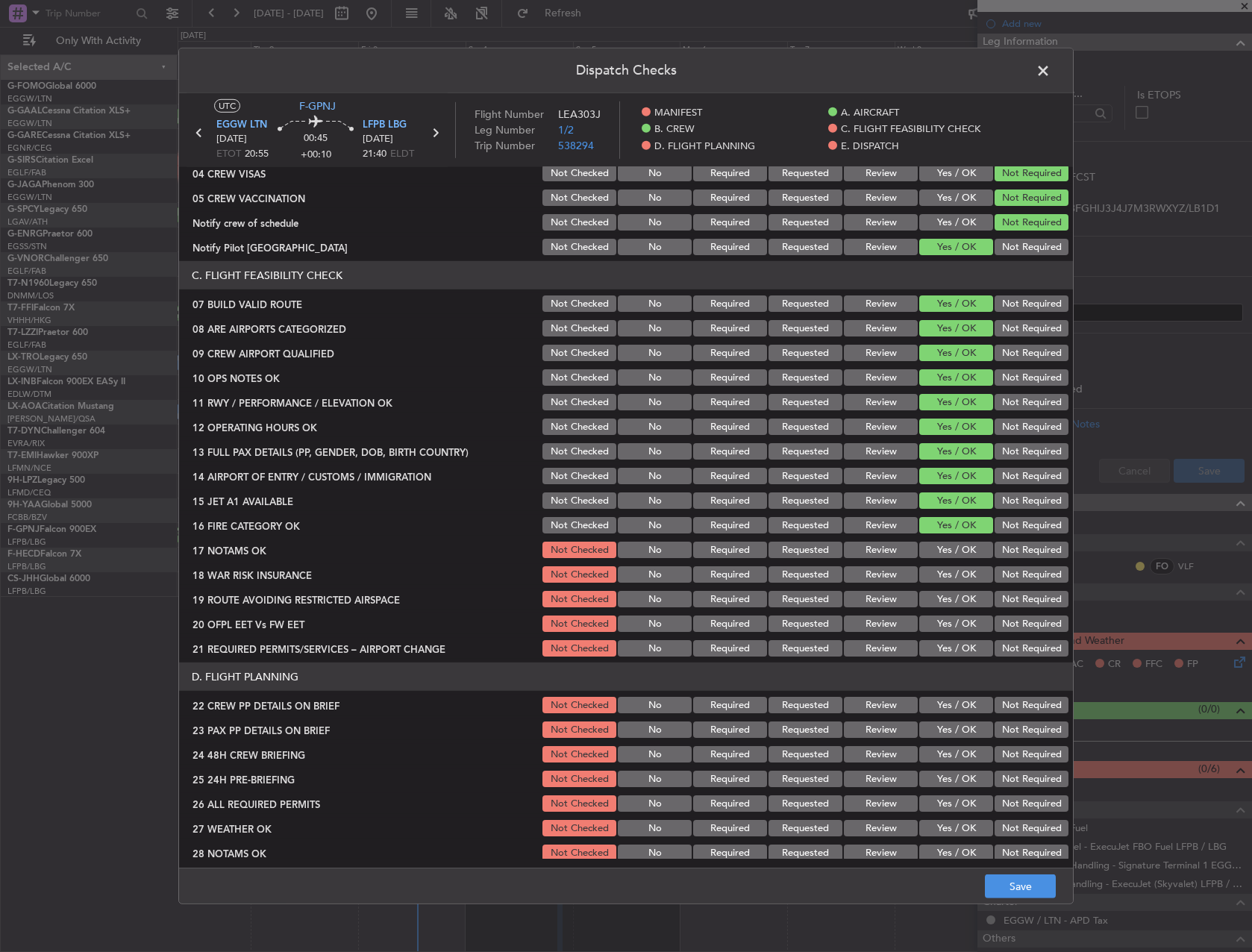
click at [943, 551] on button "Yes / OK" at bounding box center [955, 550] width 74 height 16
click at [1018, 578] on button "Not Required" at bounding box center [1031, 574] width 74 height 16
click at [959, 610] on div "Yes / OK" at bounding box center [954, 599] width 75 height 21
click at [950, 606] on button "Yes / OK" at bounding box center [955, 599] width 74 height 16
click at [947, 620] on button "Yes / OK" at bounding box center [955, 624] width 74 height 16
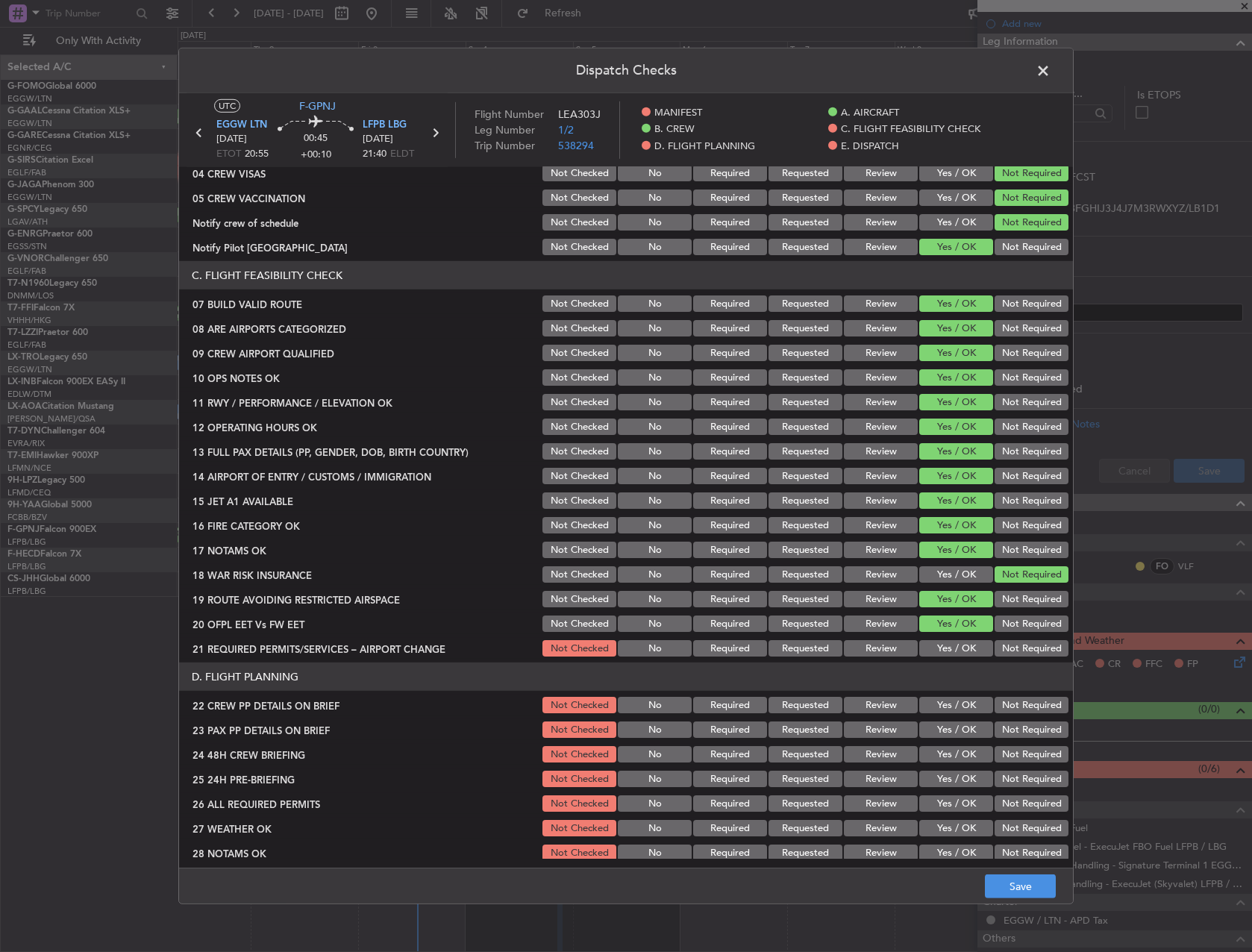
click at [941, 649] on button "Yes / OK" at bounding box center [955, 648] width 74 height 16
click at [950, 717] on section "D. FLIGHT PLANNING 22 CREW PP DETAILS ON BRIEF Not Checked No Required Requeste…" at bounding box center [625, 812] width 894 height 299
click at [949, 712] on button "Yes / OK" at bounding box center [955, 705] width 74 height 16
drag, startPoint x: 947, startPoint y: 730, endPoint x: 947, endPoint y: 741, distance: 11.0
click at [947, 731] on button "Yes / OK" at bounding box center [955, 730] width 74 height 16
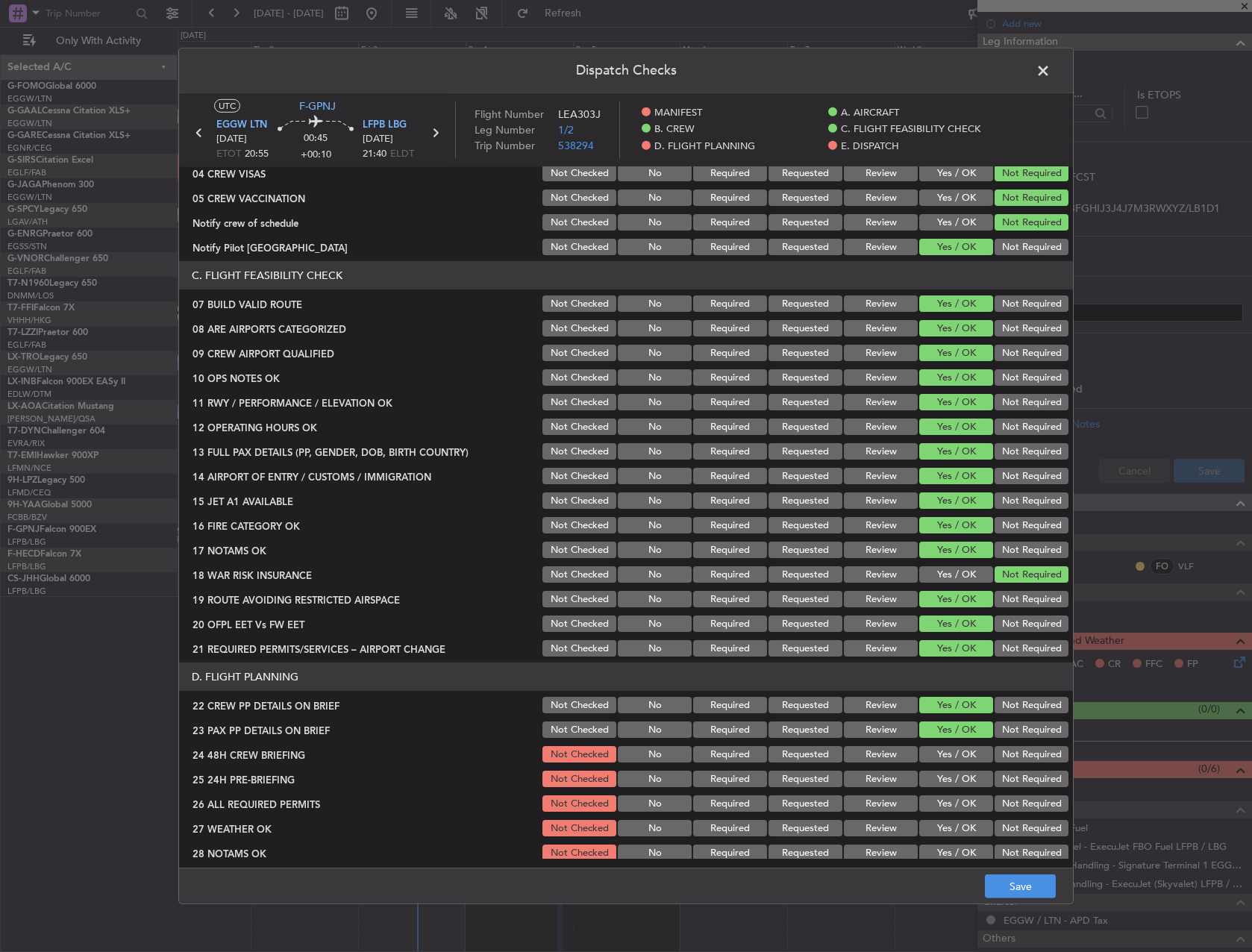
click at [947, 745] on section "D. FLIGHT PLANNING 22 CREW PP DETAILS ON BRIEF Not Checked No Required Requeste…" at bounding box center [625, 812] width 894 height 299
click at [946, 760] on button "Yes / OK" at bounding box center [955, 754] width 74 height 16
click at [1025, 891] on button "Save" at bounding box center [1021, 886] width 71 height 24
click at [1051, 61] on span at bounding box center [1051, 74] width 0 height 30
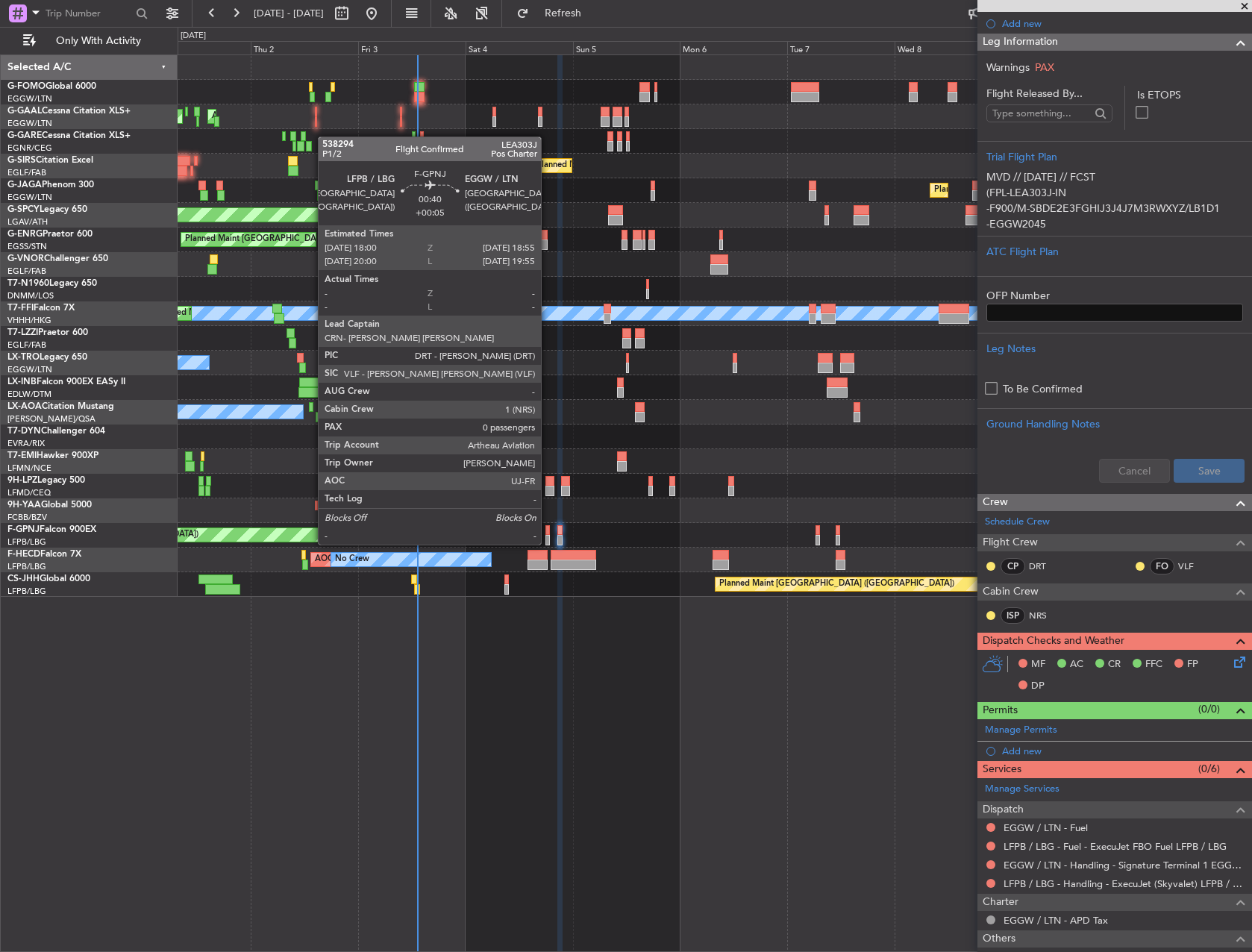
click at [548, 530] on div at bounding box center [548, 530] width 5 height 11
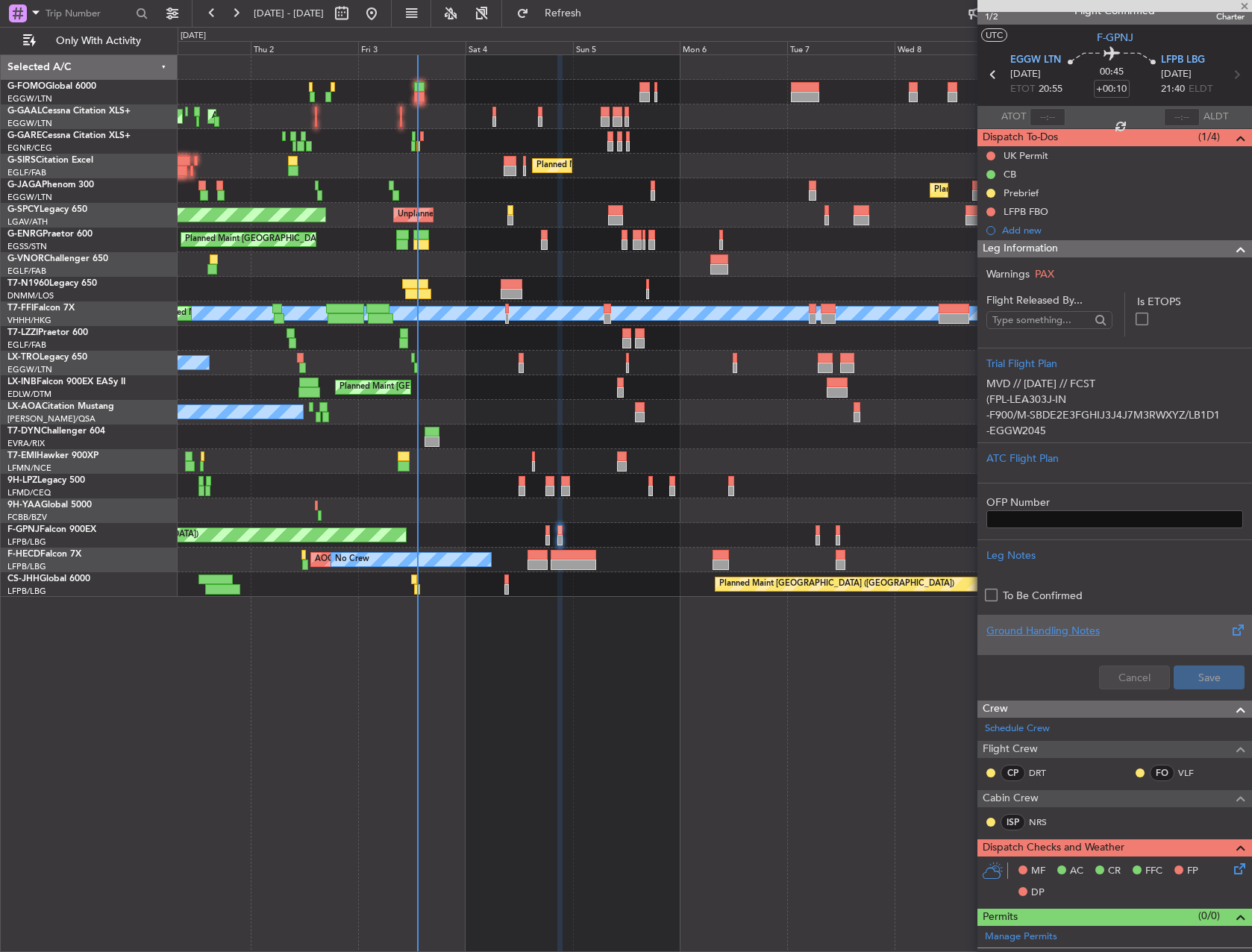
scroll to position [0, 0]
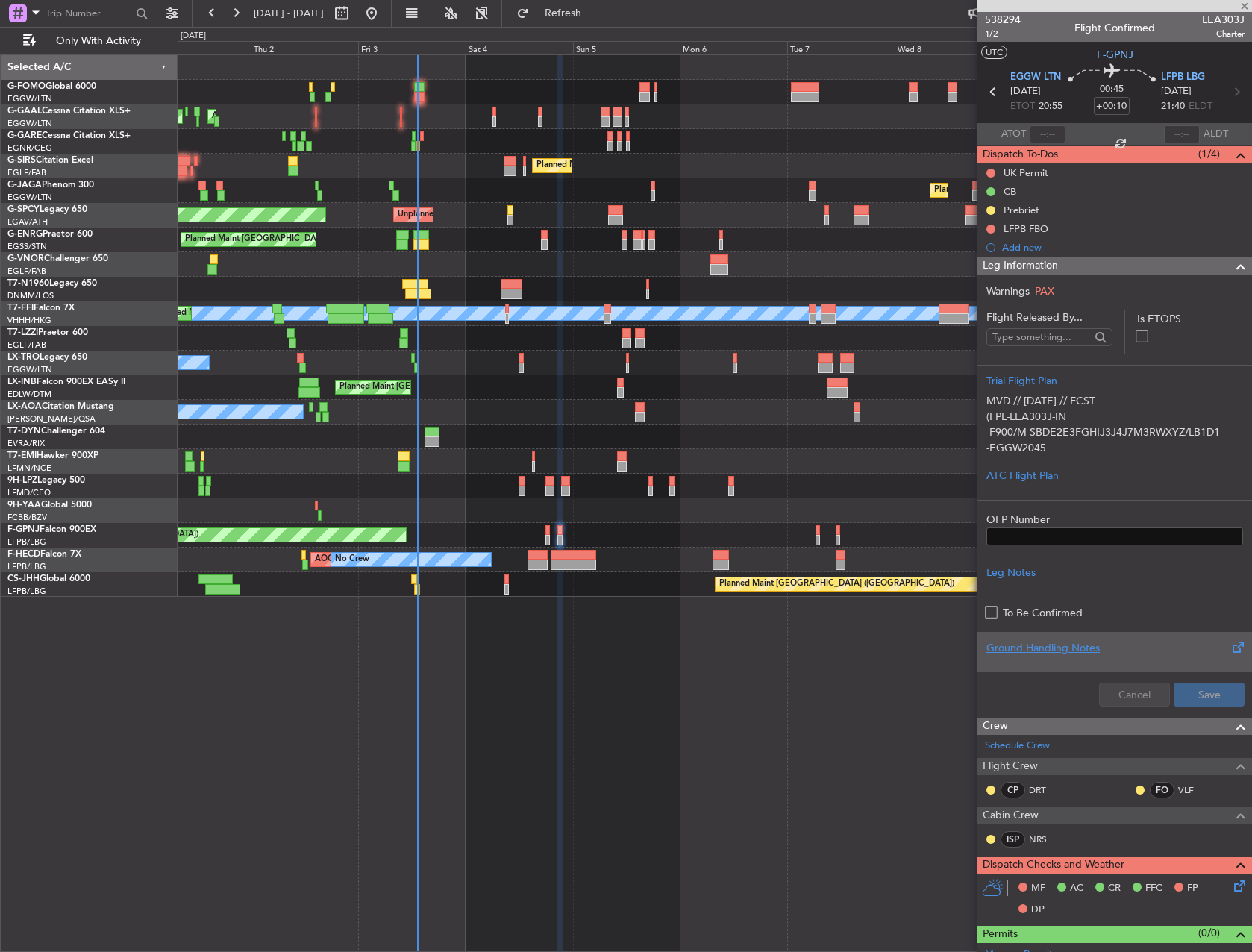
type input "+00:05"
type input "0"
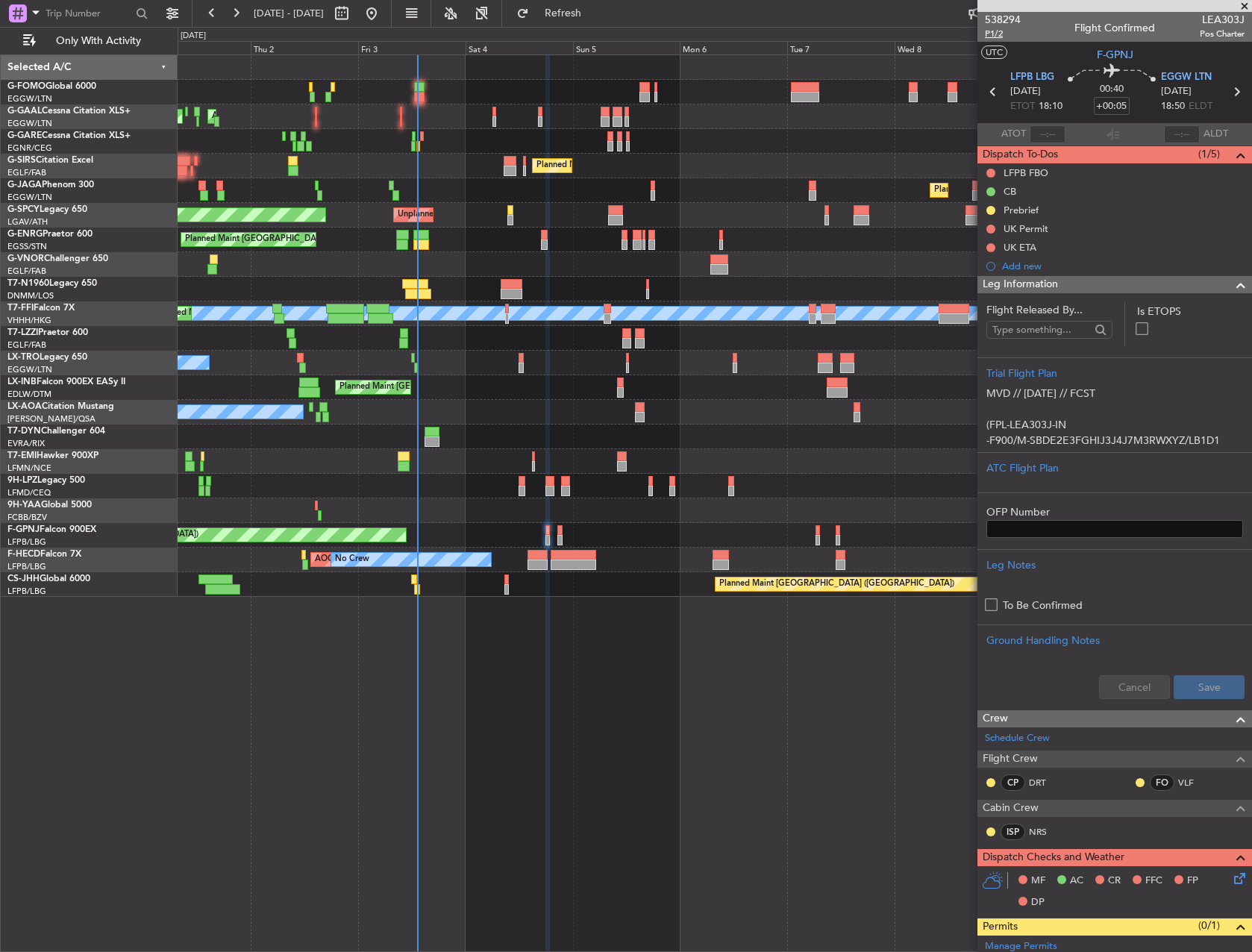
click at [1005, 32] on span "P1/2" at bounding box center [1003, 34] width 36 height 13
click at [1231, 875] on icon at bounding box center [1237, 876] width 12 height 12
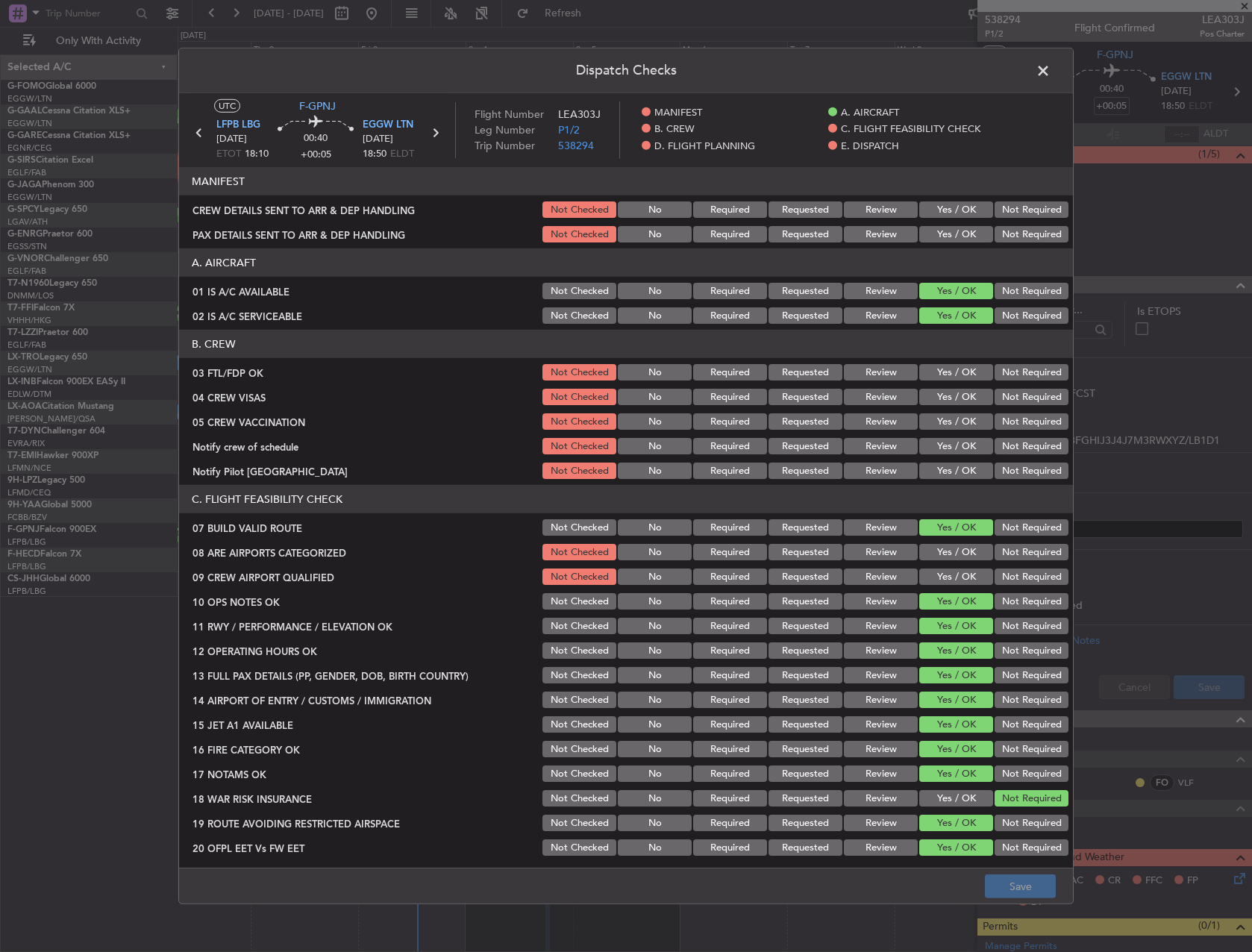
click at [947, 360] on section "B. CREW 03 FTL/FDP OK Not Checked No Required Requested Review Yes / OK Not Req…" at bounding box center [625, 405] width 894 height 151
click at [945, 381] on div "Yes / OK" at bounding box center [954, 372] width 75 height 21
click at [945, 374] on button "Yes / OK" at bounding box center [955, 372] width 74 height 16
click at [947, 397] on button "Yes / OK" at bounding box center [955, 397] width 74 height 16
click at [1022, 405] on div "Not Required" at bounding box center [1030, 397] width 75 height 21
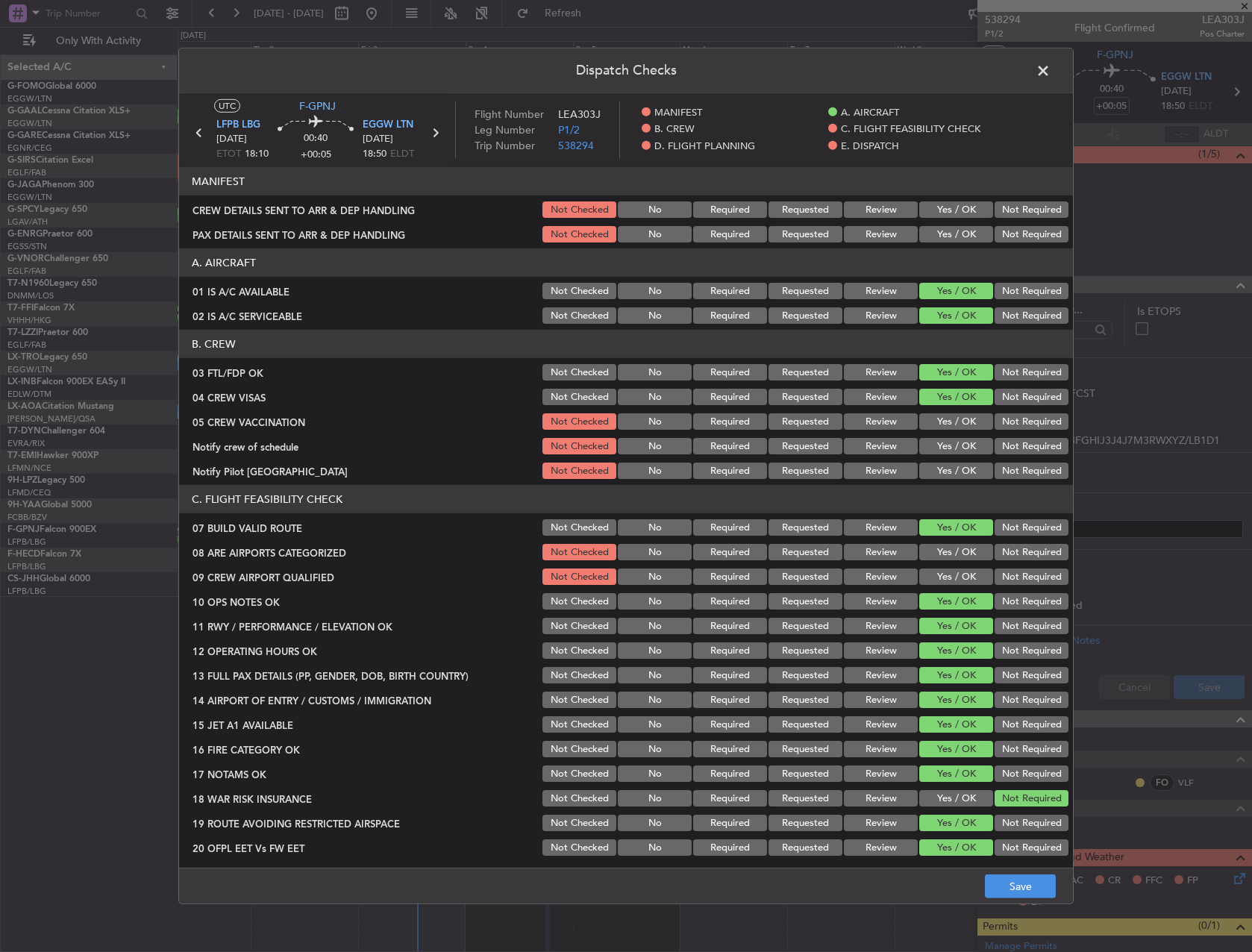
click at [1006, 400] on button "Not Required" at bounding box center [1031, 397] width 74 height 16
click at [1006, 418] on button "Not Required" at bounding box center [1031, 421] width 74 height 16
click at [1006, 438] on button "Not Required" at bounding box center [1031, 446] width 74 height 16
click at [947, 438] on button "Yes / OK" at bounding box center [955, 446] width 74 height 16
click at [934, 470] on button "Yes / OK" at bounding box center [955, 471] width 74 height 16
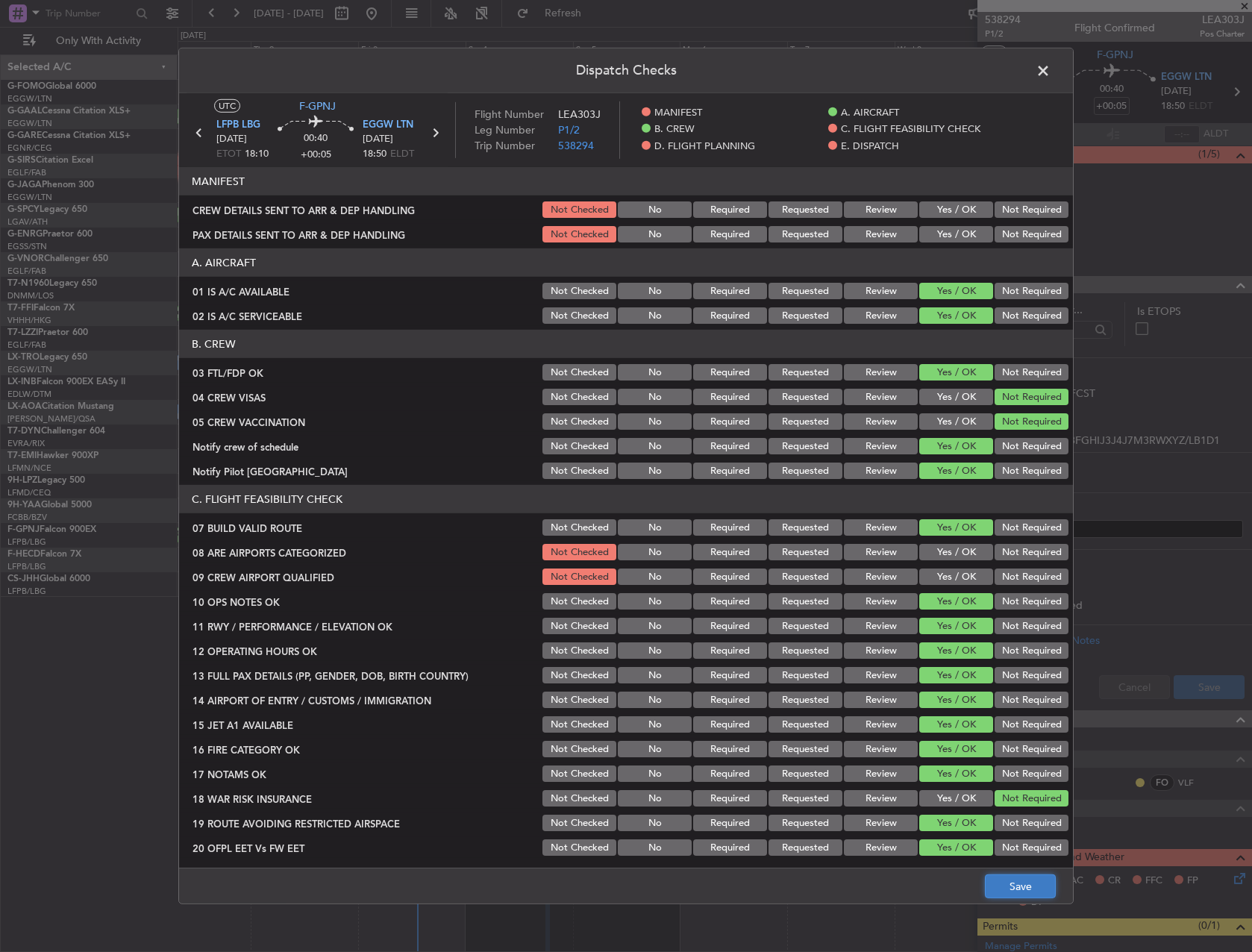
click at [1013, 895] on button "Save" at bounding box center [1021, 886] width 71 height 24
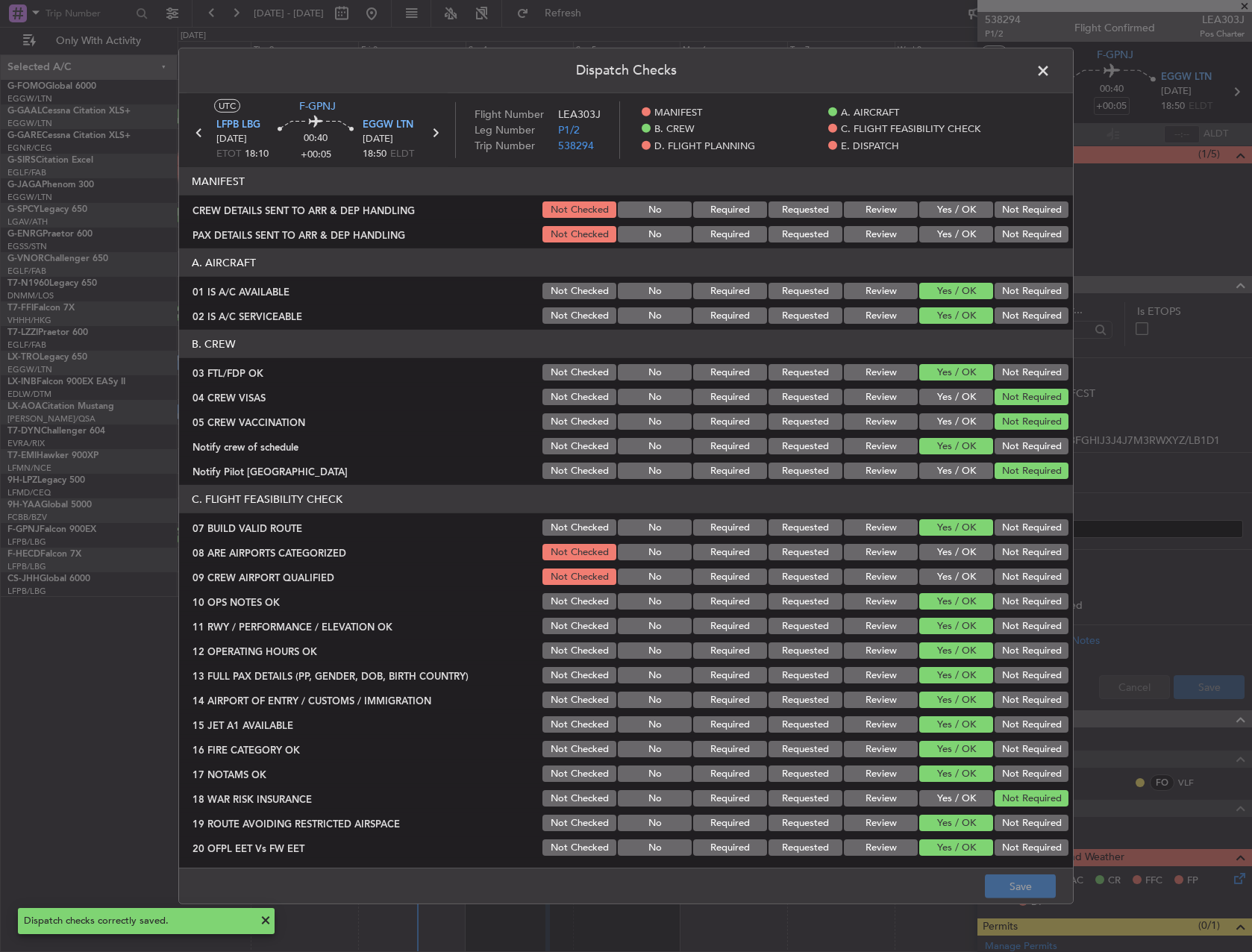
click at [950, 555] on button "Yes / OK" at bounding box center [955, 552] width 74 height 16
click at [952, 577] on button "Yes / OK" at bounding box center [955, 577] width 74 height 16
click at [1009, 887] on button "Save" at bounding box center [1021, 886] width 71 height 24
click at [1051, 82] on span at bounding box center [1051, 74] width 0 height 30
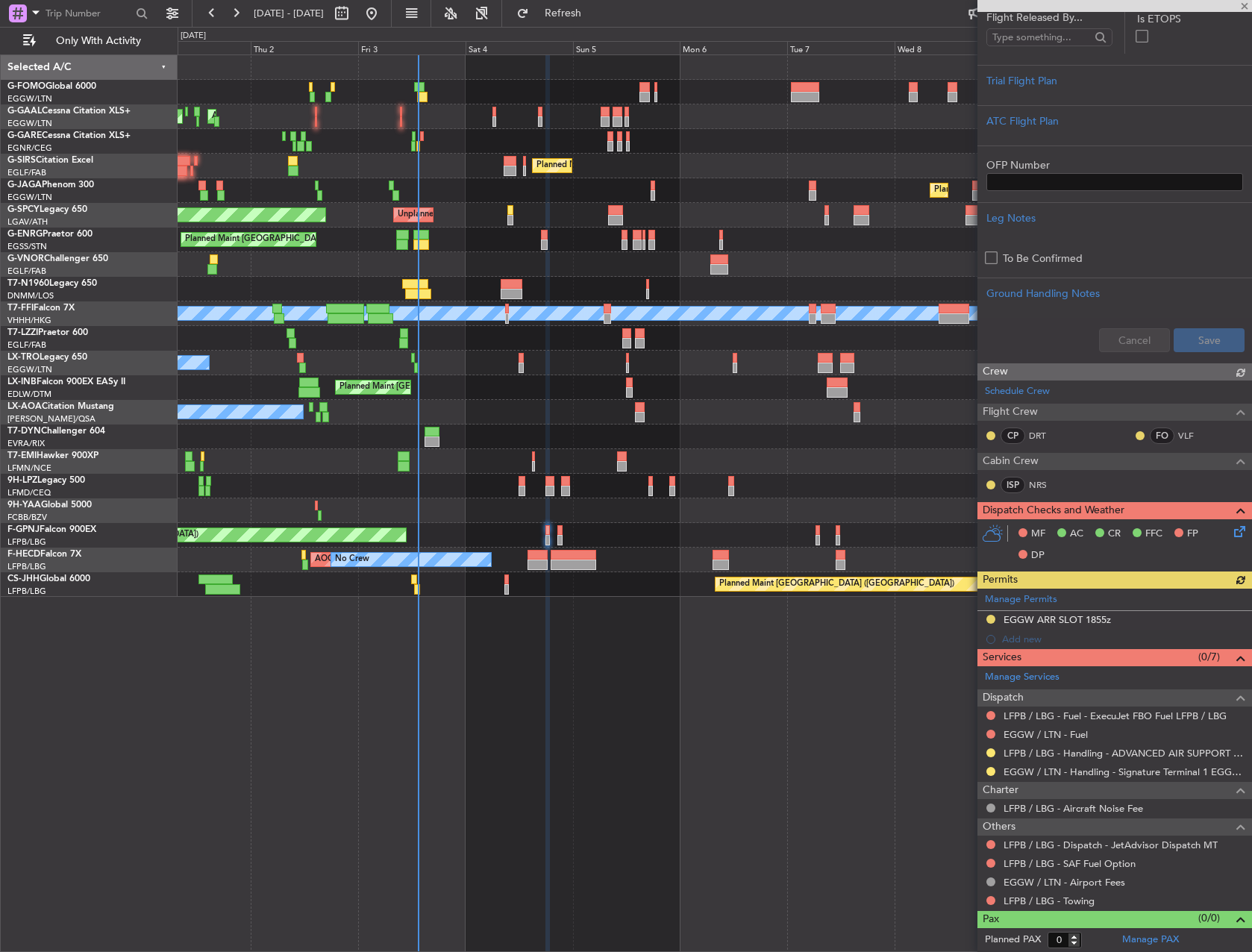
scroll to position [347, 0]
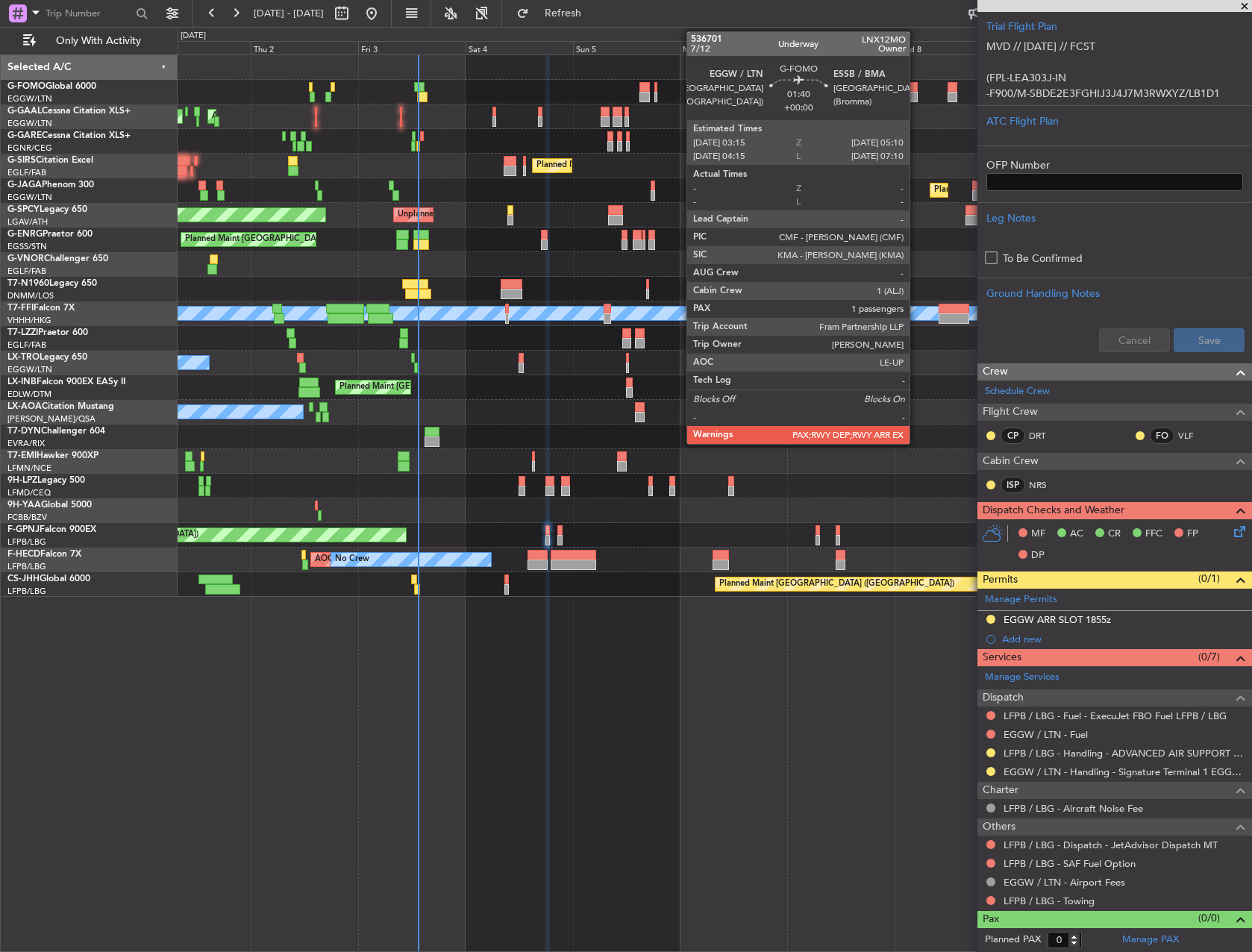
click at [916, 92] on div at bounding box center [913, 96] width 9 height 11
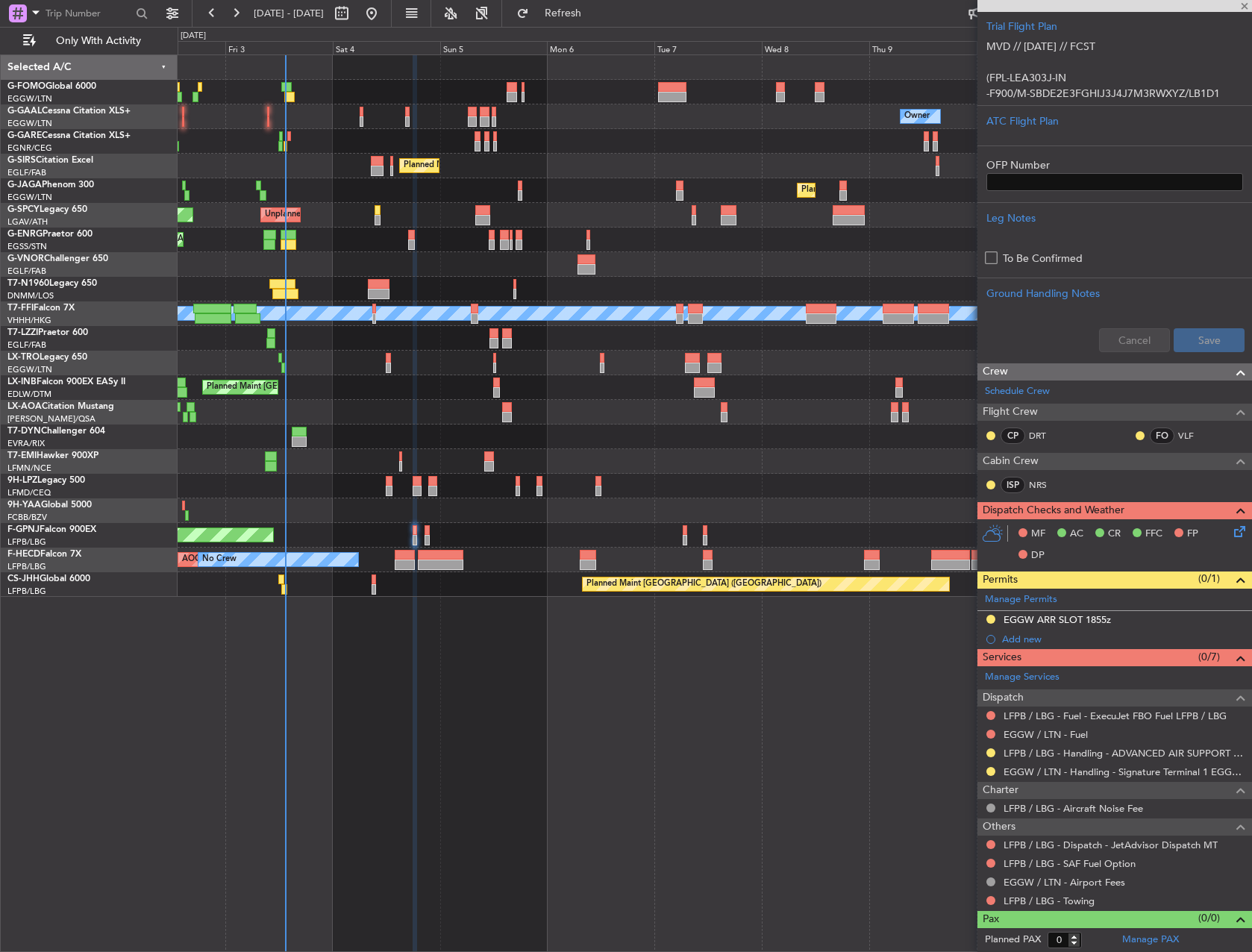
click at [798, 112] on div "Owner Owner AOG Maint Dusseldorf No Crew Owner Planned Maint Dusseldorf" at bounding box center [714, 116] width 1073 height 24
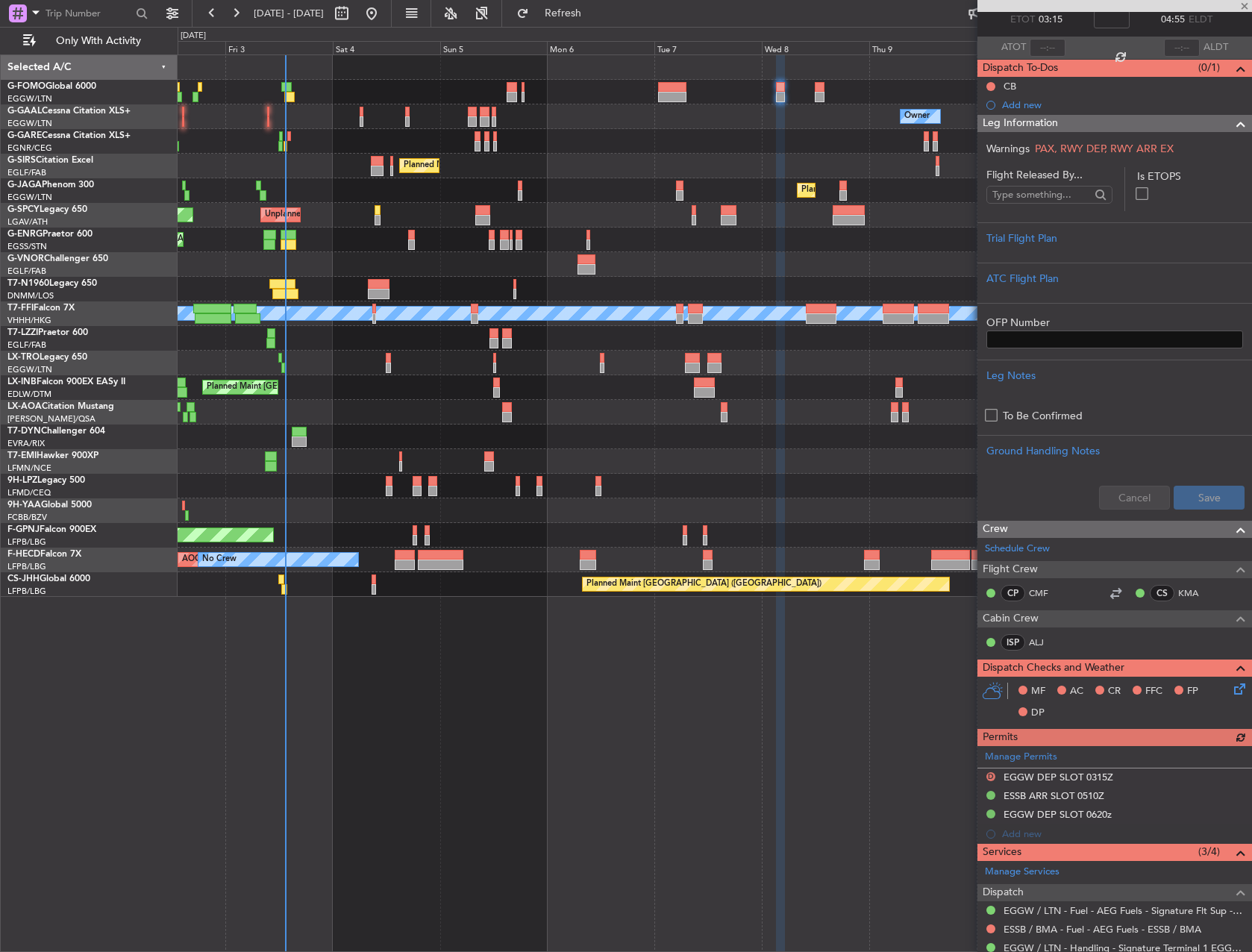
scroll to position [0, 0]
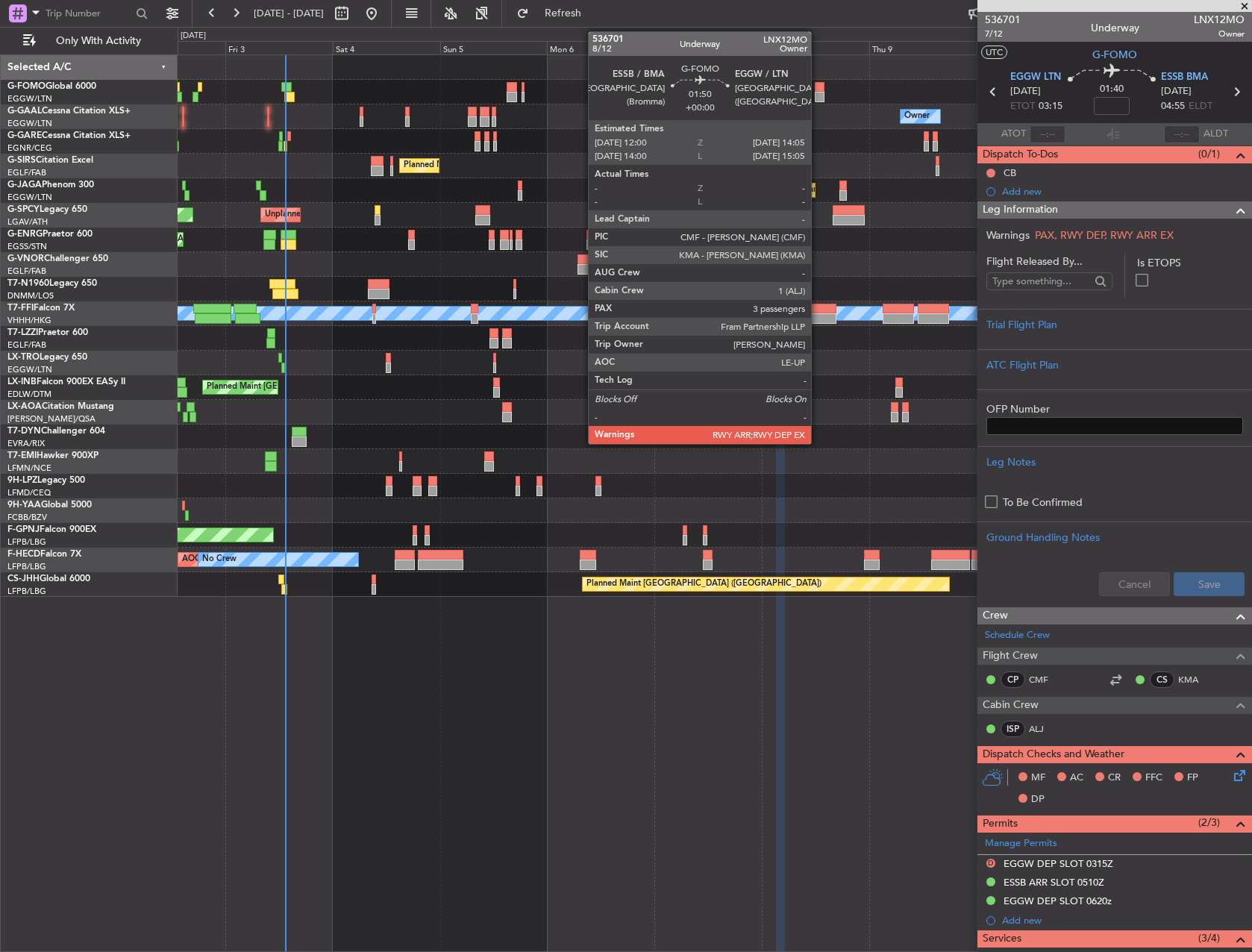
click at [818, 94] on div at bounding box center [819, 96] width 10 height 11
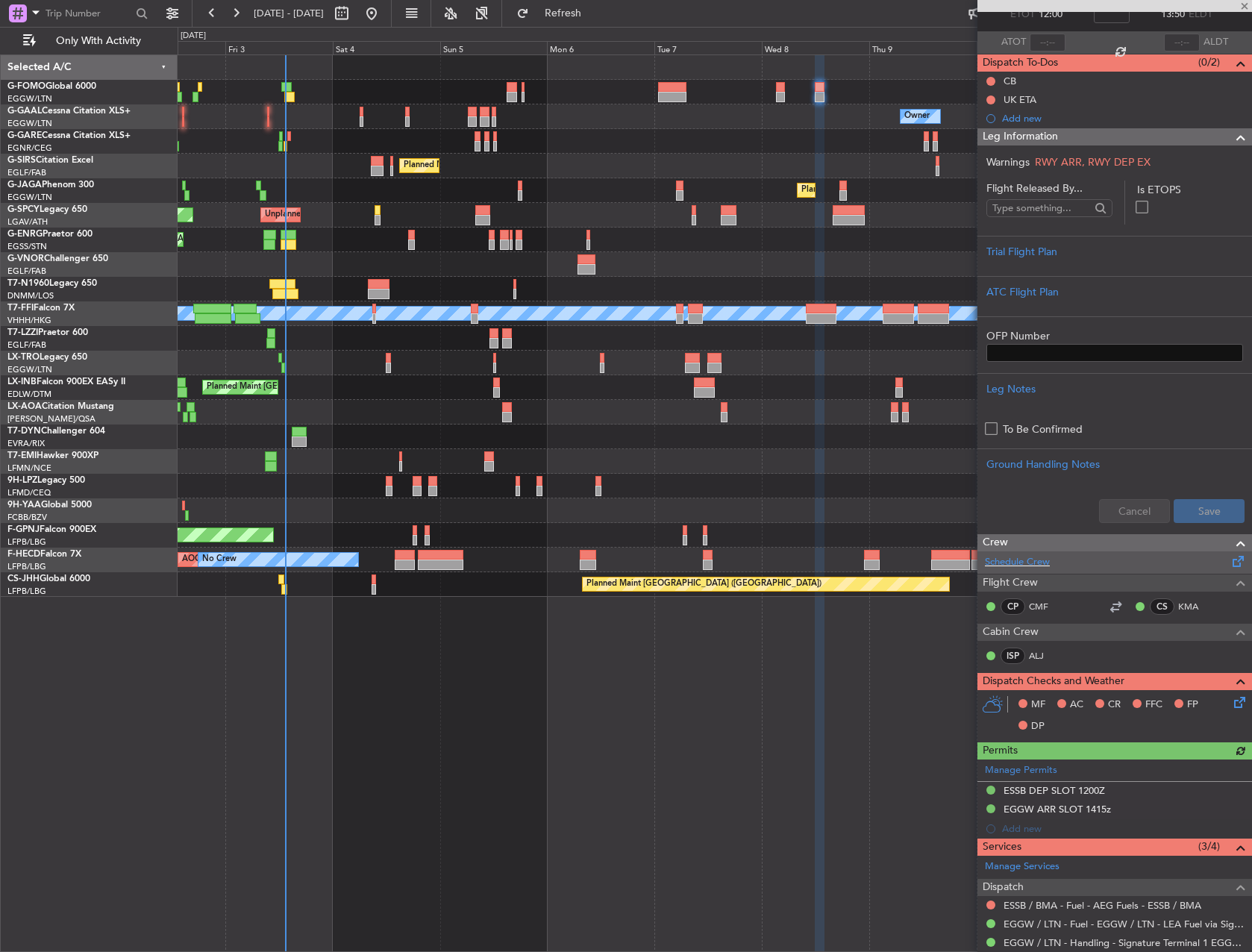
scroll to position [253, 0]
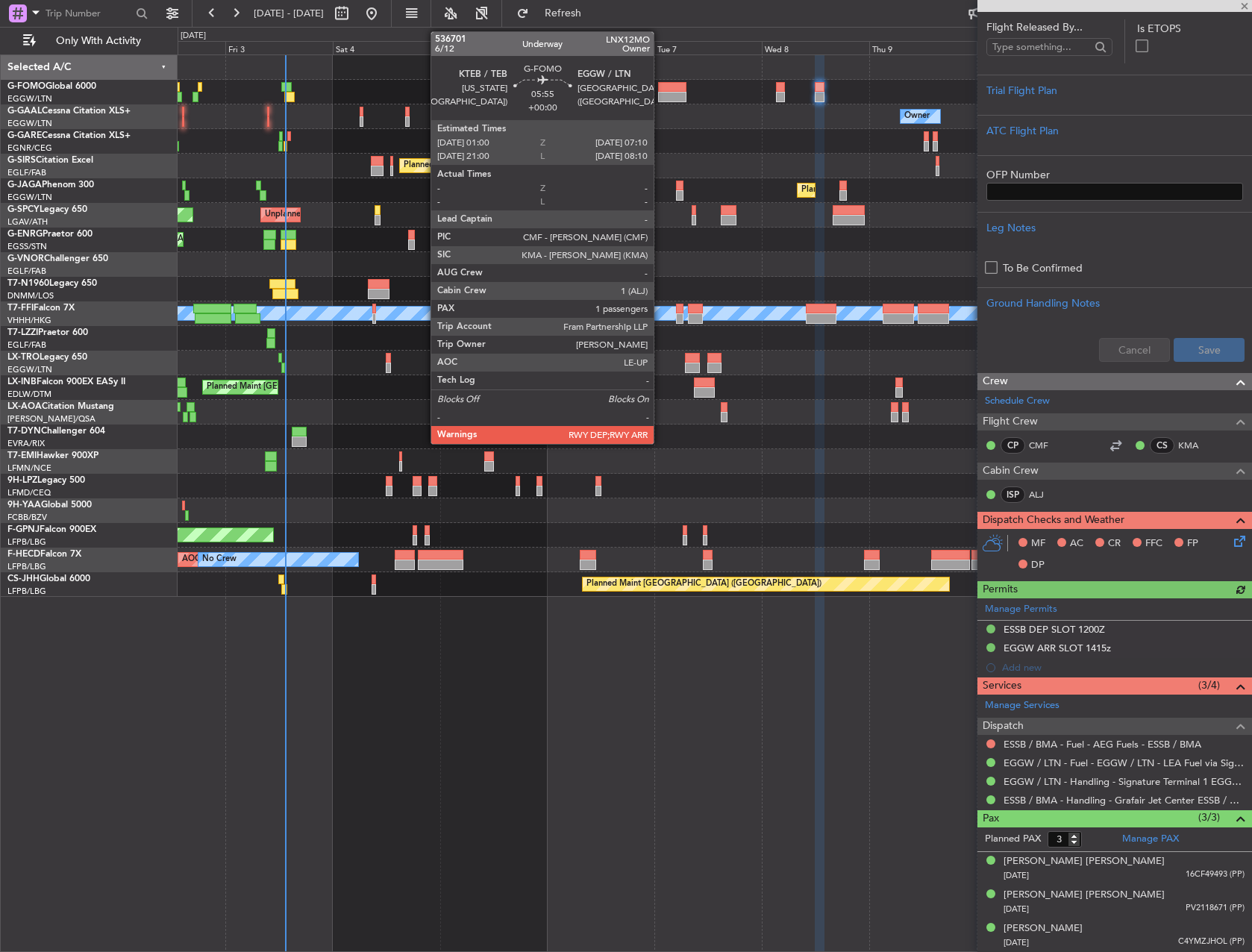
click at [660, 91] on div at bounding box center [672, 96] width 27 height 11
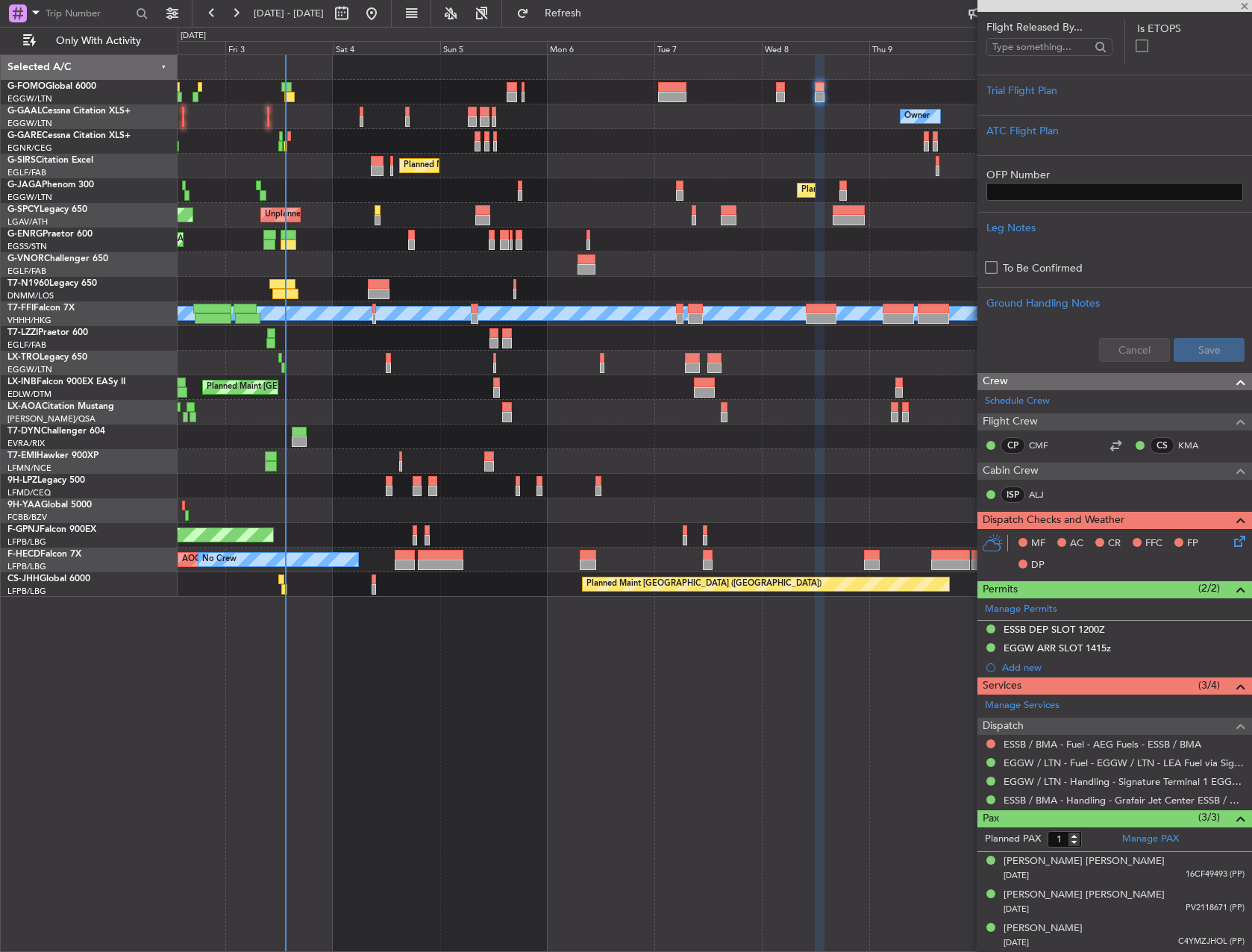
scroll to position [0, 0]
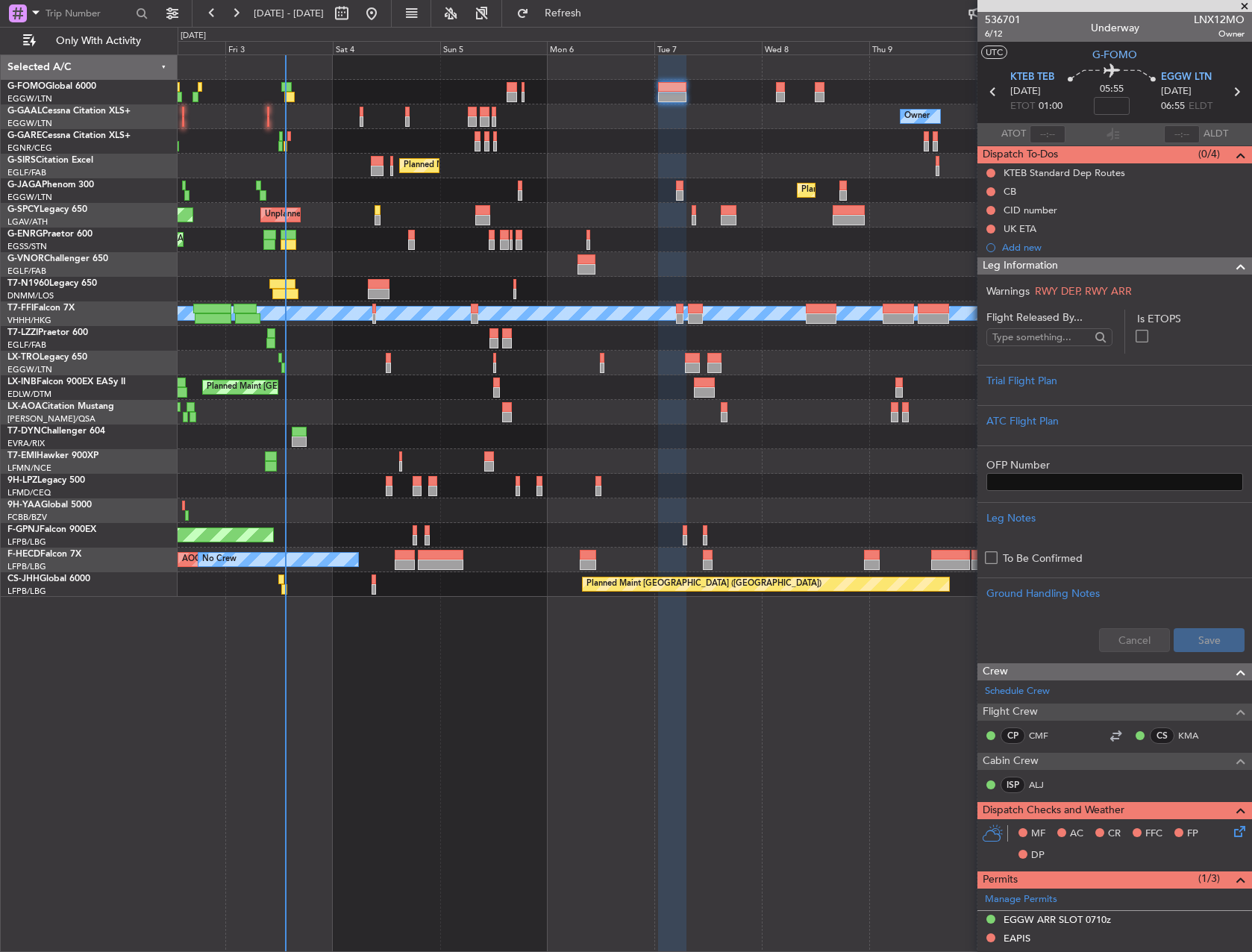
click at [789, 87] on div at bounding box center [714, 92] width 1073 height 24
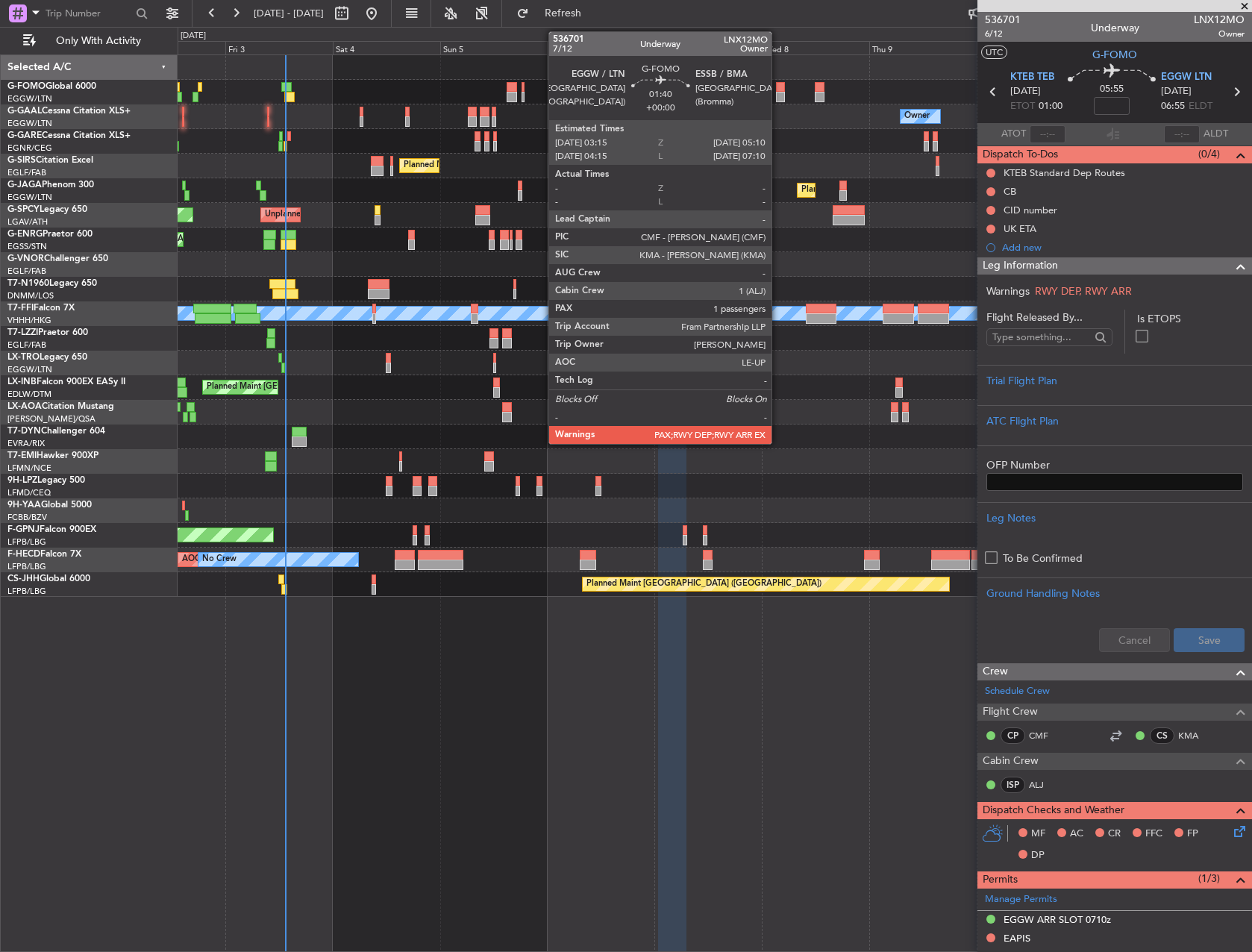
click at [778, 91] on div at bounding box center [780, 96] width 9 height 11
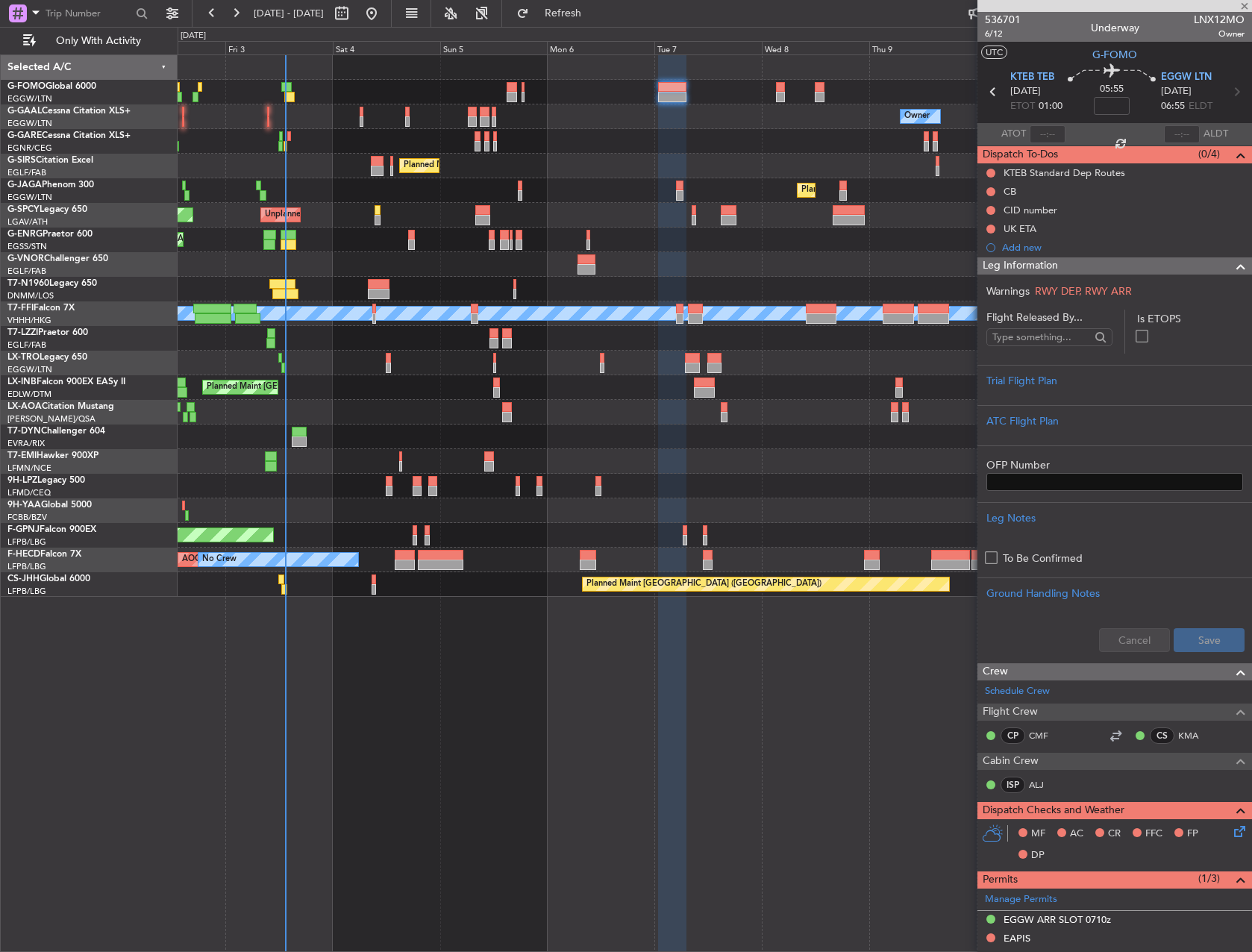
type input "2"
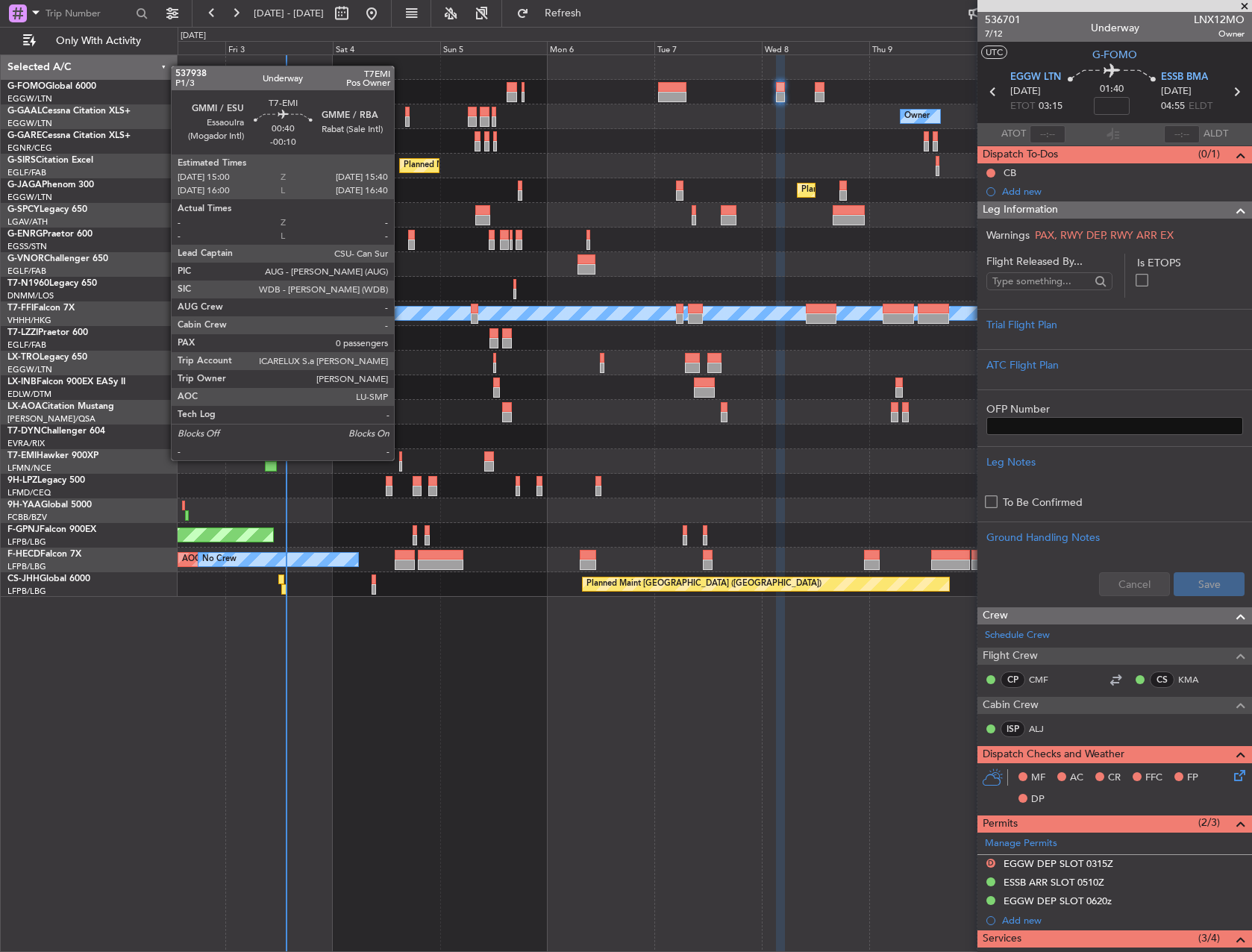
click at [400, 459] on div at bounding box center [401, 456] width 3 height 11
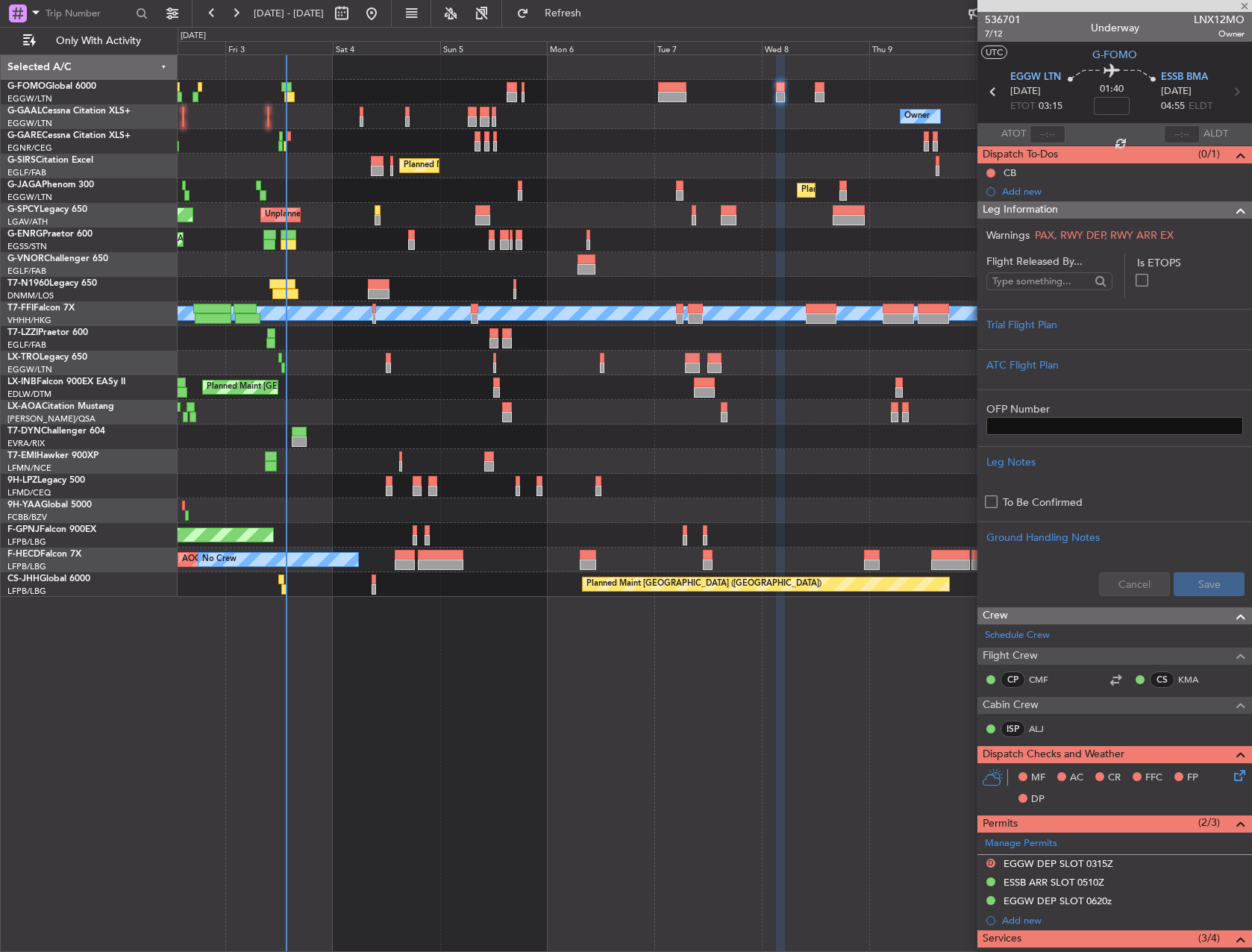
type input "-00:10"
type input "0"
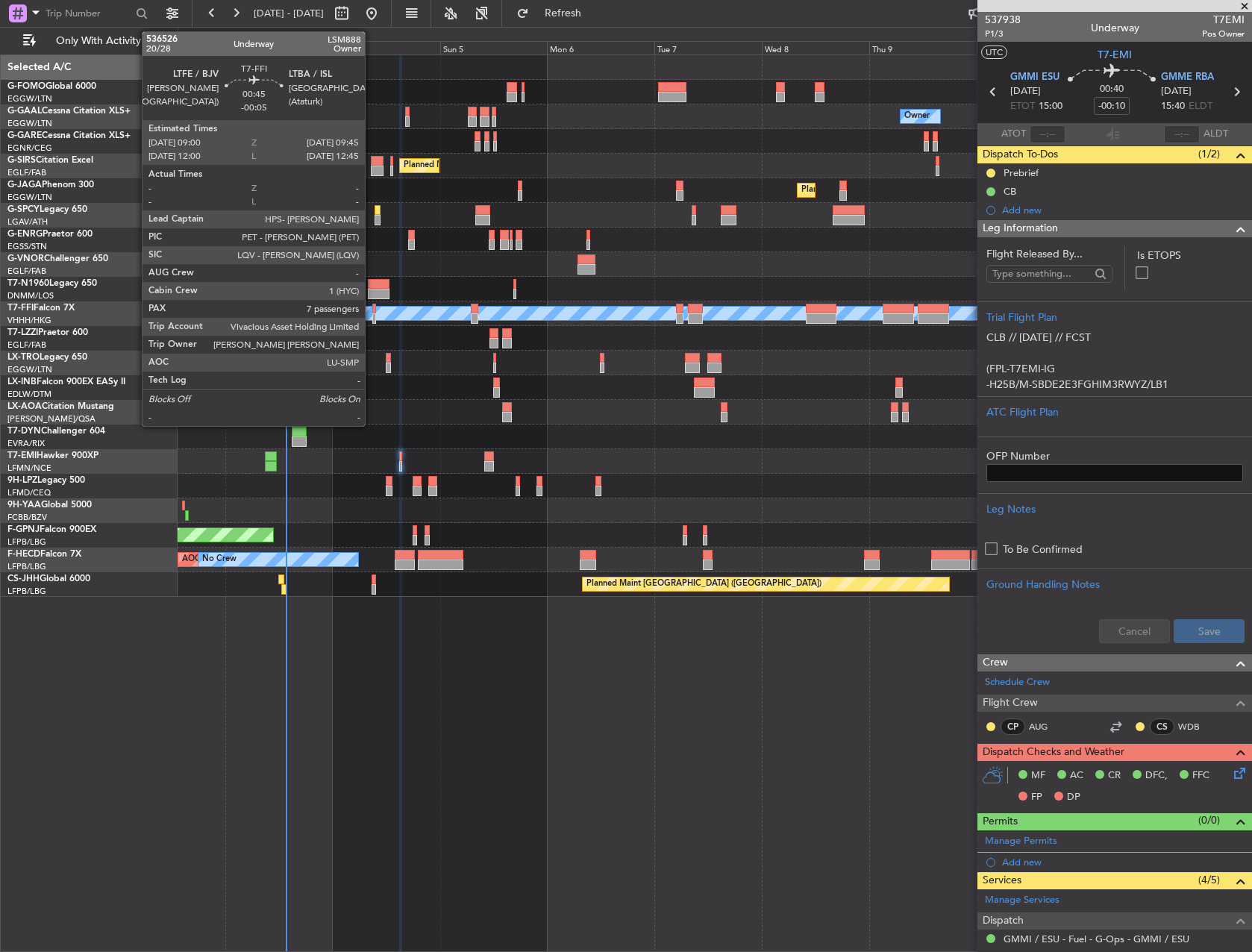
click at [372, 312] on div at bounding box center [374, 308] width 4 height 11
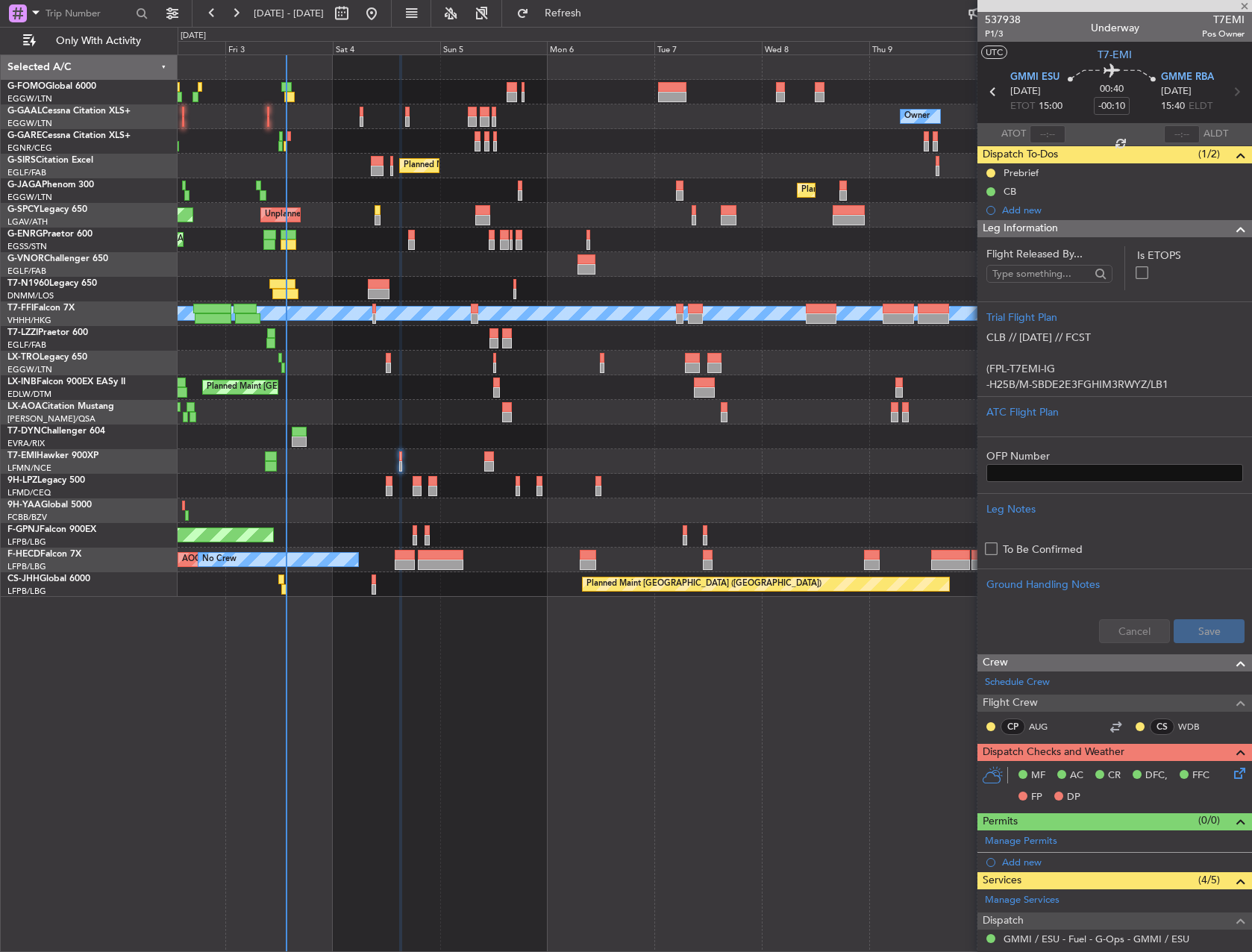
type input "-00:05"
type input "7"
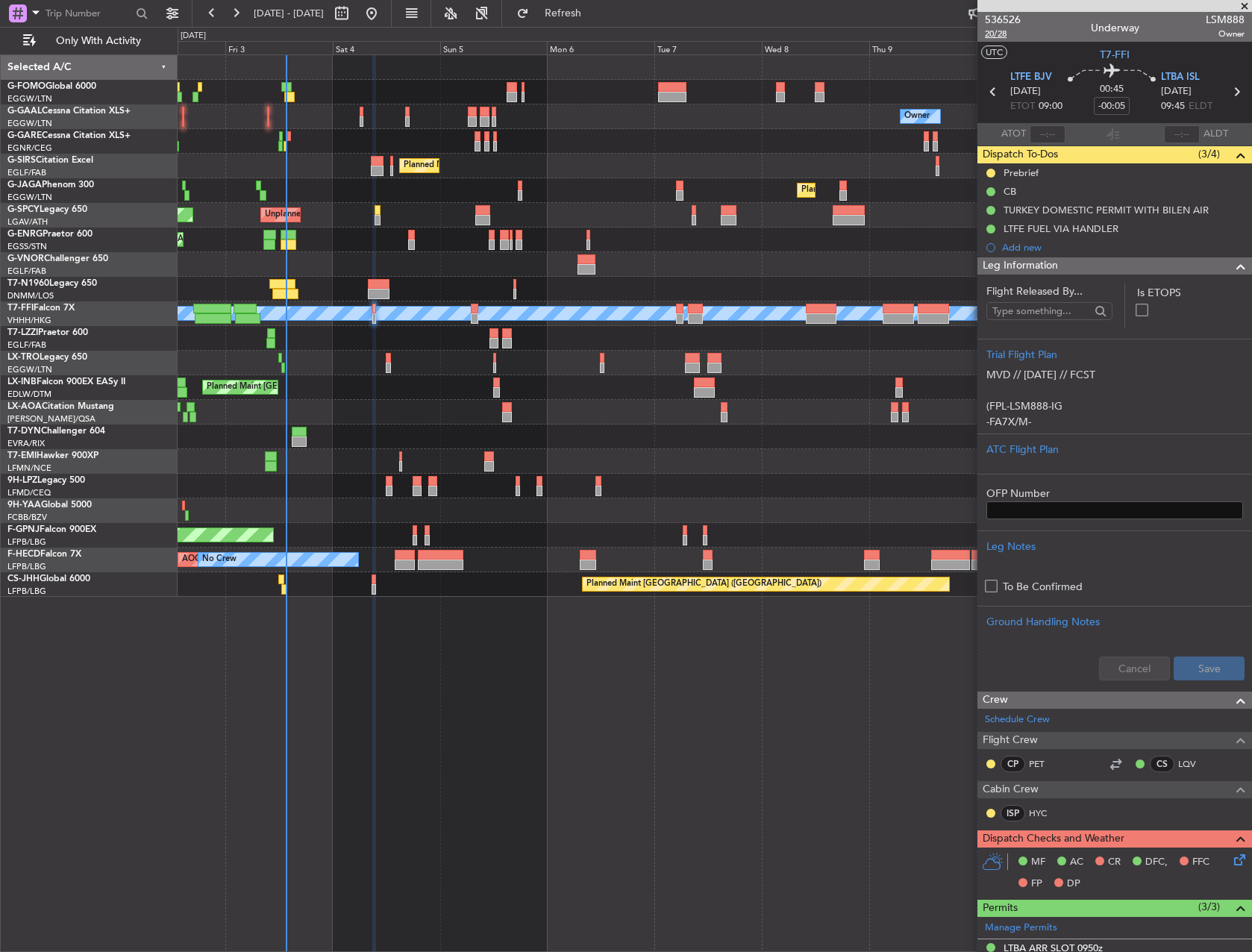
click at [1008, 35] on span "20/28" at bounding box center [1003, 34] width 36 height 13
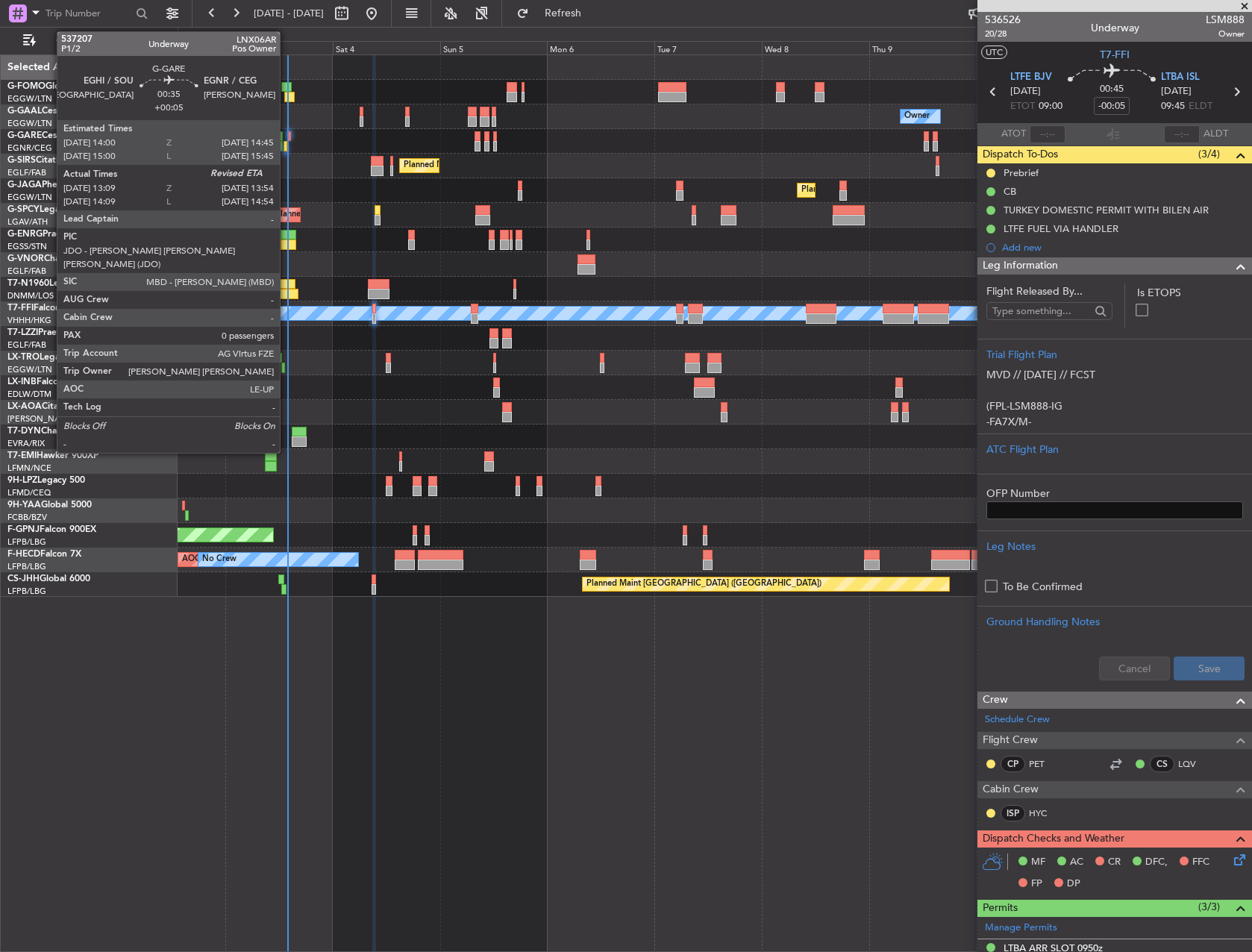
click at [287, 136] on div at bounding box center [289, 136] width 4 height 11
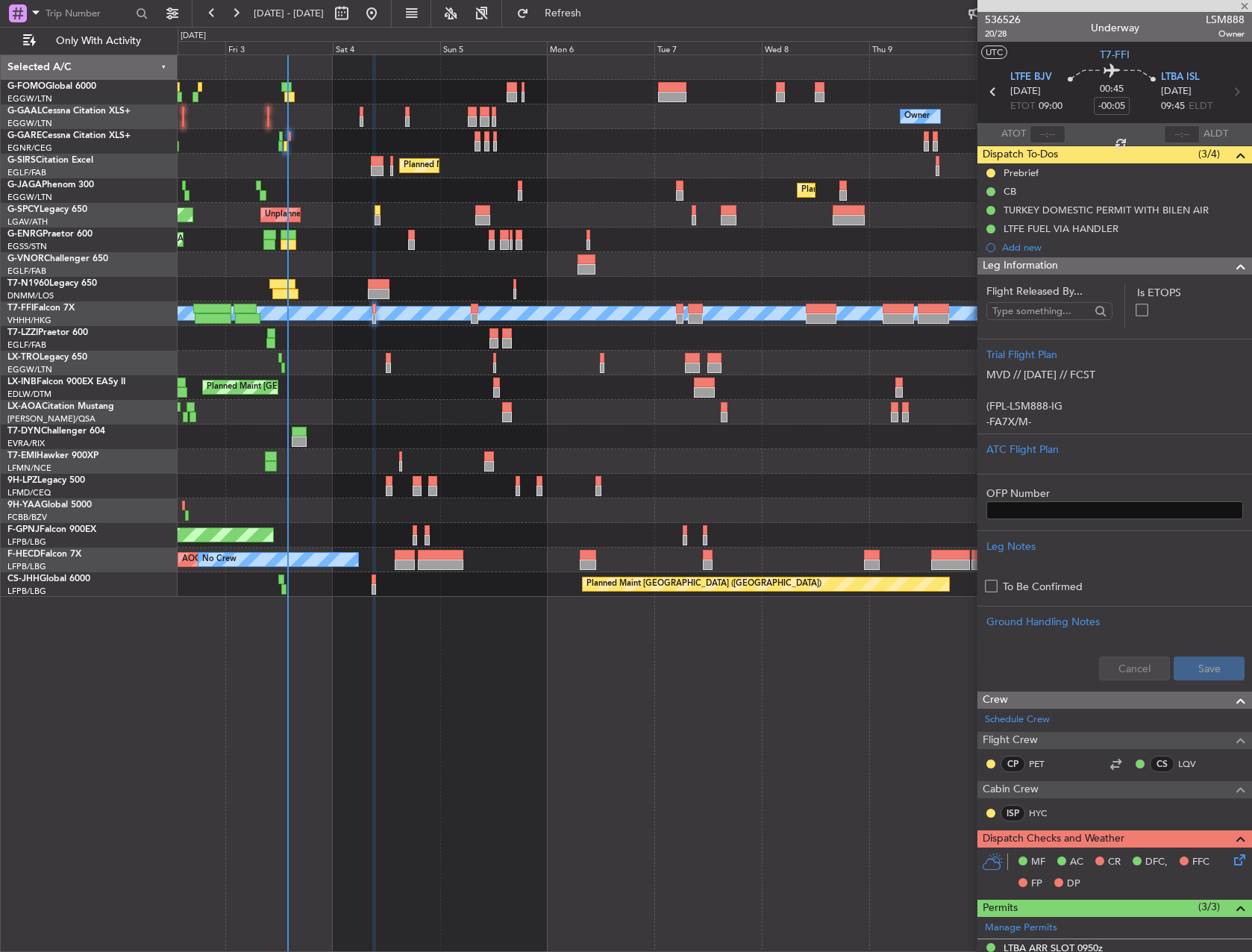
type input "+00:05"
type input "13:09"
type input "0"
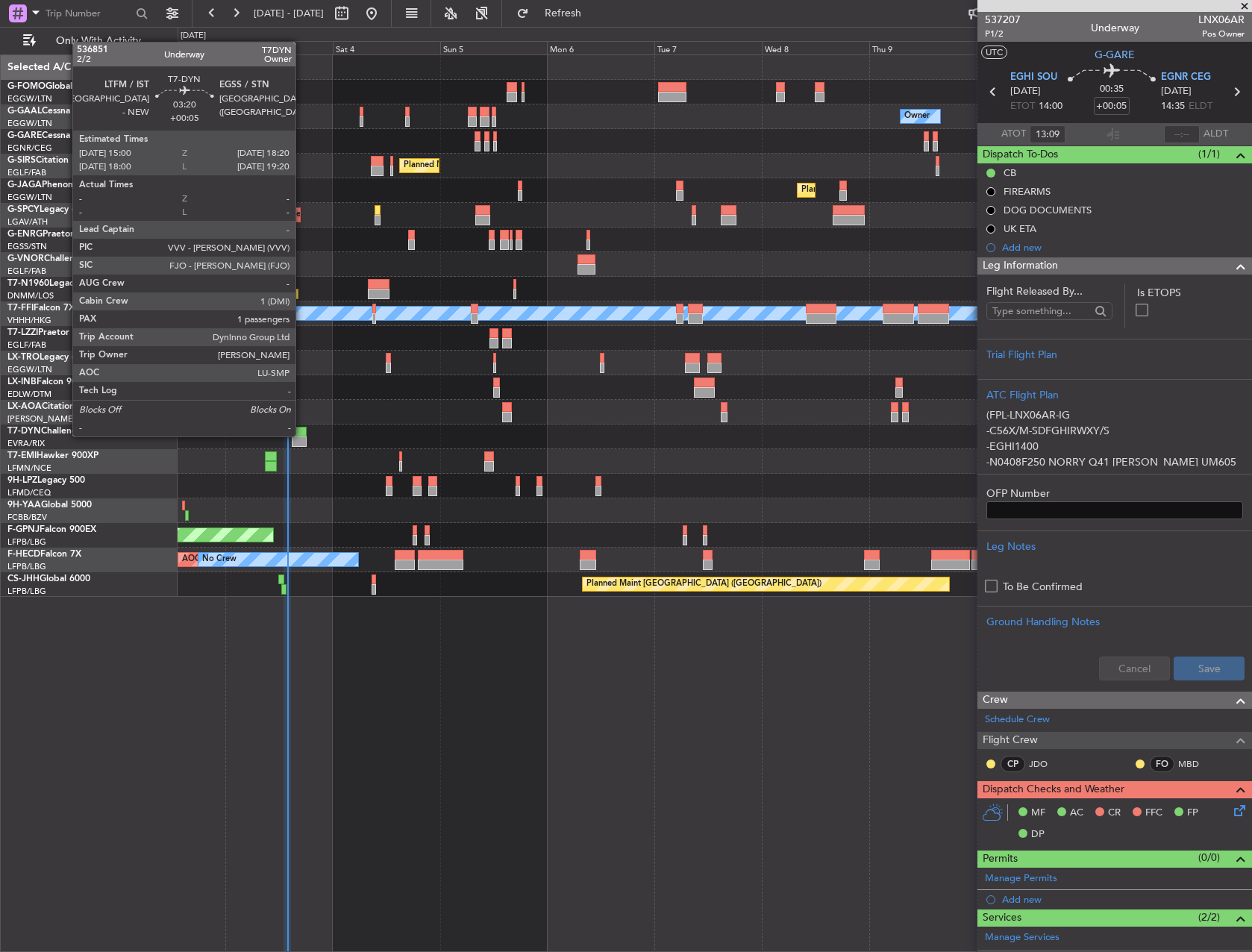
click at [302, 436] on div at bounding box center [299, 432] width 15 height 11
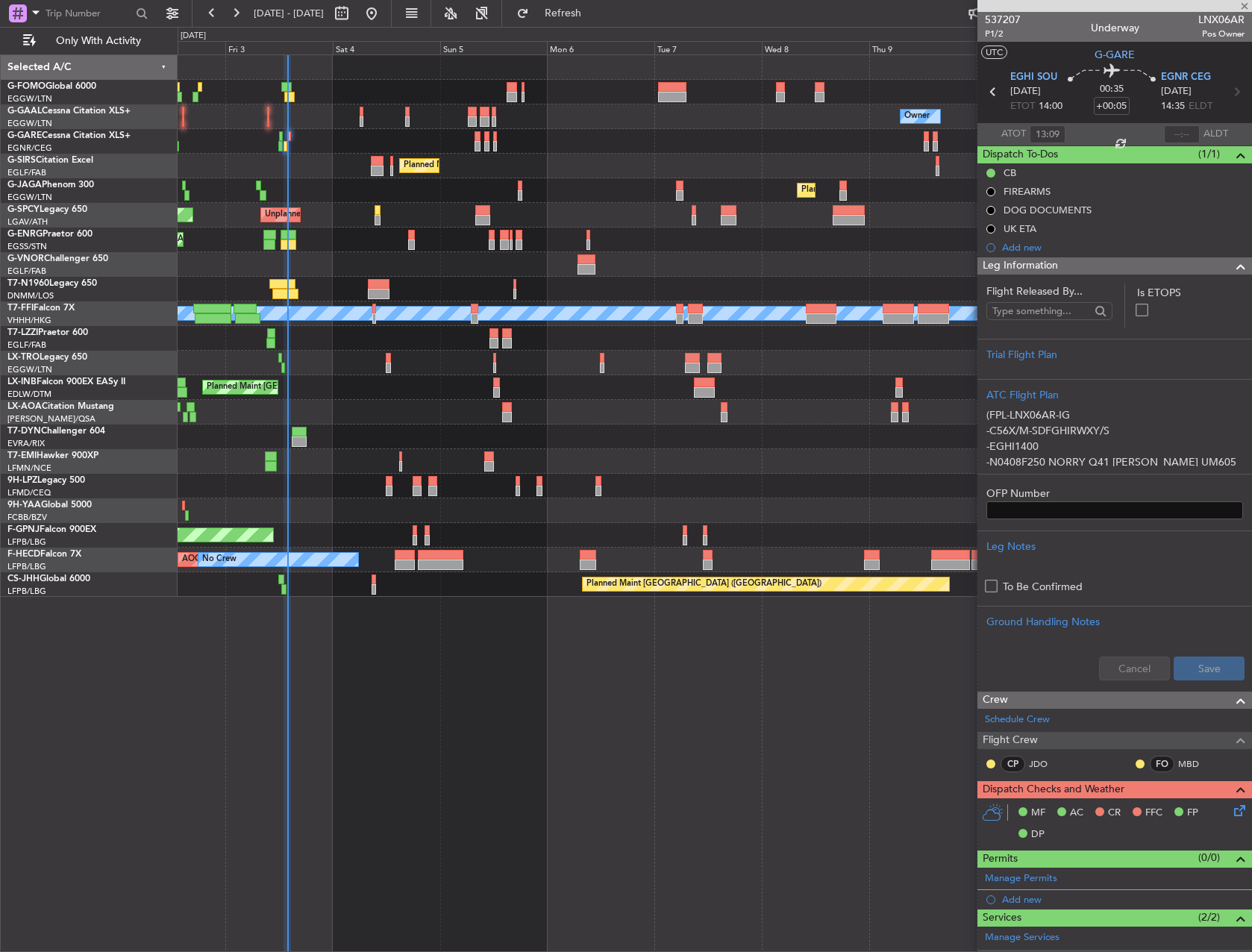
type input "1"
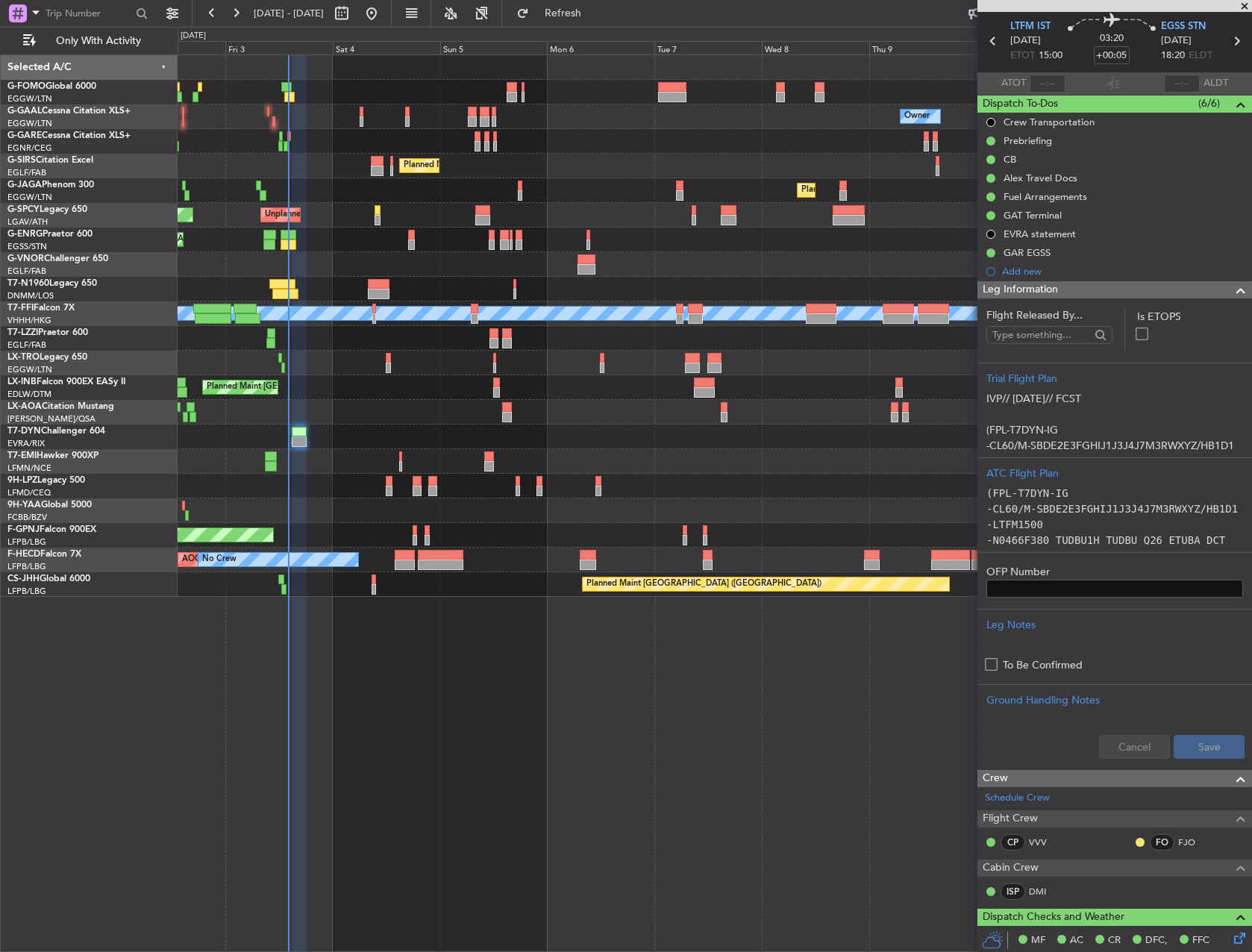
scroll to position [24, 0]
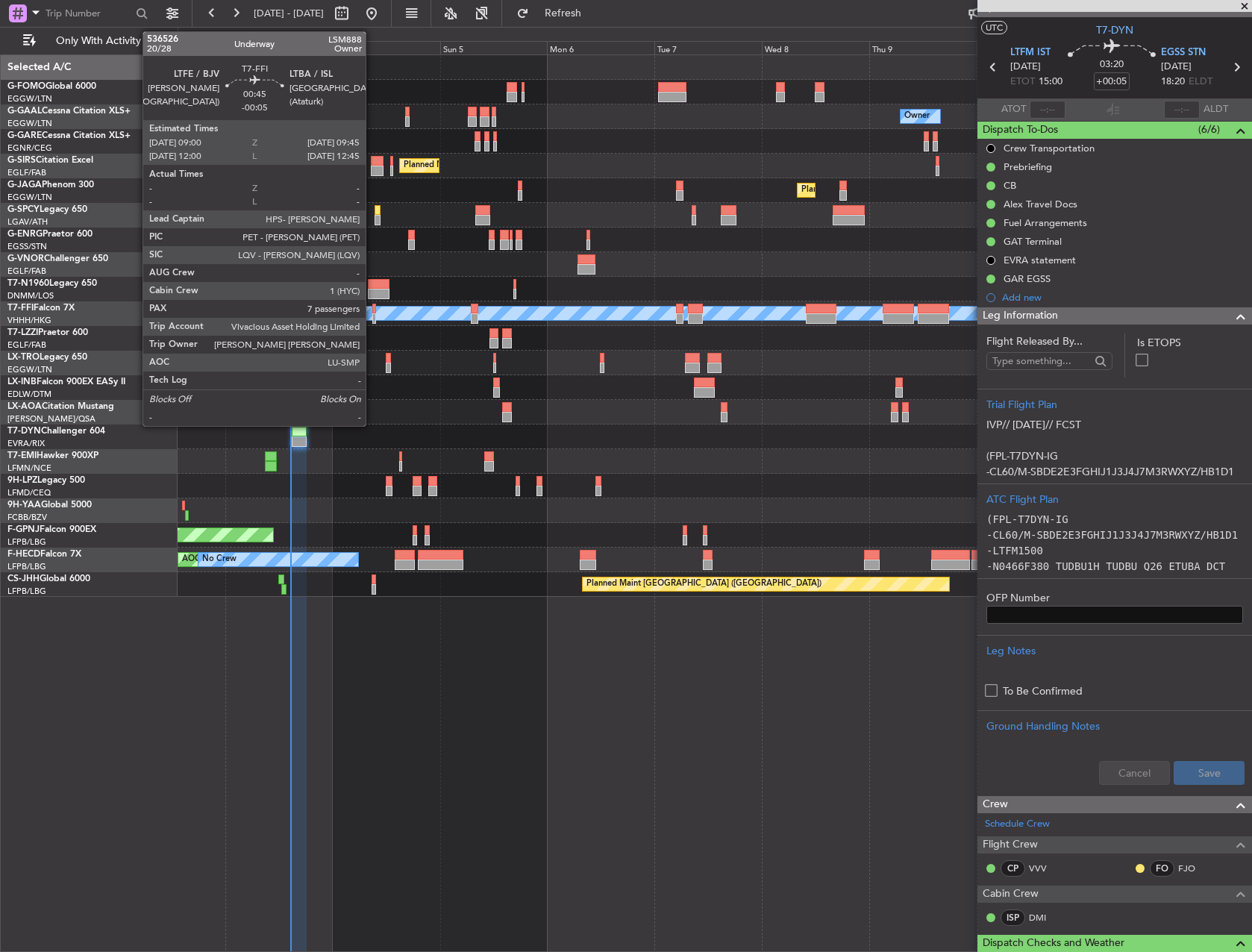
click at [372, 321] on div at bounding box center [374, 318] width 4 height 11
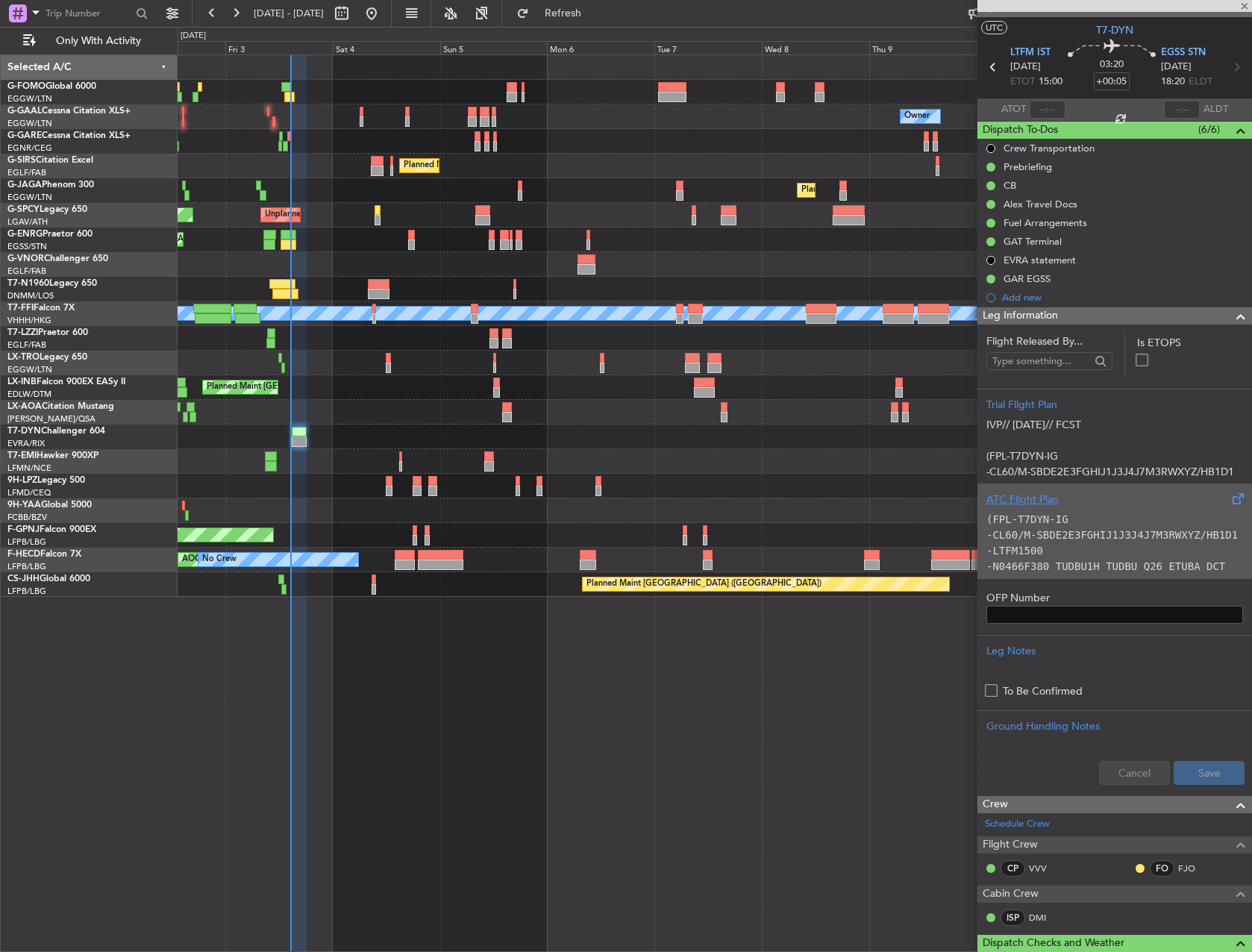
type input "-00:05"
type input "7"
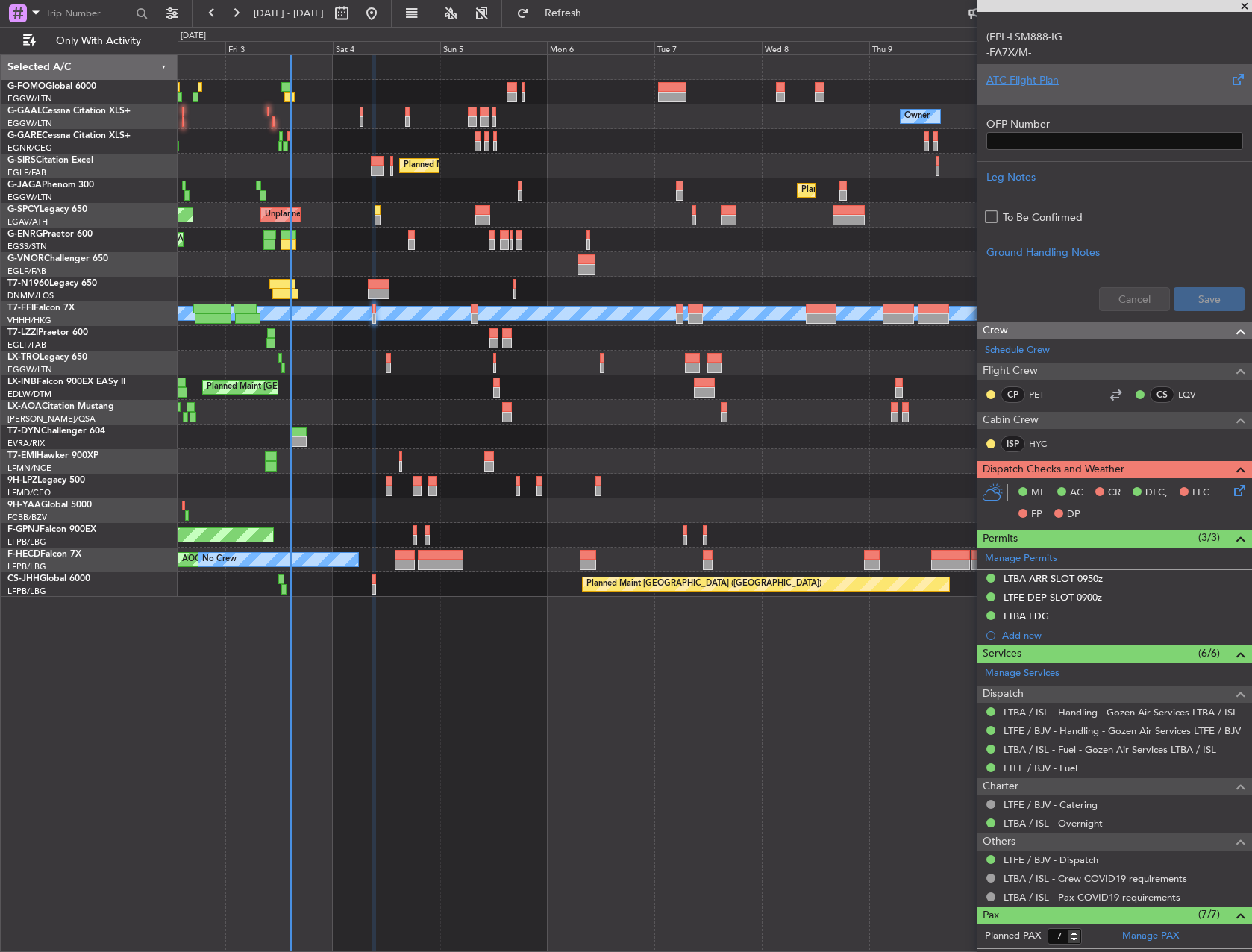
scroll to position [373, 0]
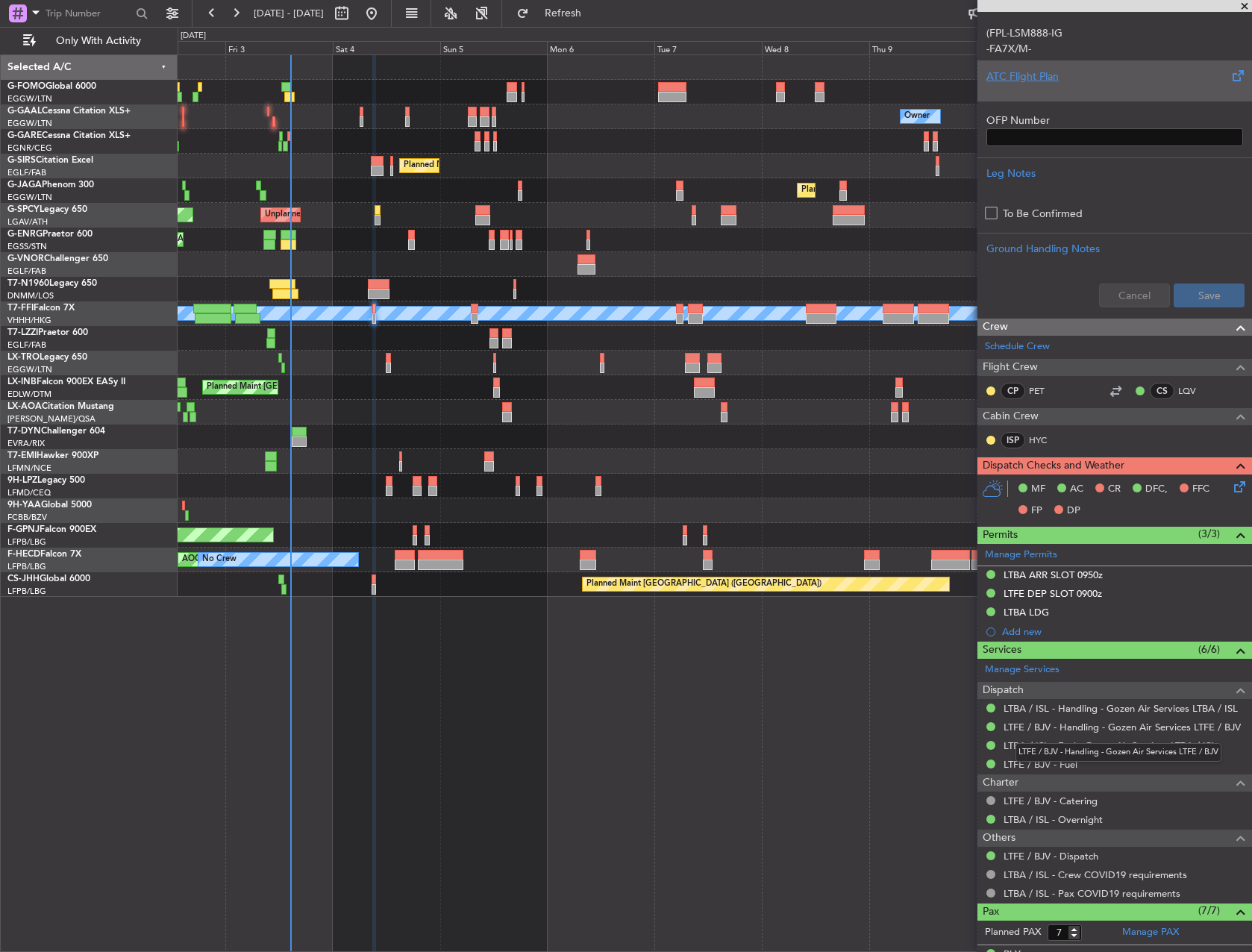
click at [1121, 735] on body "02 Oct 2025 - 12 Oct 2025 Refresh Quick Links Only With Activity Owner Owner AO…" at bounding box center [626, 476] width 1252 height 952
click at [1106, 721] on link "LTFE / BJV - Handling - Gozen Air Services LTFE / BJV" at bounding box center [1122, 727] width 237 height 13
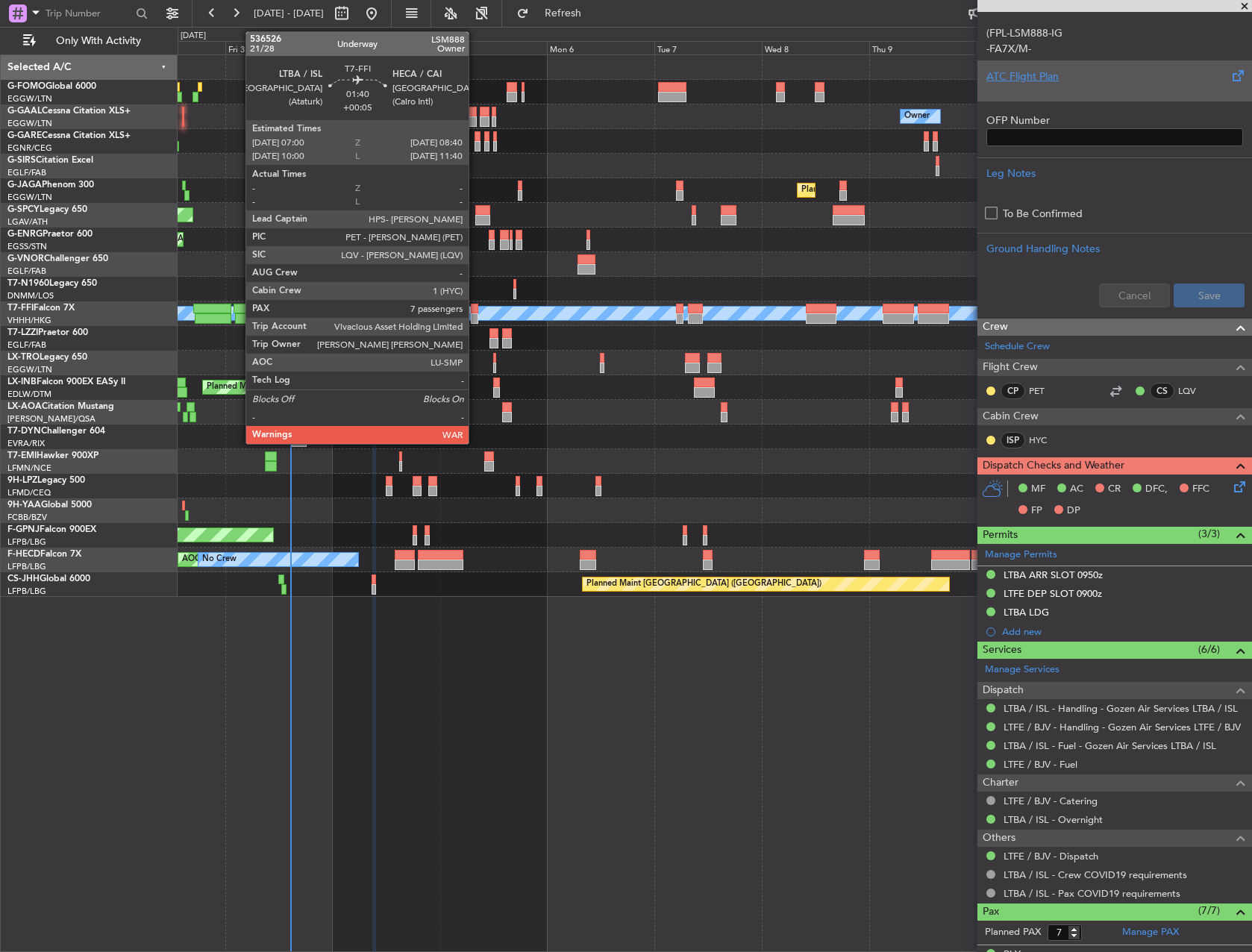
click at [476, 313] on div at bounding box center [474, 308] width 7 height 11
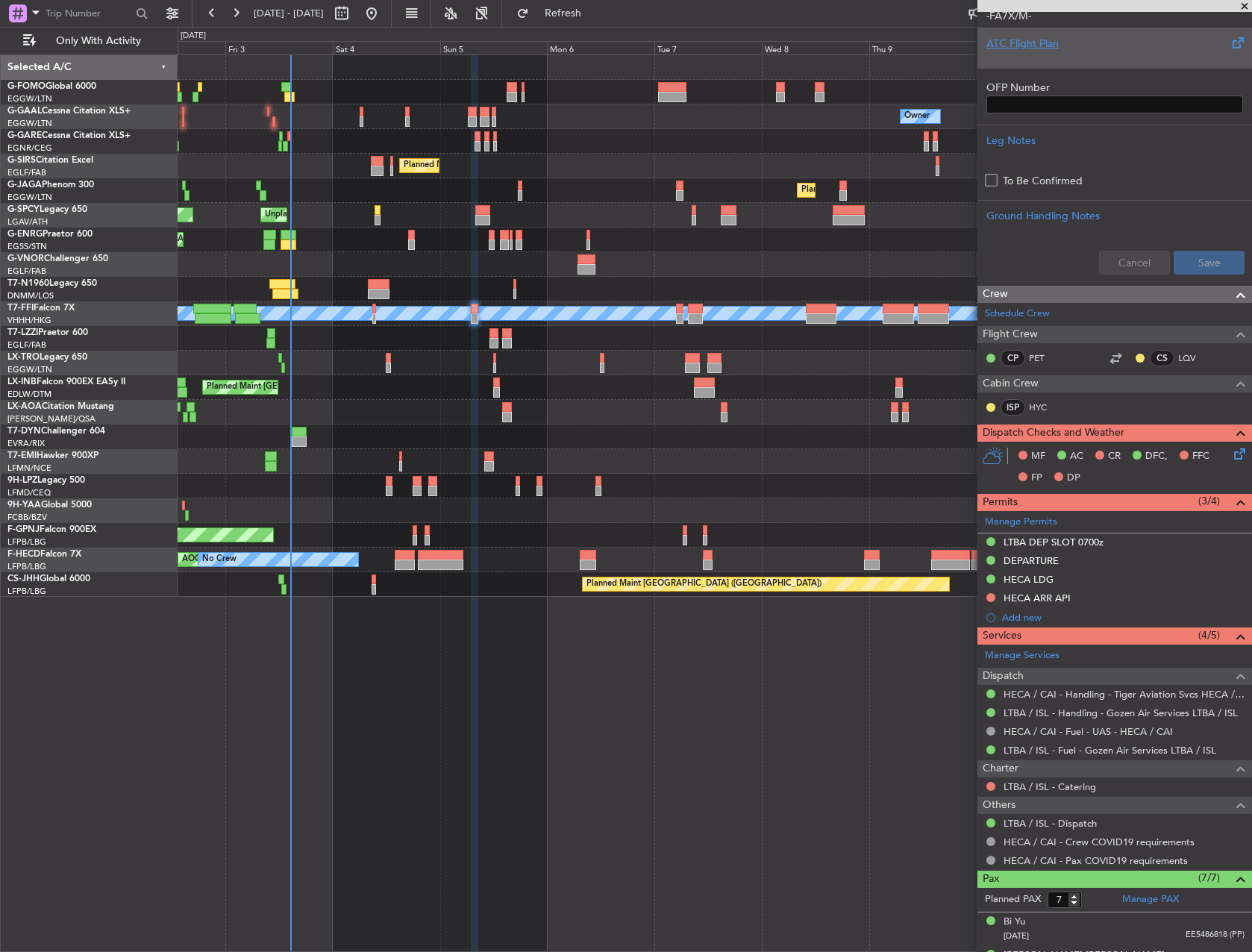
scroll to position [447, 0]
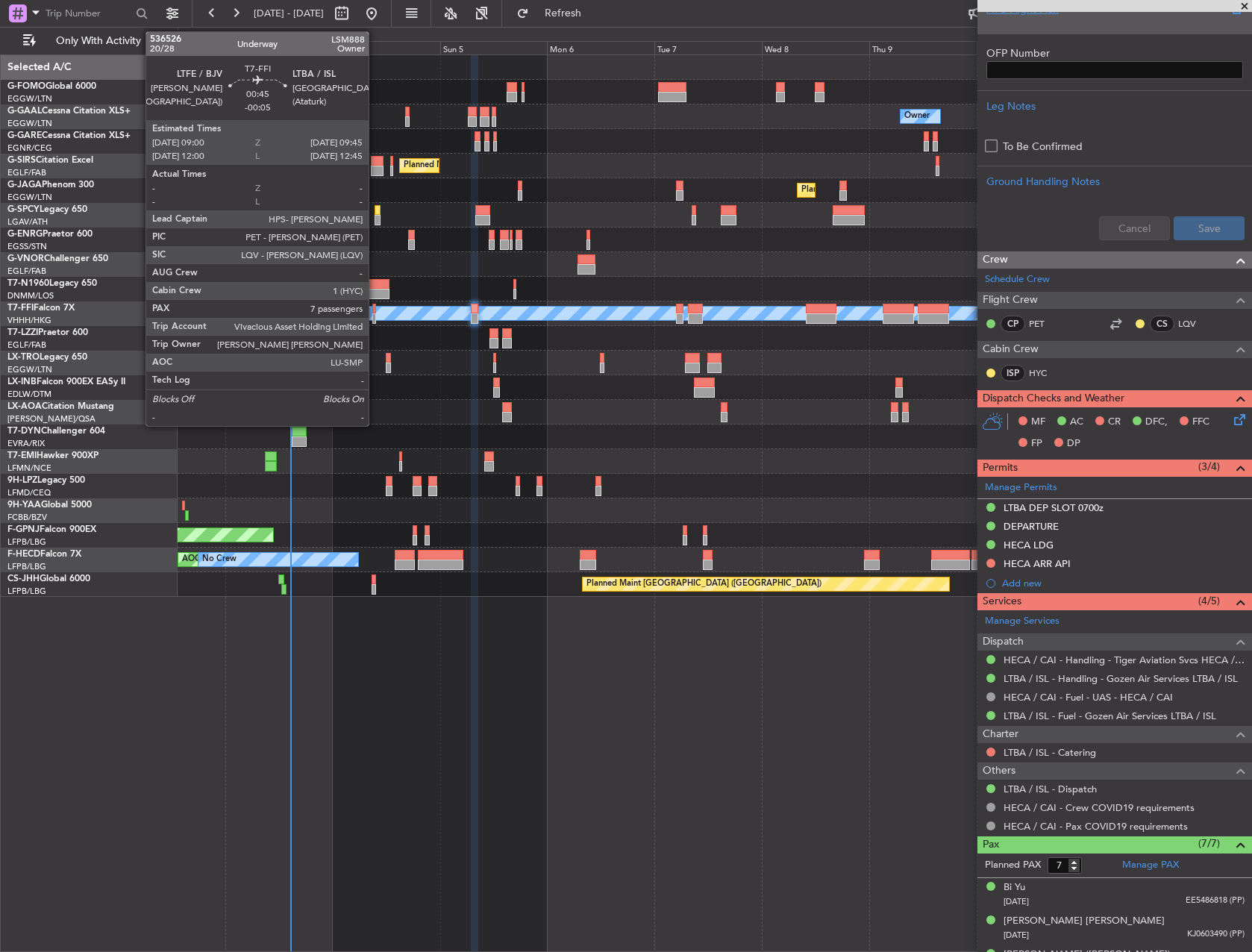
click at [375, 303] on div at bounding box center [374, 308] width 4 height 11
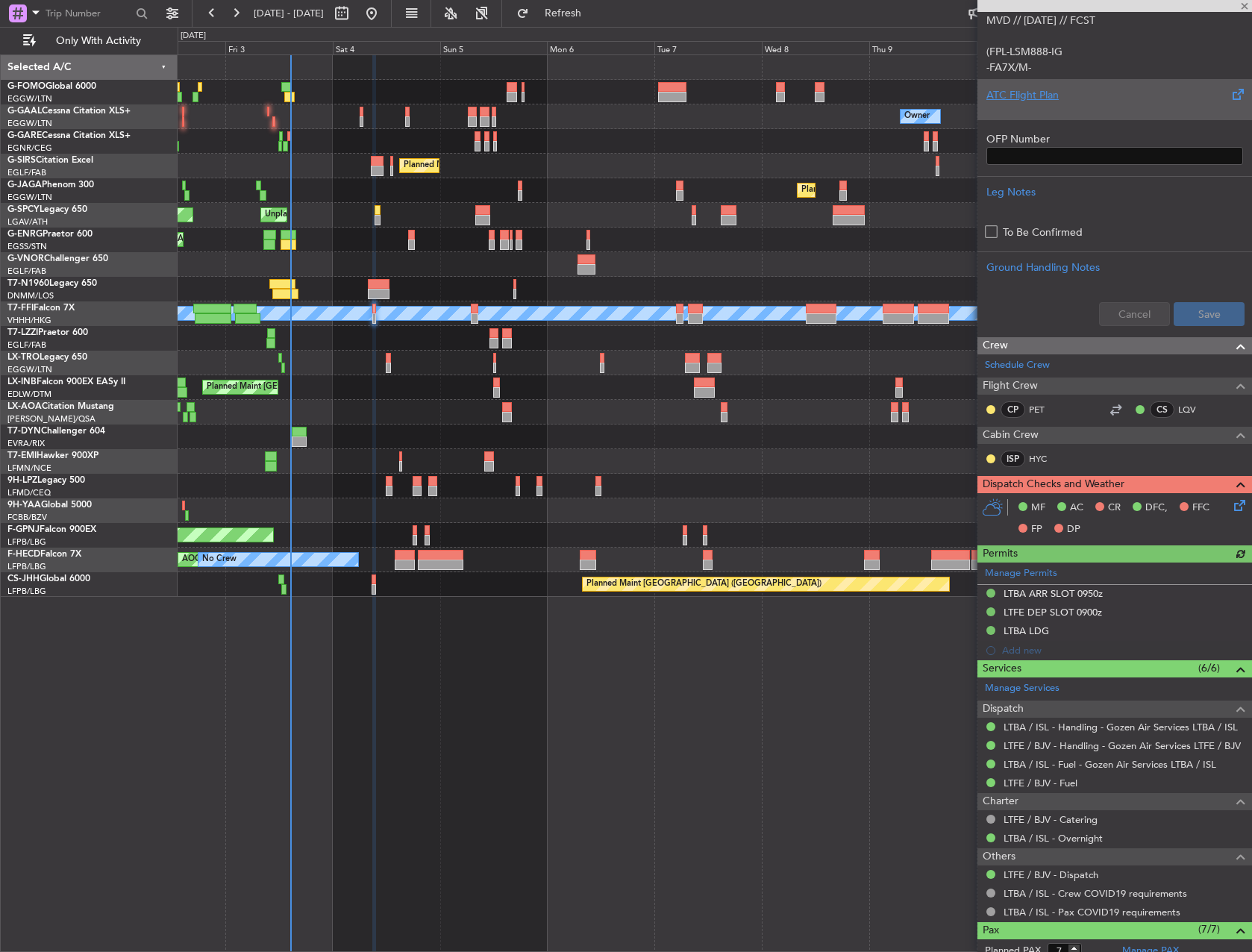
scroll to position [373, 0]
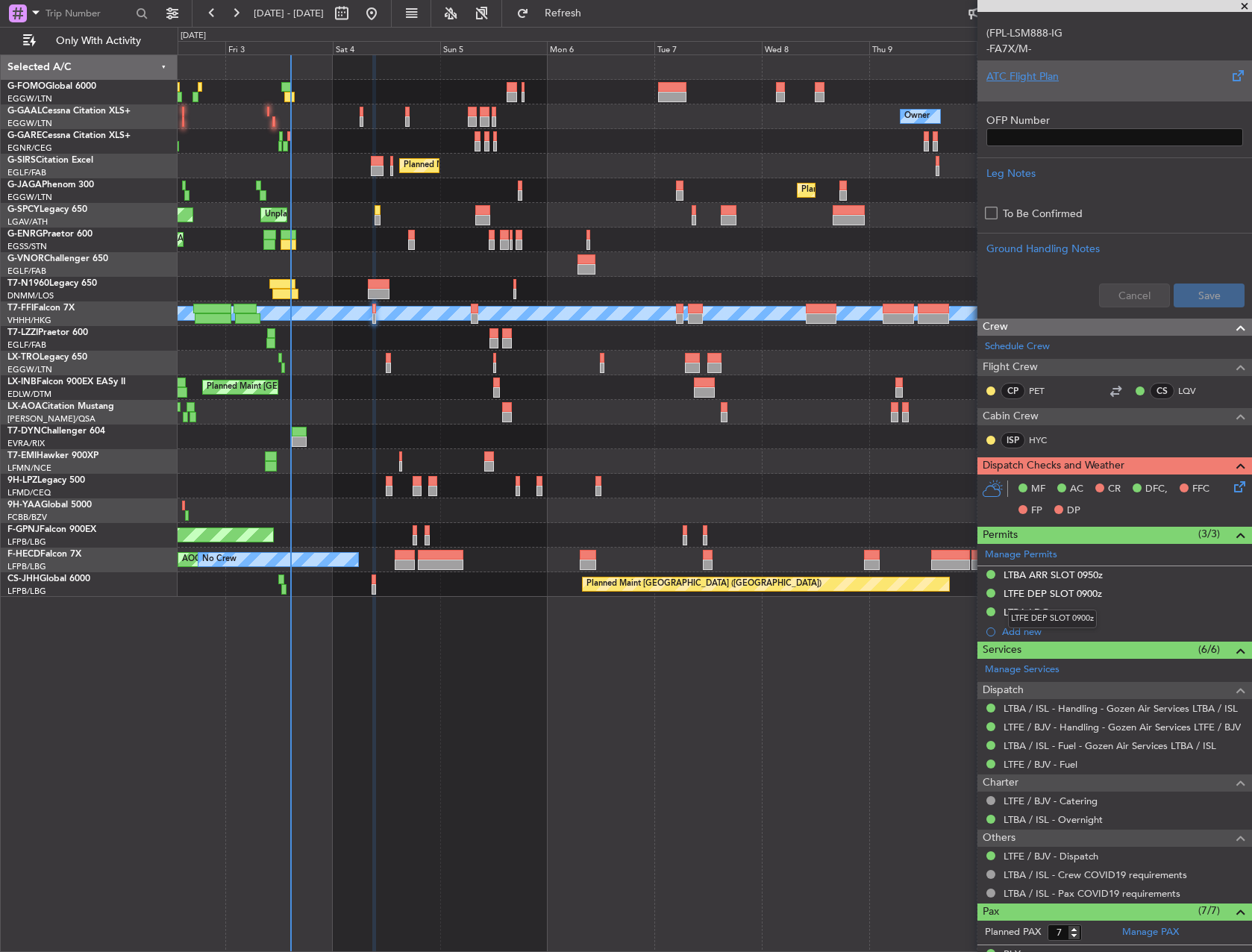
click at [1061, 613] on div "LTFE DEP SLOT 0900z" at bounding box center [1052, 619] width 89 height 19
click at [1073, 615] on div "LTBA LDG" at bounding box center [1114, 612] width 274 height 19
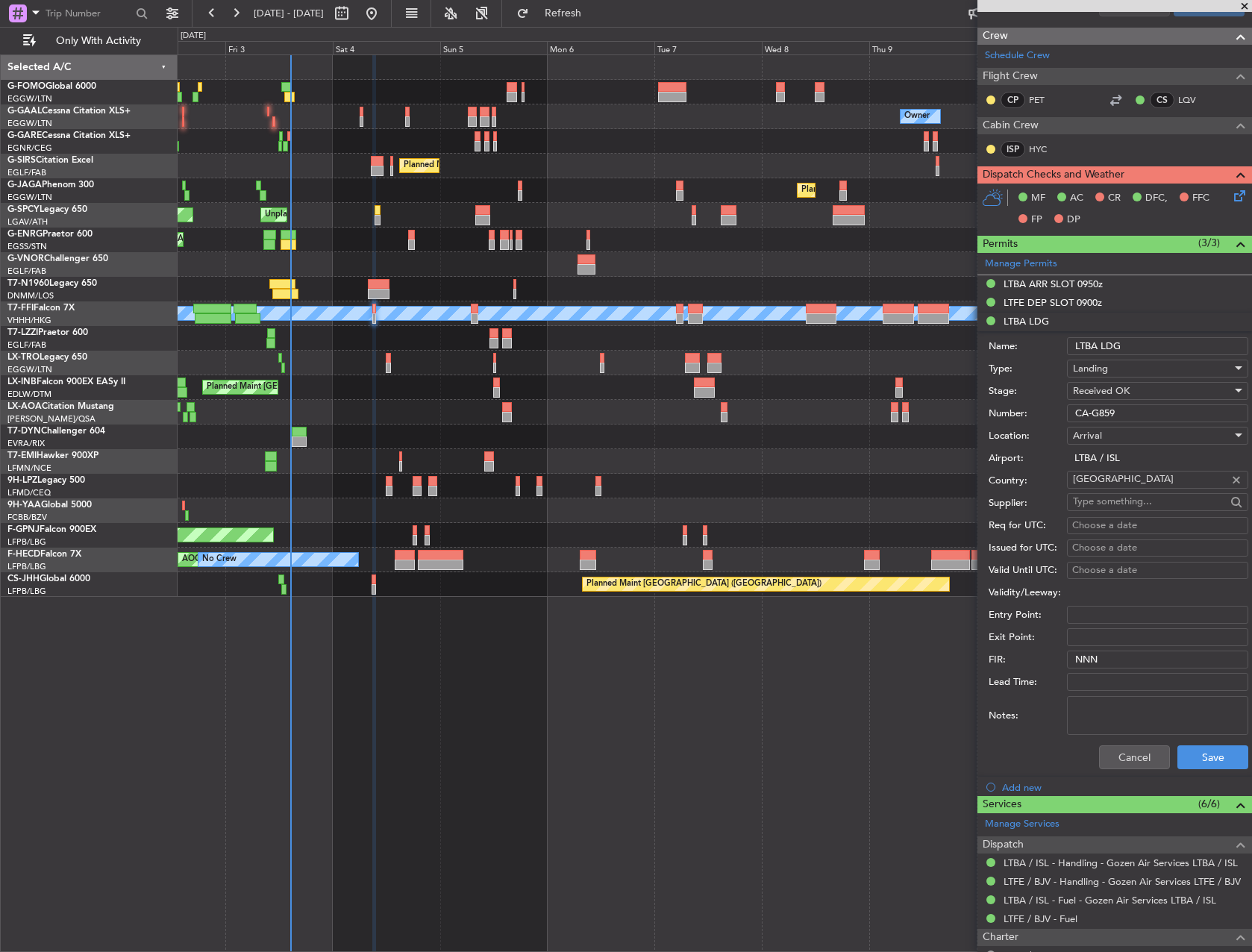
scroll to position [671, 0]
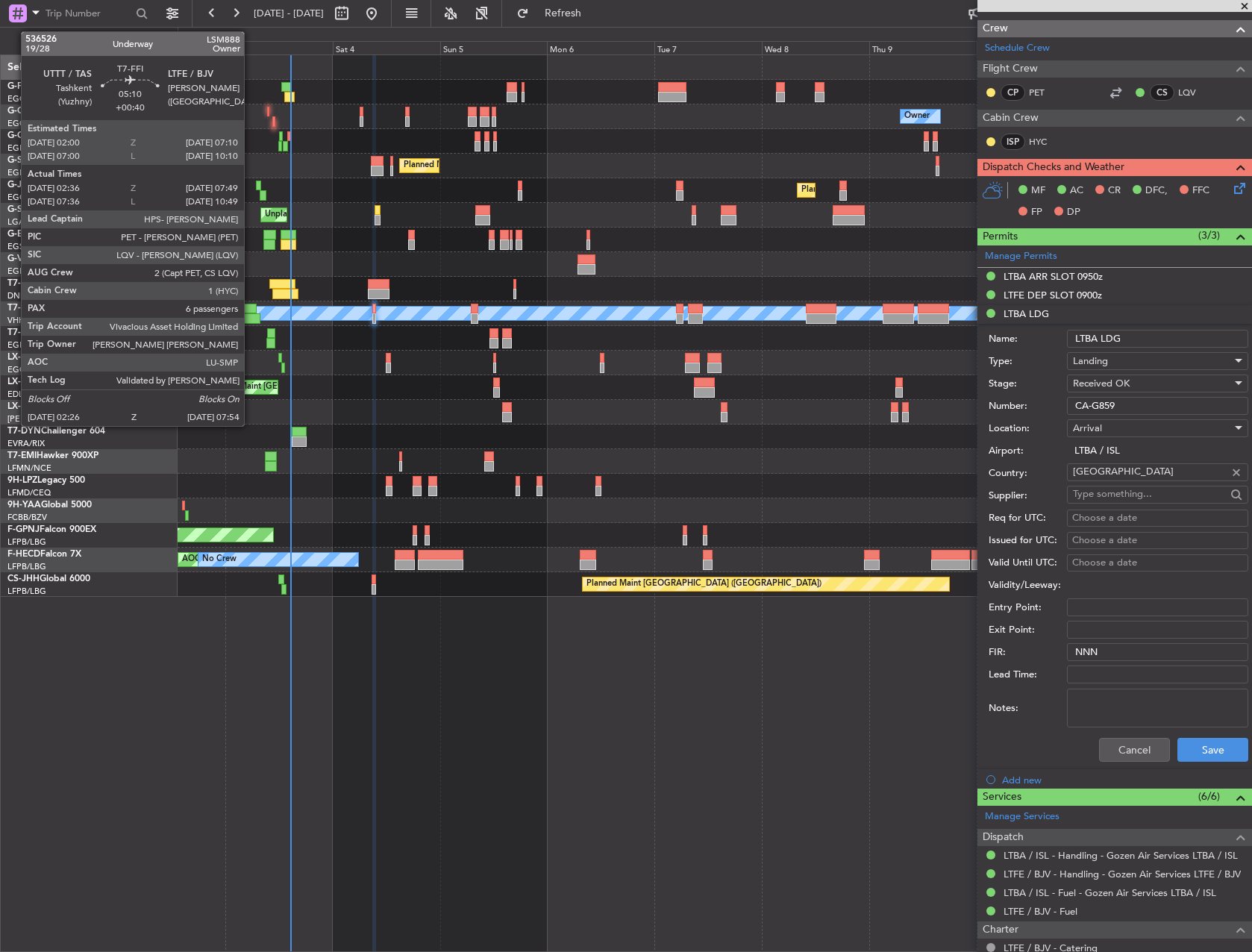
click at [251, 310] on div at bounding box center [245, 308] width 23 height 11
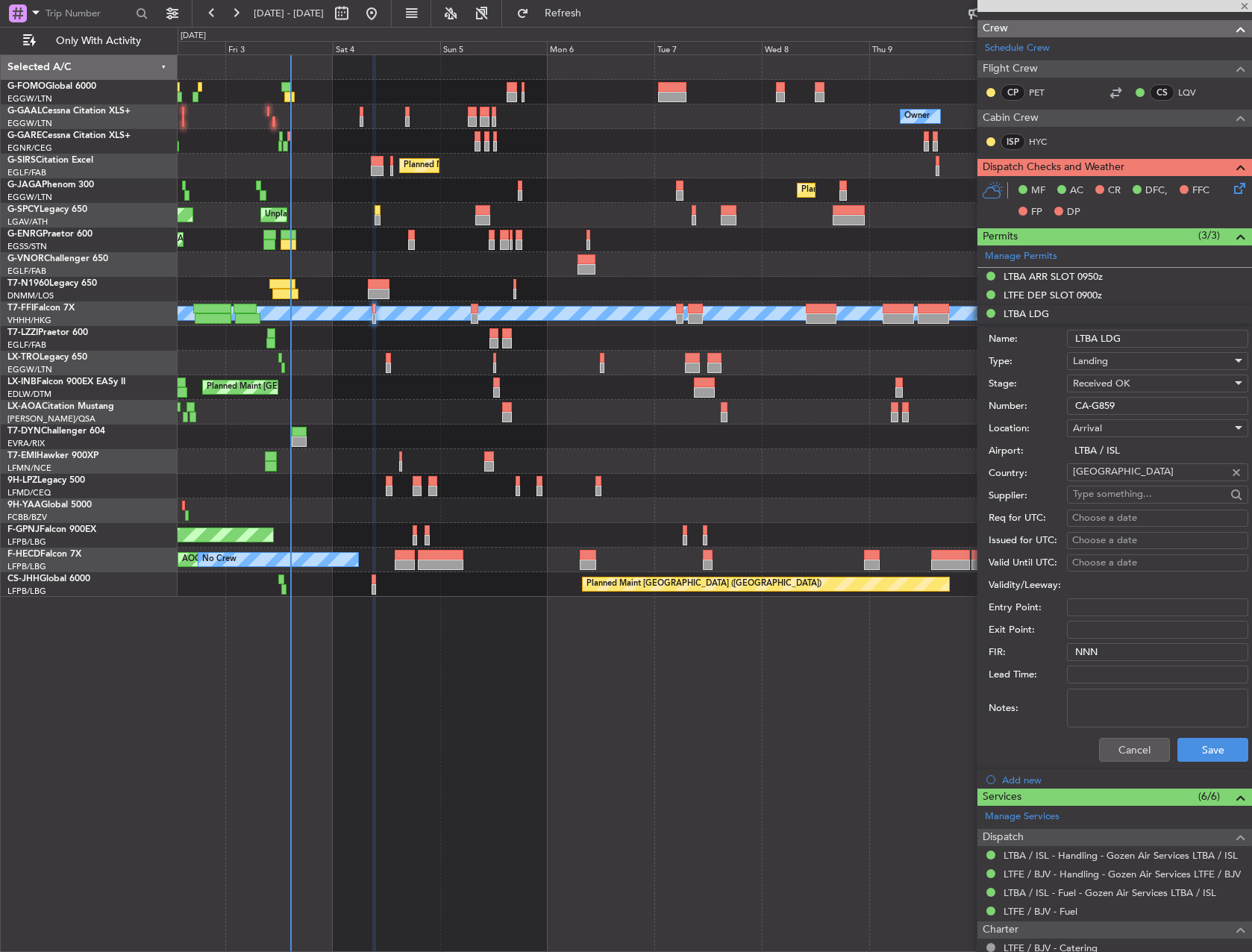
type input "+00:40"
type input "02:36"
type input "07:49"
type input "6"
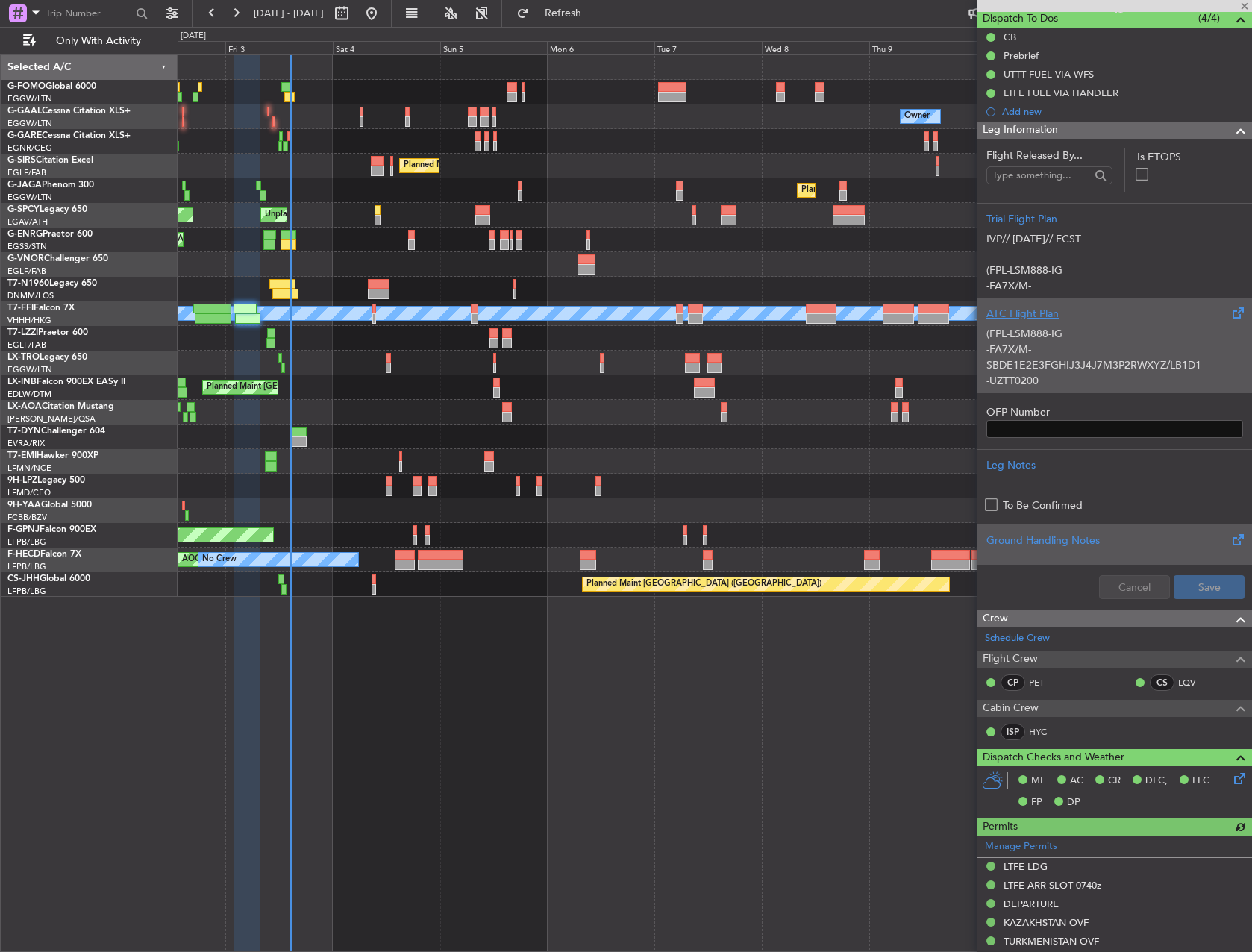
scroll to position [447, 0]
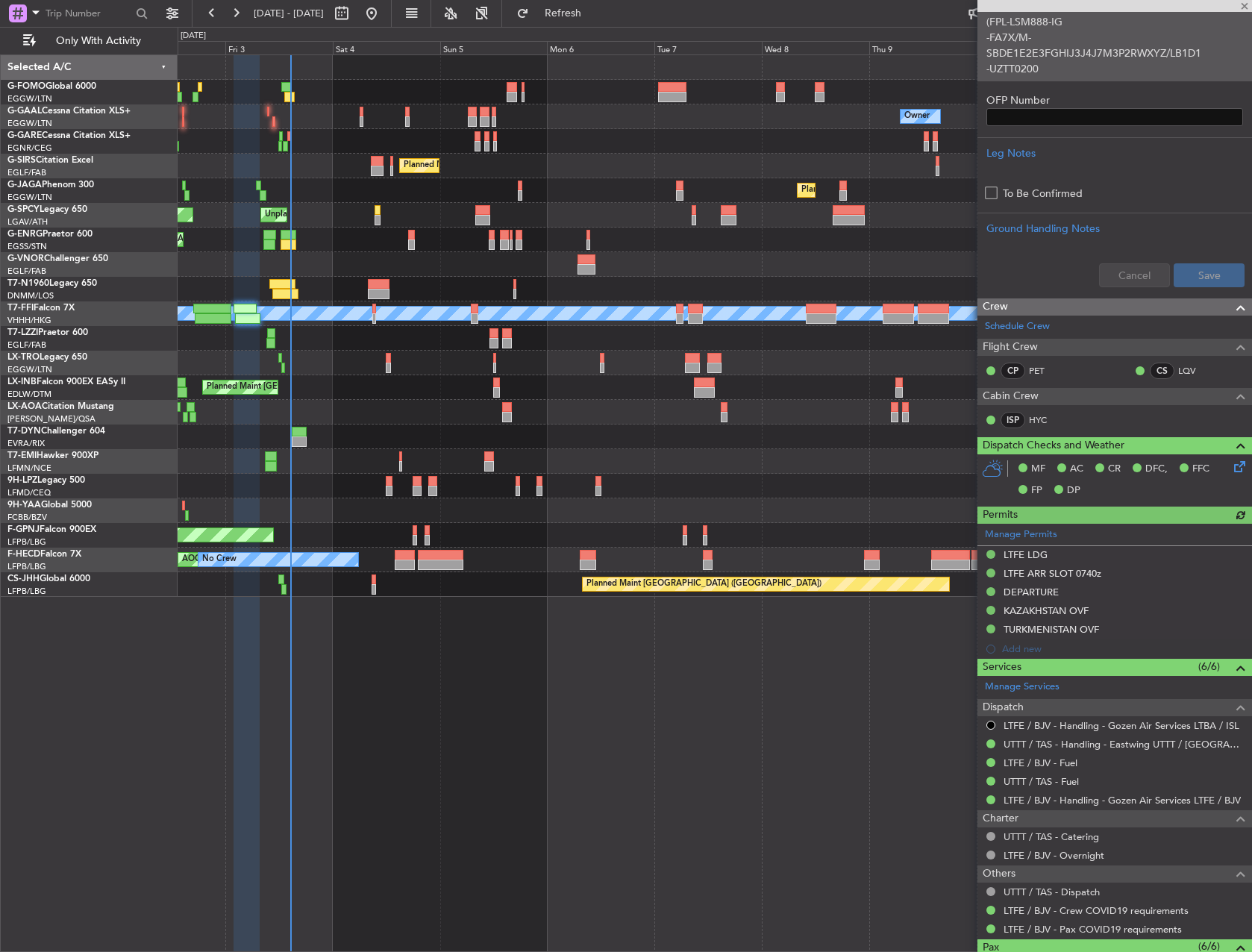
click at [1014, 549] on div "Manage Permits LTFE LDG LTFE ARR SLOT 0740z DEPARTURE KAZAKHSTAN OVF TURKMENIST…" at bounding box center [1114, 591] width 274 height 135
click at [1030, 550] on div "LTFE LDG" at bounding box center [1026, 555] width 44 height 13
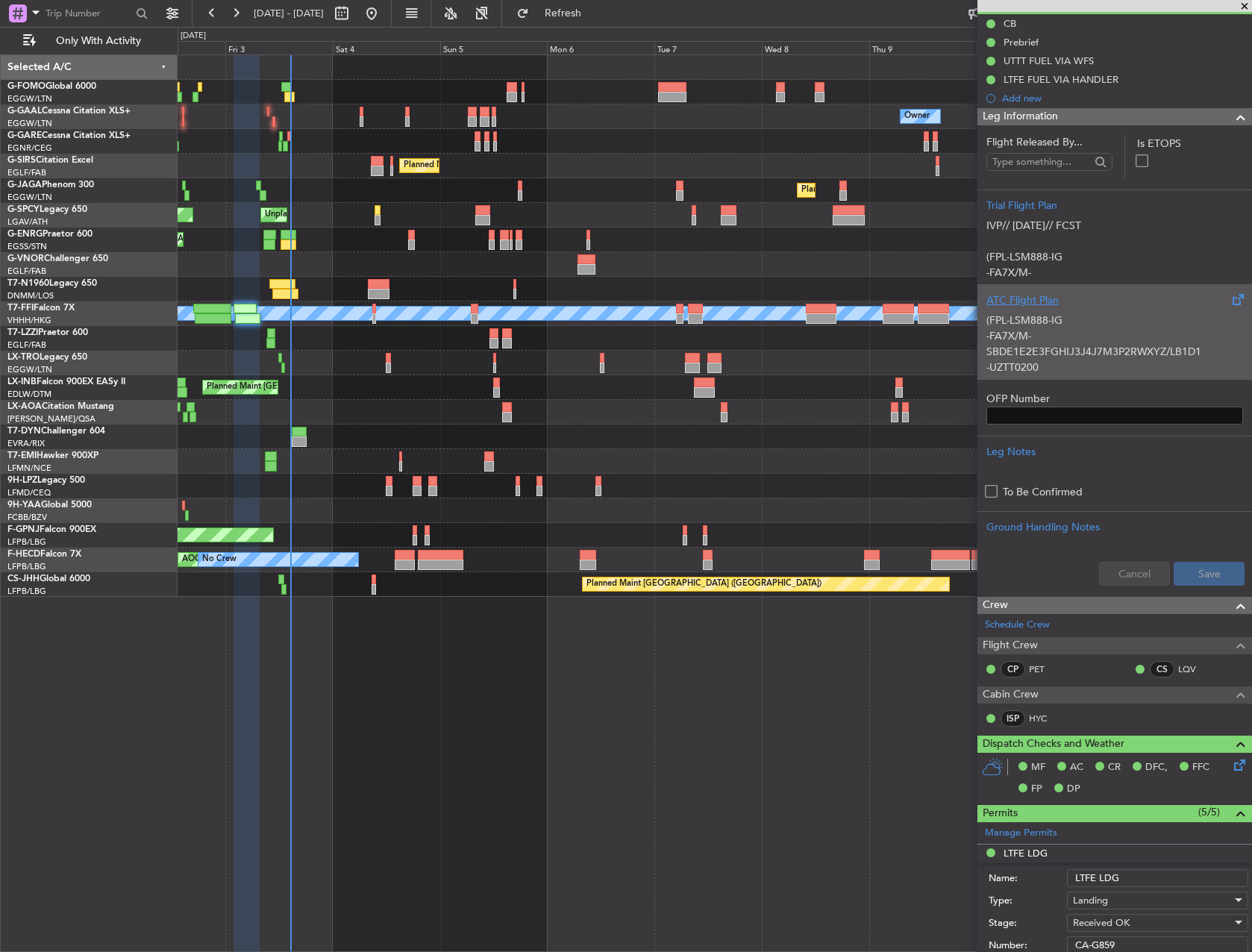
scroll to position [0, 0]
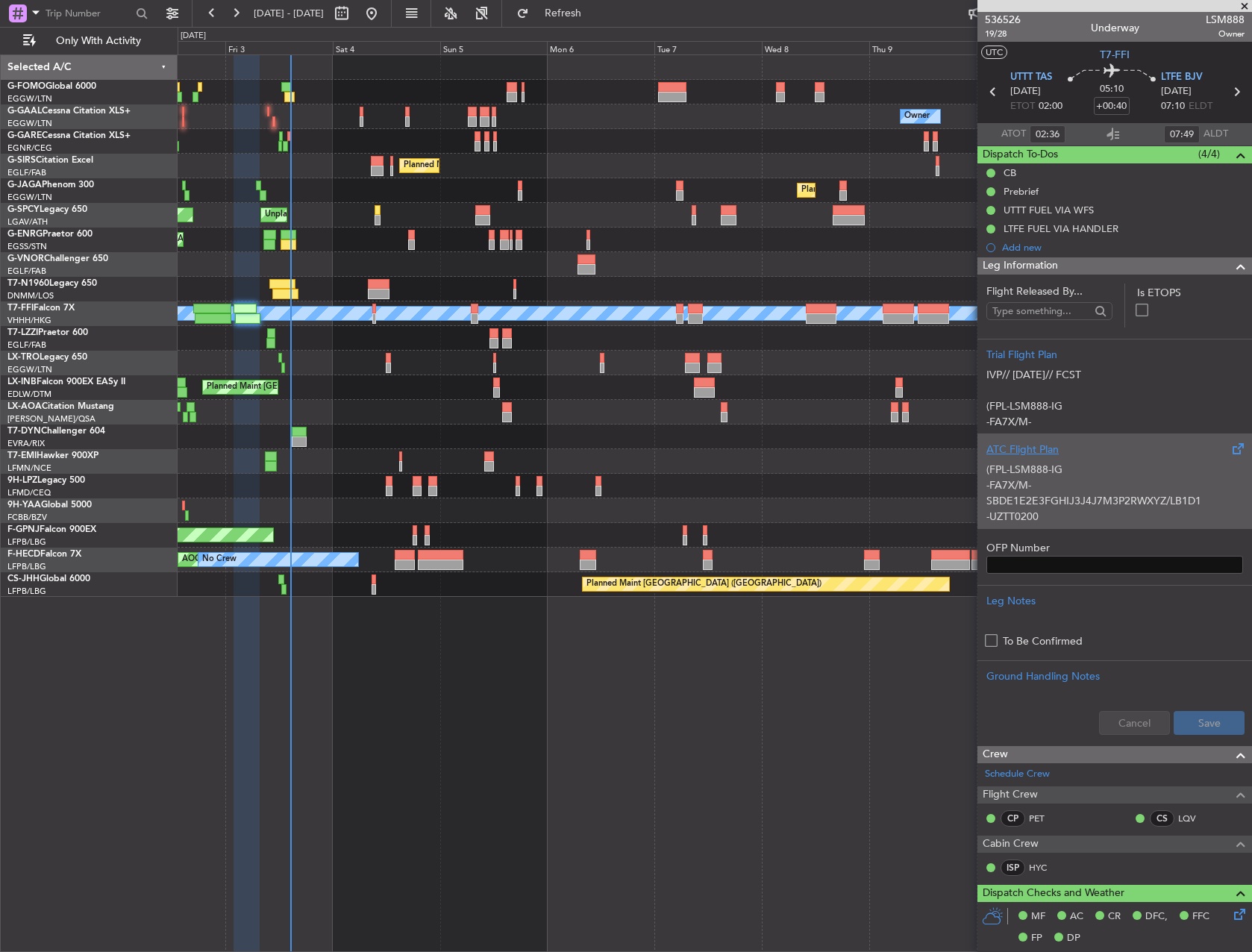
click at [465, 300] on div at bounding box center [714, 289] width 1073 height 24
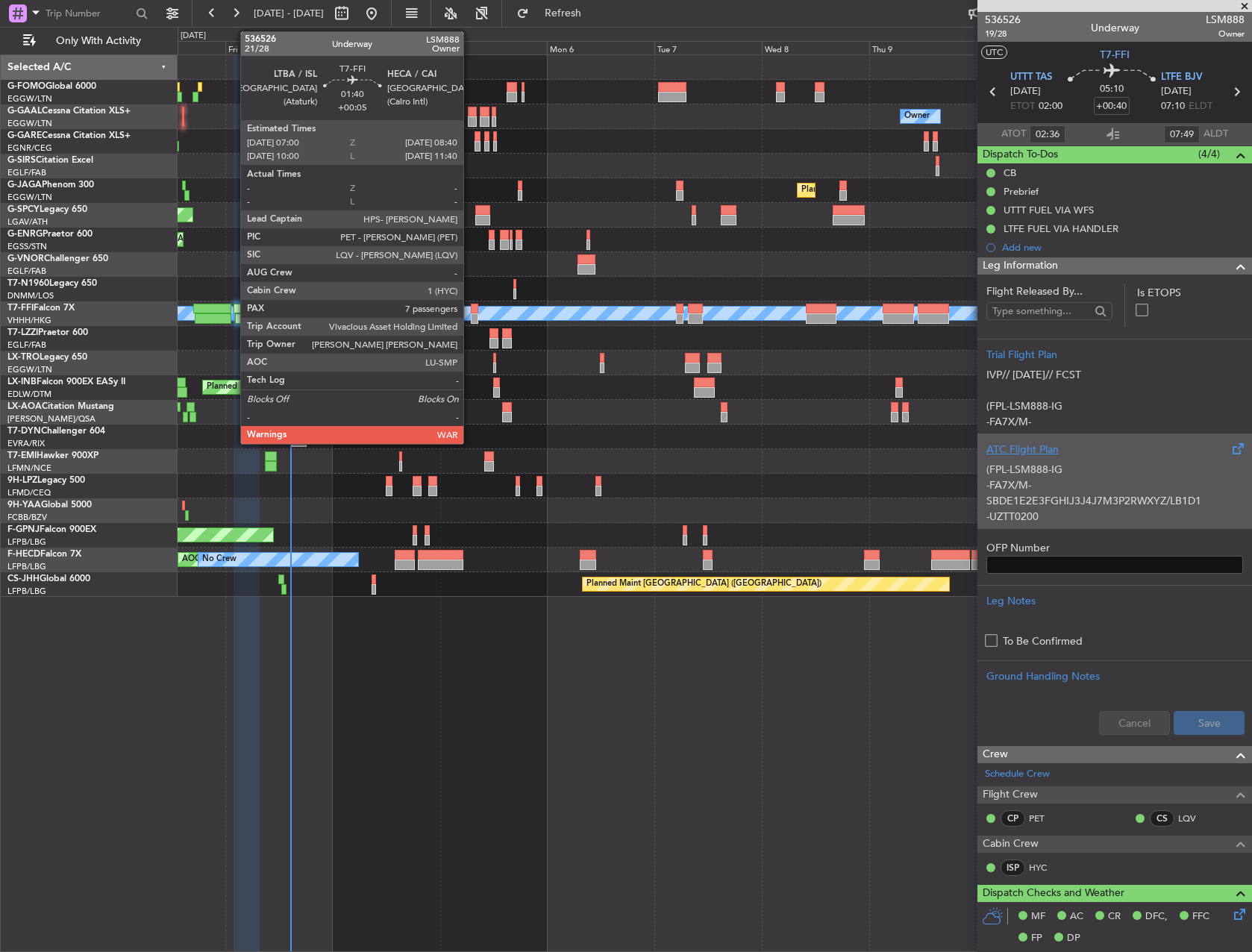
click at [471, 310] on div at bounding box center [474, 308] width 7 height 11
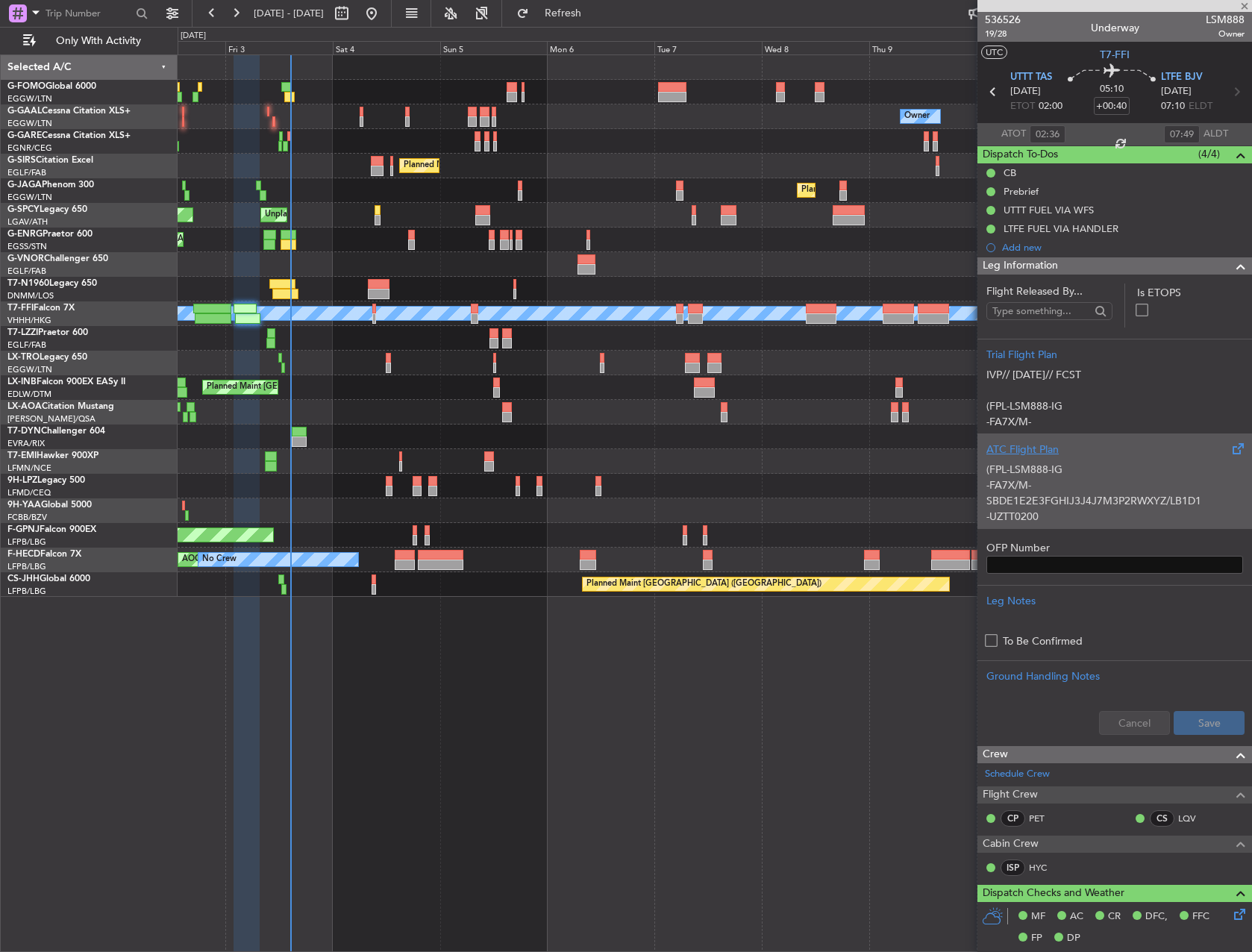
type input "+00:05"
type input "7"
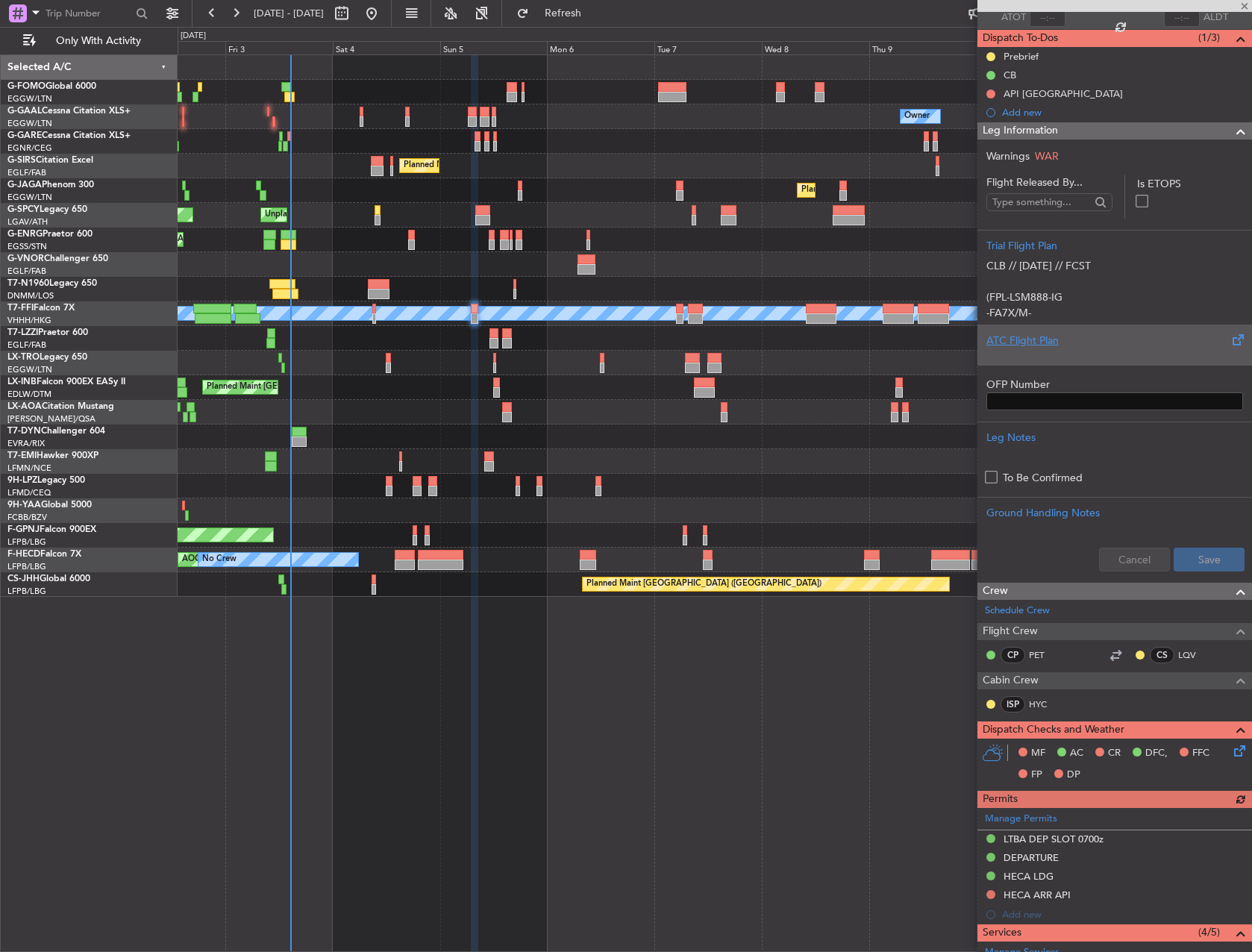
scroll to position [298, 0]
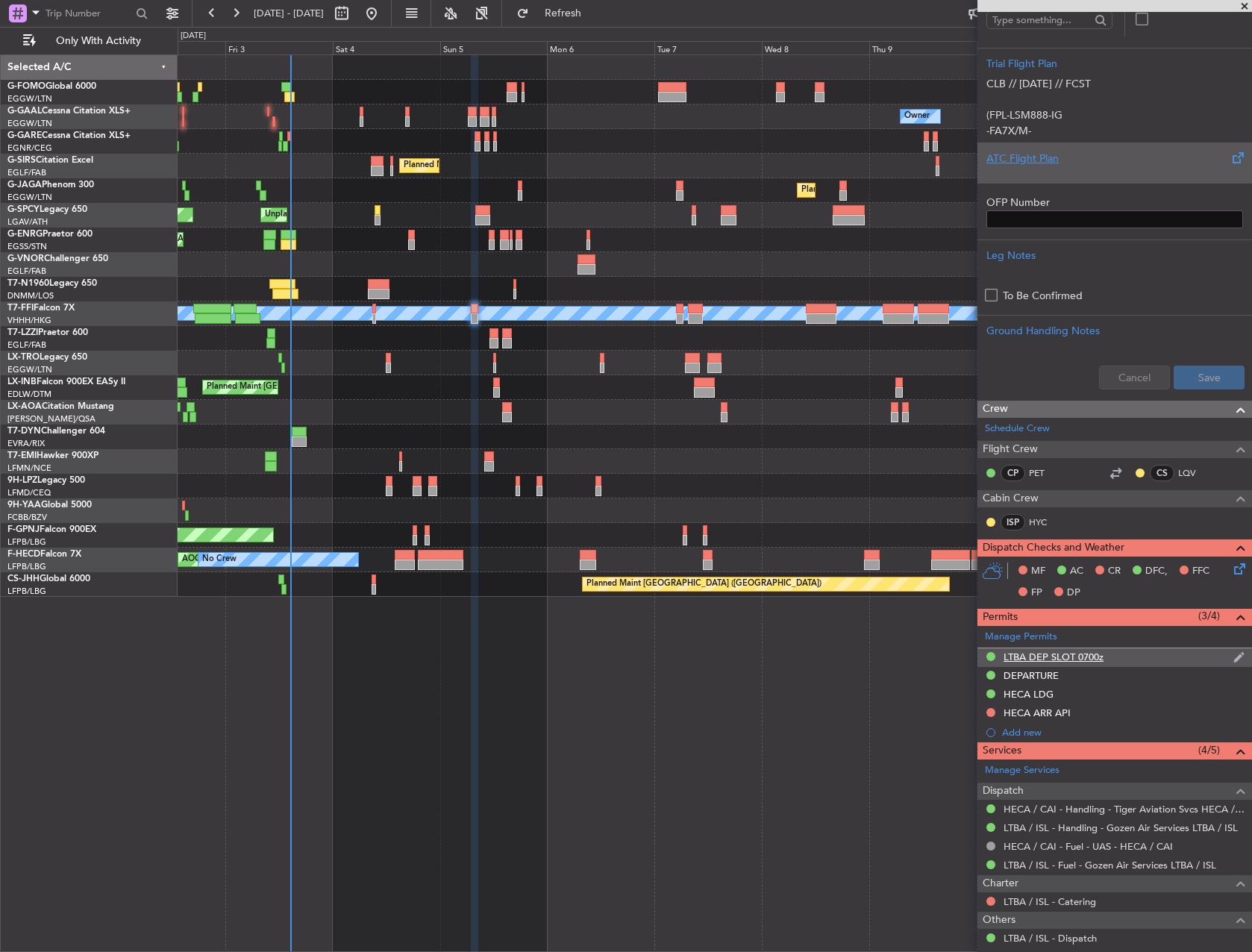
click at [1033, 666] on div "LTBA DEP SLOT 0700z" at bounding box center [1114, 658] width 274 height 19
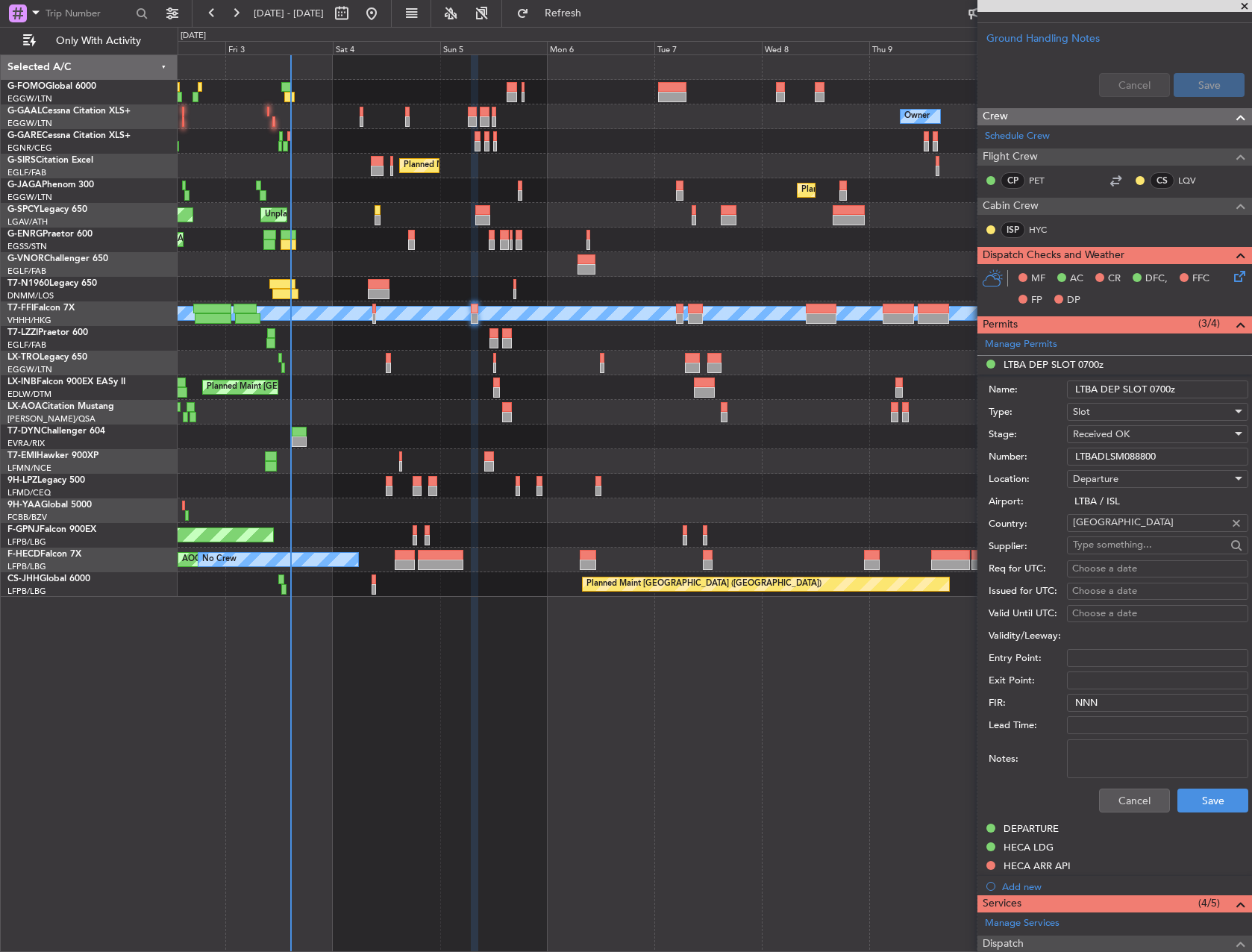
scroll to position [746, 0]
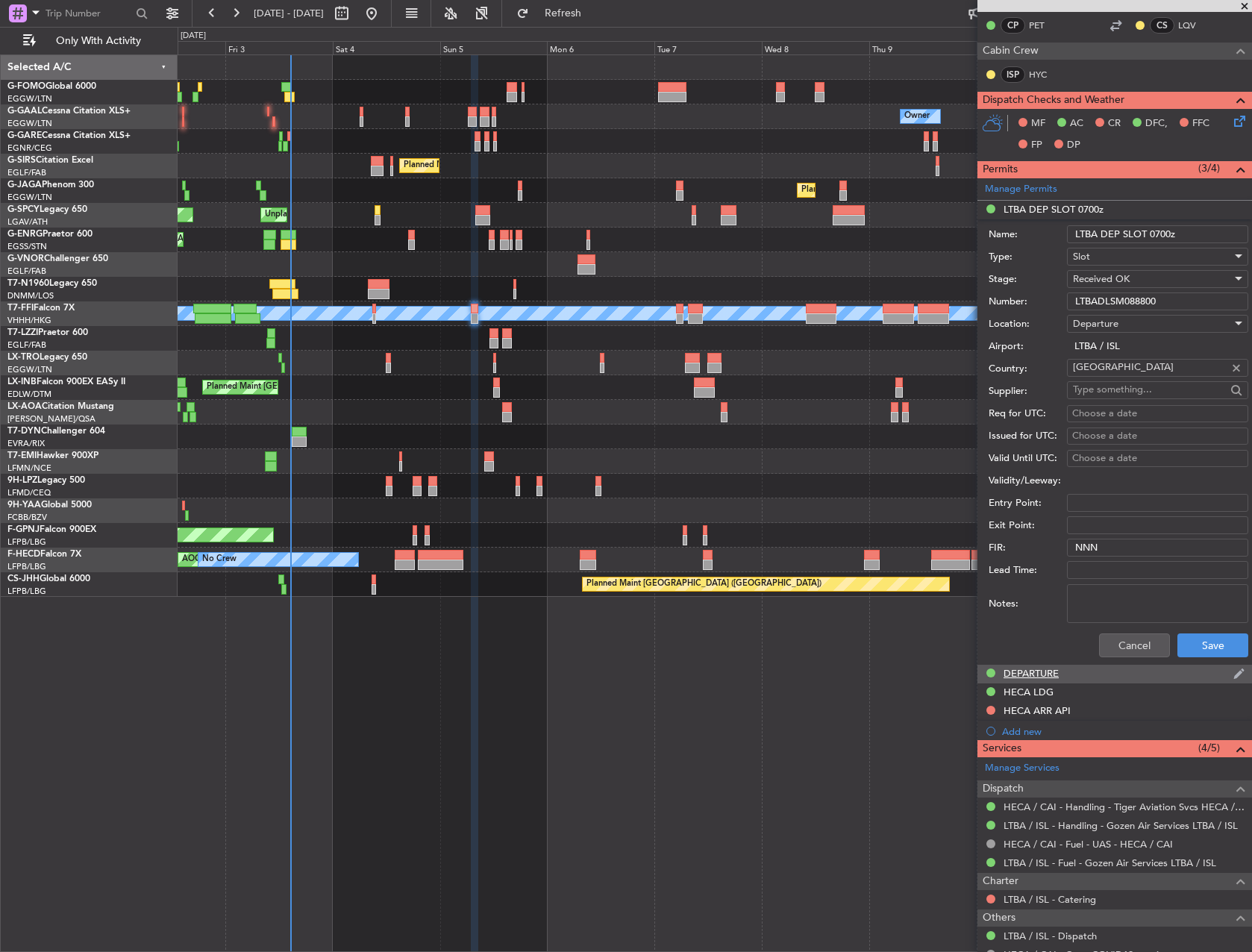
click at [1032, 678] on div "DEPARTURE" at bounding box center [1031, 674] width 55 height 13
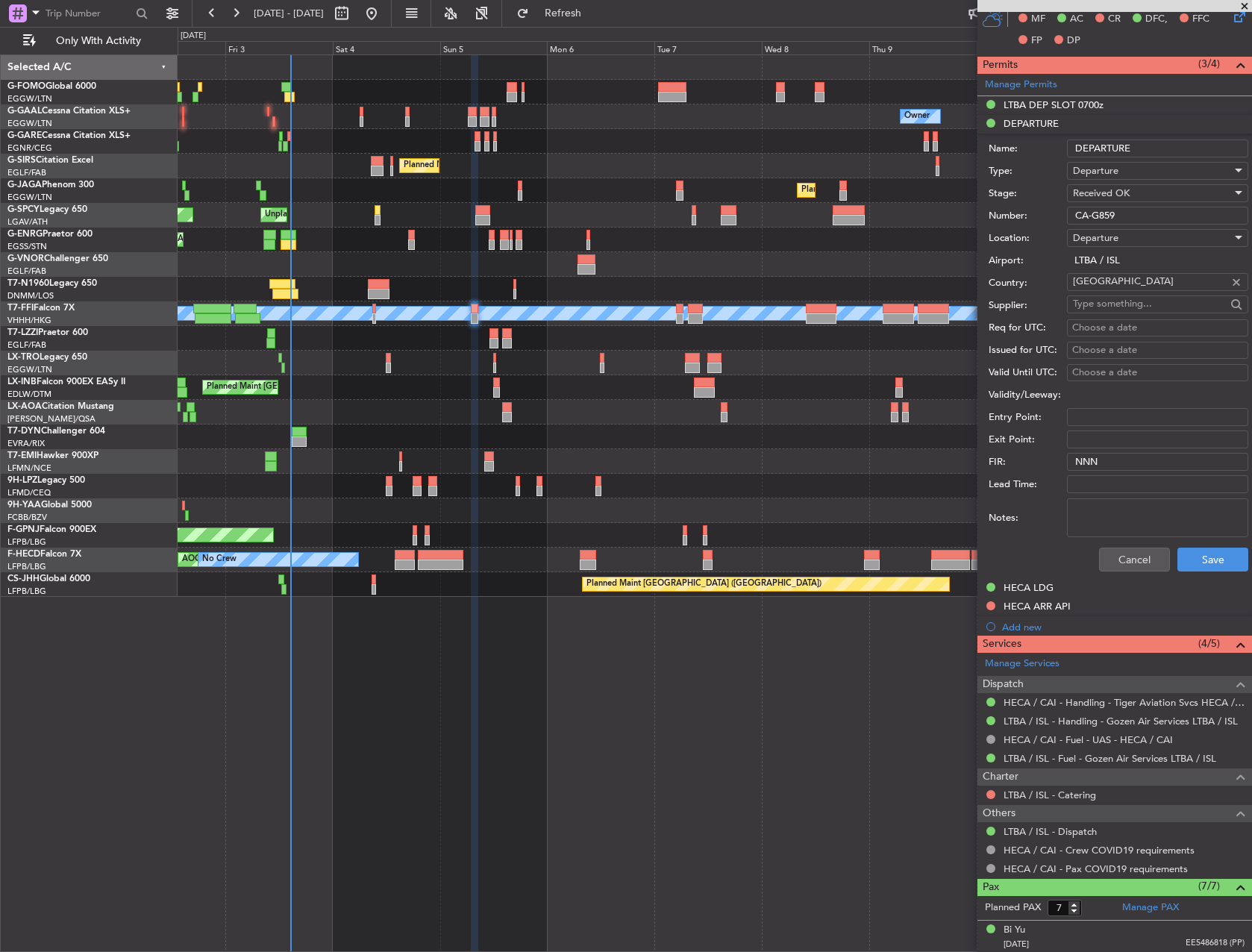
scroll to position [1053, 0]
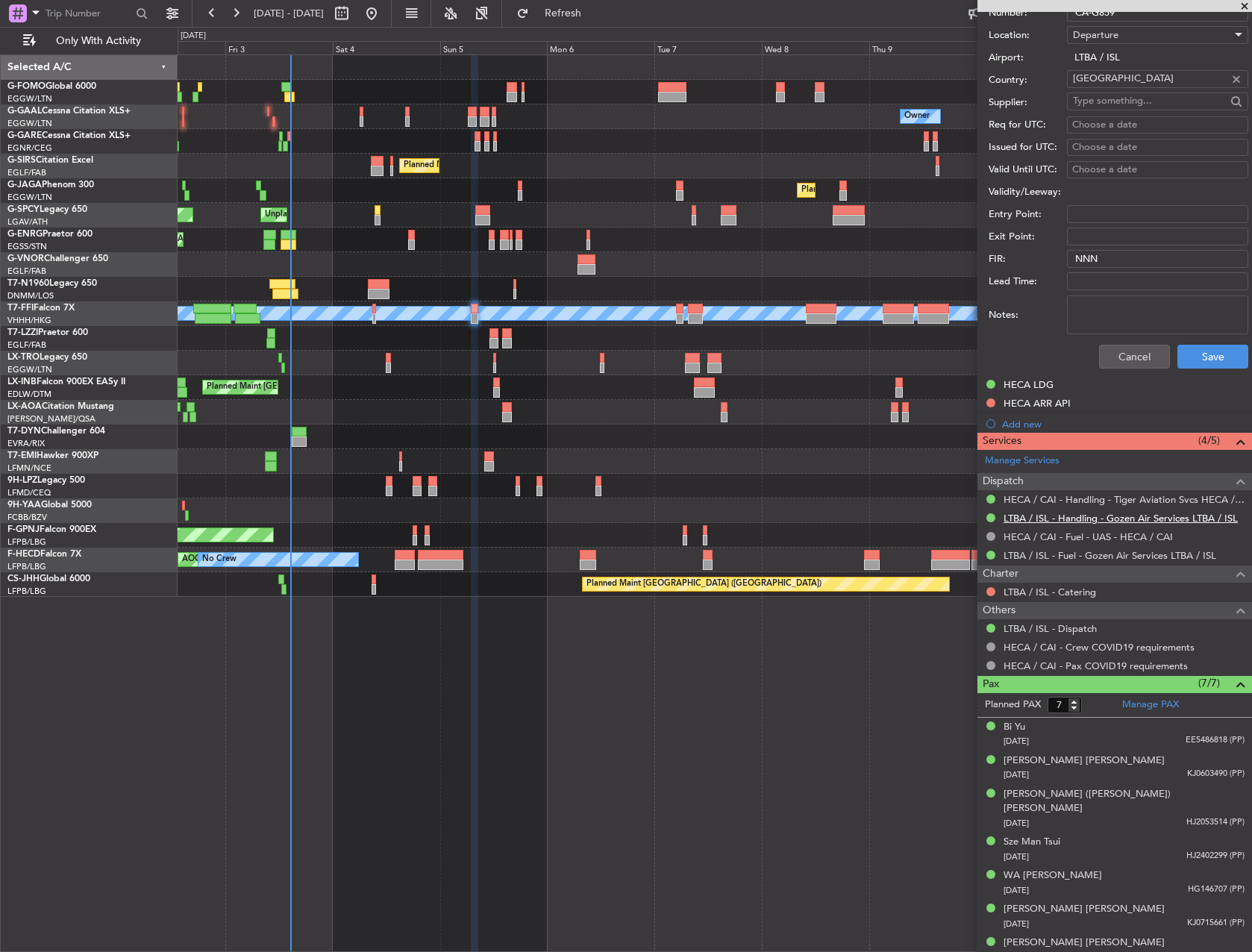
click at [1063, 518] on link "LTBA / ISL - Handling - Gozen Air Services LTBA / ISL" at bounding box center [1121, 518] width 235 height 13
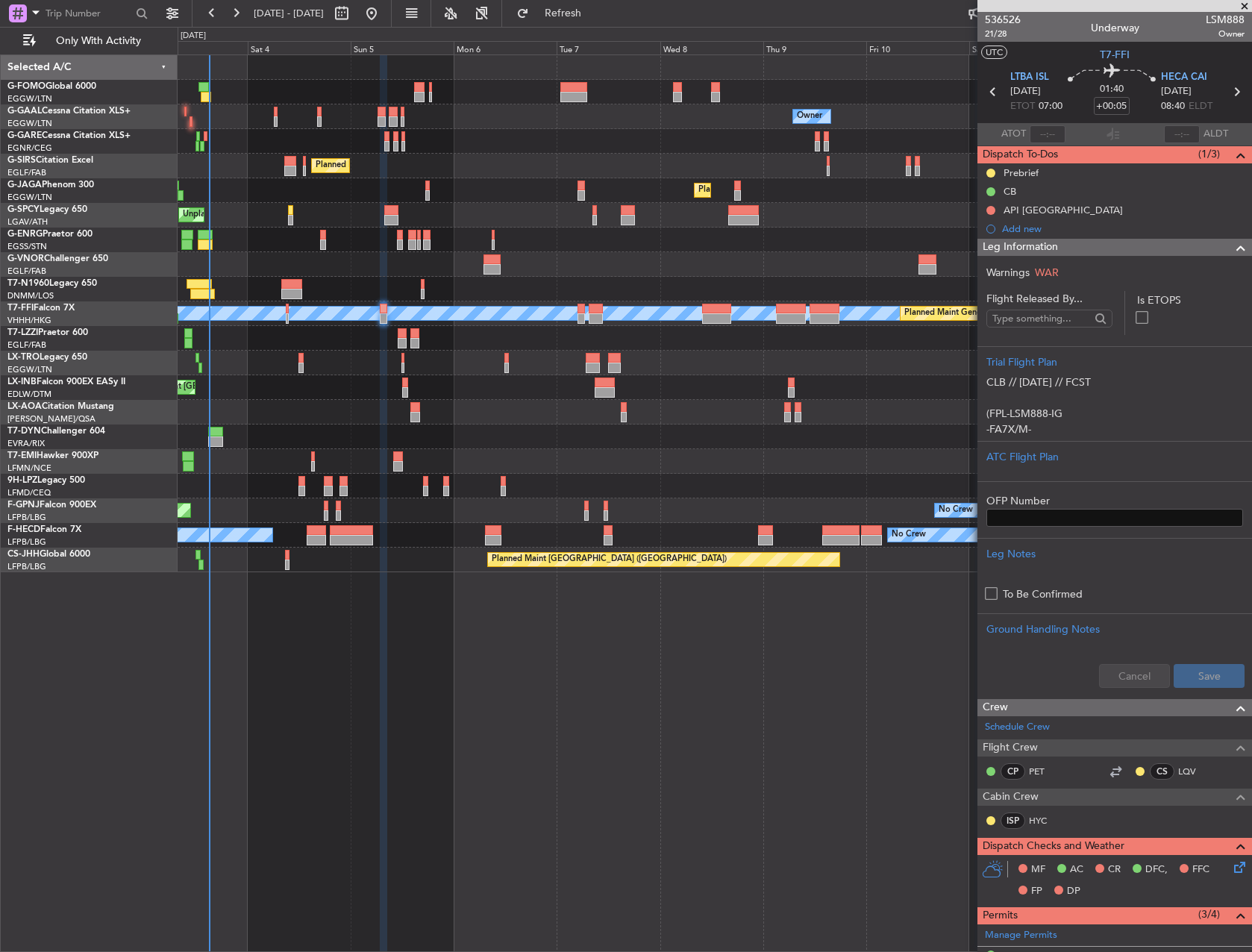
scroll to position [1053, 0]
